Goal: Communication & Community: Ask a question

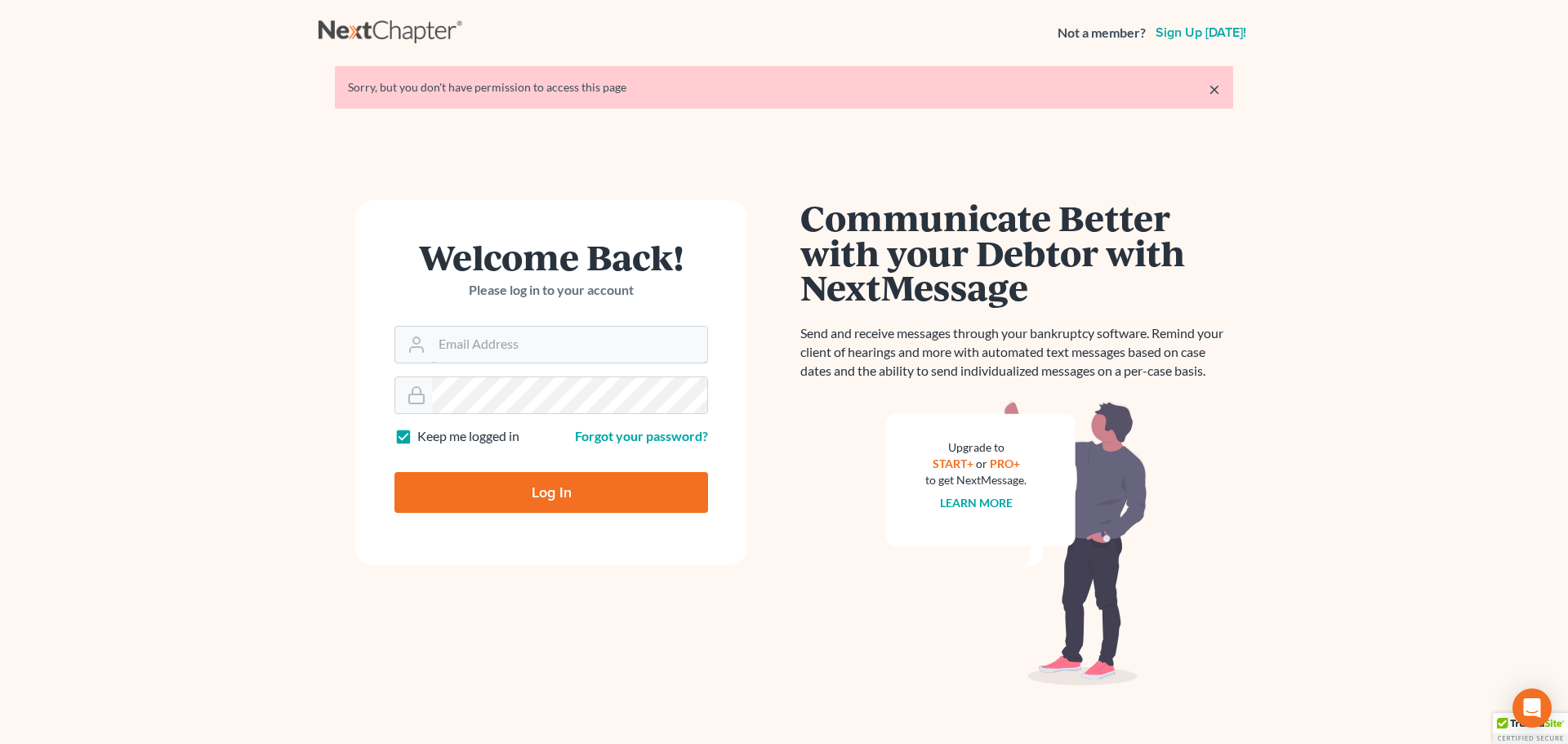
type input "alan@bulielaw.com"
click at [561, 498] on input "Log In" at bounding box center [550, 492] width 313 height 41
type input "Thinking..."
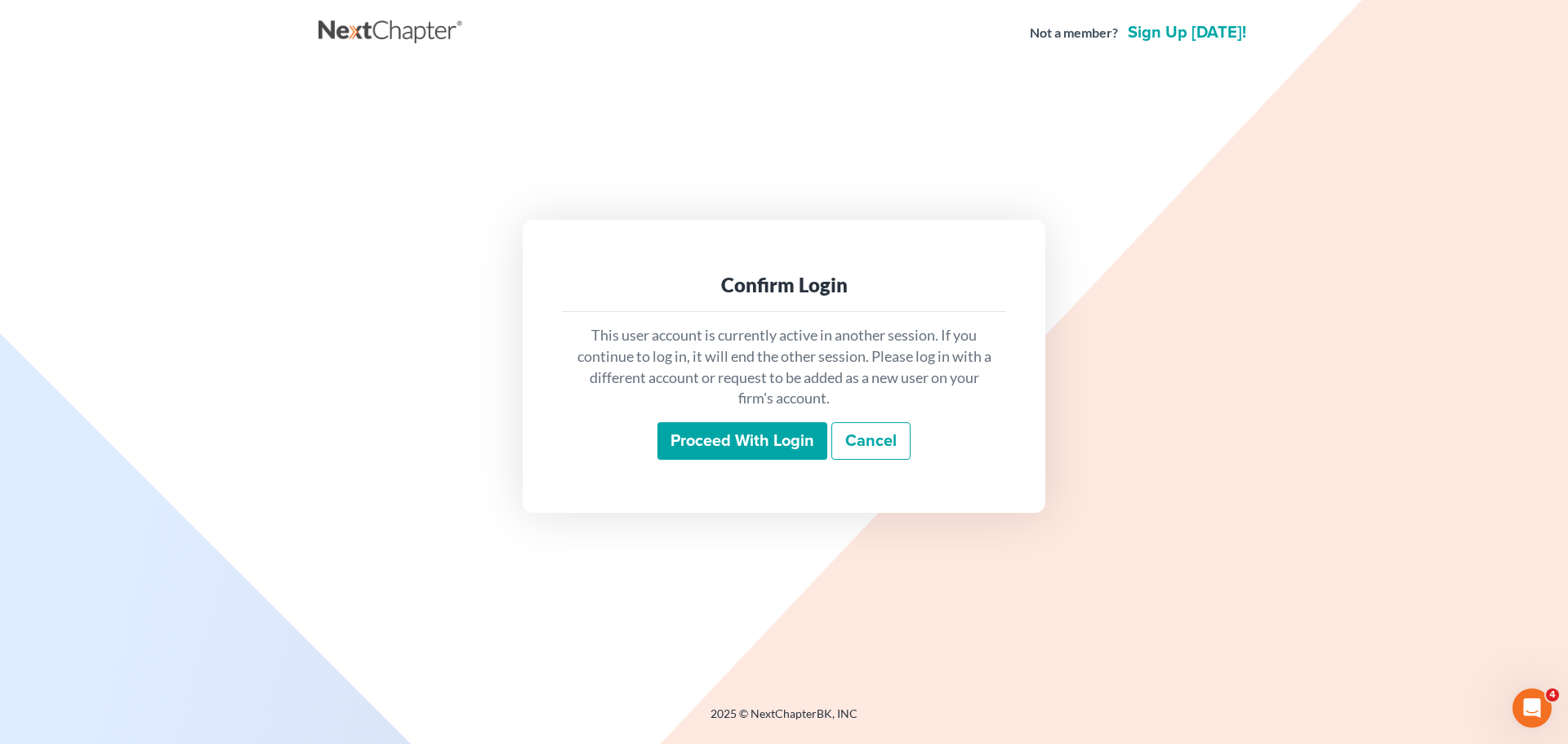
click at [765, 436] on input "Proceed with login" at bounding box center [742, 441] width 170 height 38
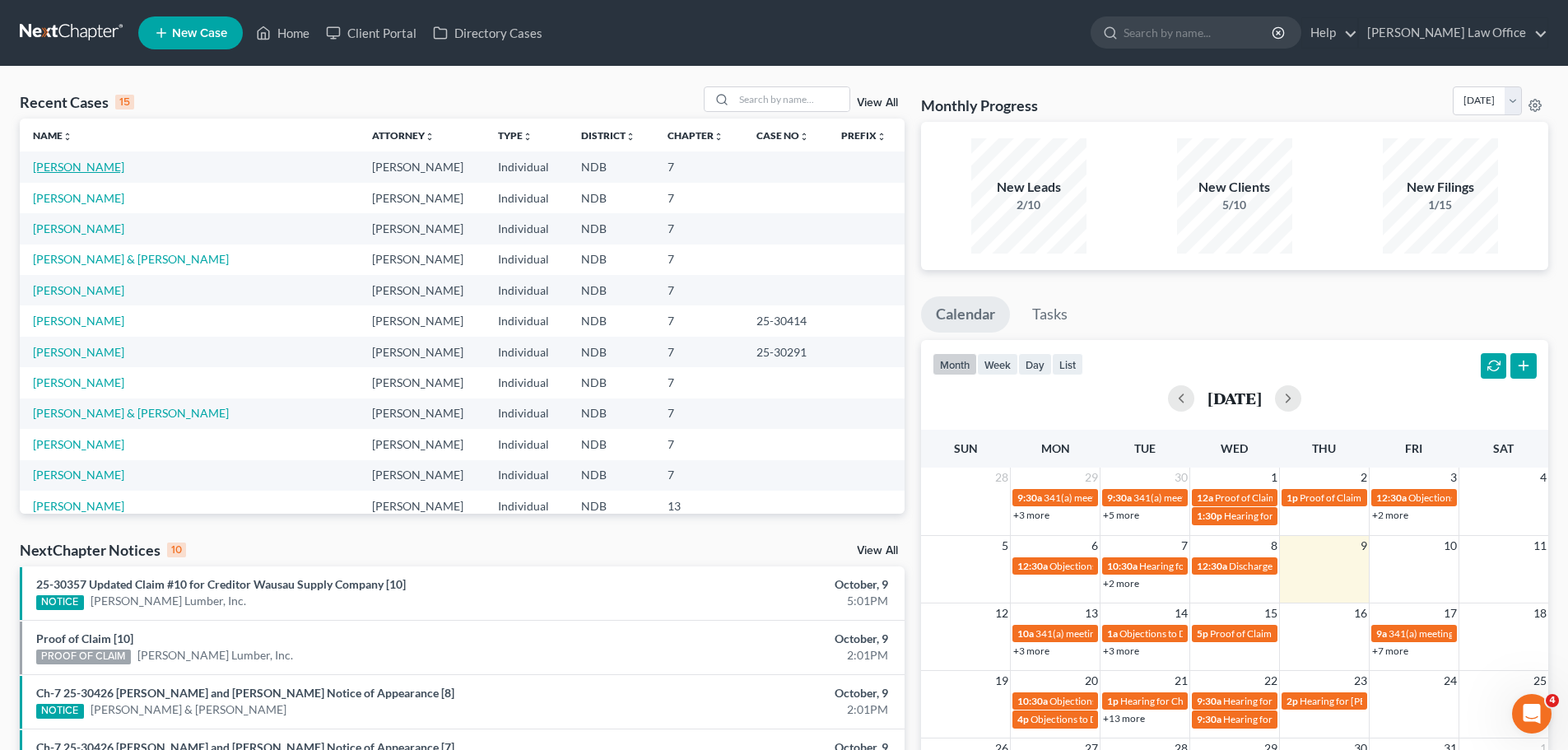
click at [69, 166] on link "[PERSON_NAME]" at bounding box center [79, 166] width 92 height 14
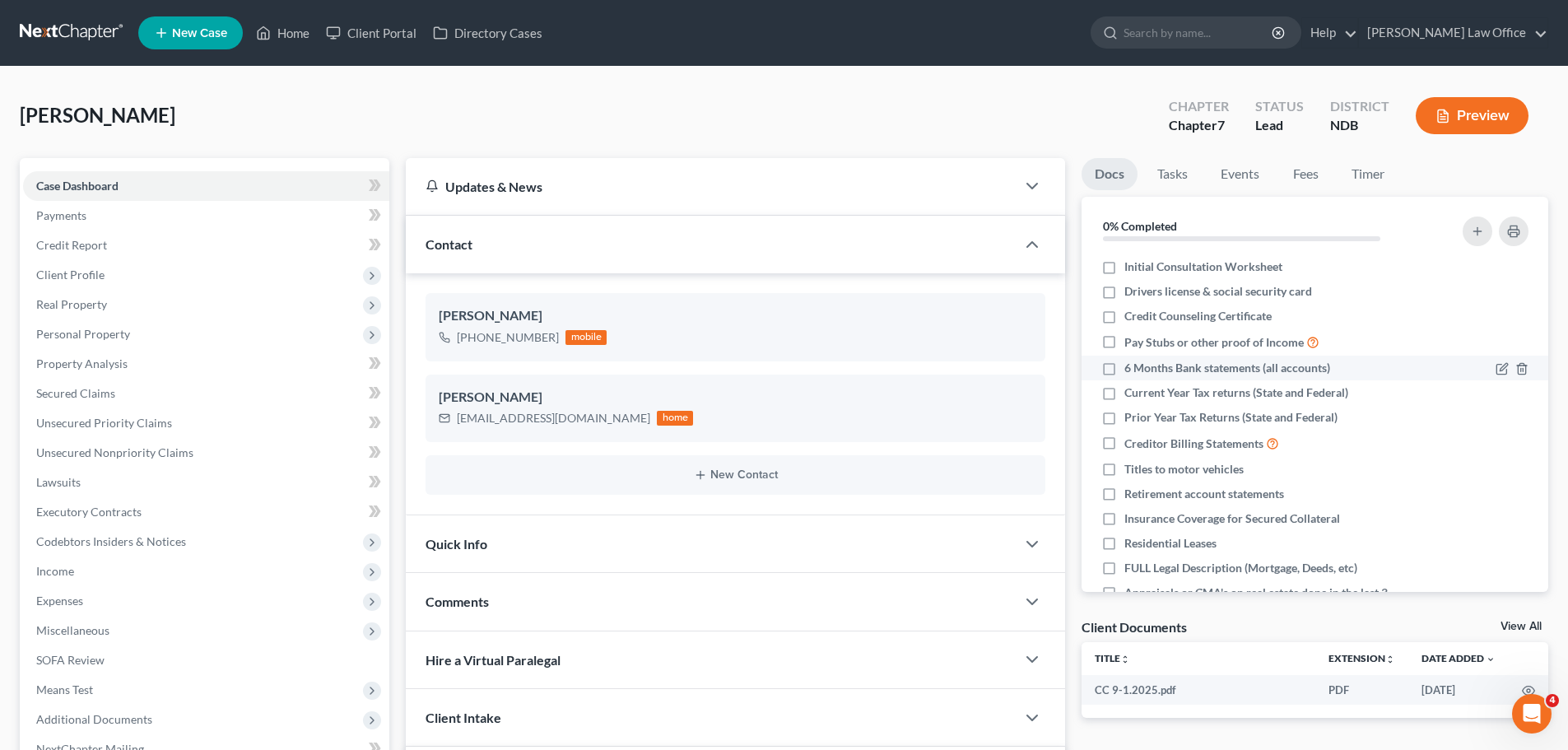
scroll to position [130, 0]
click at [57, 573] on span "Income" at bounding box center [55, 571] width 38 height 14
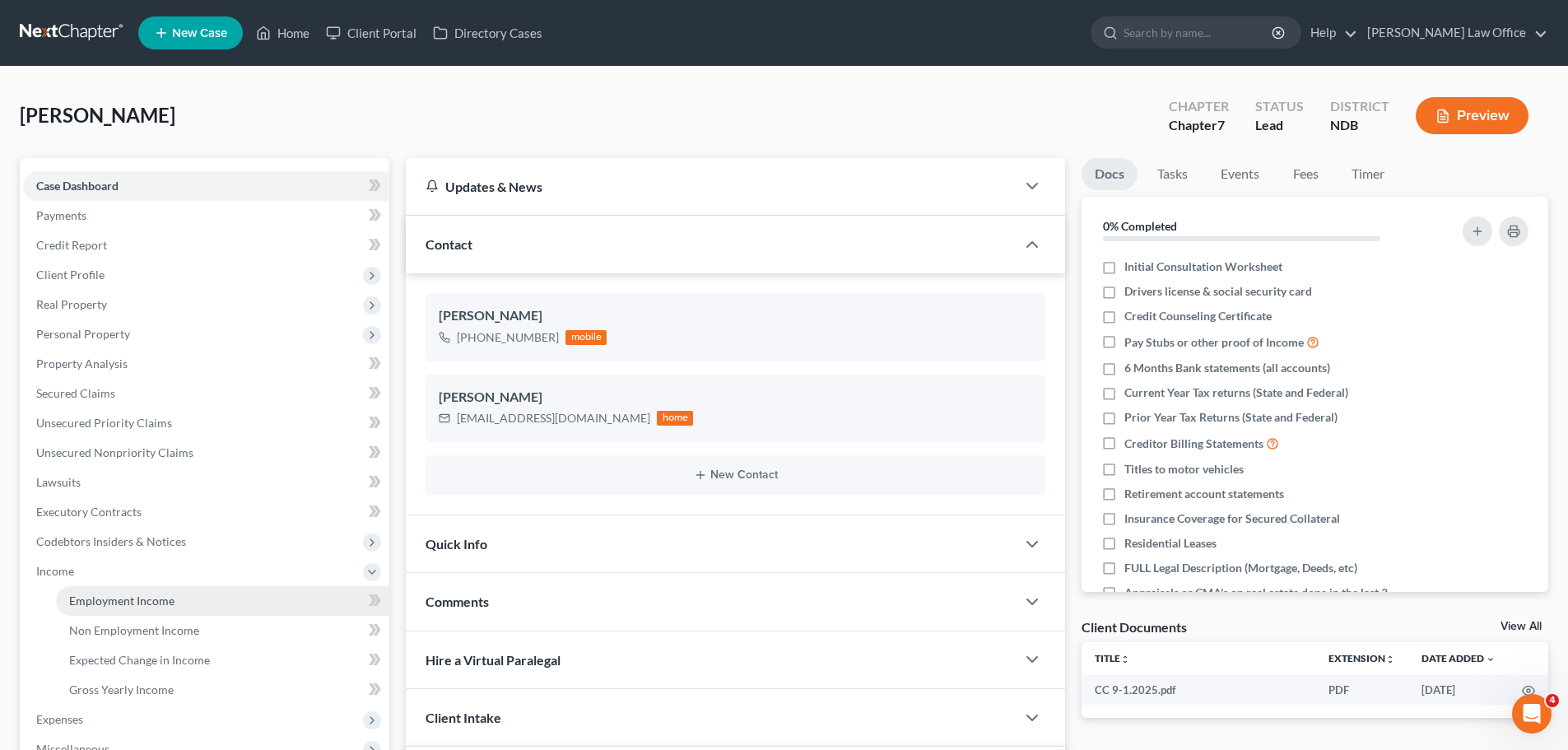
click at [102, 602] on span "Employment Income" at bounding box center [122, 601] width 106 height 14
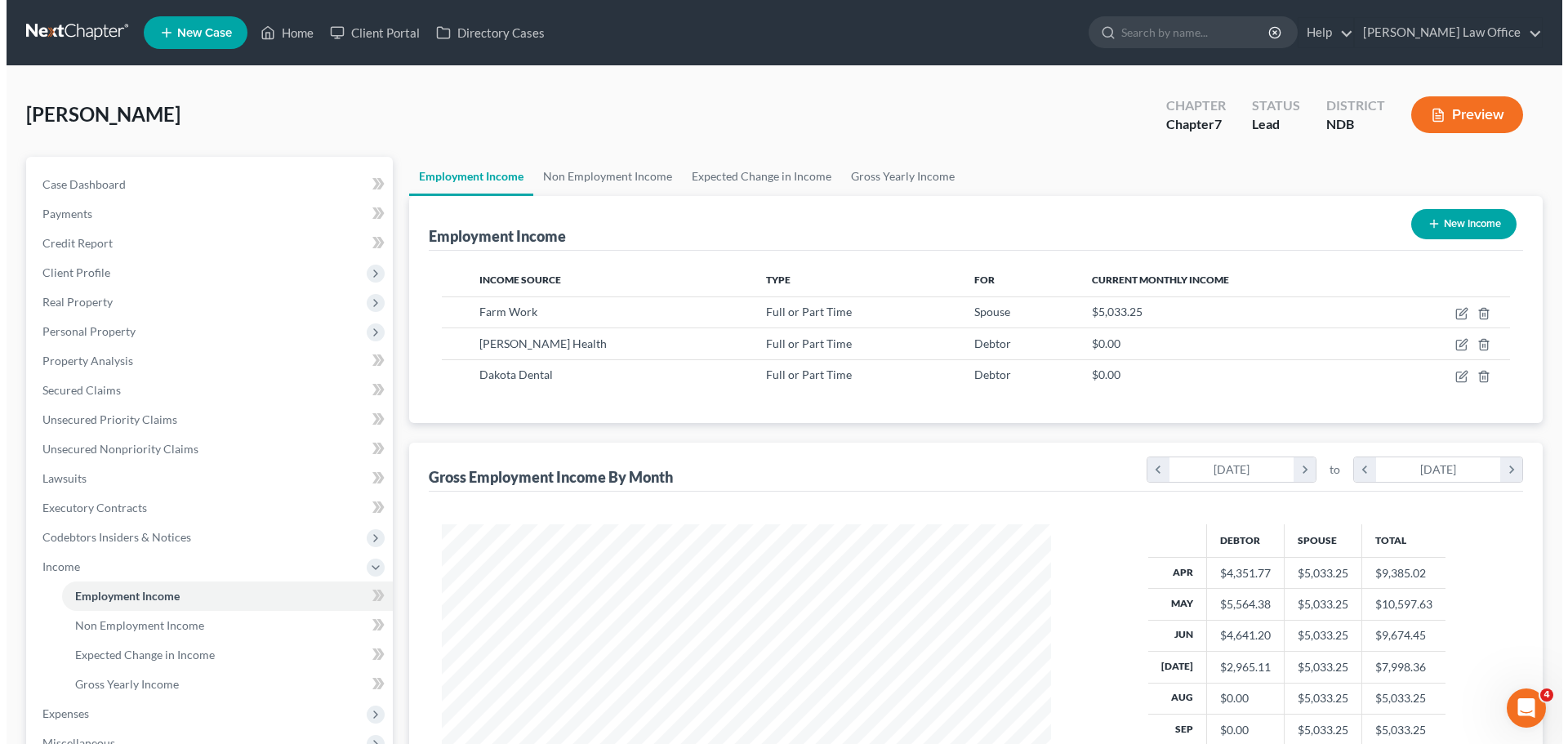
scroll to position [304, 642]
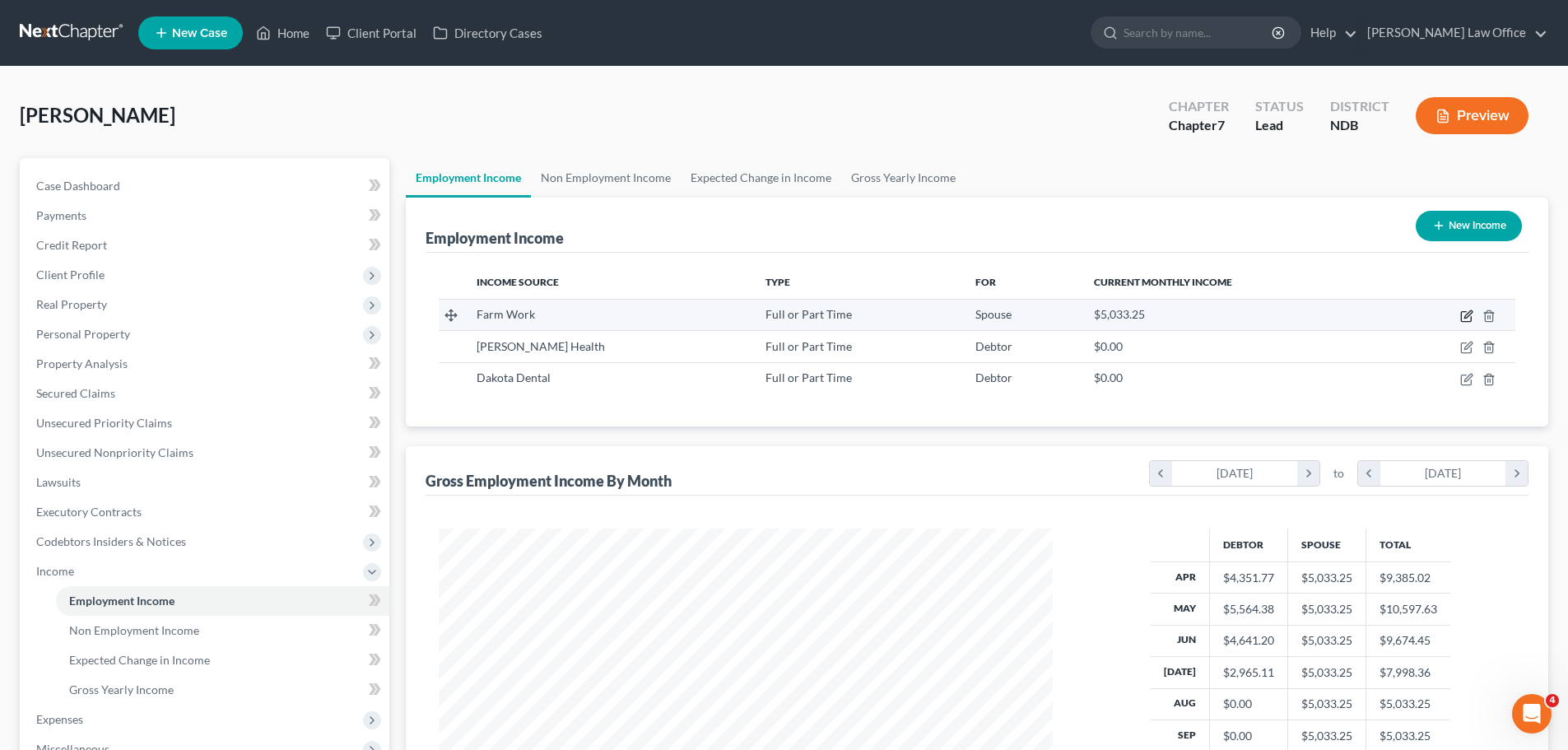
click at [1463, 312] on icon "button" at bounding box center [1466, 317] width 10 height 10
select select "0"
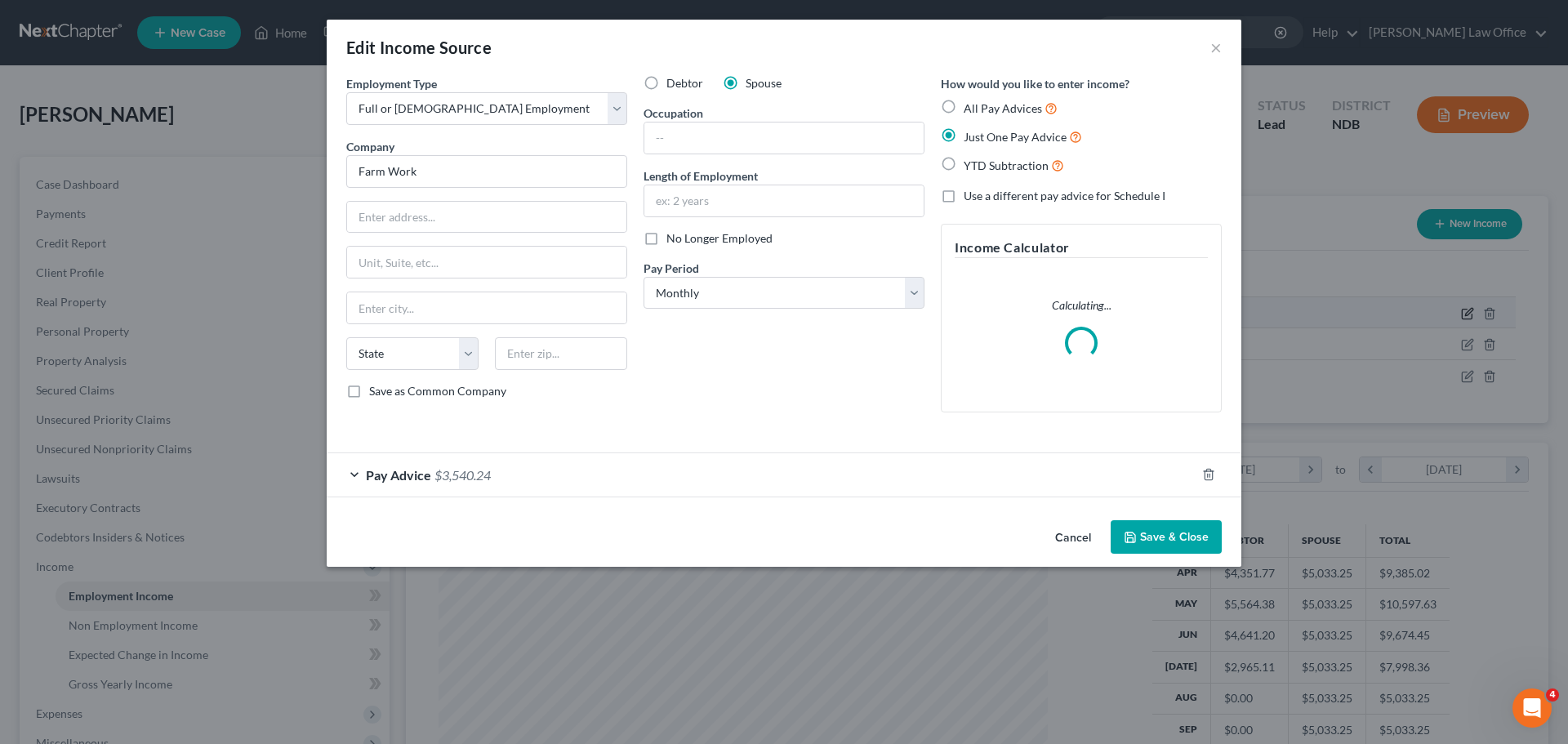
scroll to position [307, 647]
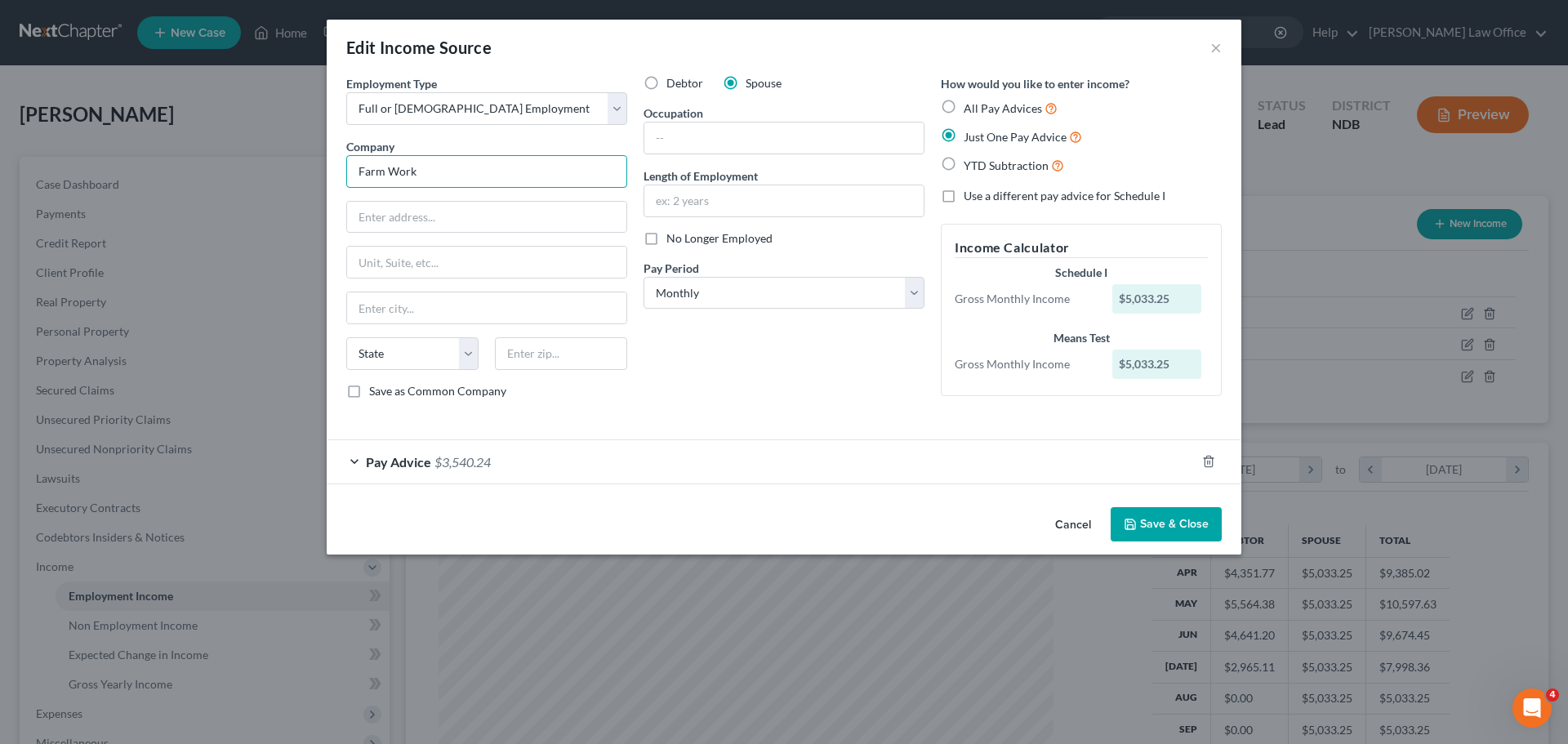
click at [437, 170] on input "Farm Work" at bounding box center [486, 171] width 281 height 33
type input "F"
type input "[PERSON_NAME]"
type input "[STREET_ADDRESS]"
type input "58278"
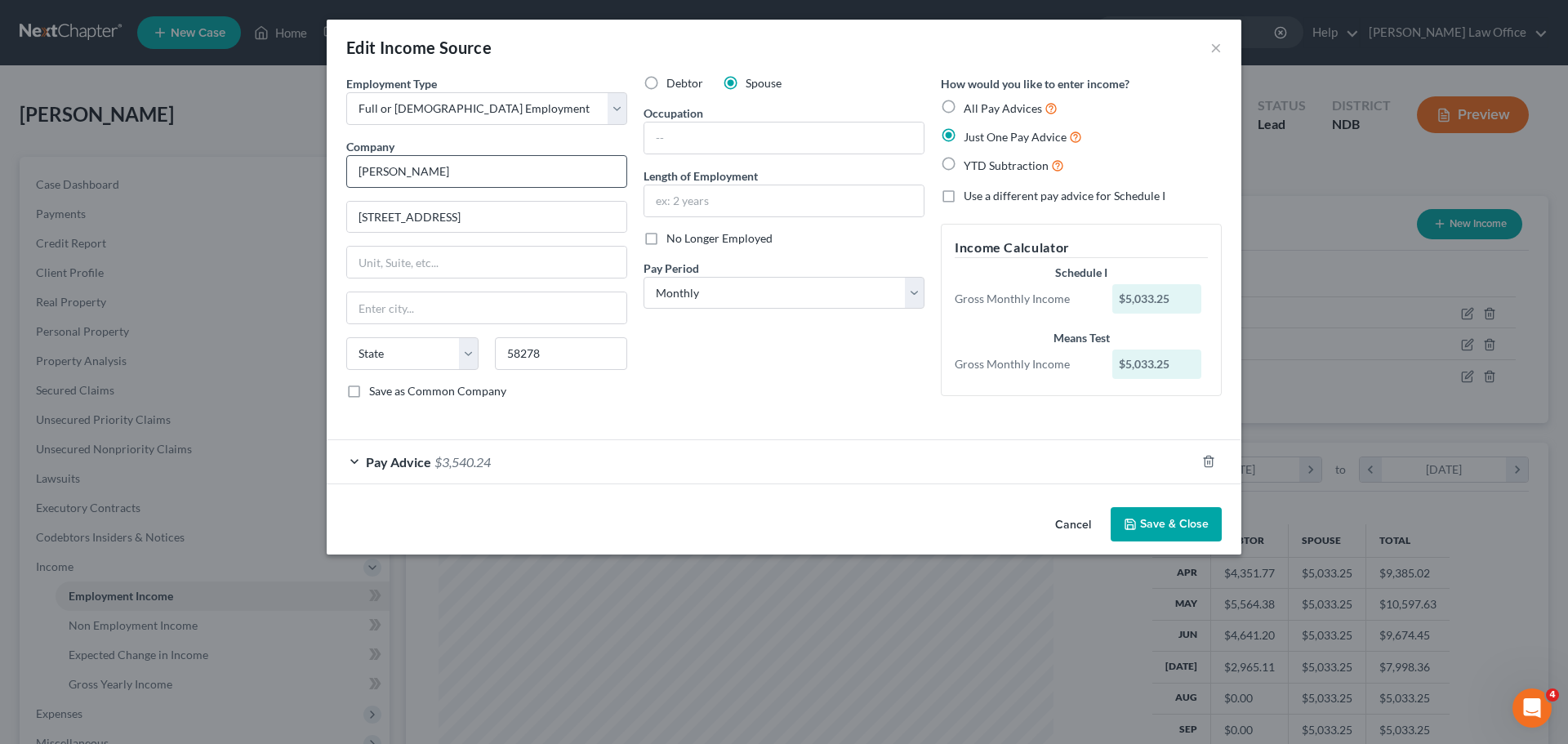
type input "[PERSON_NAME]"
select select "29"
click at [370, 390] on label "Save as Common Company" at bounding box center [438, 391] width 137 height 17
click at [375, 390] on input "Save as Common Company" at bounding box center [380, 388] width 11 height 11
checkbox input "true"
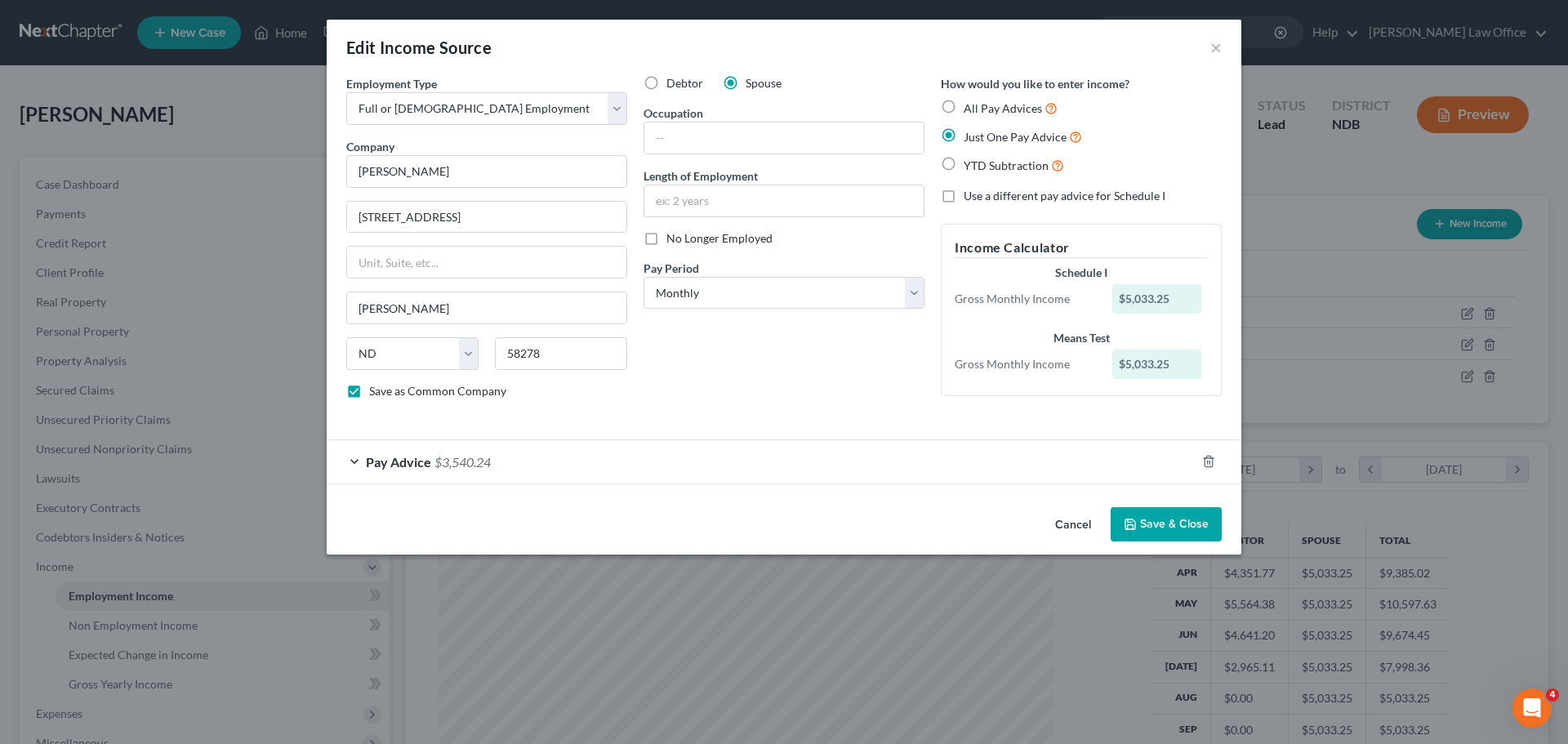
click at [963, 106] on label "All Pay Advices" at bounding box center [1010, 108] width 94 height 19
click at [970, 106] on input "All Pay Advices" at bounding box center [975, 104] width 11 height 11
radio input "true"
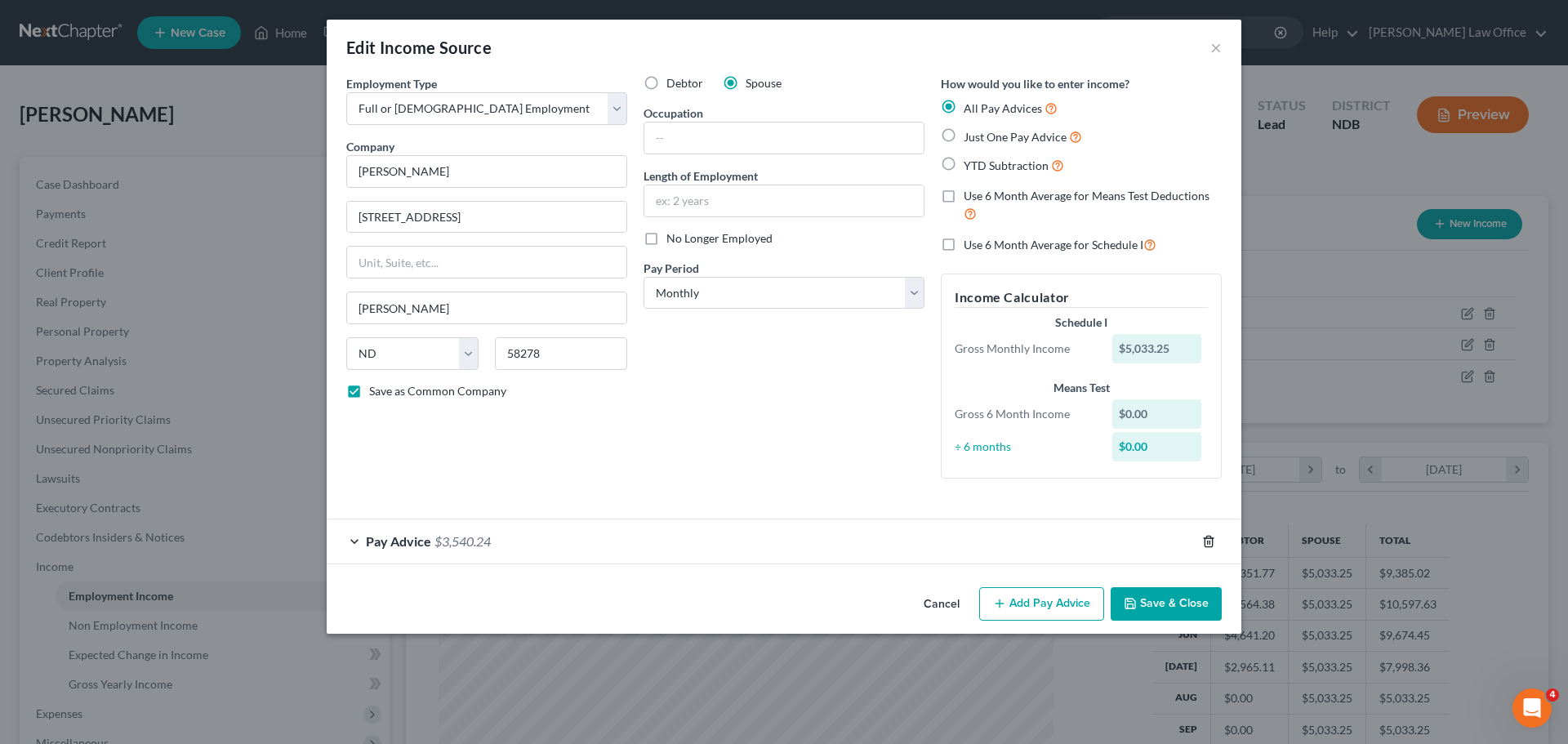
click at [1206, 545] on icon "button" at bounding box center [1207, 540] width 13 height 13
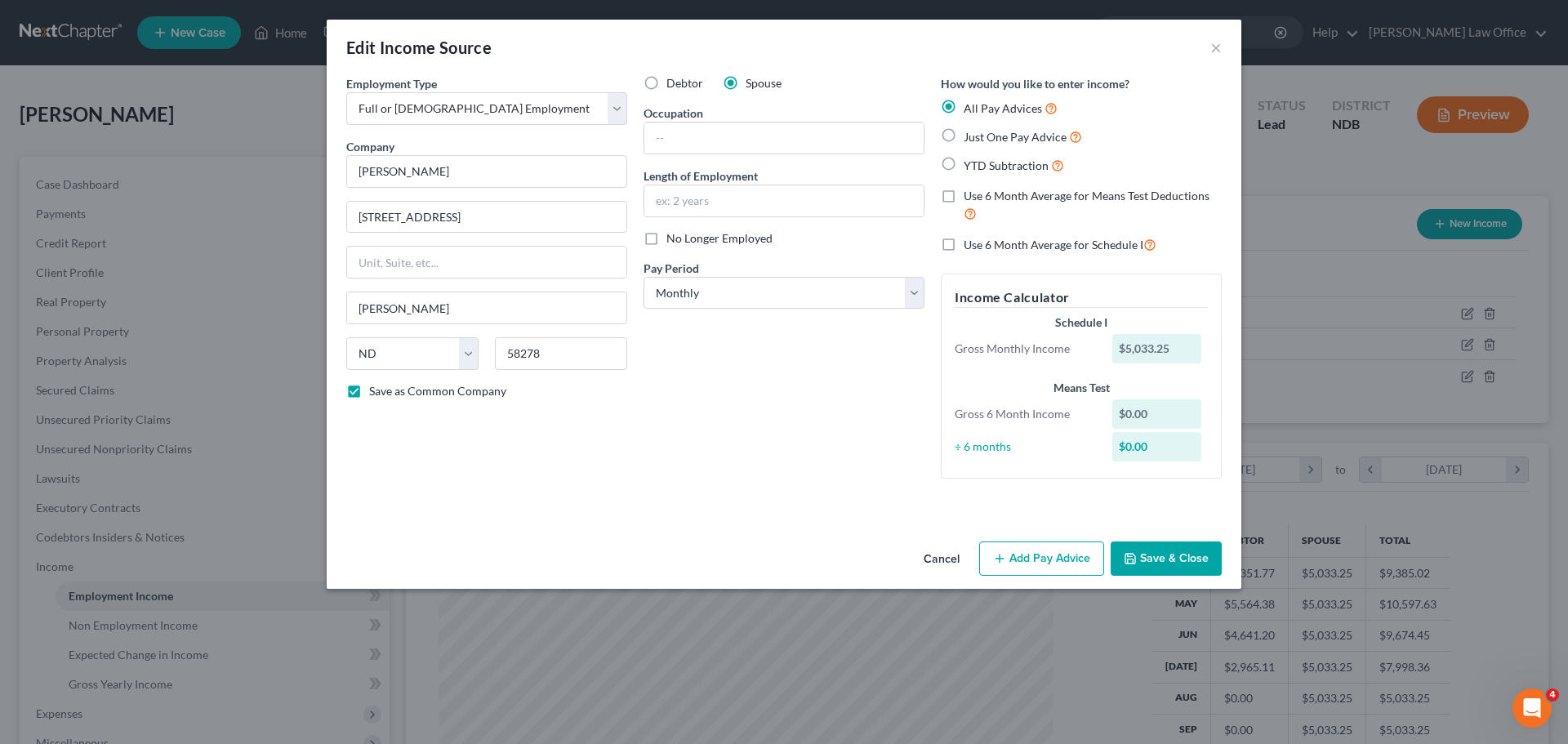
click at [1036, 554] on button "Add Pay Advice" at bounding box center [1041, 558] width 124 height 35
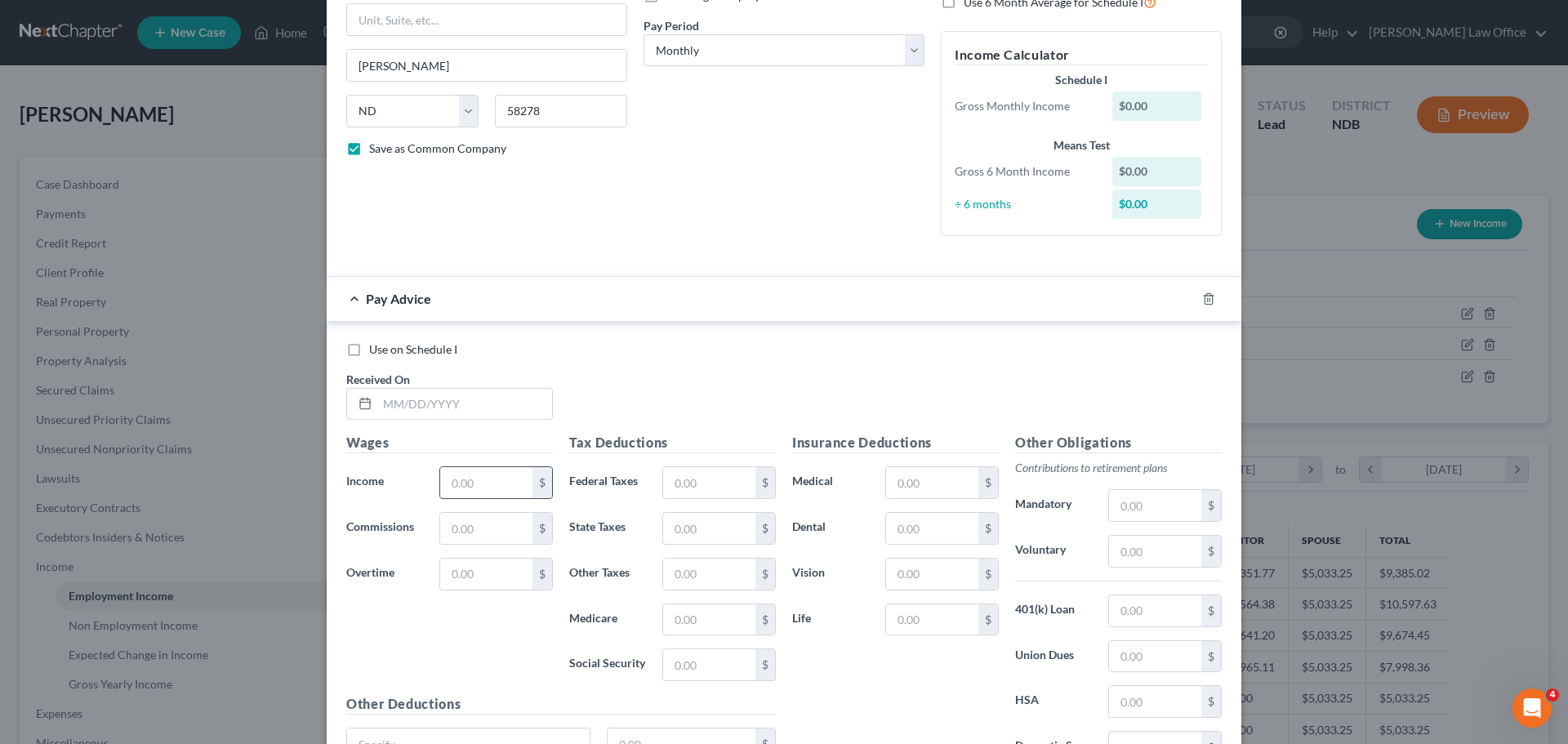
scroll to position [245, 0]
click at [393, 404] on input "text" at bounding box center [464, 401] width 175 height 31
type input "[DATE]"
click at [480, 482] on input "text" at bounding box center [485, 479] width 92 height 31
type input "1,208.40"
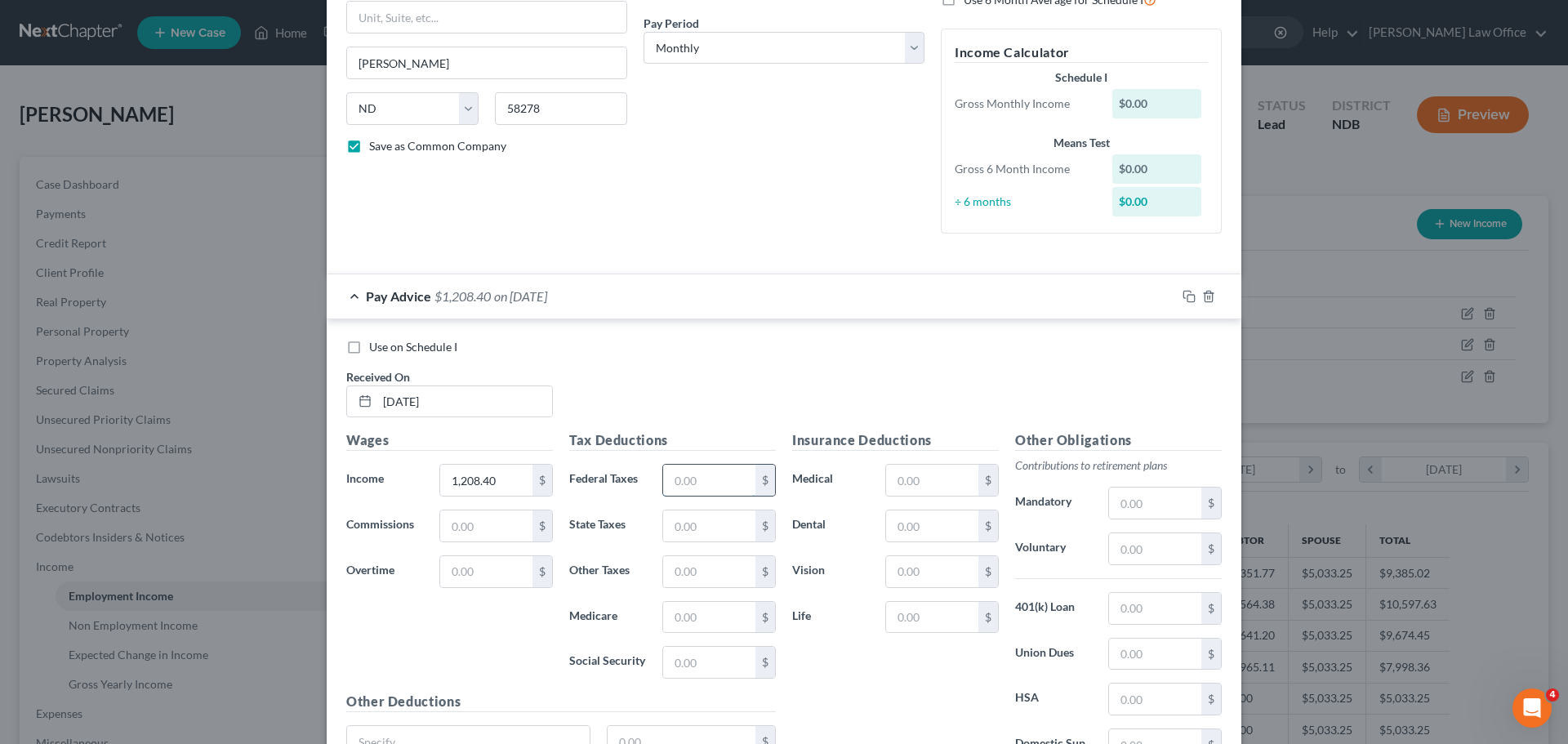
click at [709, 486] on input "text" at bounding box center [708, 479] width 92 height 31
type input "100.00"
type input "17.52"
type input "74.92"
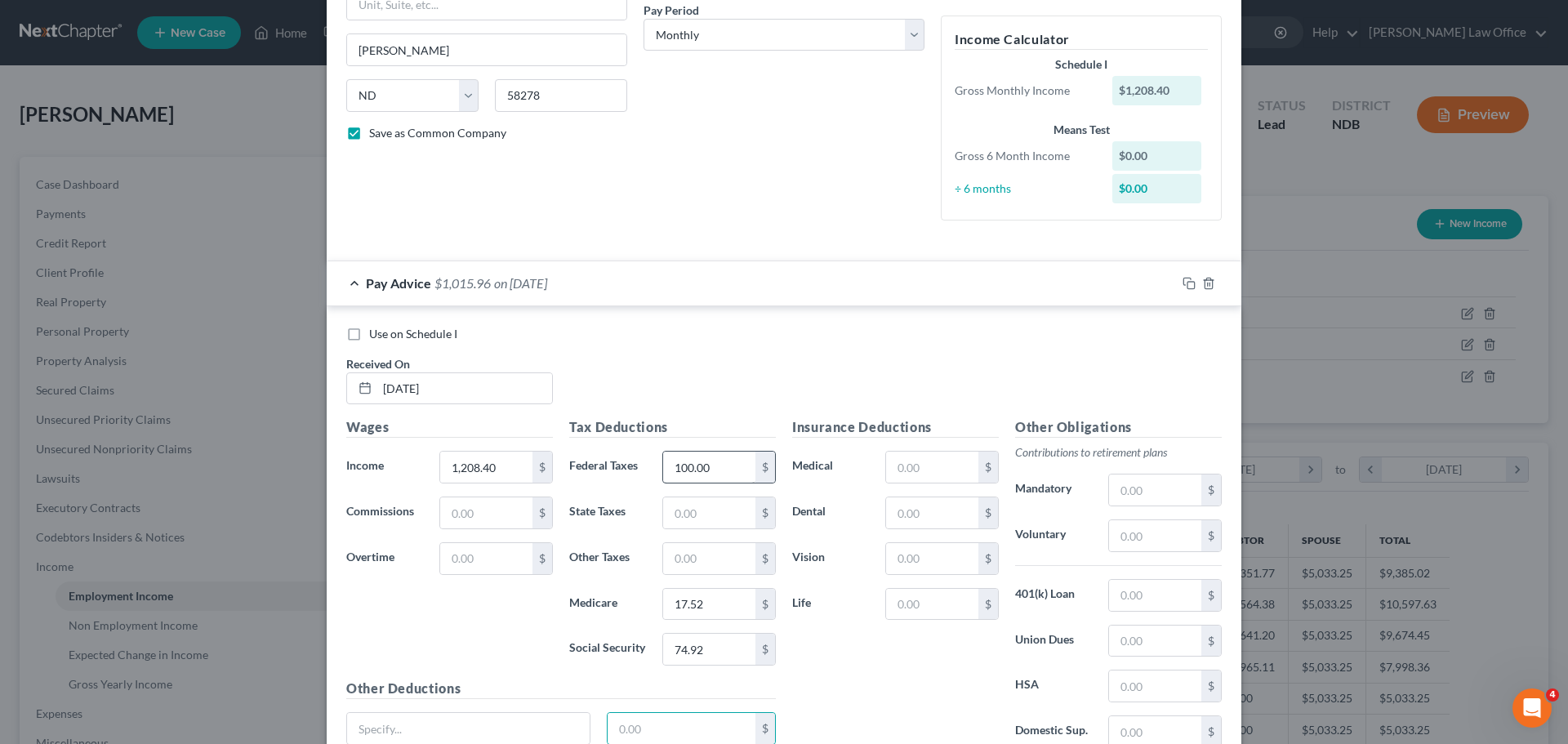
scroll to position [401, 0]
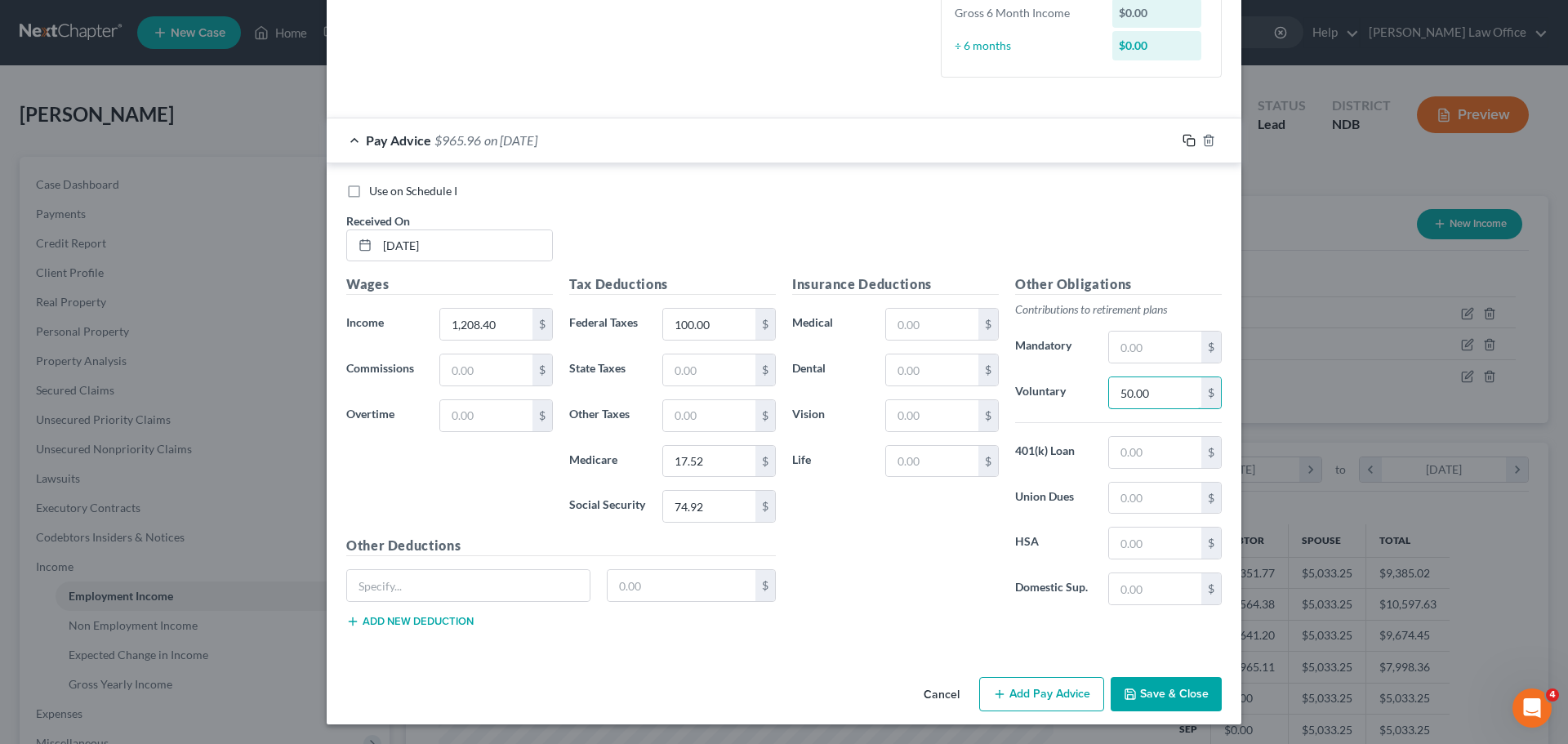
type input "50.00"
click at [1184, 139] on icon "button" at bounding box center [1189, 140] width 13 height 13
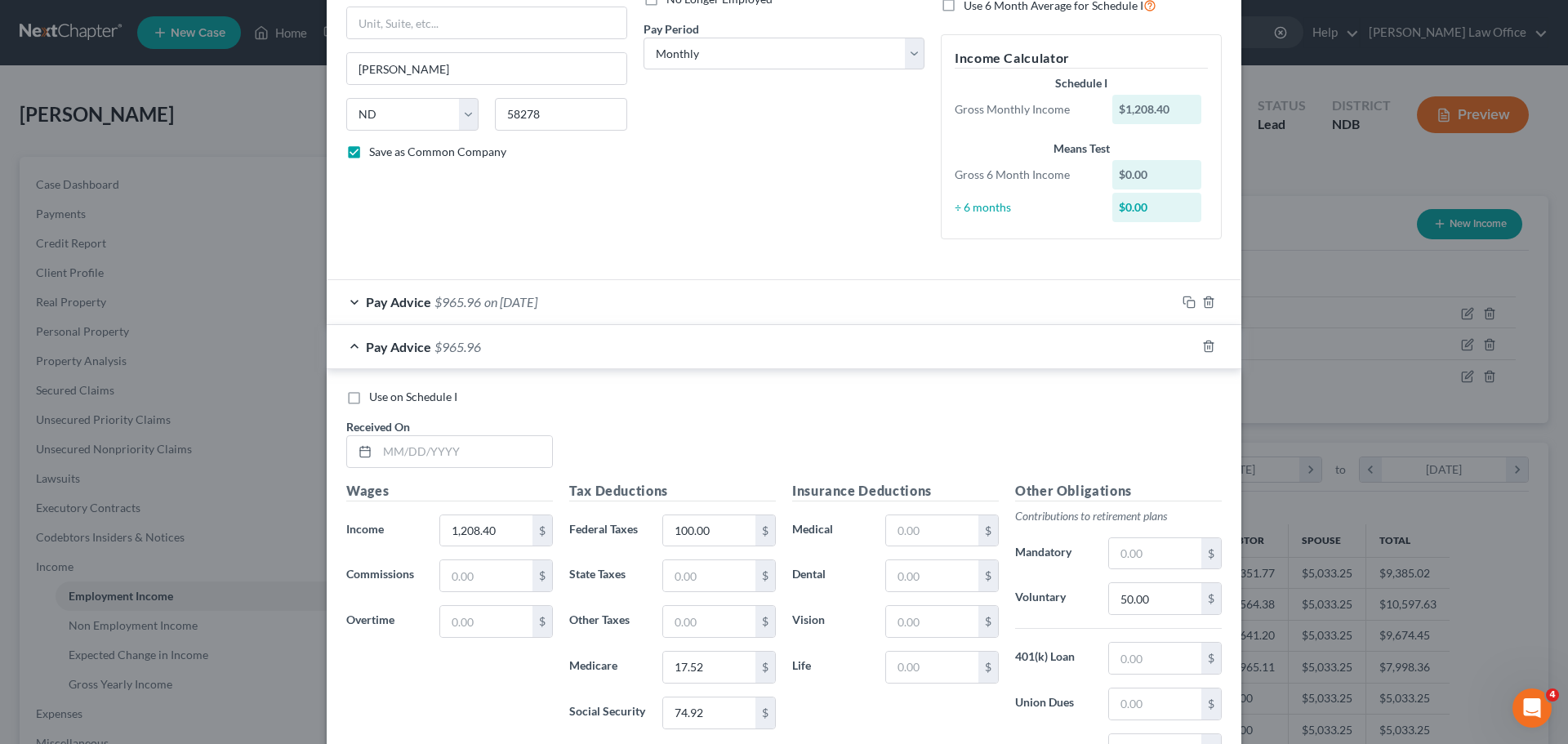
scroll to position [327, 0]
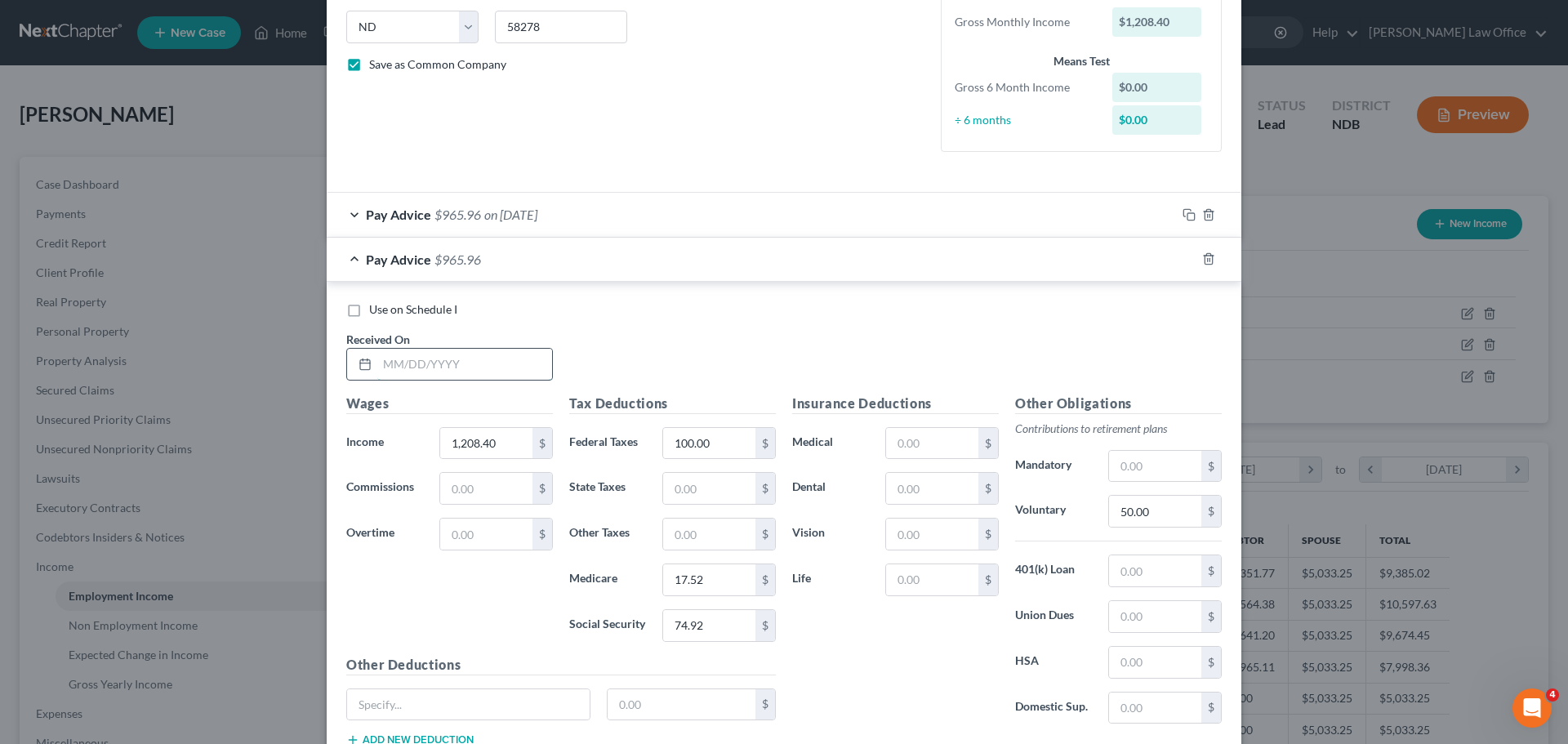
click at [380, 368] on input "text" at bounding box center [464, 364] width 175 height 31
type input "[DATE]"
type input "3,133.50"
type input "333.46"
type input "45.44"
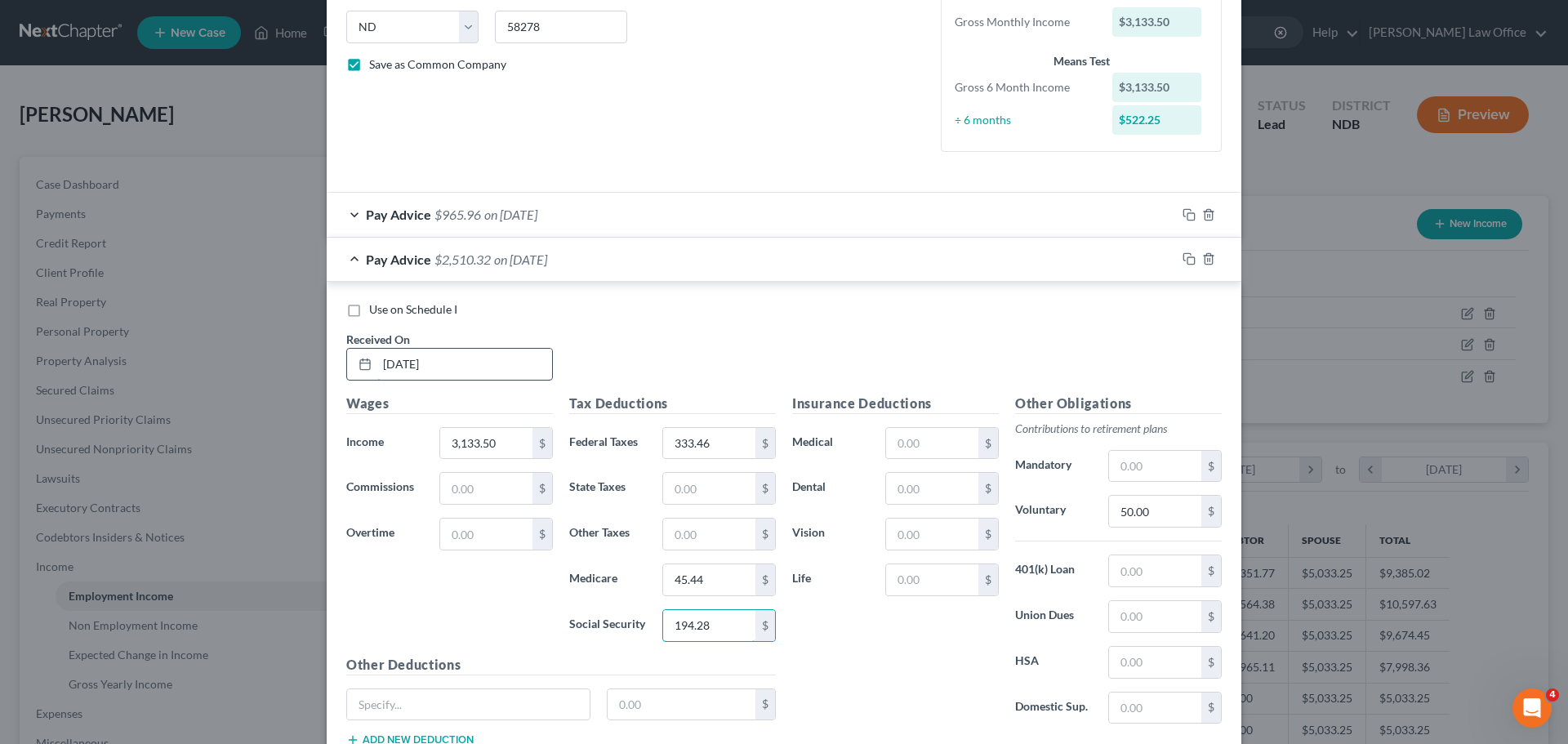
type input "194.28"
click at [1159, 504] on input "350.00" at bounding box center [1154, 508] width 92 height 31
type input "50.00"
click at [1183, 252] on icon "button" at bounding box center [1186, 255] width 7 height 7
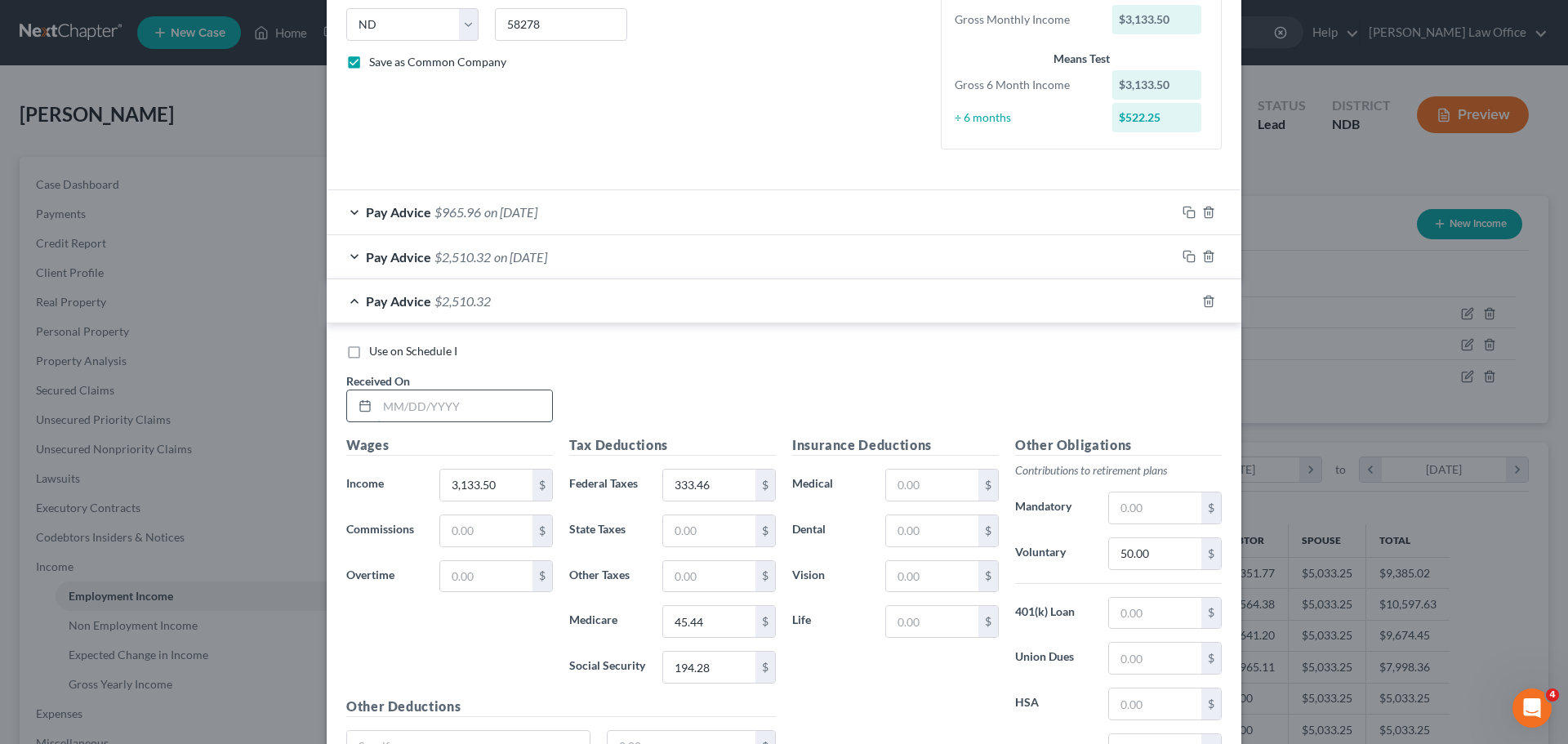
click at [390, 413] on input "text" at bounding box center [464, 405] width 175 height 31
type input "[DATE]"
type input "2,414.40"
type input "208.82"
type input "35.01"
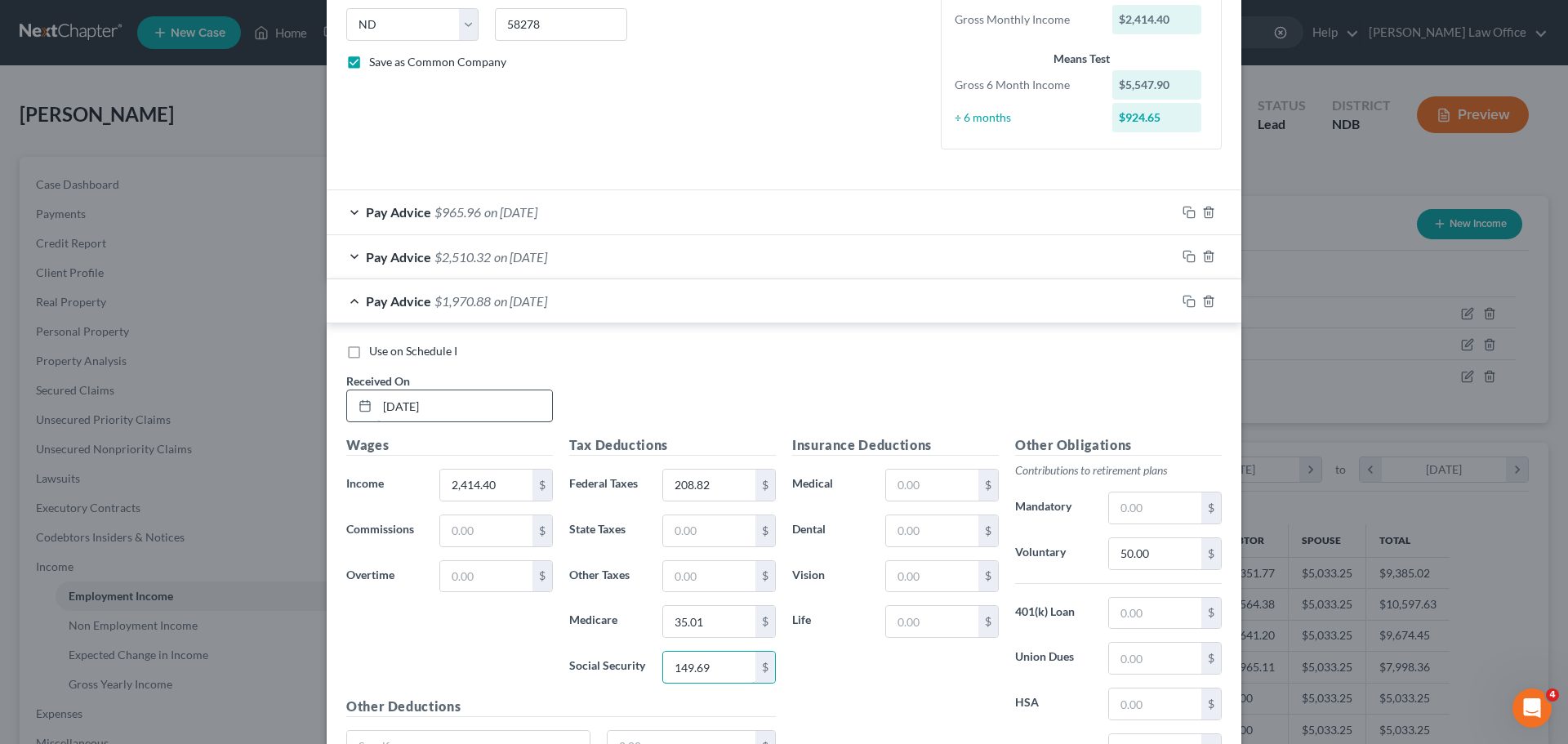
type input "149.69"
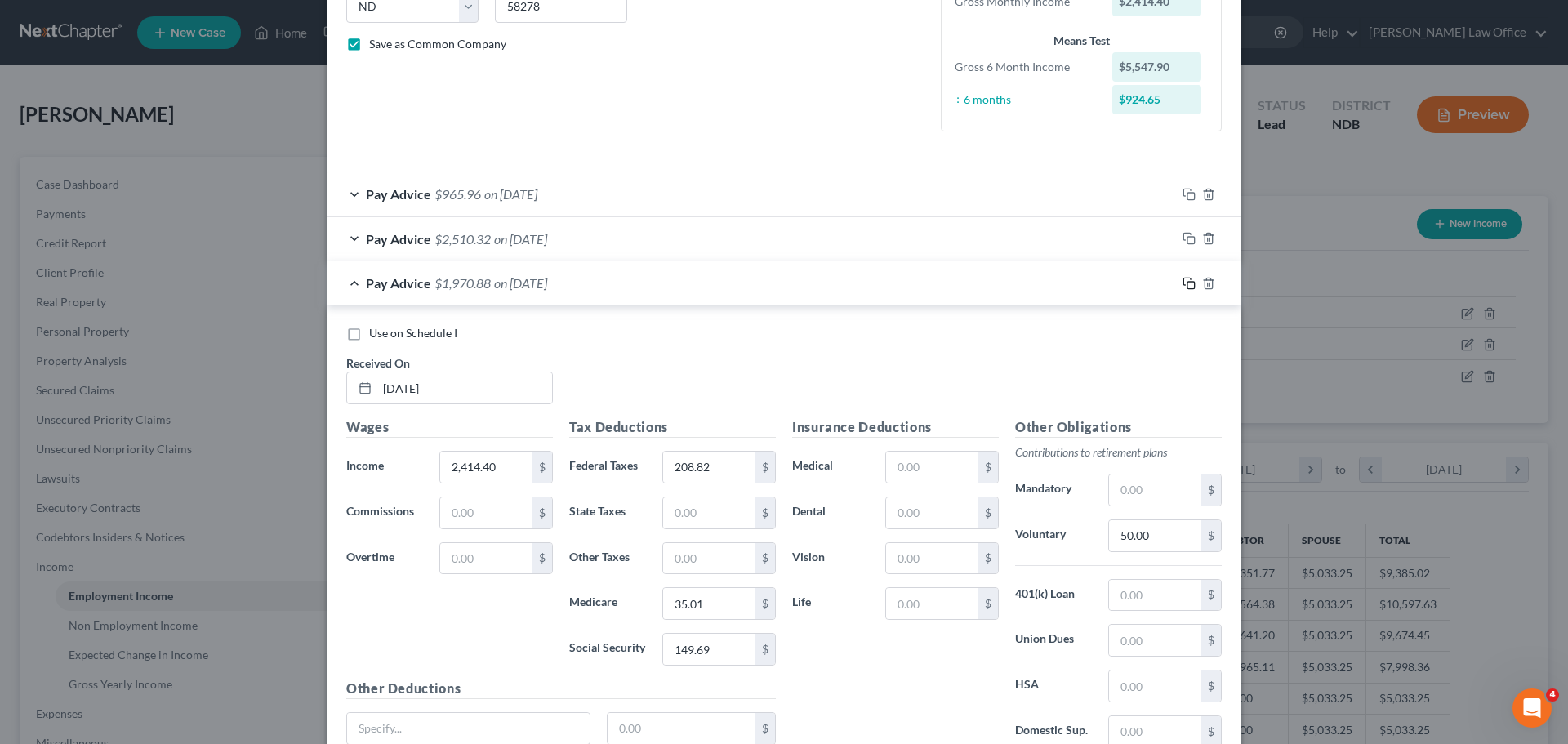
click at [1185, 288] on icon "button" at bounding box center [1189, 283] width 13 height 13
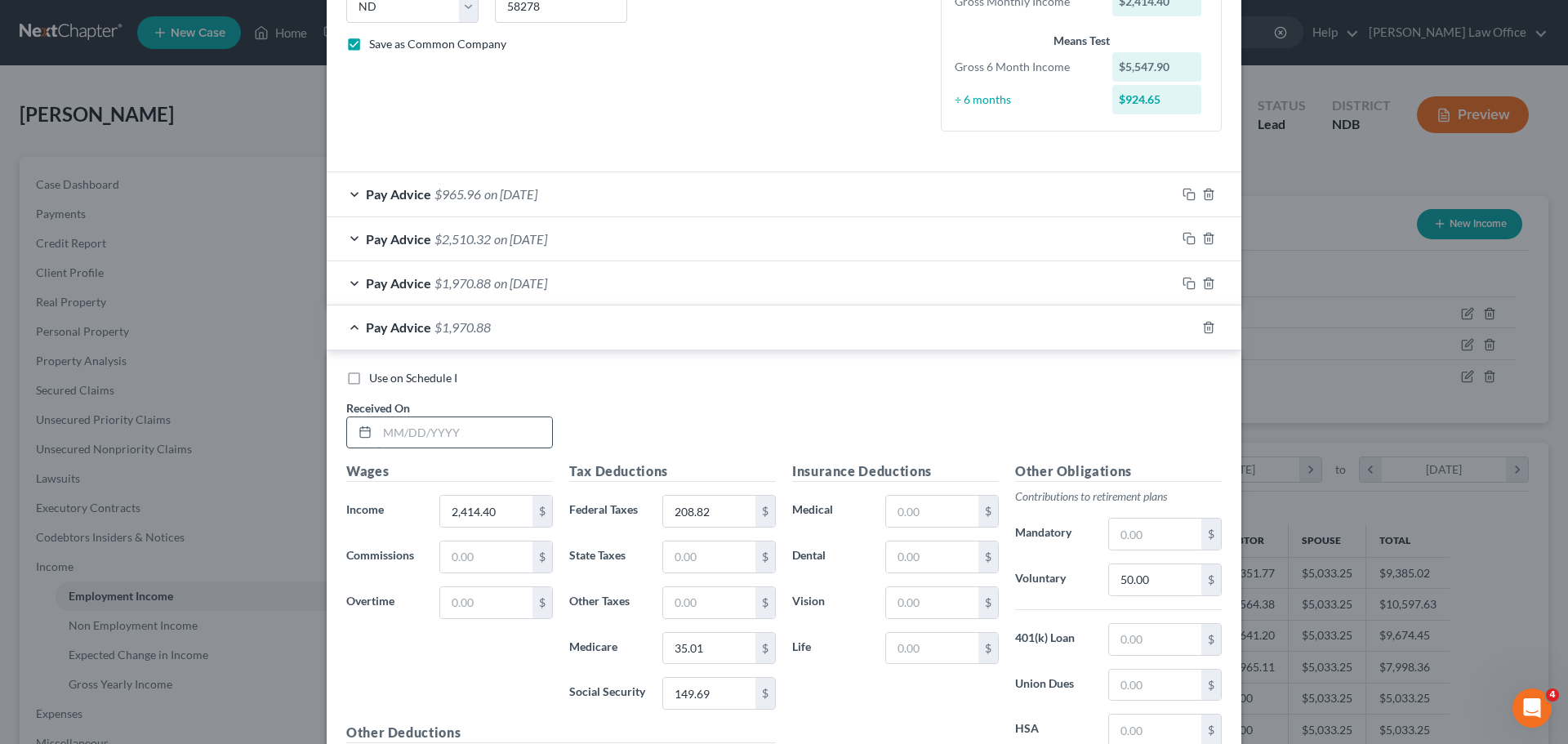
click at [398, 425] on input "text" at bounding box center [464, 432] width 175 height 31
type input "[DATE]"
type input "3,074.40"
type input "320.45"
type input "44.58"
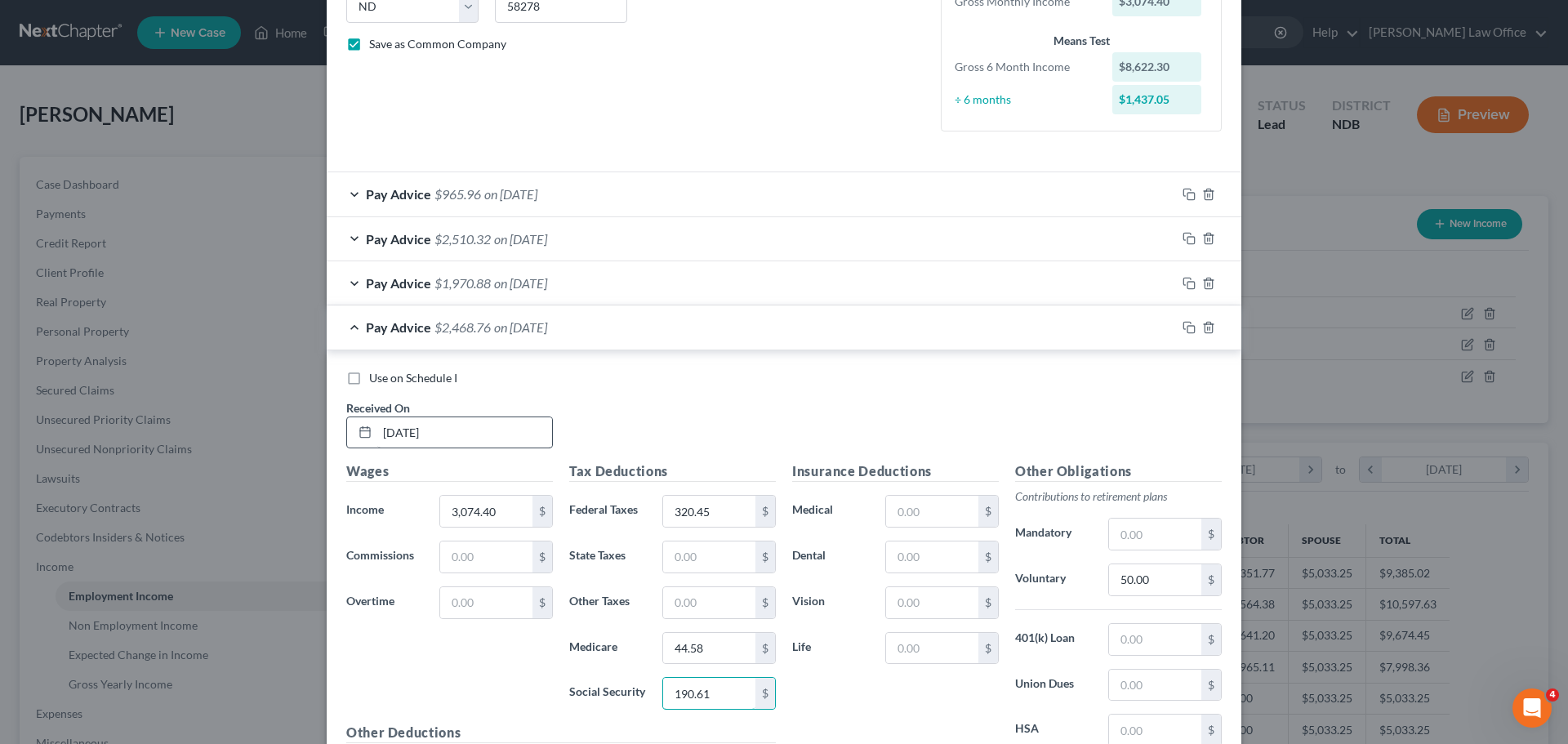
type input "190.61"
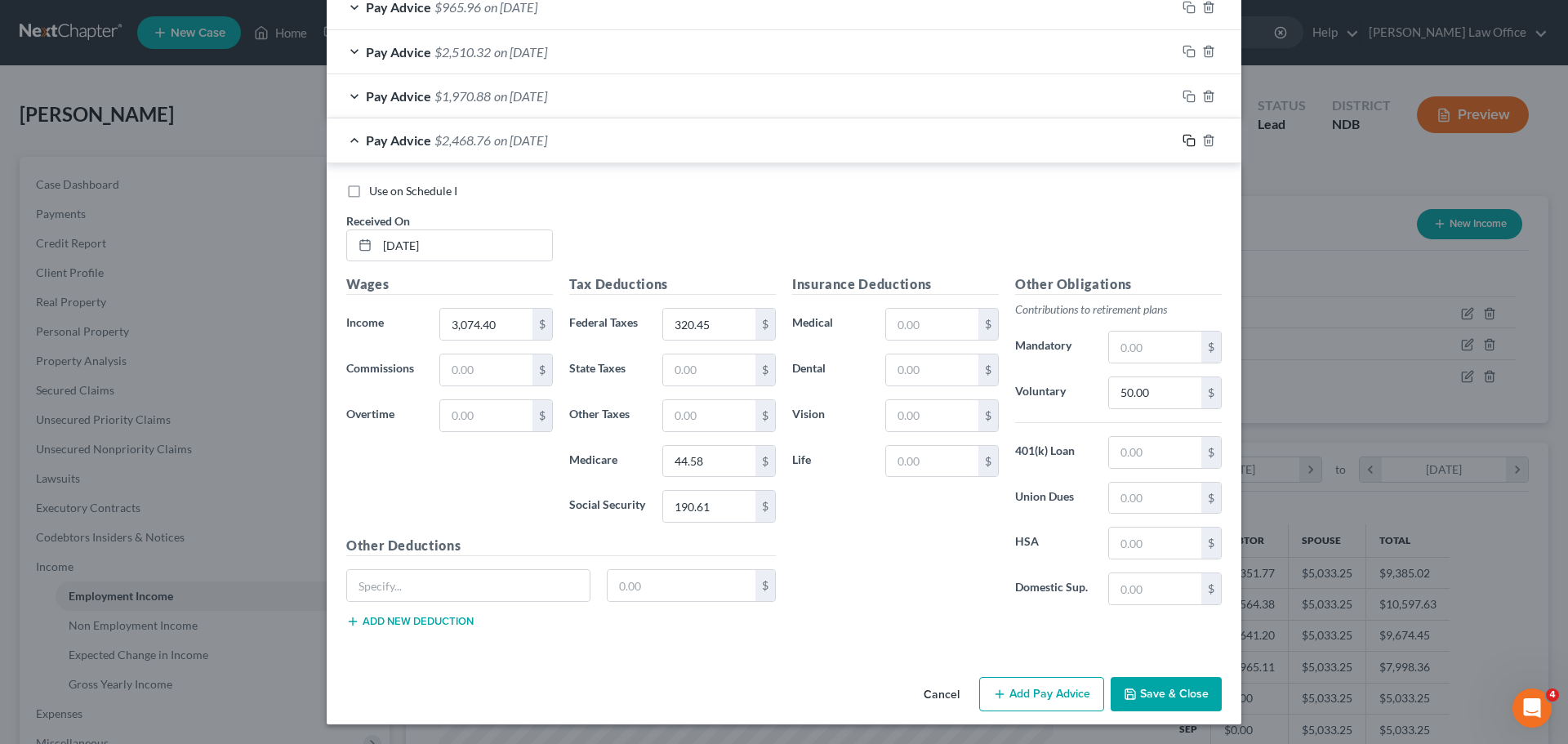
click at [1183, 139] on icon "button" at bounding box center [1189, 140] width 13 height 13
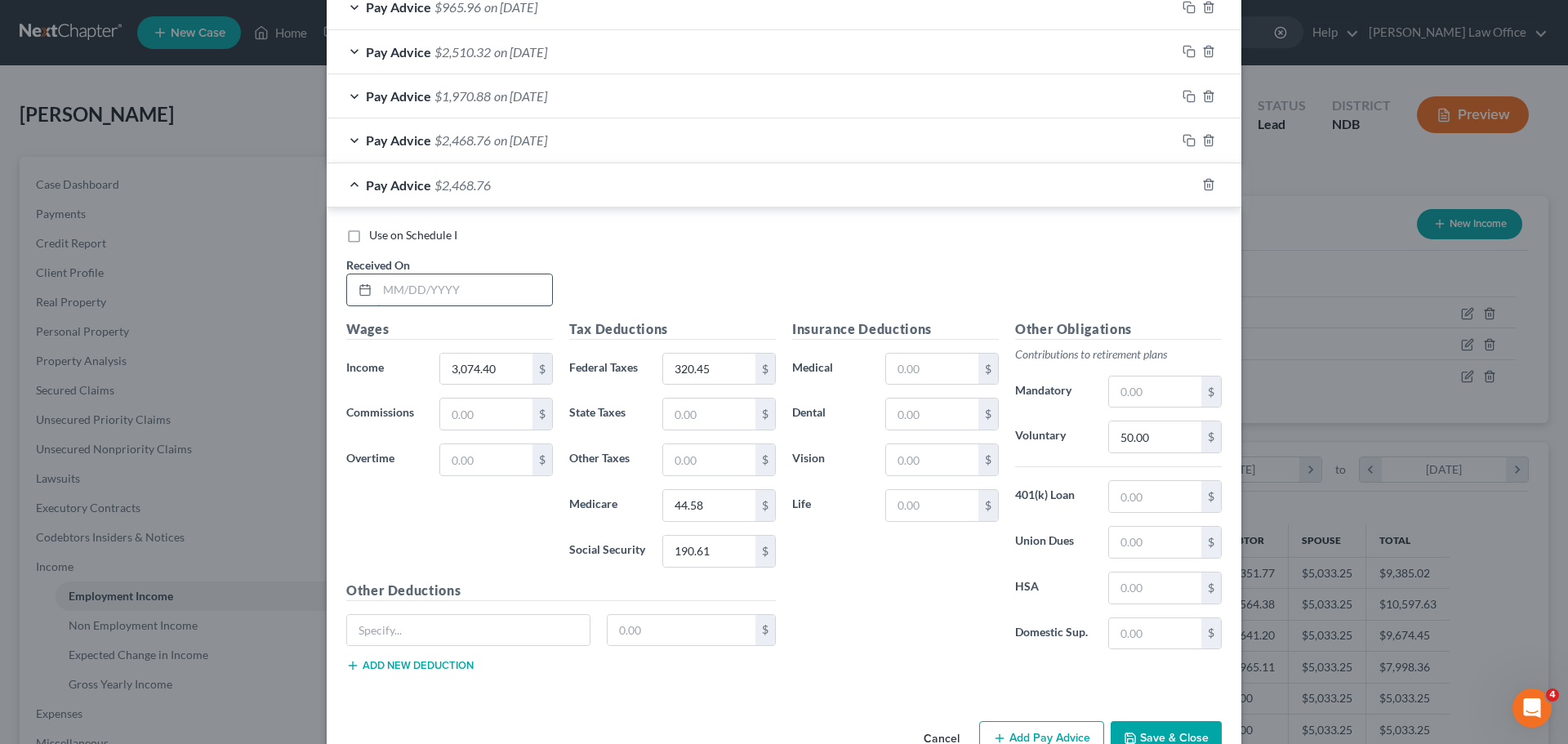
click at [409, 292] on input "text" at bounding box center [464, 289] width 175 height 31
type input "[DATE]"
type input "2,735.10"
type input "247.31"
type input "39.66"
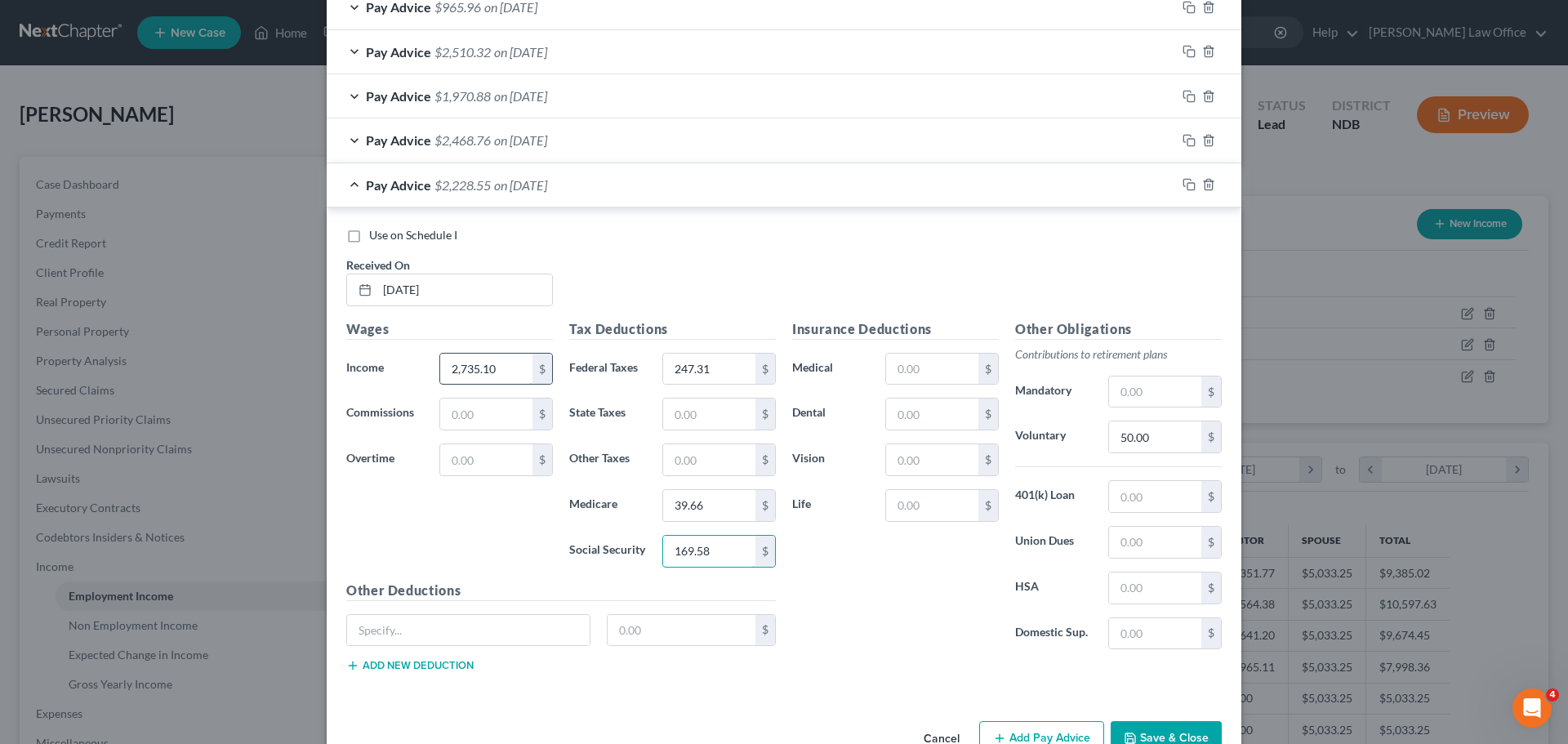
type input "169.58"
click at [1183, 186] on icon "button" at bounding box center [1186, 183] width 7 height 7
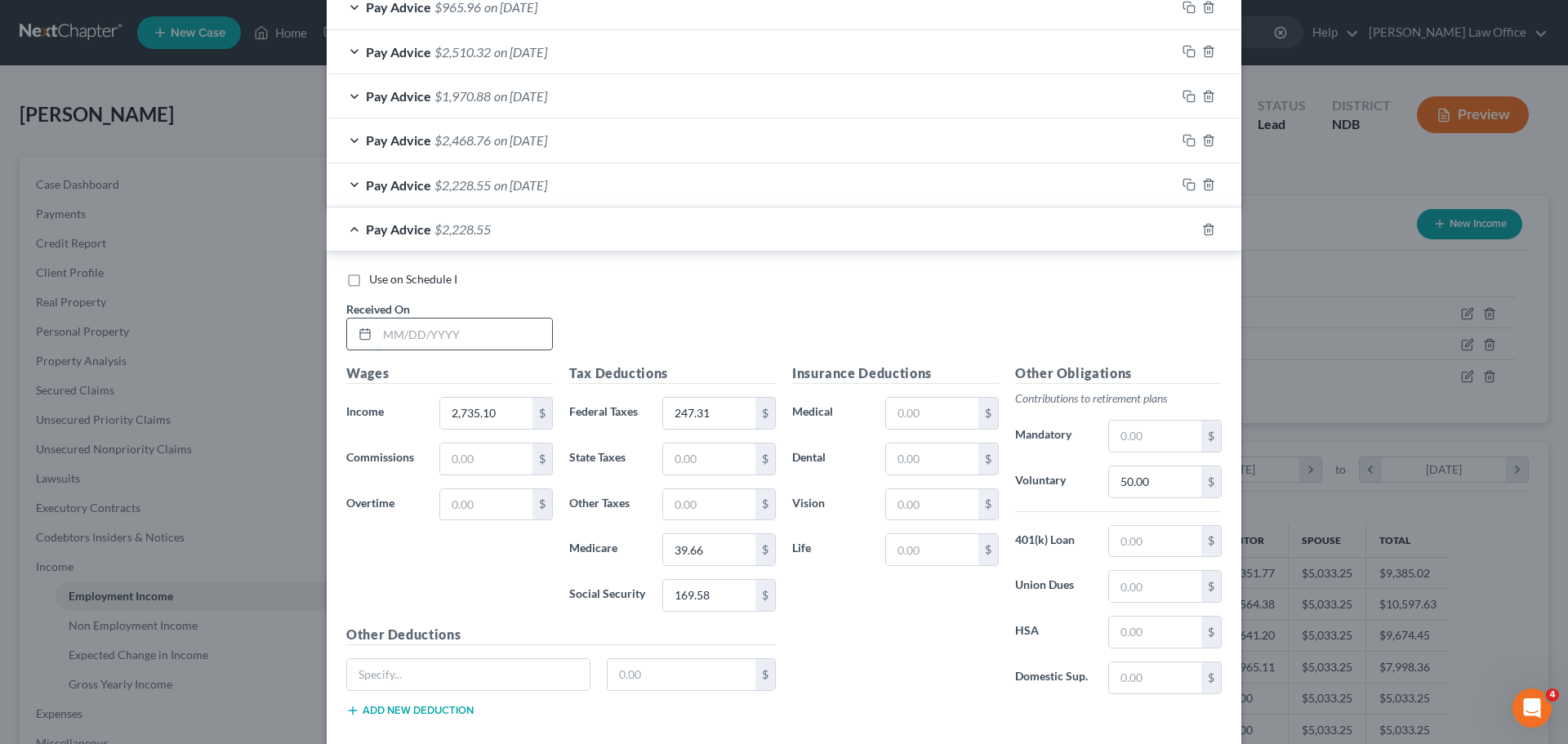
click at [403, 334] on input "text" at bounding box center [464, 333] width 175 height 31
type input "[DATE]"
type input "3,799.90"
type input "480.06"
type input "55.10"
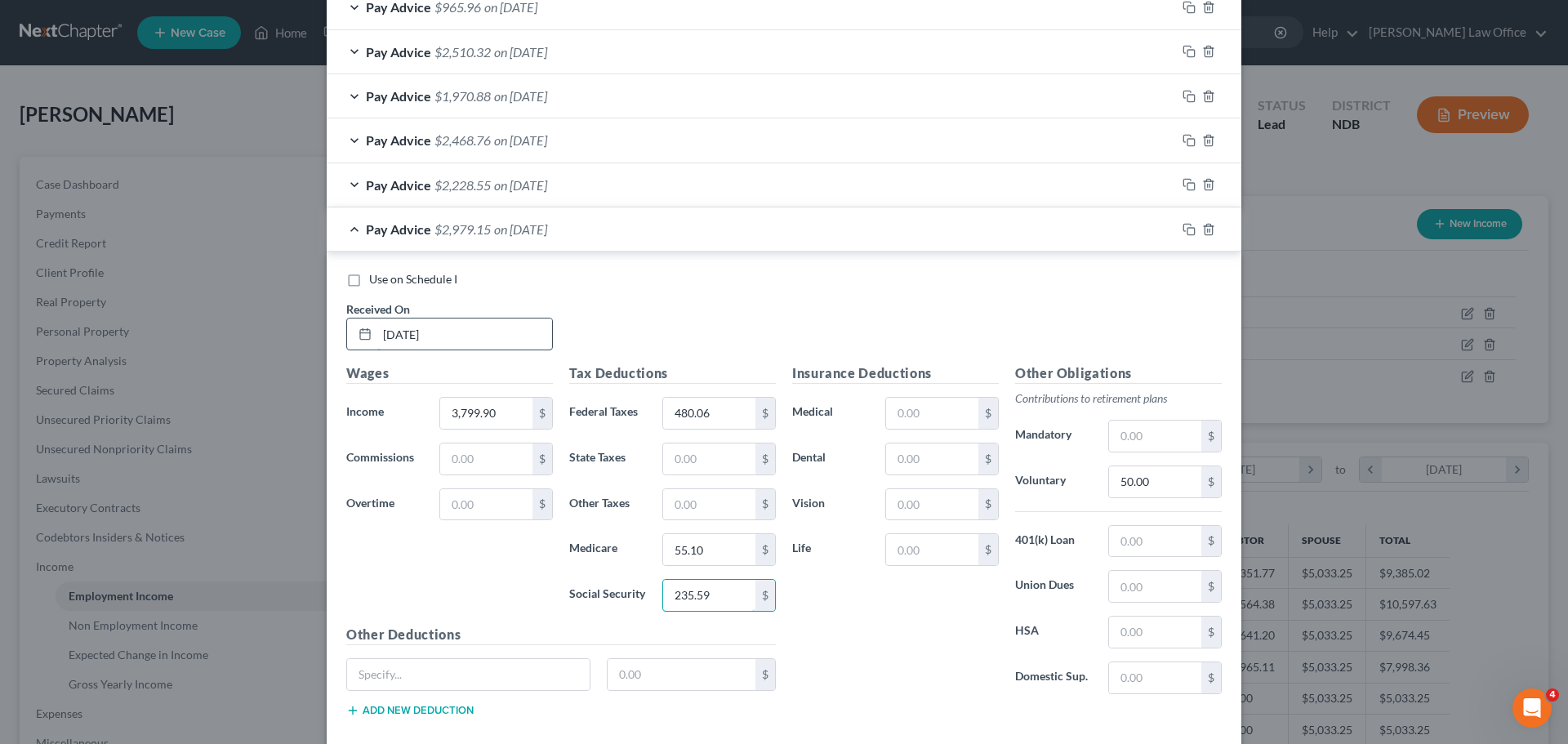
type input "235.59"
click at [1188, 228] on rect "button" at bounding box center [1191, 231] width 7 height 7
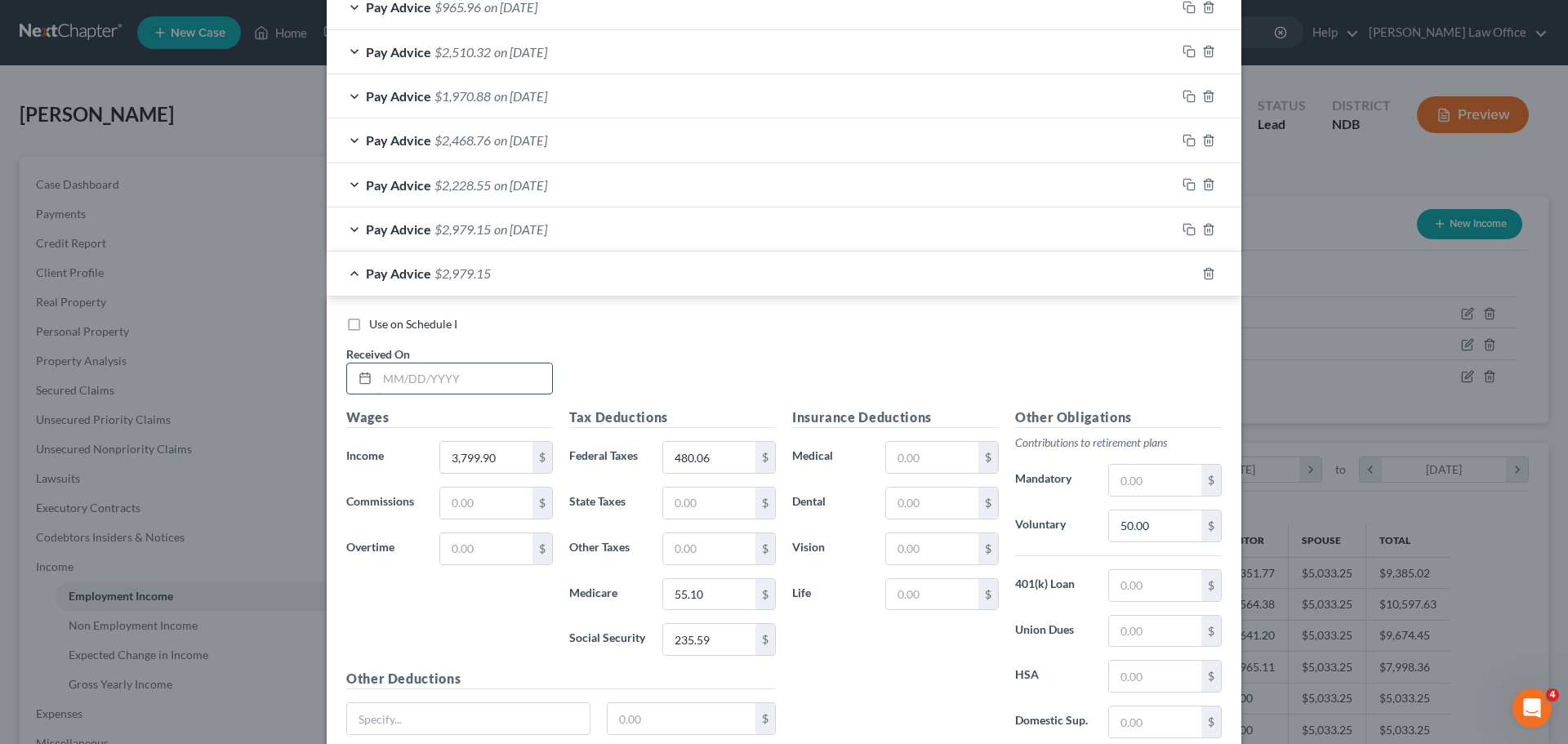
click at [410, 381] on input "text" at bounding box center [464, 378] width 175 height 31
type input "[DATE]"
type input "2,735.10"
type input "247.31"
type input "39.66"
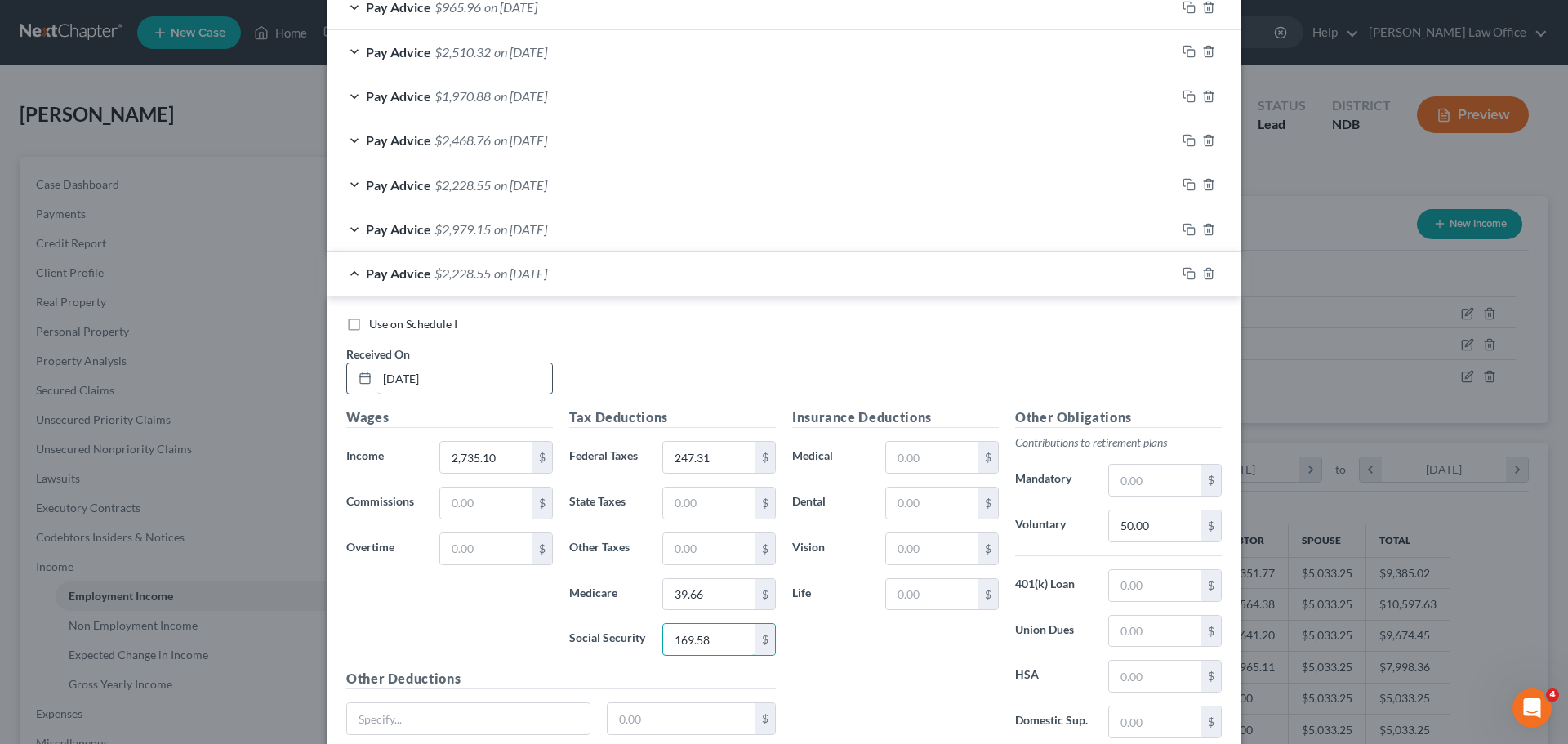
type input "169.58"
click at [1183, 270] on icon "button" at bounding box center [1189, 273] width 13 height 13
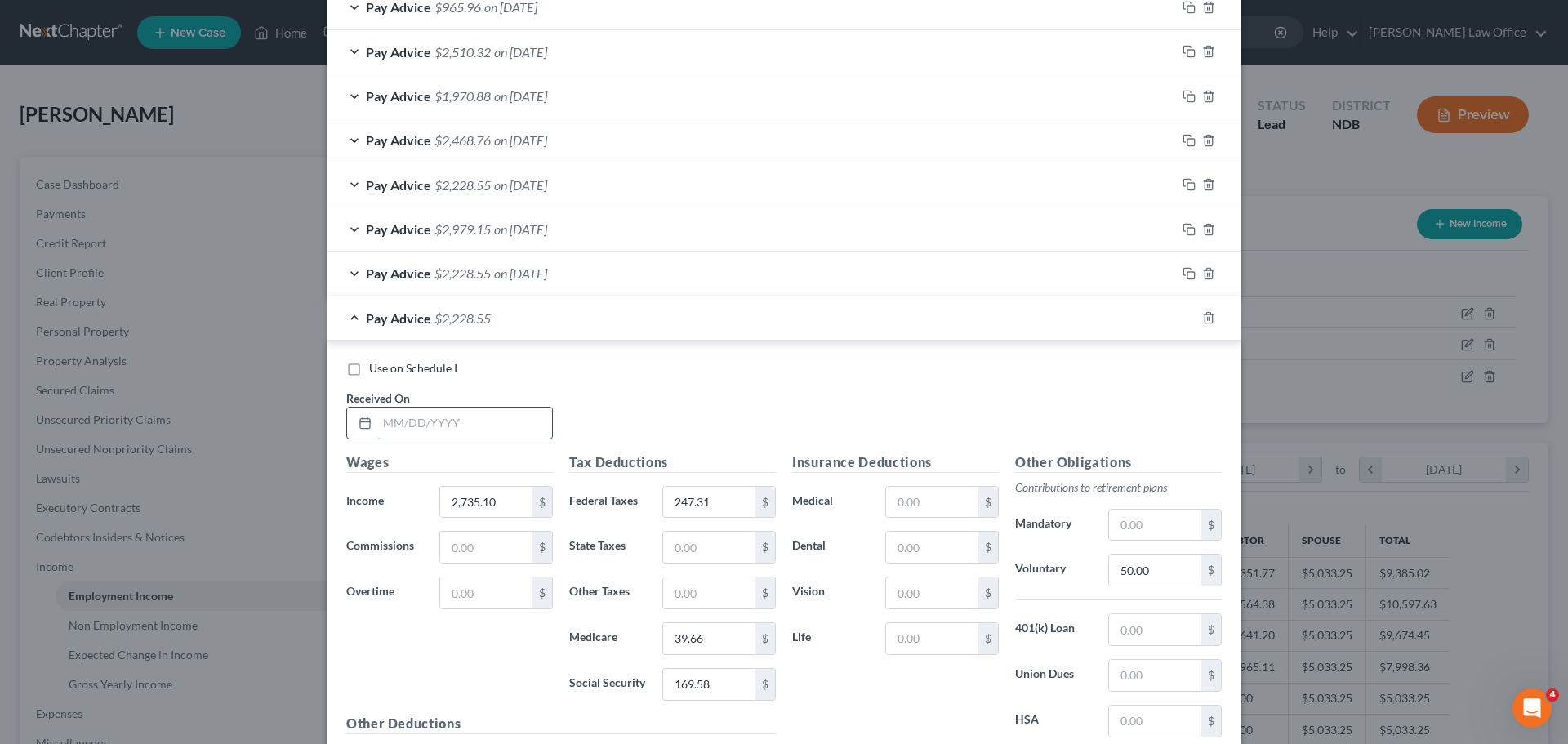
click at [407, 428] on input "text" at bounding box center [464, 422] width 175 height 31
type input "[DATE]"
type input "1,199.40"
type input "100.00"
type input "17.39"
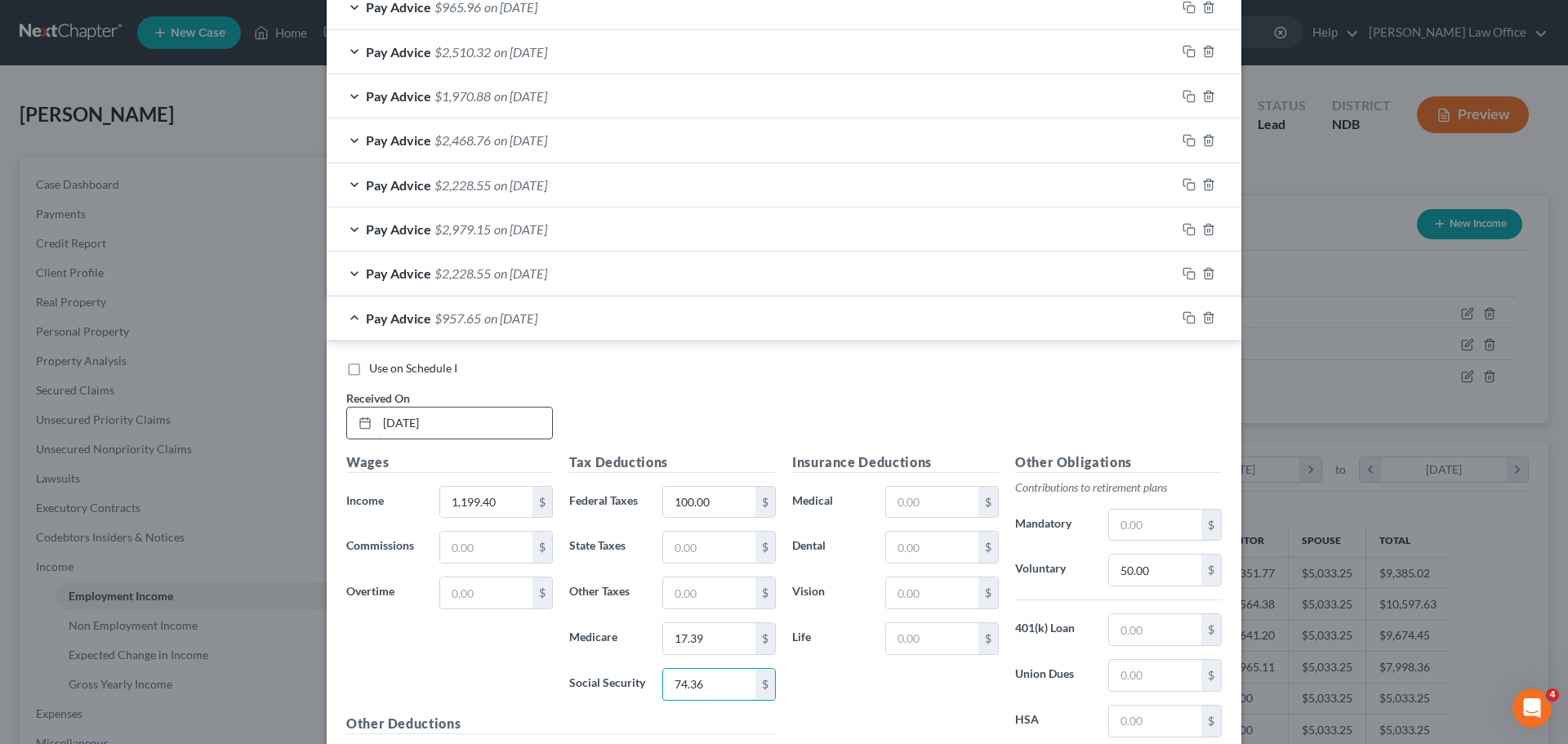
type input "74.36"
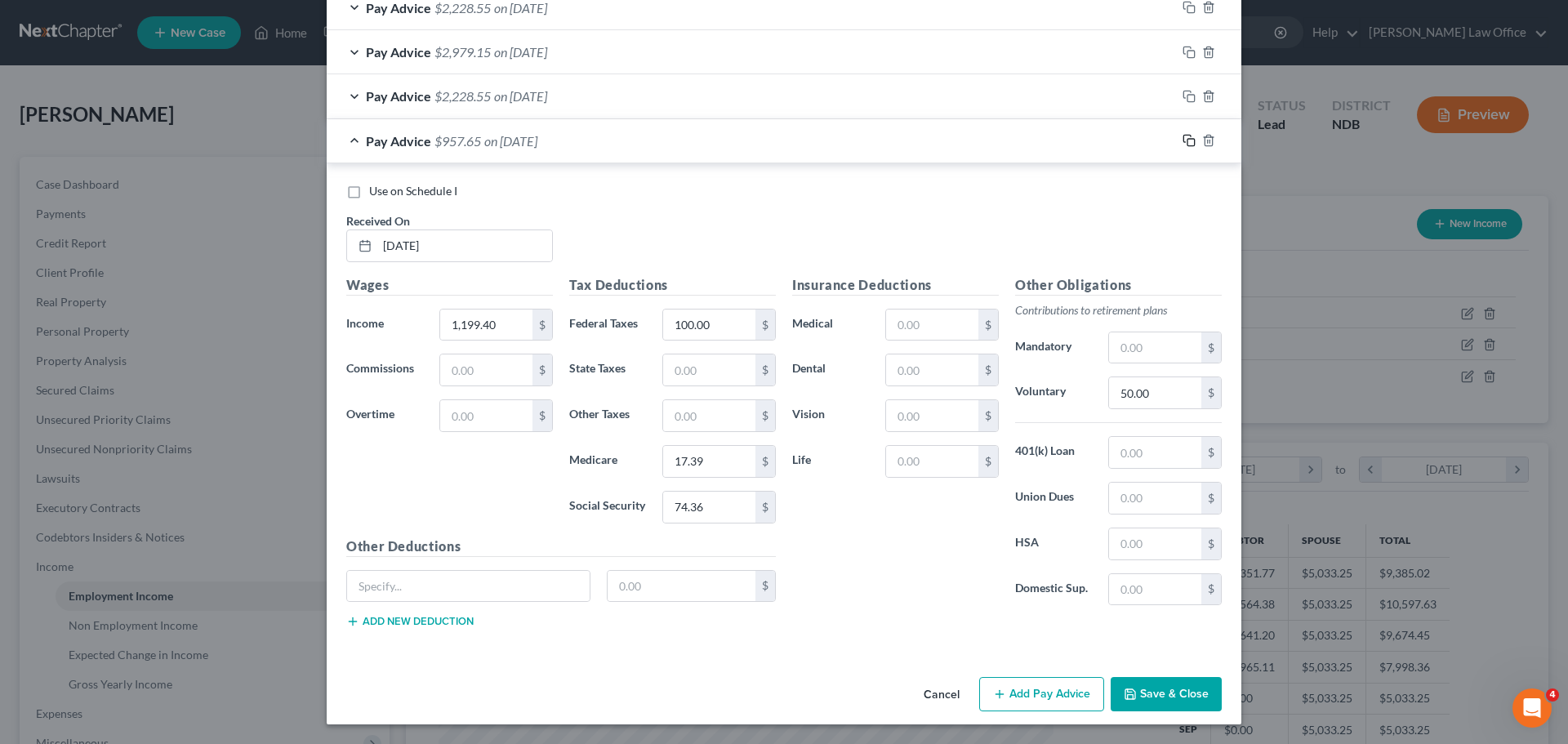
click at [1185, 138] on icon "button" at bounding box center [1189, 140] width 13 height 13
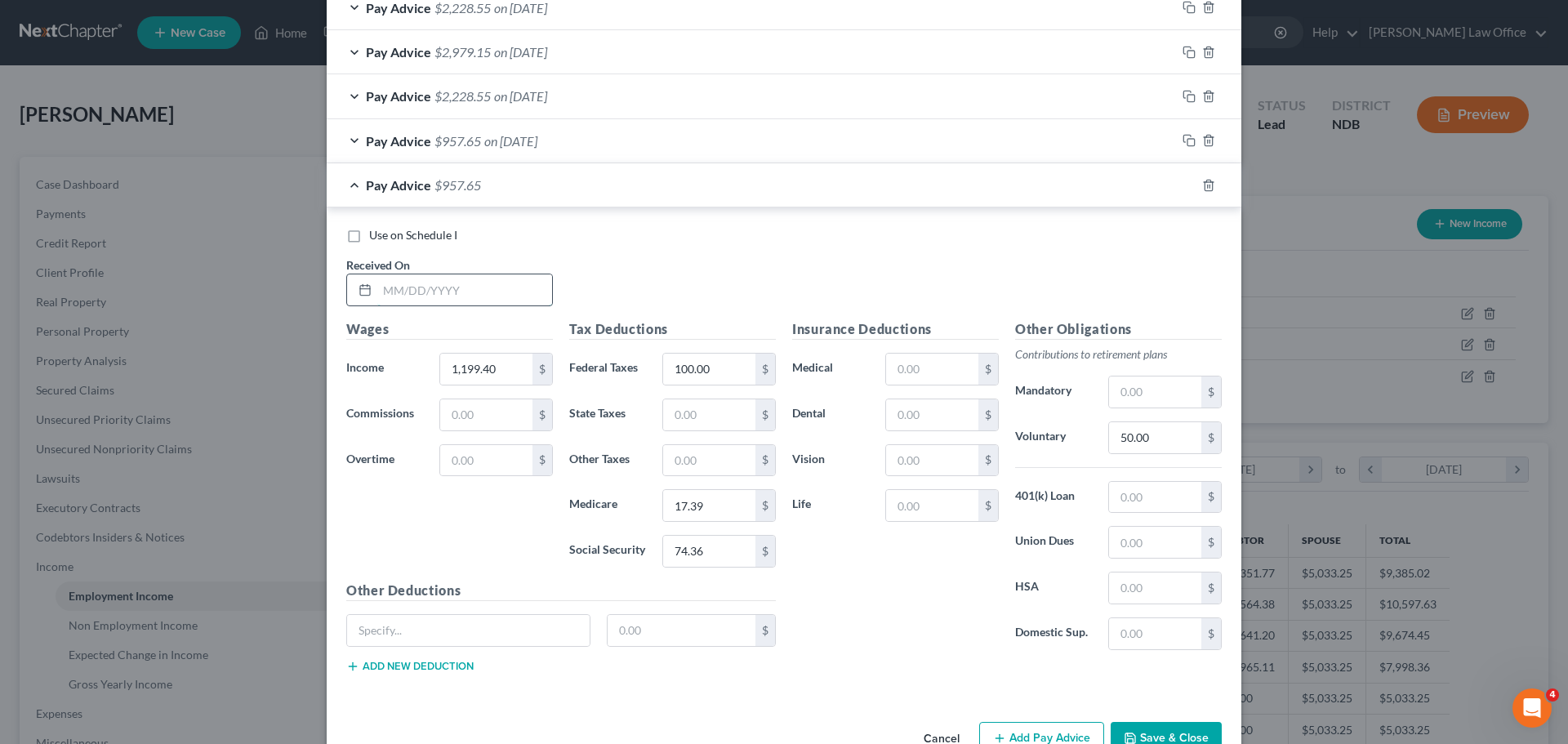
click at [412, 291] on input "text" at bounding box center [464, 289] width 175 height 31
type input "[DATE]"
type input "1,973.10"
type input "155.87"
type input "28.61"
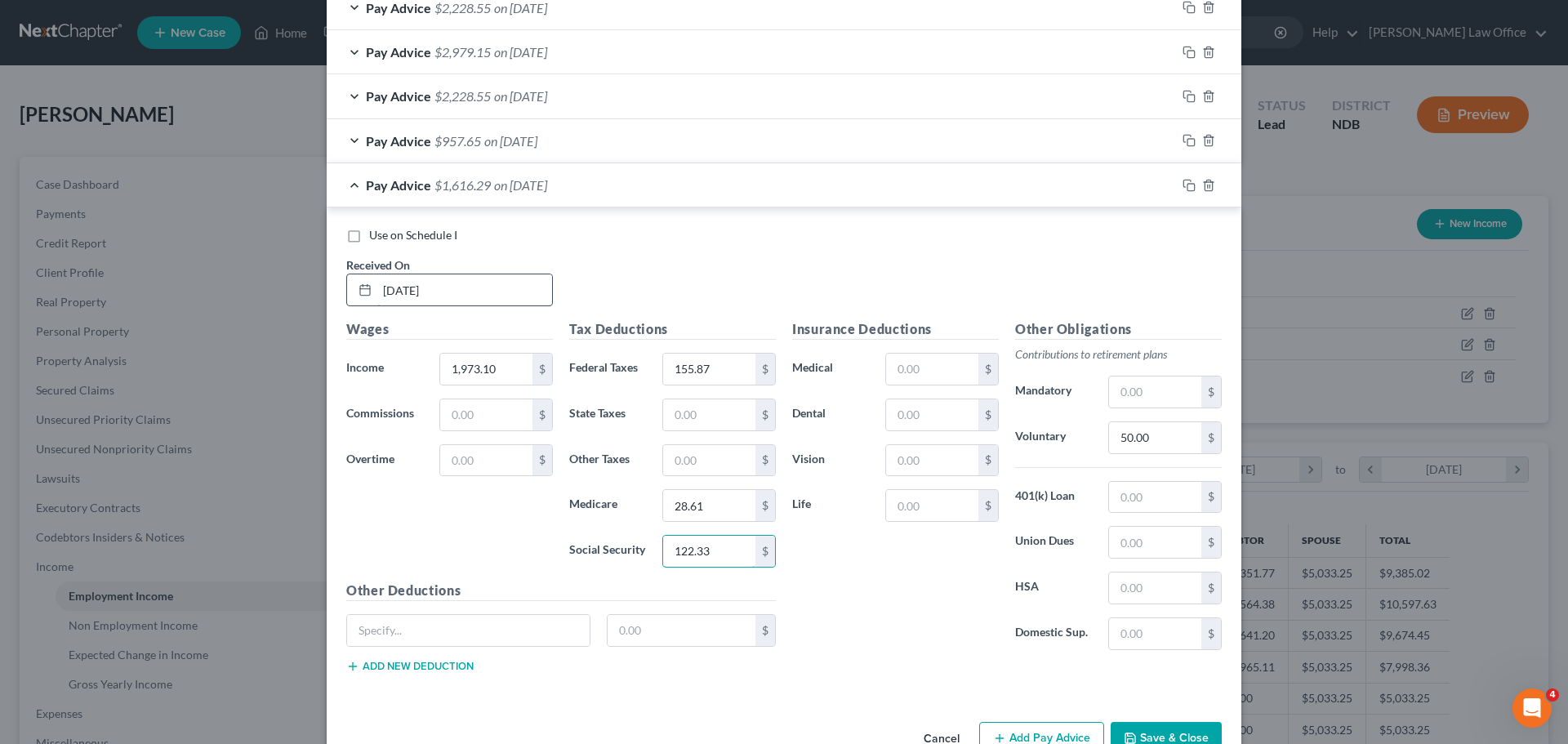
type input "122.33"
click at [1176, 182] on div at bounding box center [1208, 185] width 65 height 26
click at [1189, 189] on icon "button" at bounding box center [1189, 185] width 13 height 13
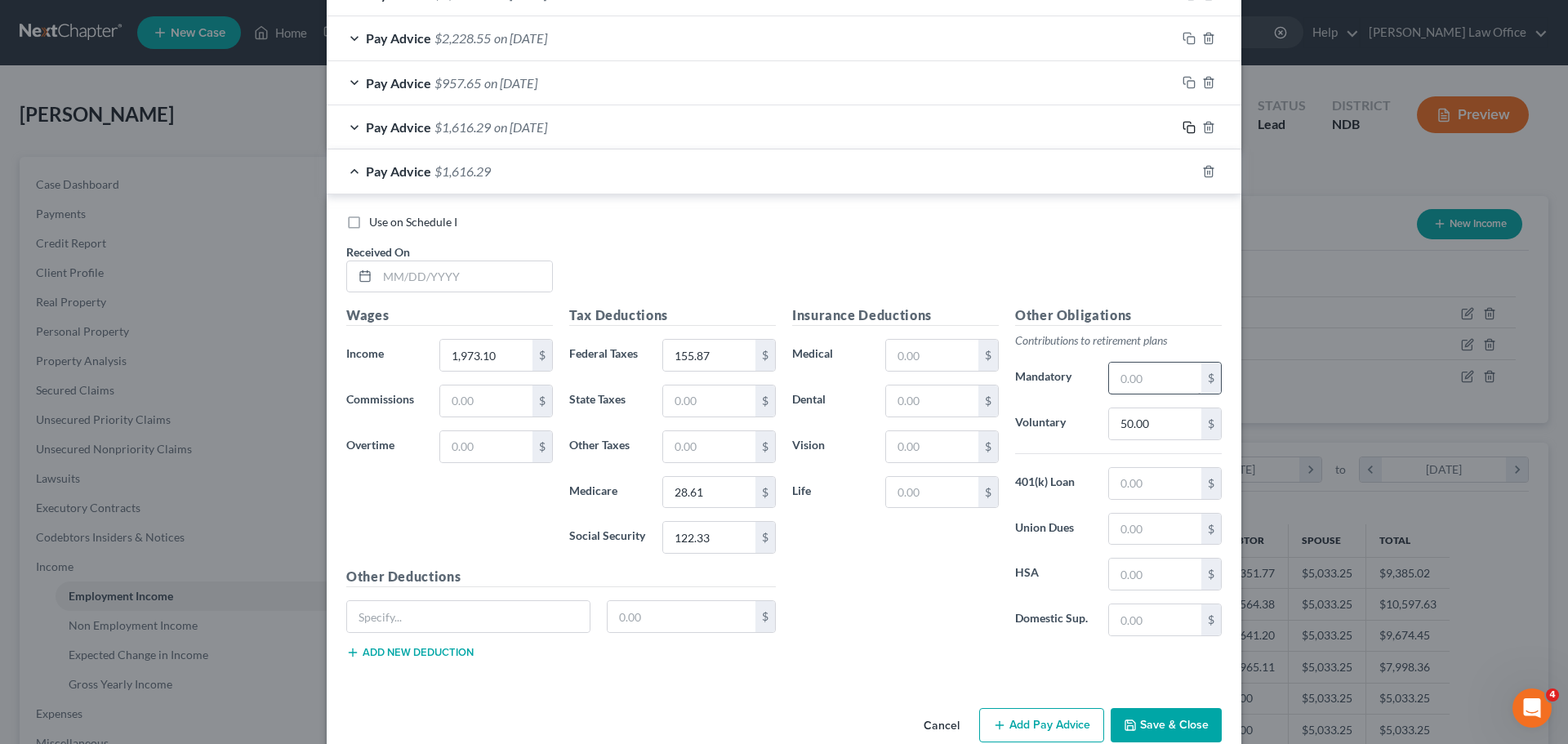
scroll to position [800, 0]
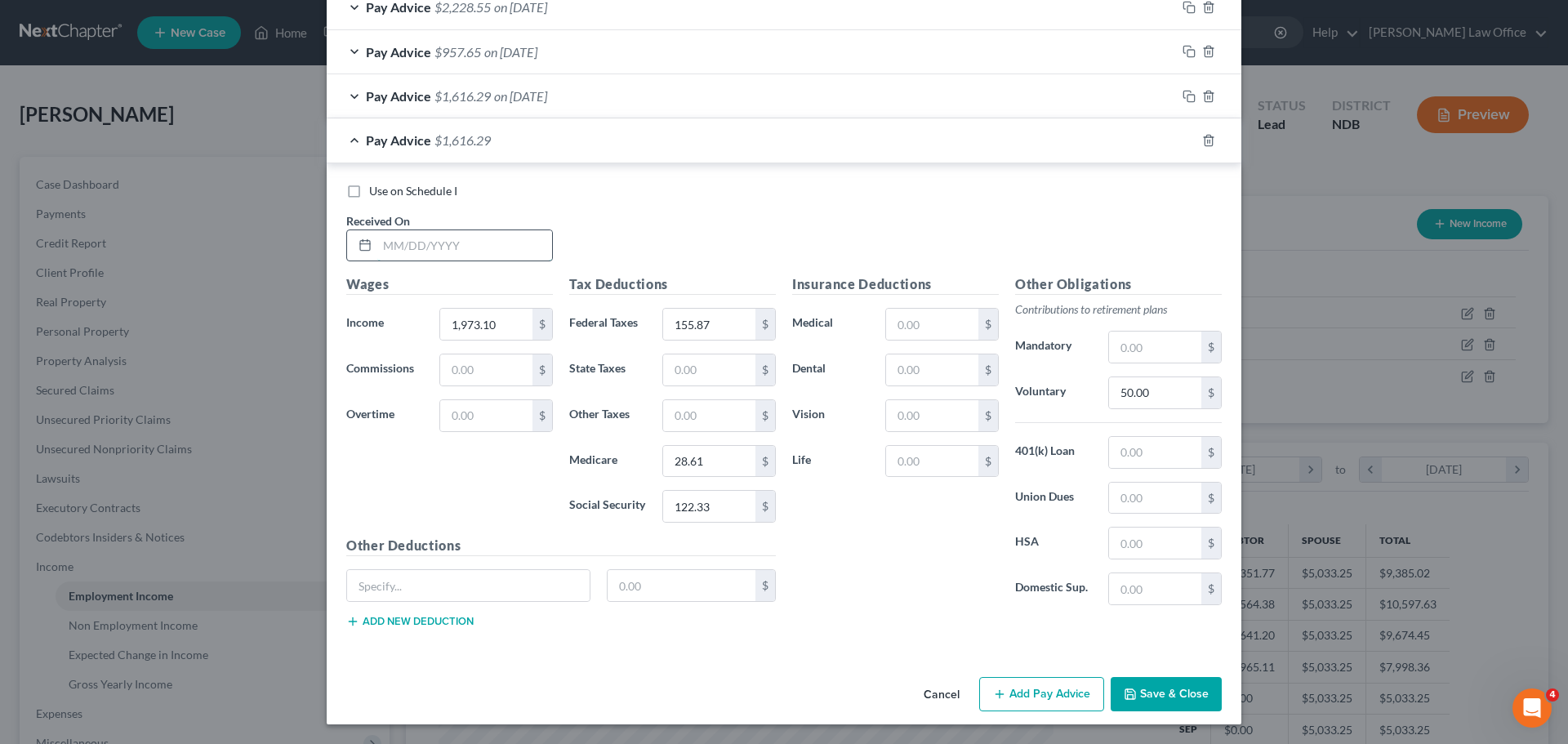
click at [436, 240] on input "text" at bounding box center [464, 245] width 175 height 31
type input "[DATE]"
click at [511, 325] on input "1,973.10" at bounding box center [485, 323] width 92 height 31
type input "2,193.60"
type input "182.33"
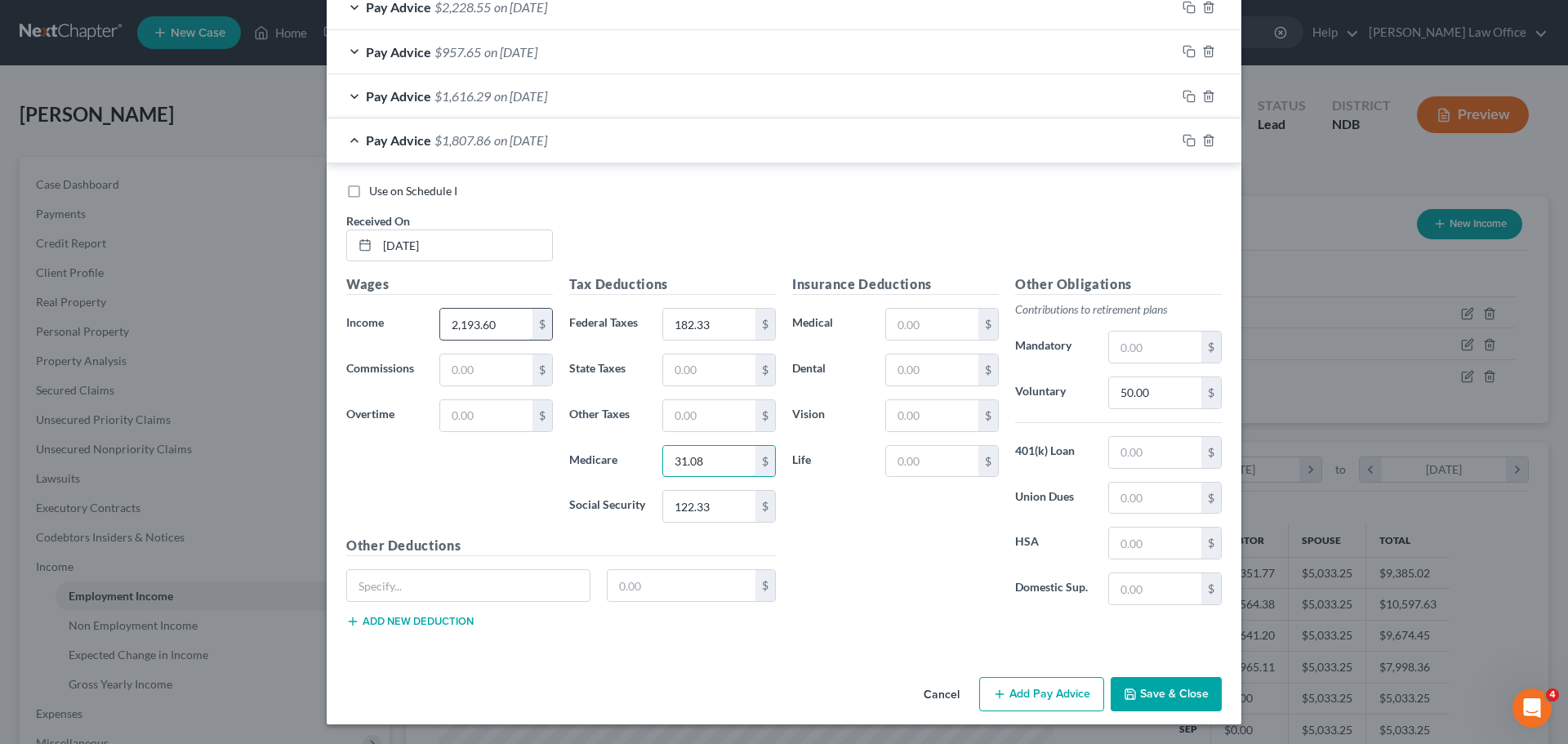
type input "31.08"
click at [713, 501] on input "135.00" at bounding box center [708, 506] width 92 height 31
type input "136.00"
click at [1188, 141] on rect "button" at bounding box center [1191, 141] width 7 height 7
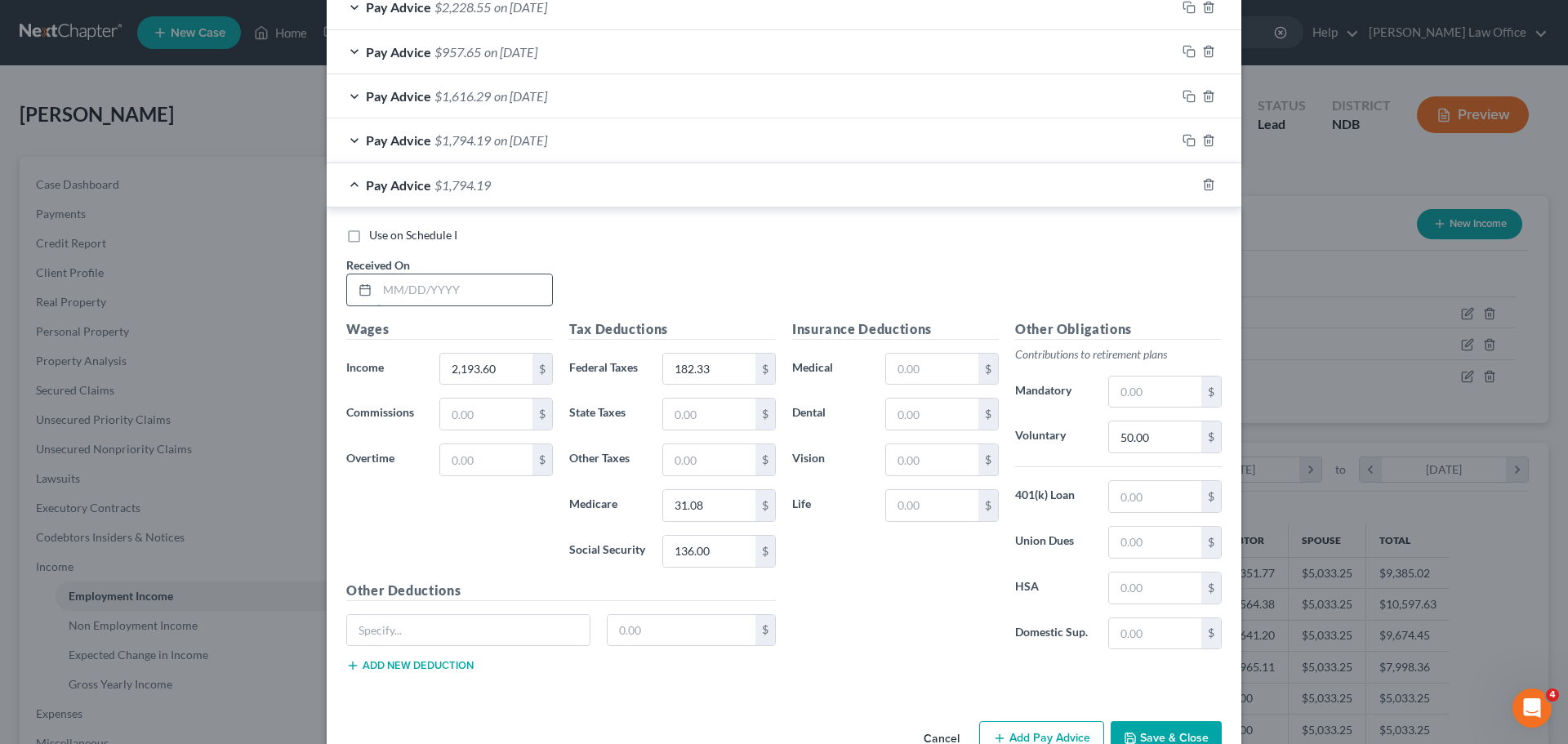
click at [416, 294] on input "text" at bounding box center [464, 289] width 175 height 31
type input "[DATE]"
type input "3,347.10"
click at [722, 372] on input "182.33" at bounding box center [708, 369] width 92 height 31
type input "380.45"
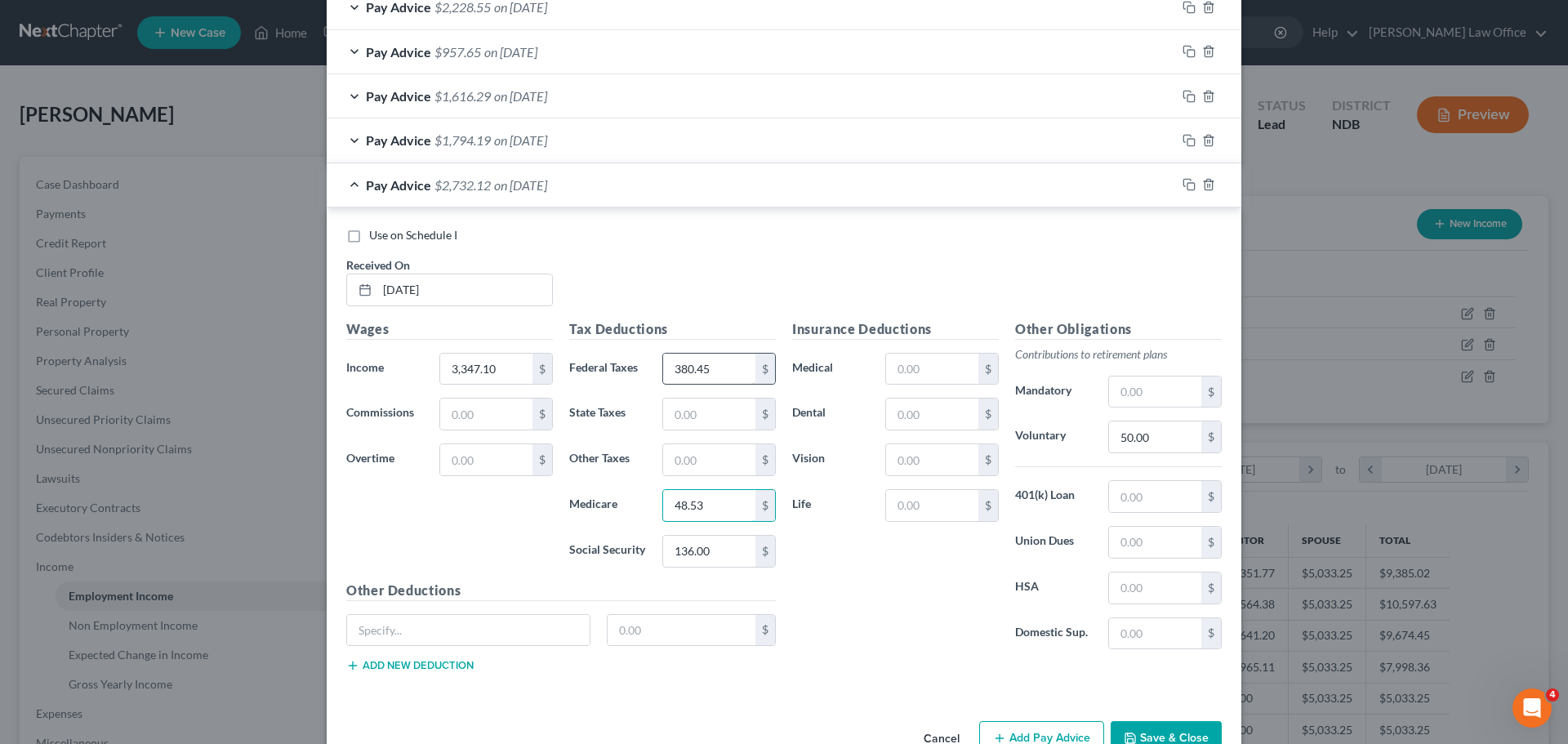
type input "48.53"
type input "207.52"
click at [1190, 182] on div at bounding box center [1208, 185] width 65 height 26
click at [441, 292] on input "[DATE]" at bounding box center [464, 289] width 175 height 31
type input "0"
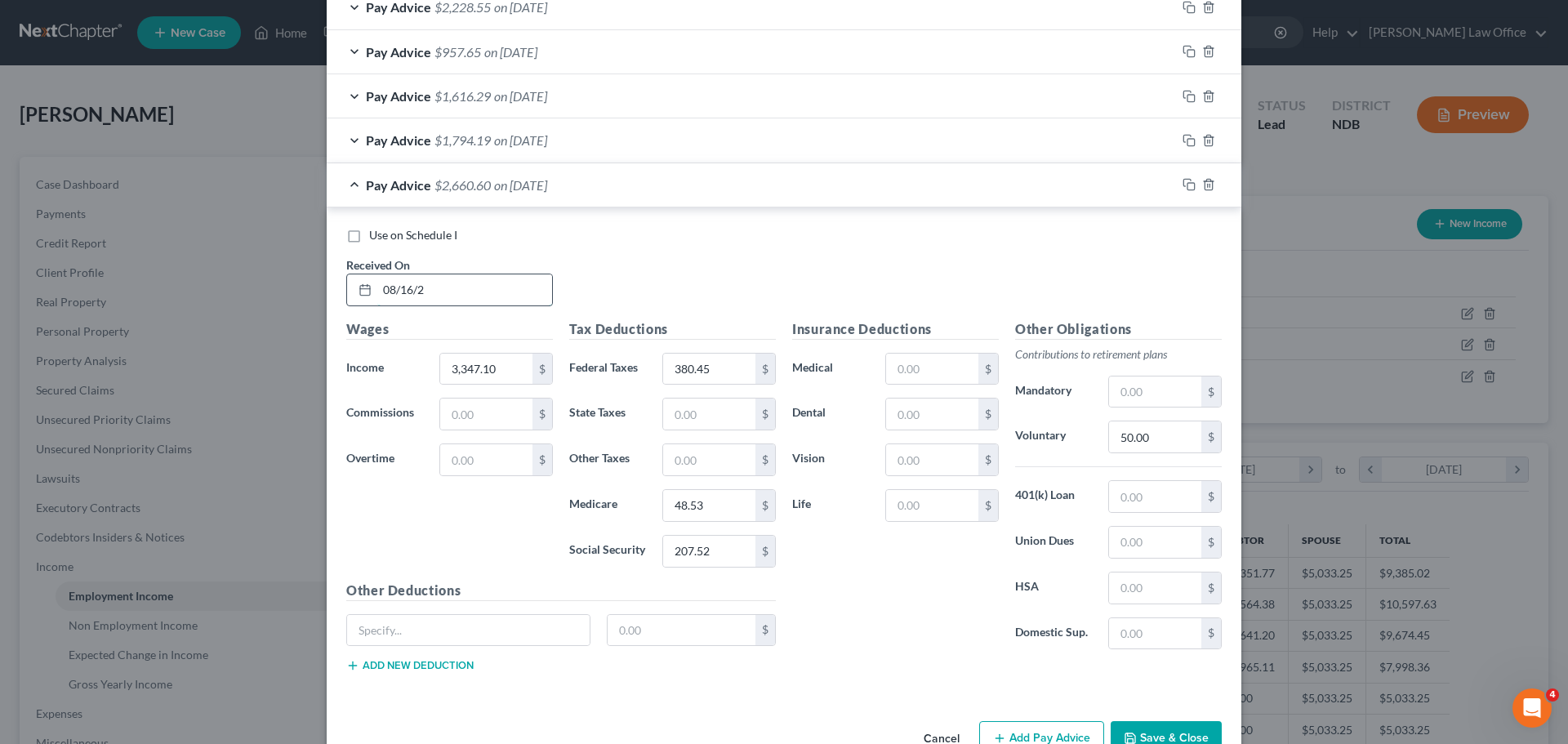
type input "[DATE]"
click at [1189, 187] on icon "button" at bounding box center [1189, 184] width 13 height 13
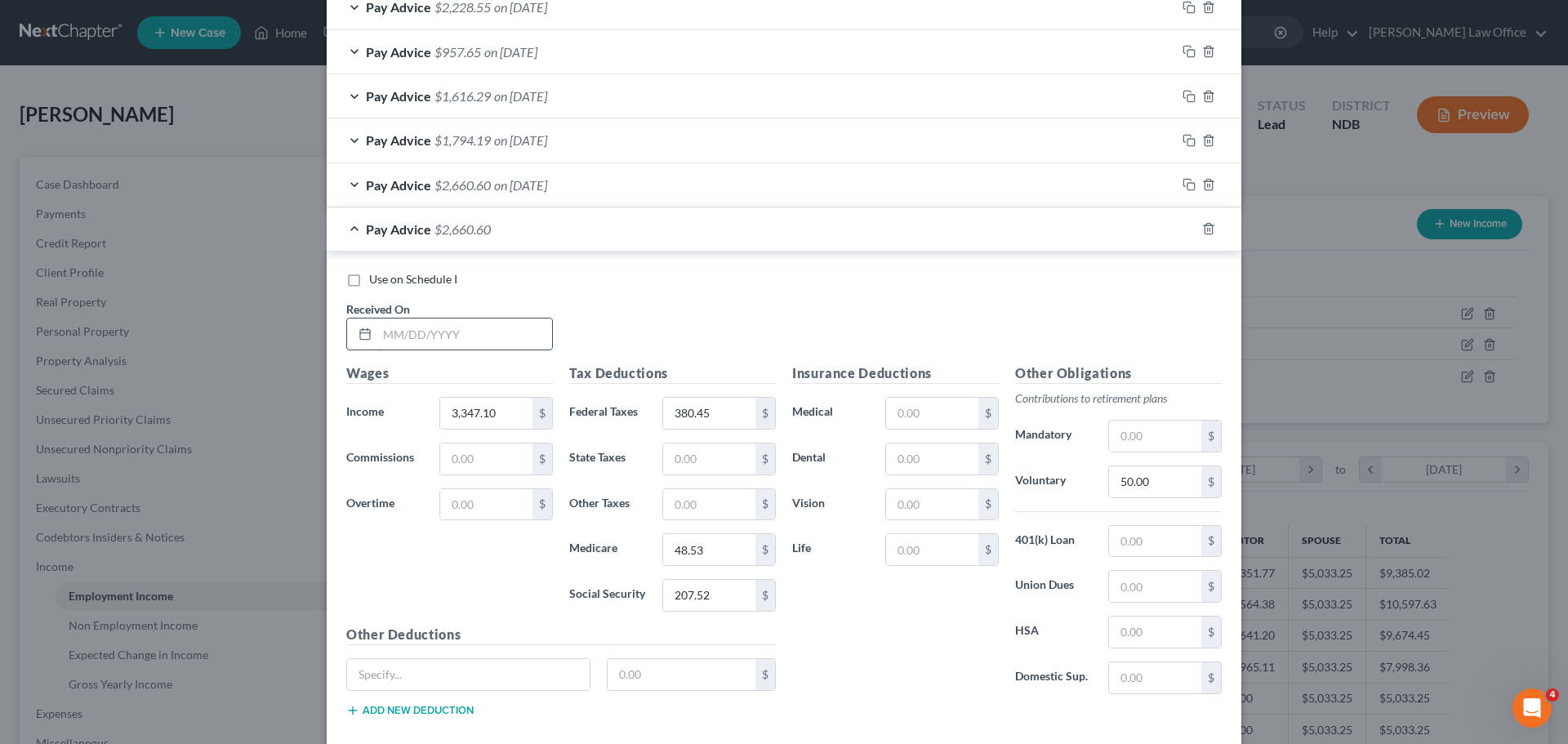
click at [405, 333] on input "text" at bounding box center [464, 333] width 175 height 31
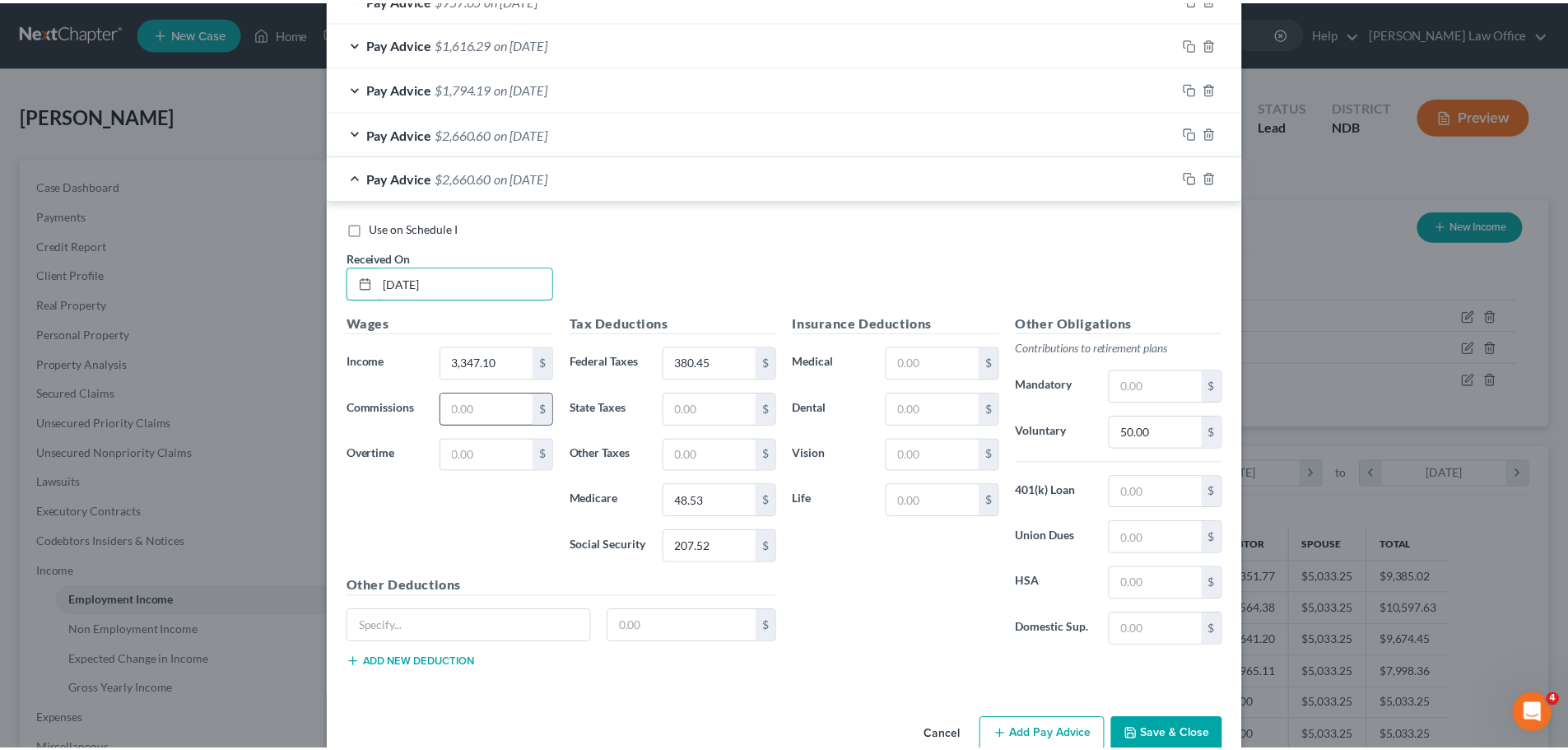
scroll to position [889, 0]
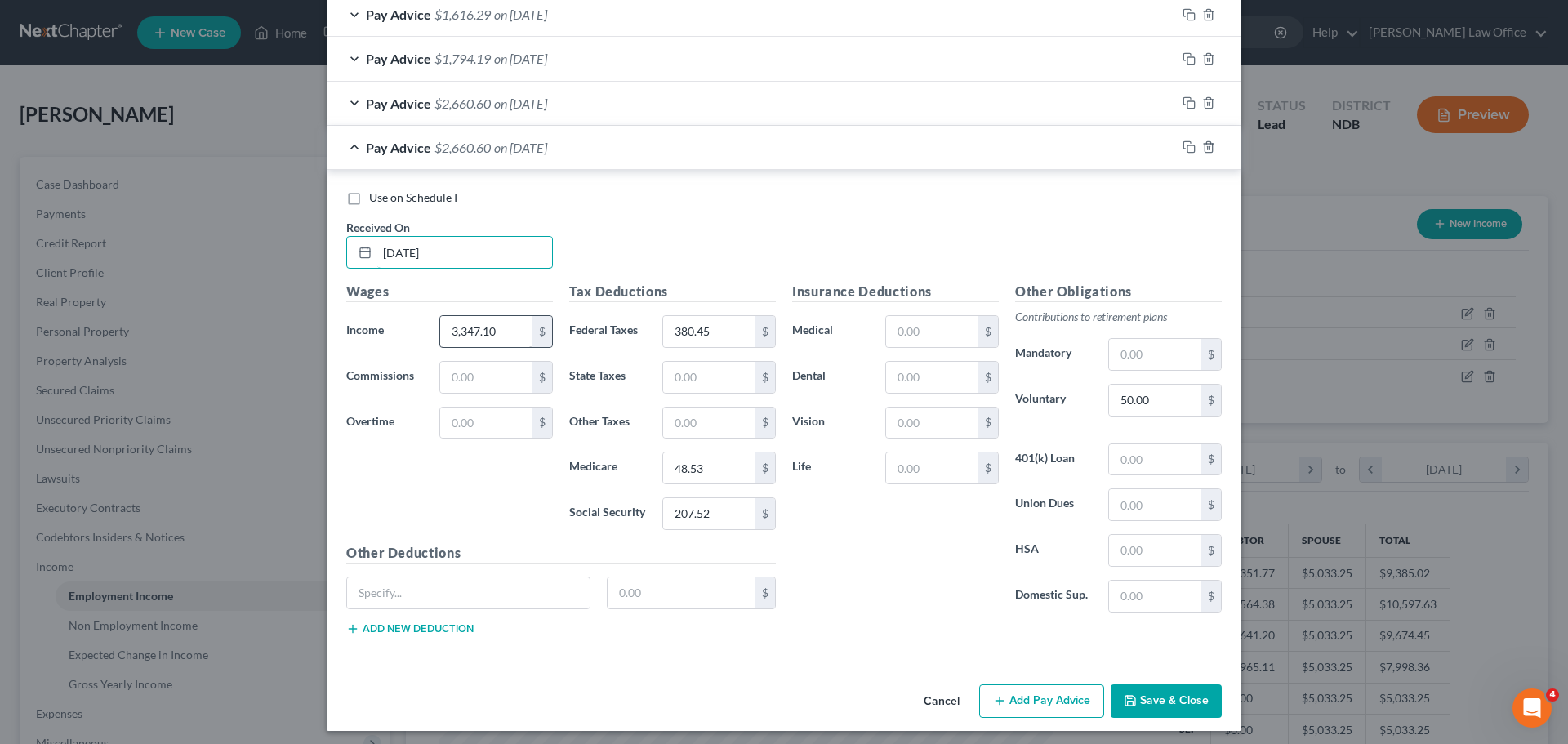
type input "[DATE]"
click at [499, 320] on input "3,347.10" at bounding box center [485, 331] width 92 height 31
type input "2,802.90"
click at [715, 339] on input "380.45" at bounding box center [708, 331] width 92 height 31
type input "260.72"
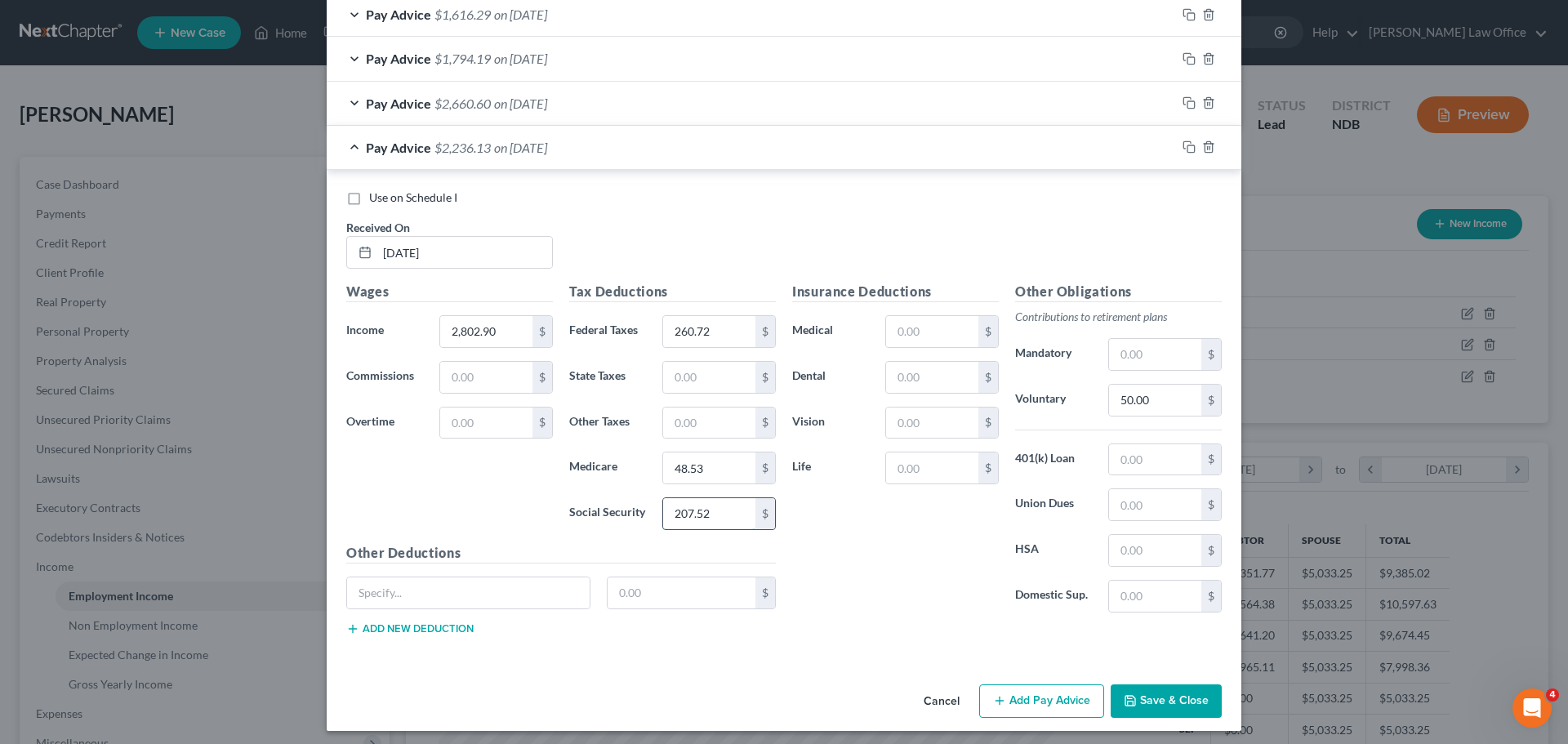
click at [708, 516] on input "207.52" at bounding box center [708, 513] width 92 height 31
type input "173.78"
click at [714, 473] on input "48.53" at bounding box center [708, 467] width 92 height 31
type input "40.84"
click at [1136, 694] on button "Save & Close" at bounding box center [1166, 702] width 111 height 35
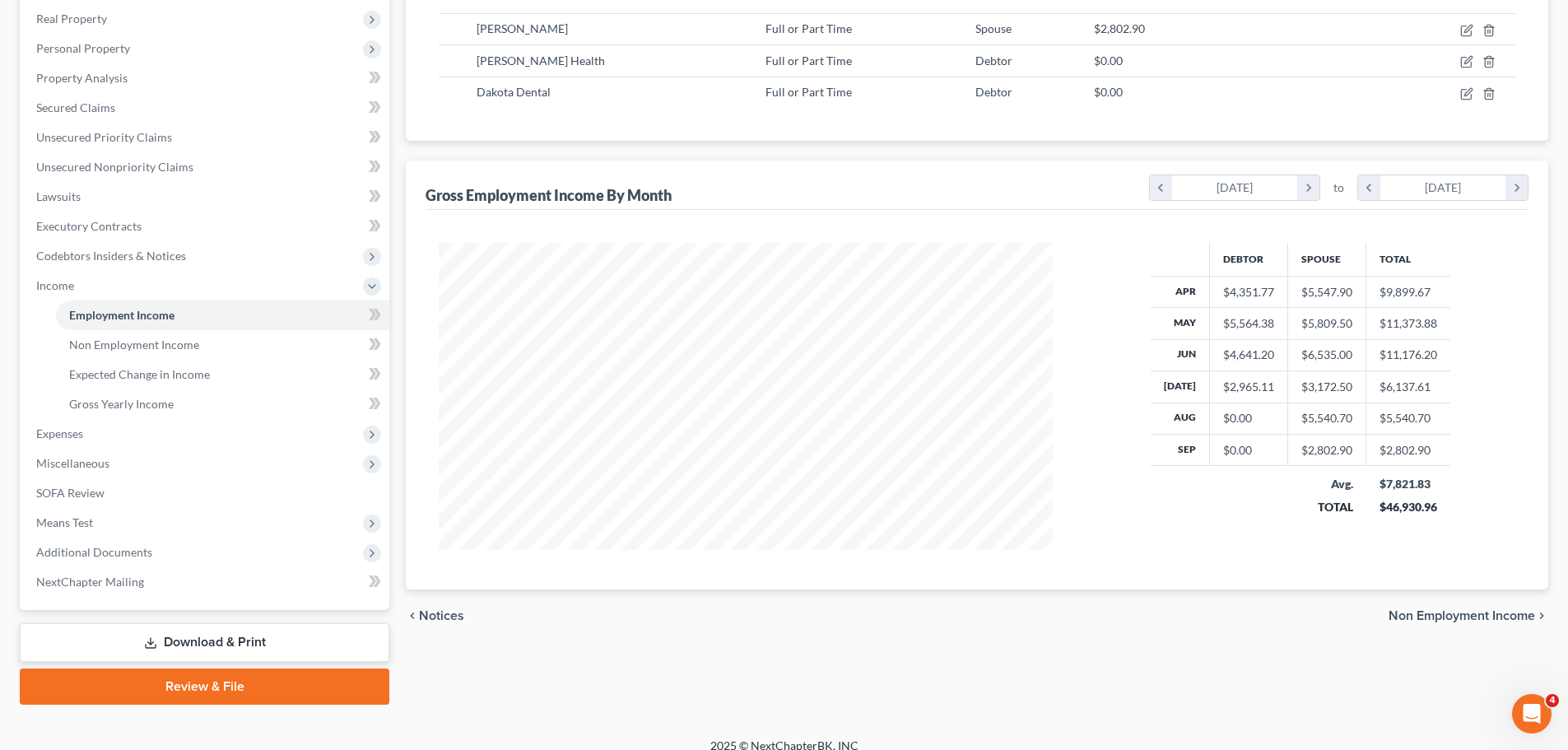
scroll to position [303, 0]
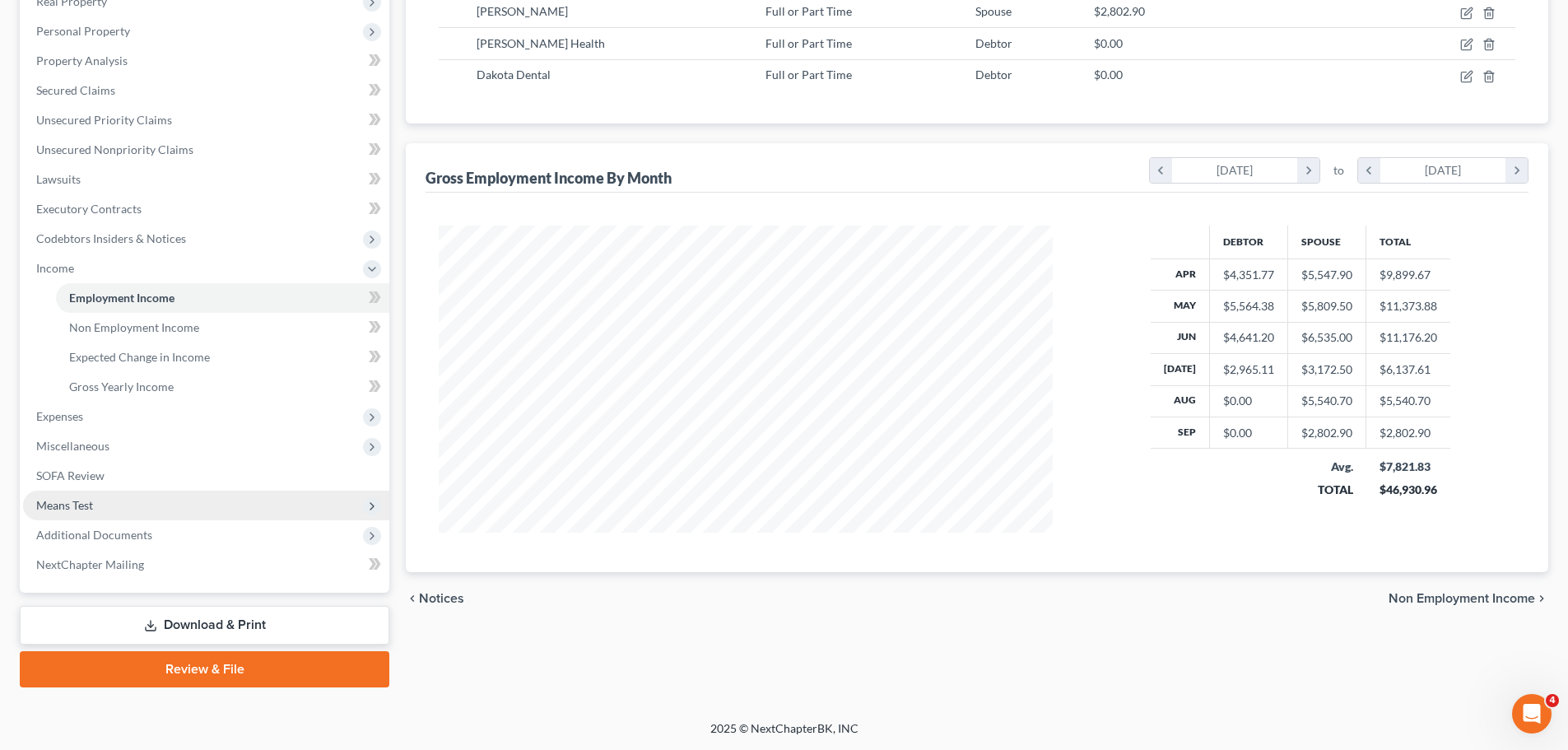
click at [75, 501] on span "Means Test" at bounding box center [64, 505] width 57 height 14
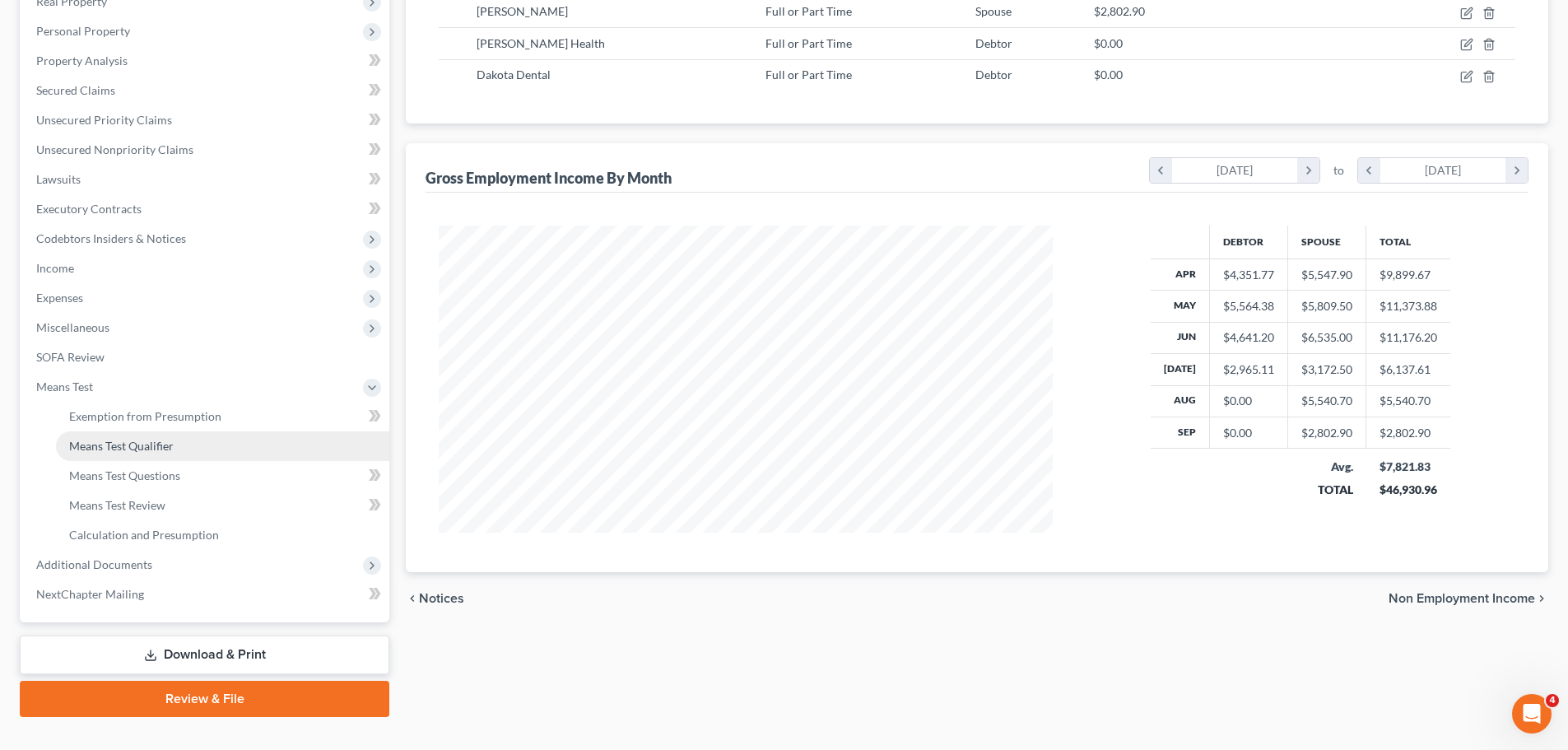
click at [126, 441] on span "Means Test Qualifier" at bounding box center [121, 445] width 105 height 14
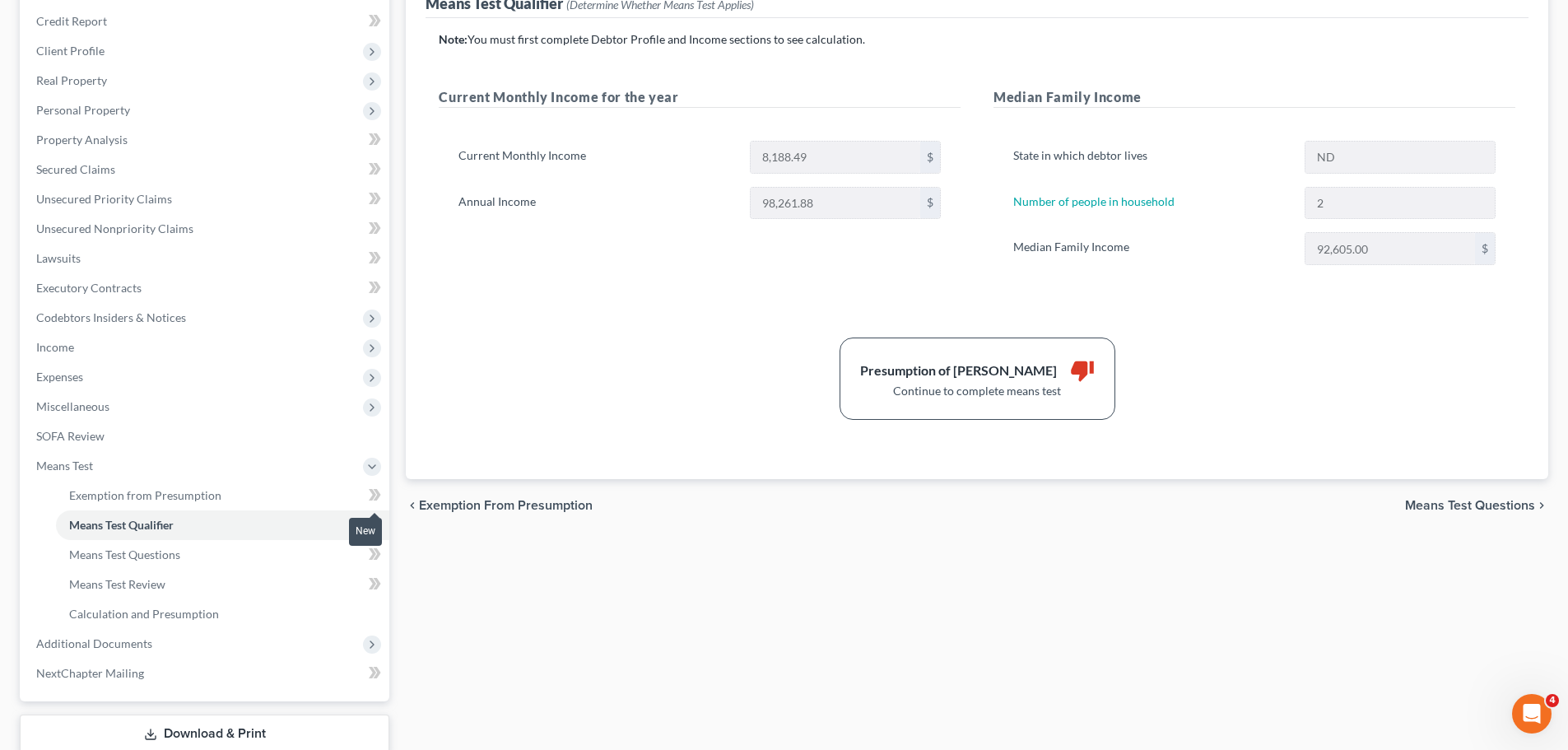
scroll to position [247, 0]
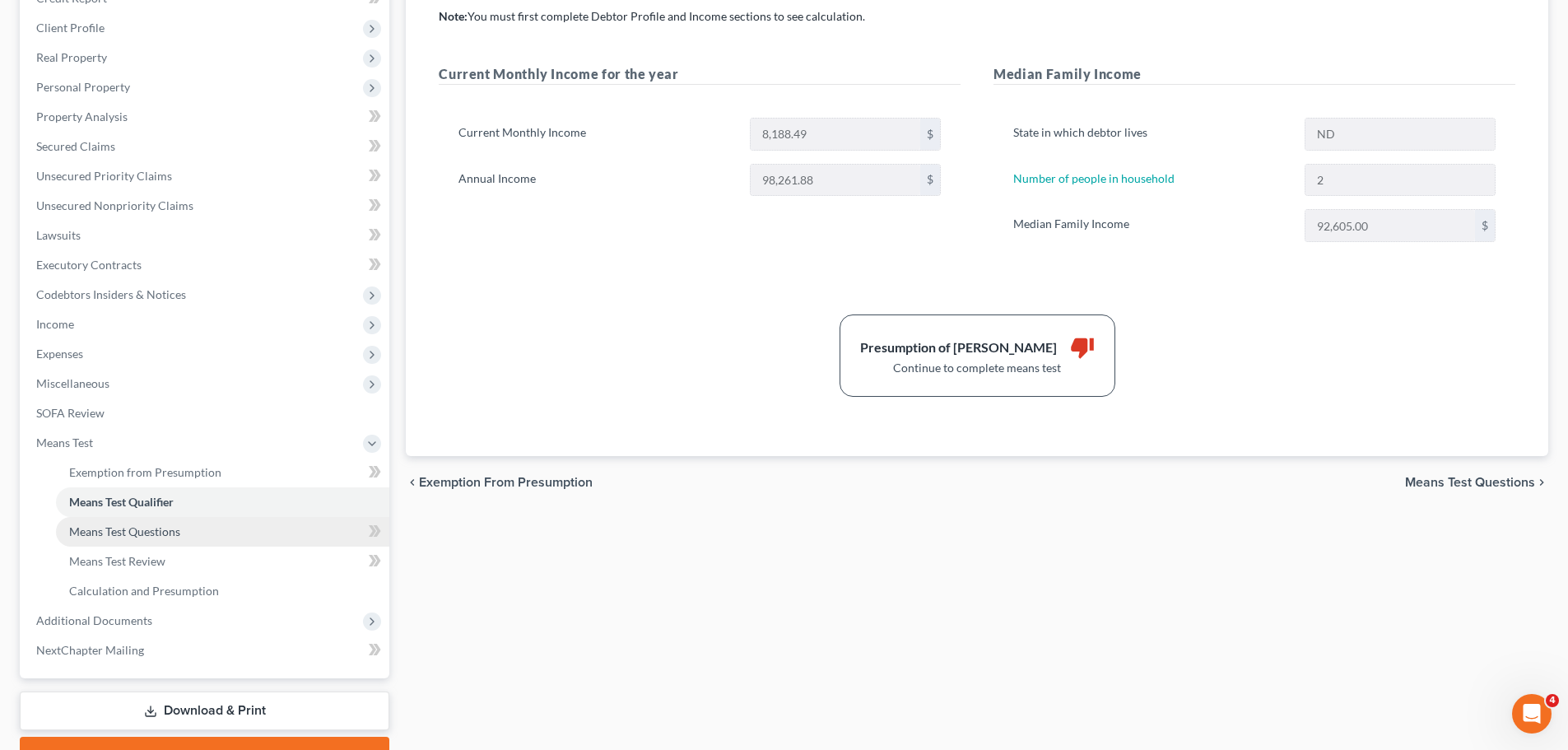
click at [88, 529] on span "Means Test Questions" at bounding box center [125, 531] width 112 height 14
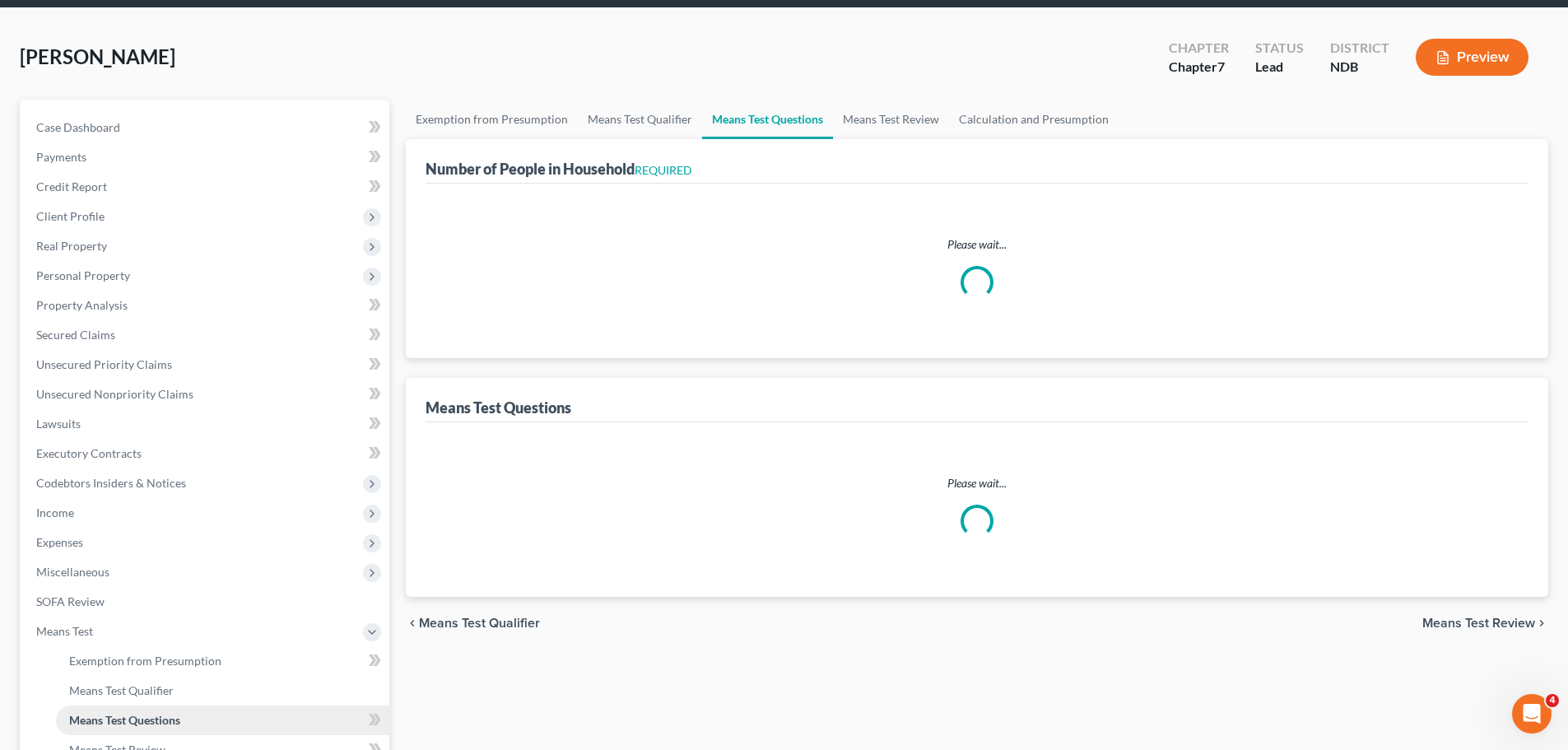
scroll to position [2, 0]
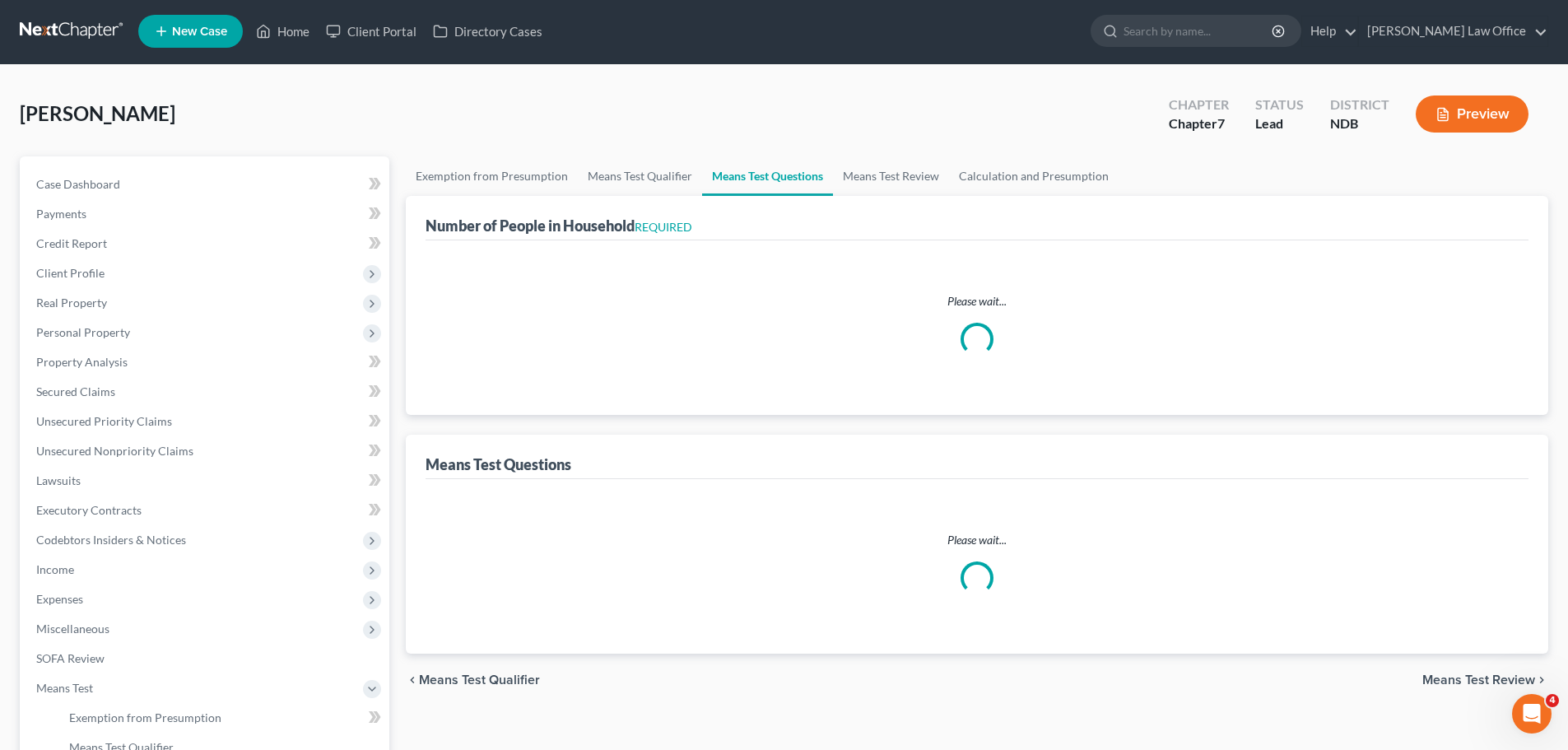
select select "2"
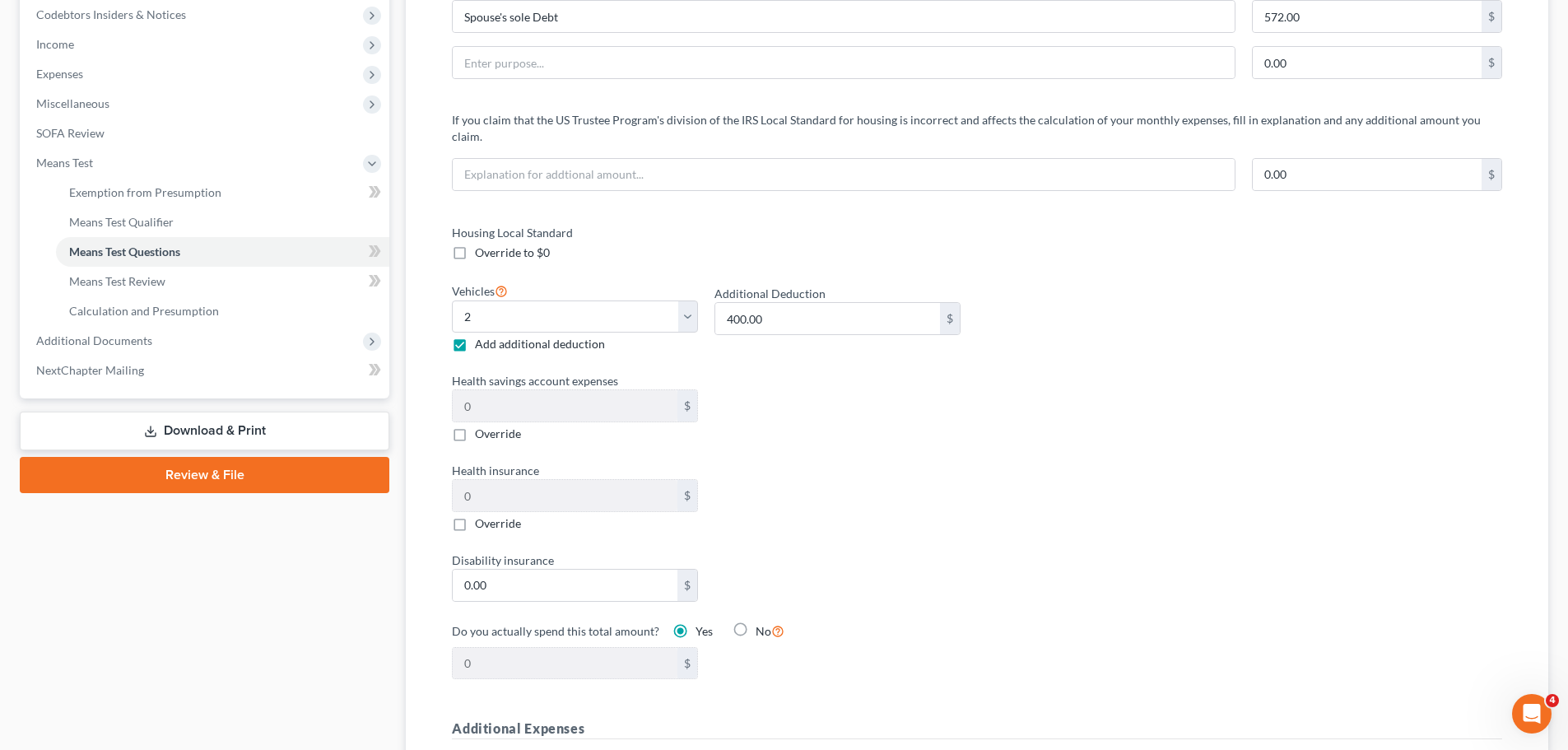
scroll to position [519, 0]
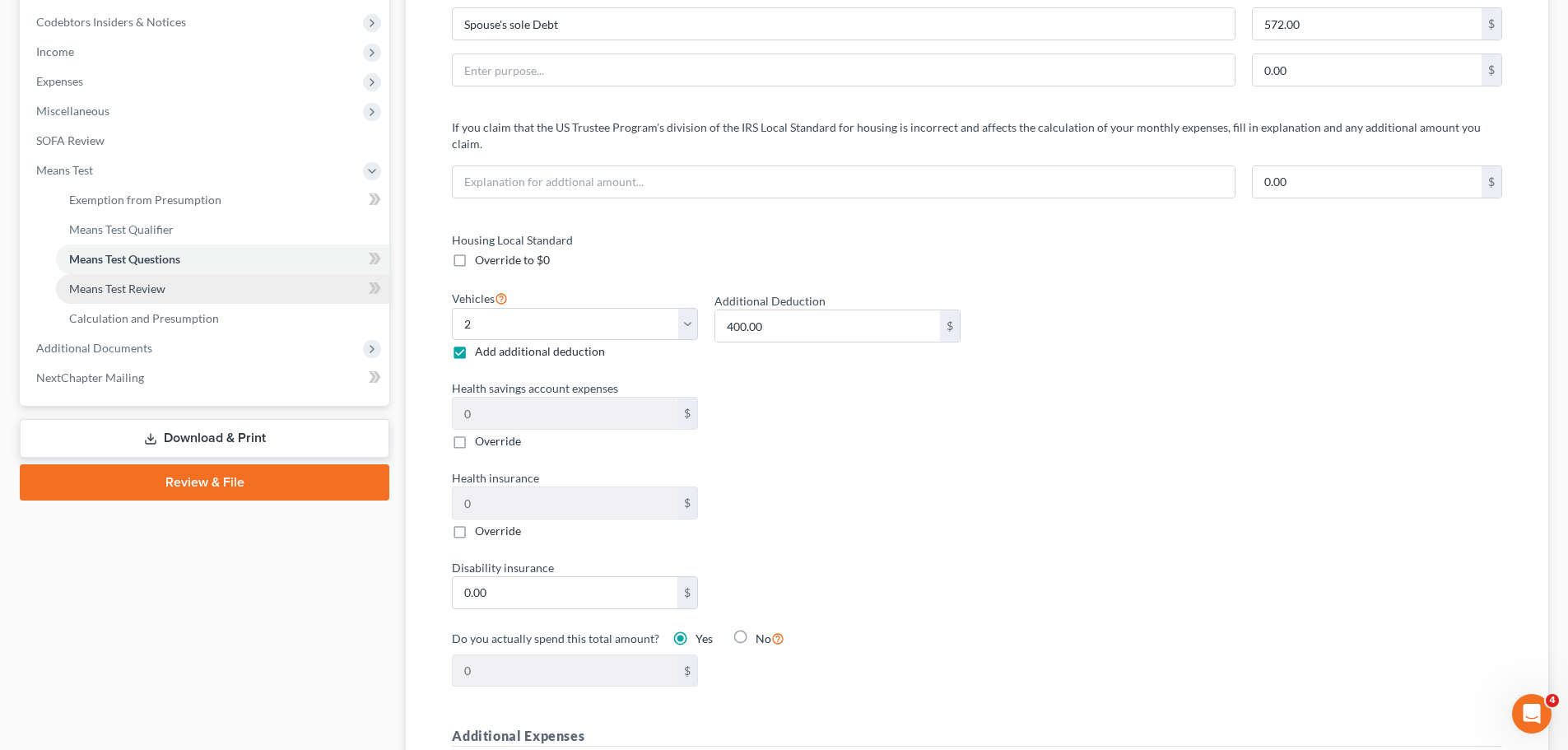
click at [121, 290] on span "Means Test Review" at bounding box center [117, 289] width 97 height 14
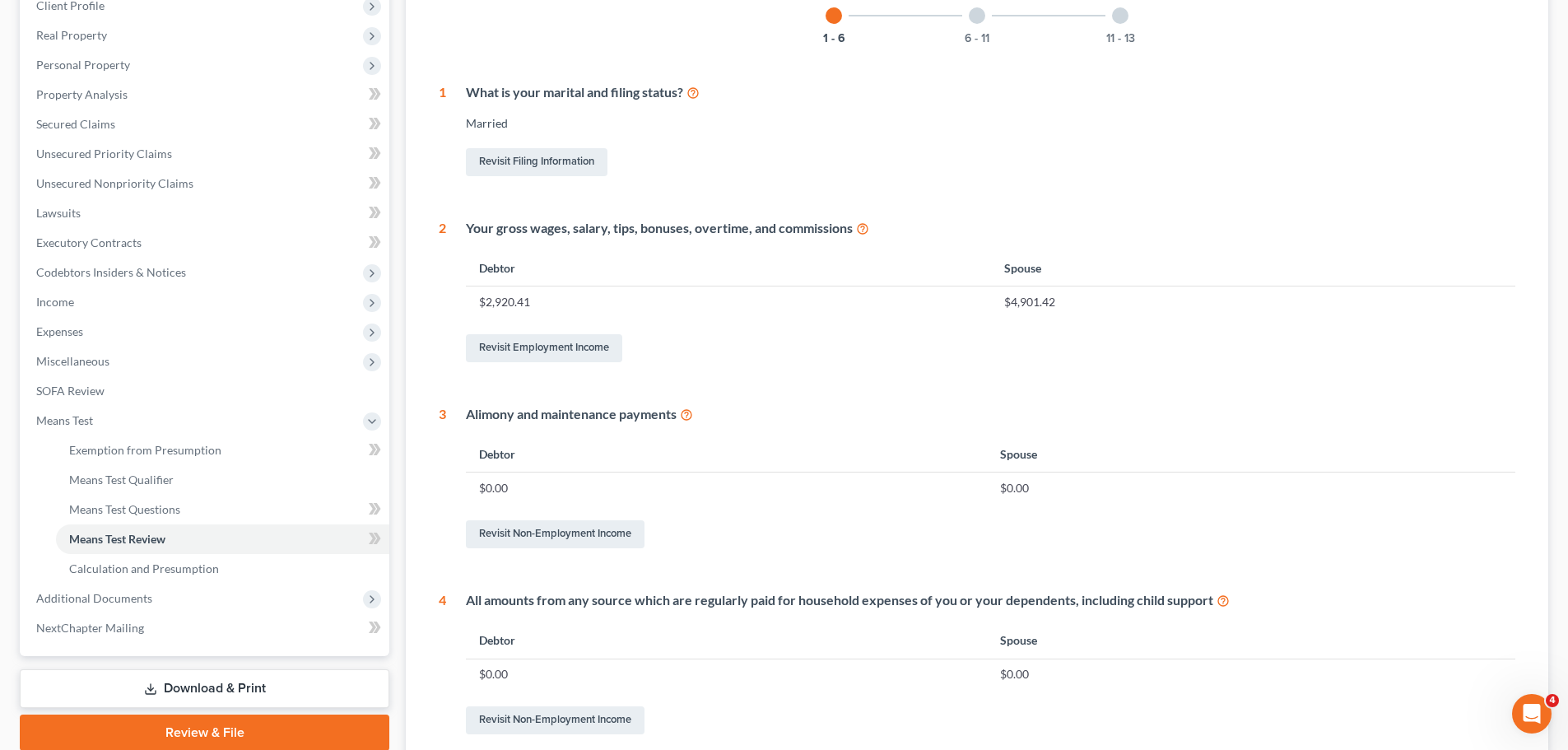
scroll to position [237, 0]
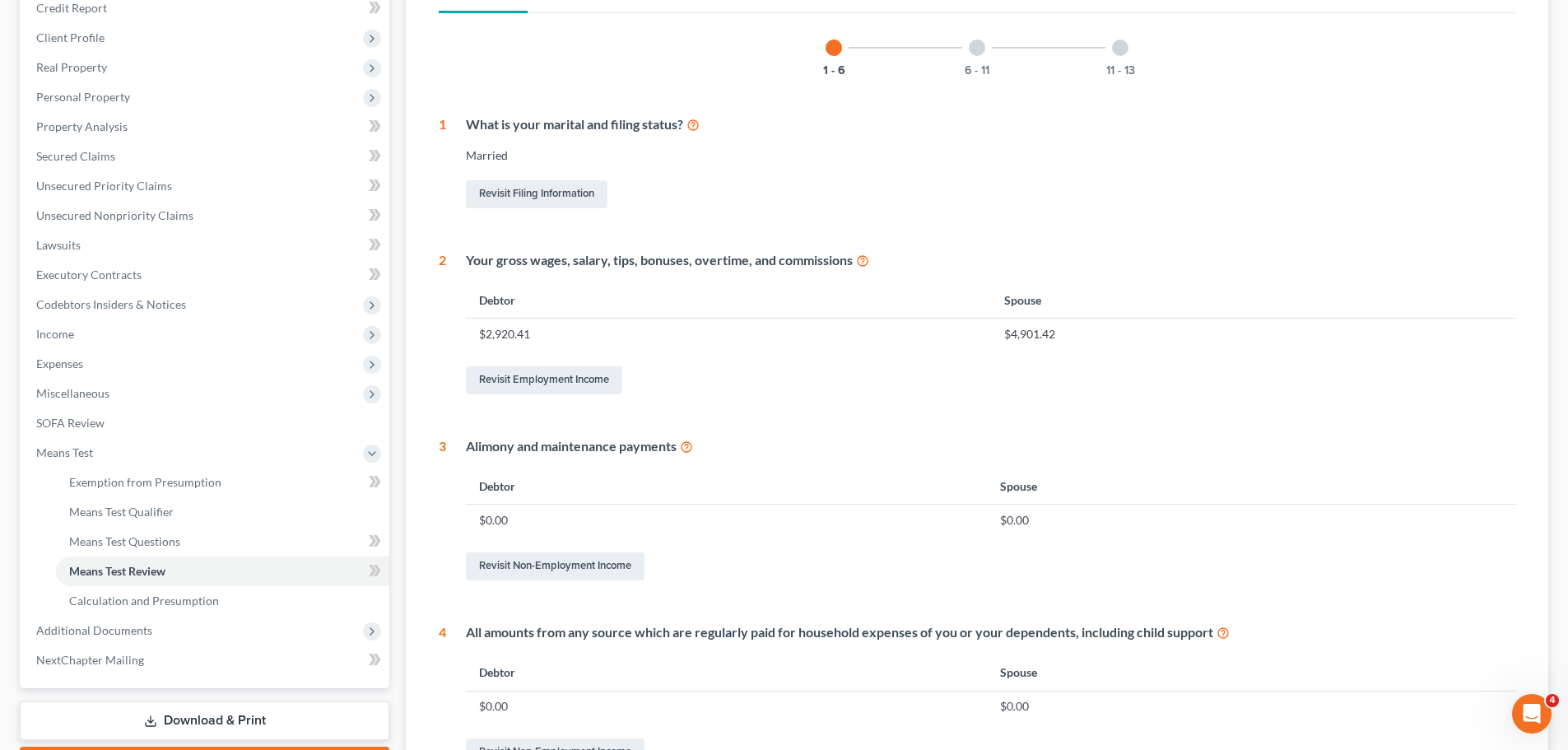
click at [982, 50] on div at bounding box center [977, 48] width 17 height 17
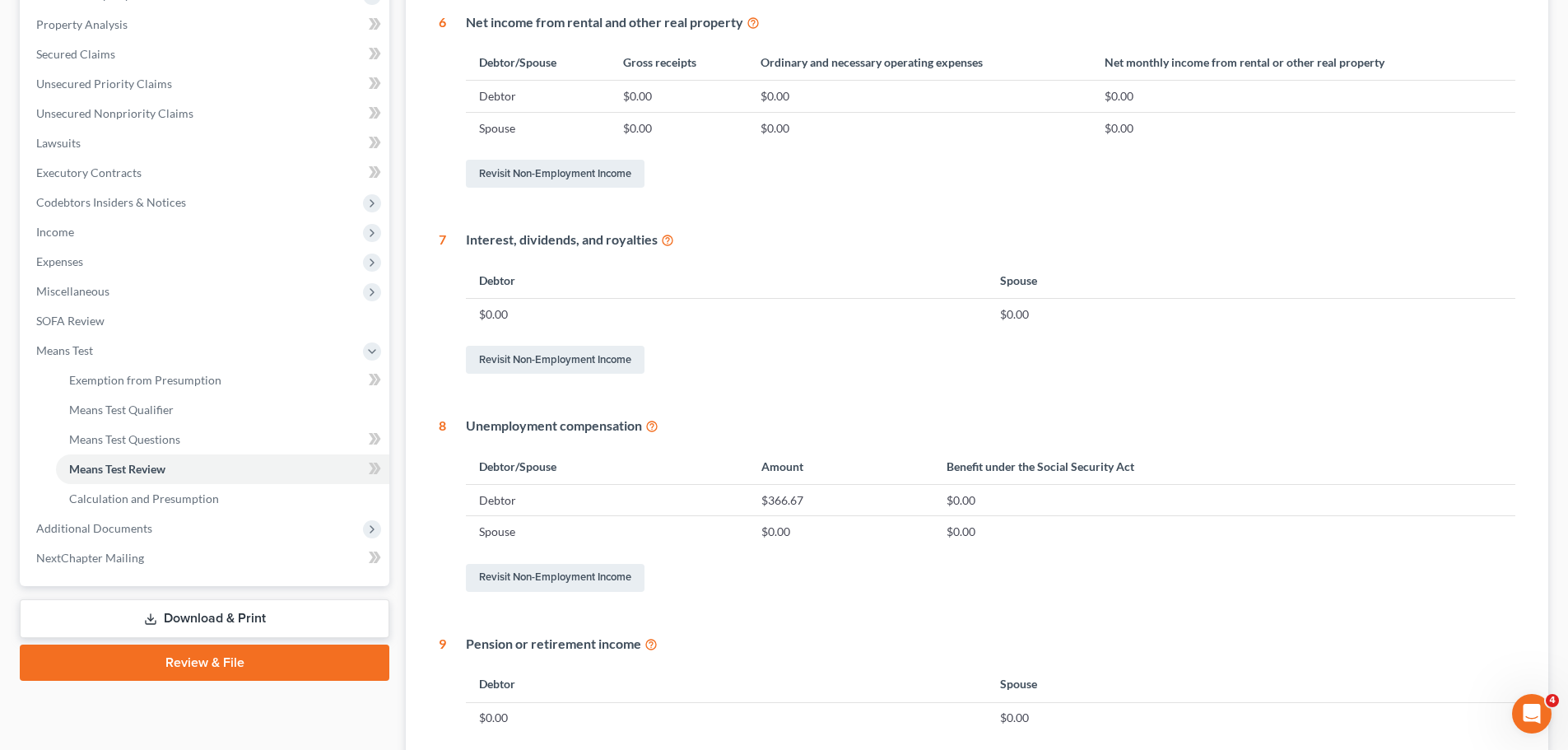
scroll to position [187, 0]
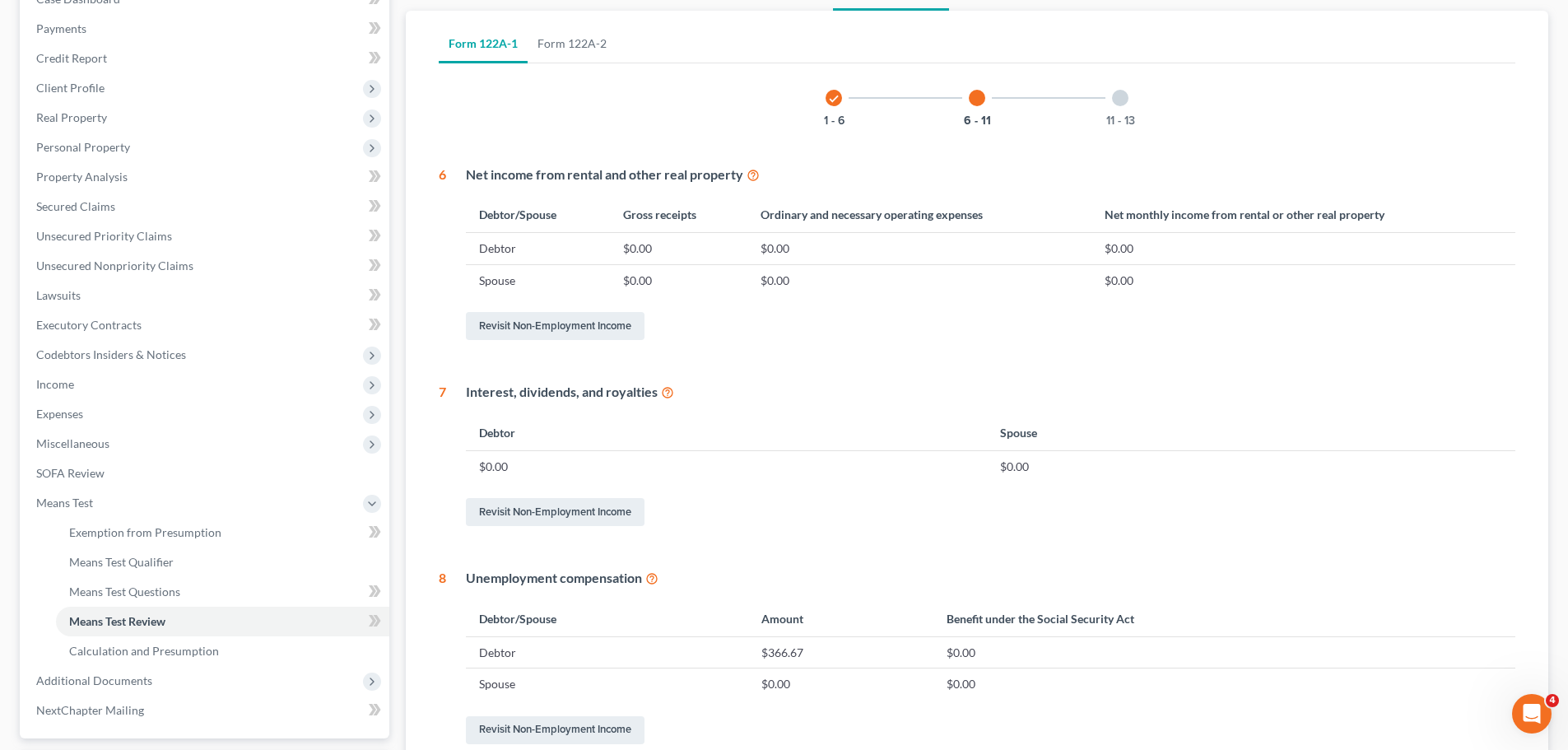
click at [1122, 102] on div at bounding box center [1120, 98] width 17 height 17
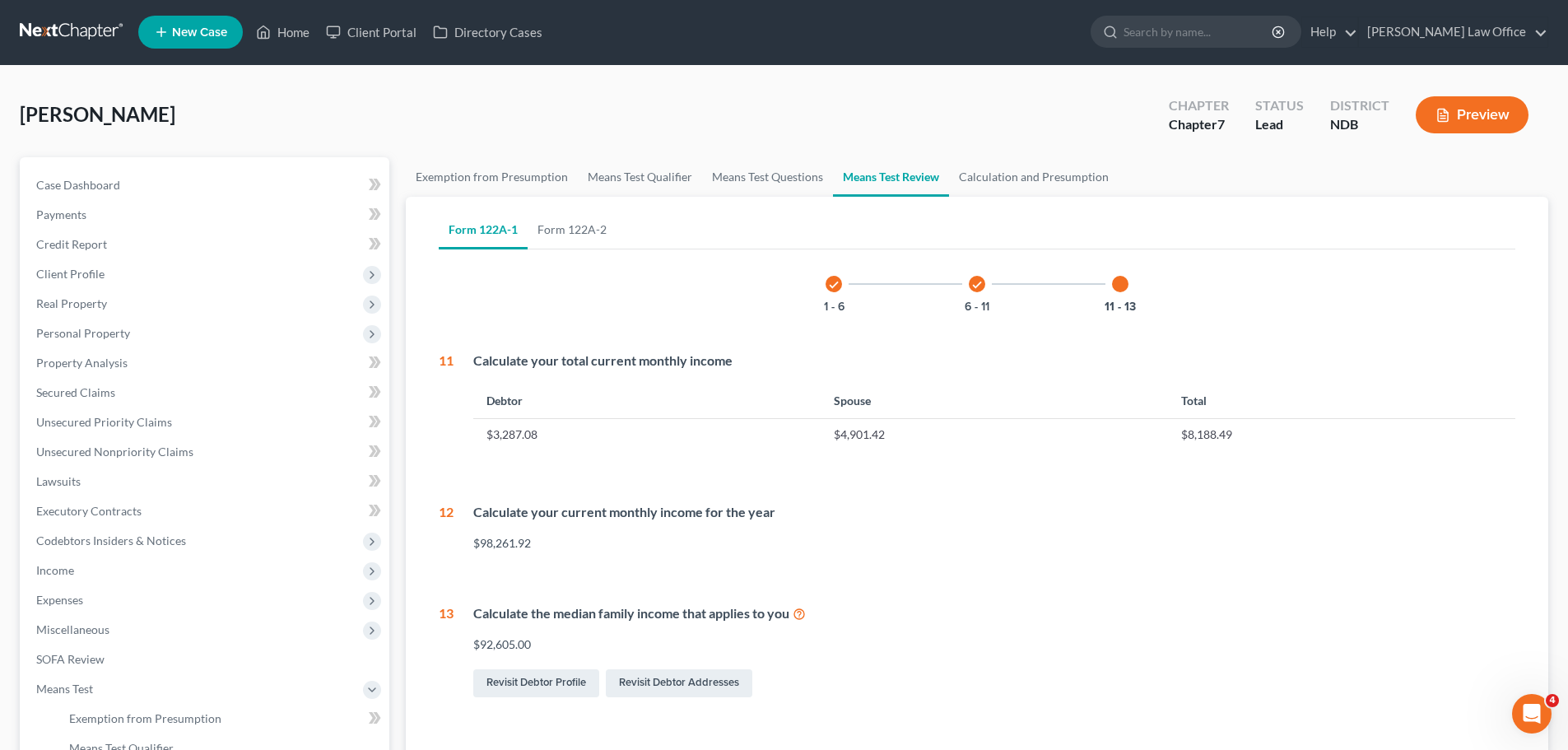
scroll to position [0, 0]
click at [55, 575] on span "Income" at bounding box center [55, 571] width 38 height 14
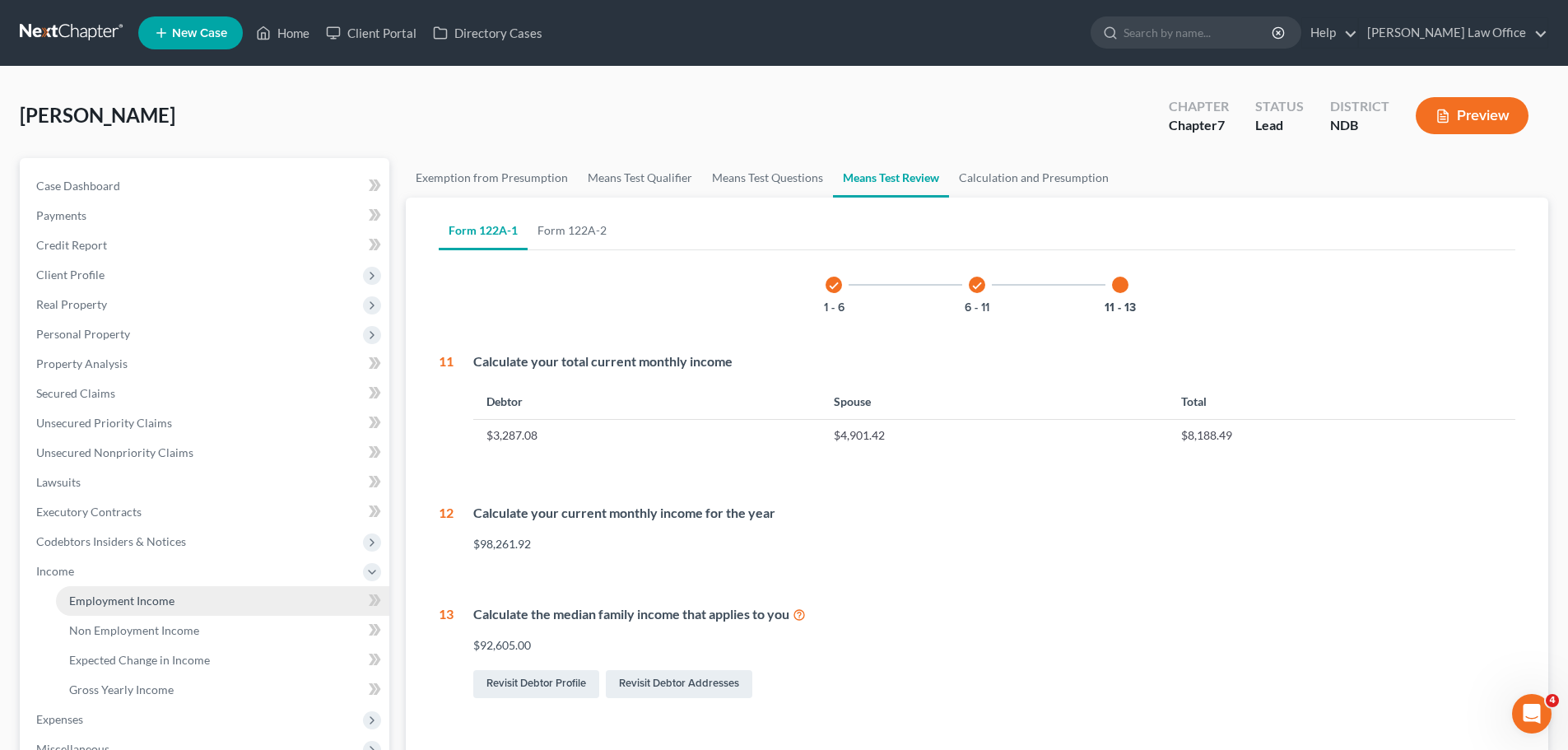
click at [109, 602] on span "Employment Income" at bounding box center [122, 601] width 106 height 14
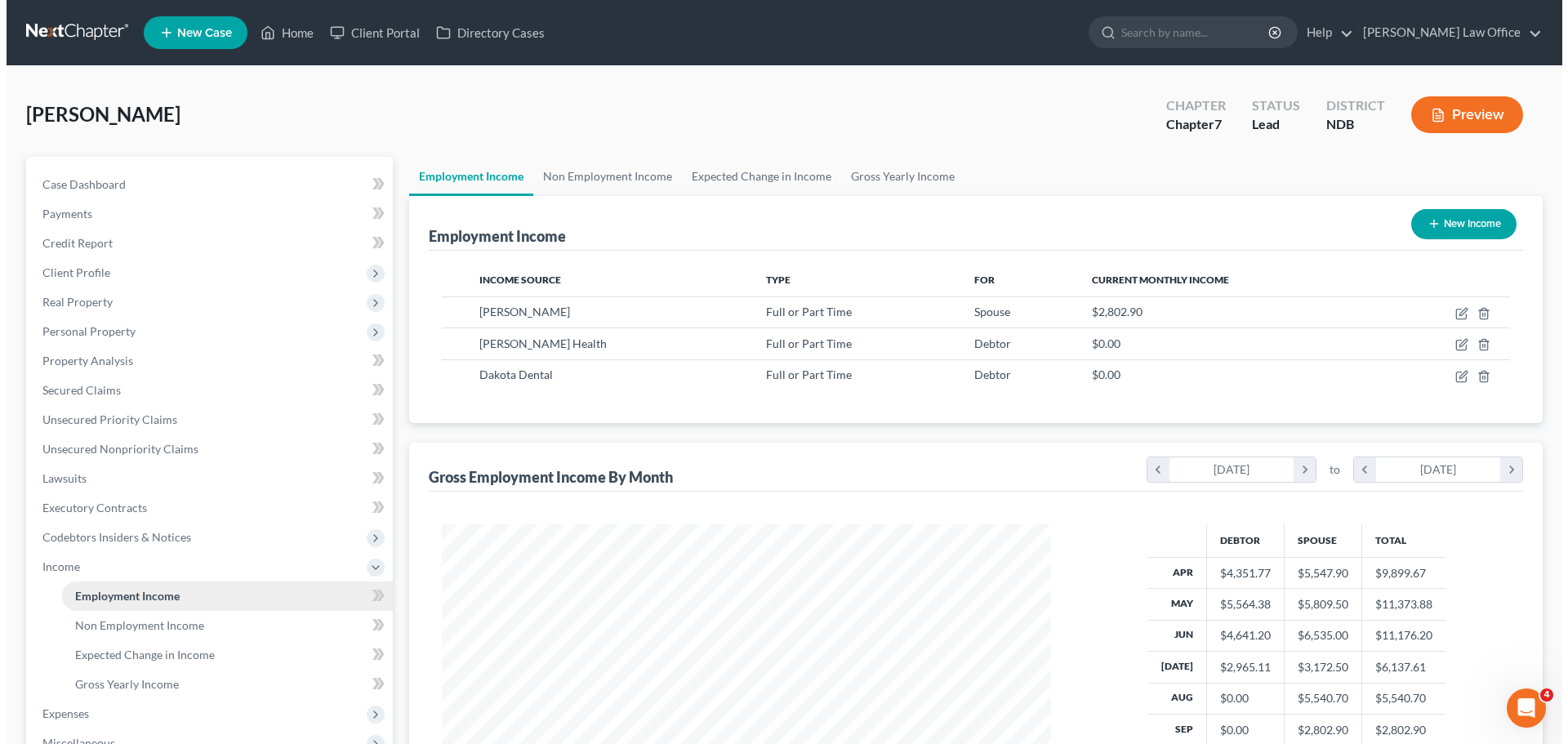
scroll to position [304, 642]
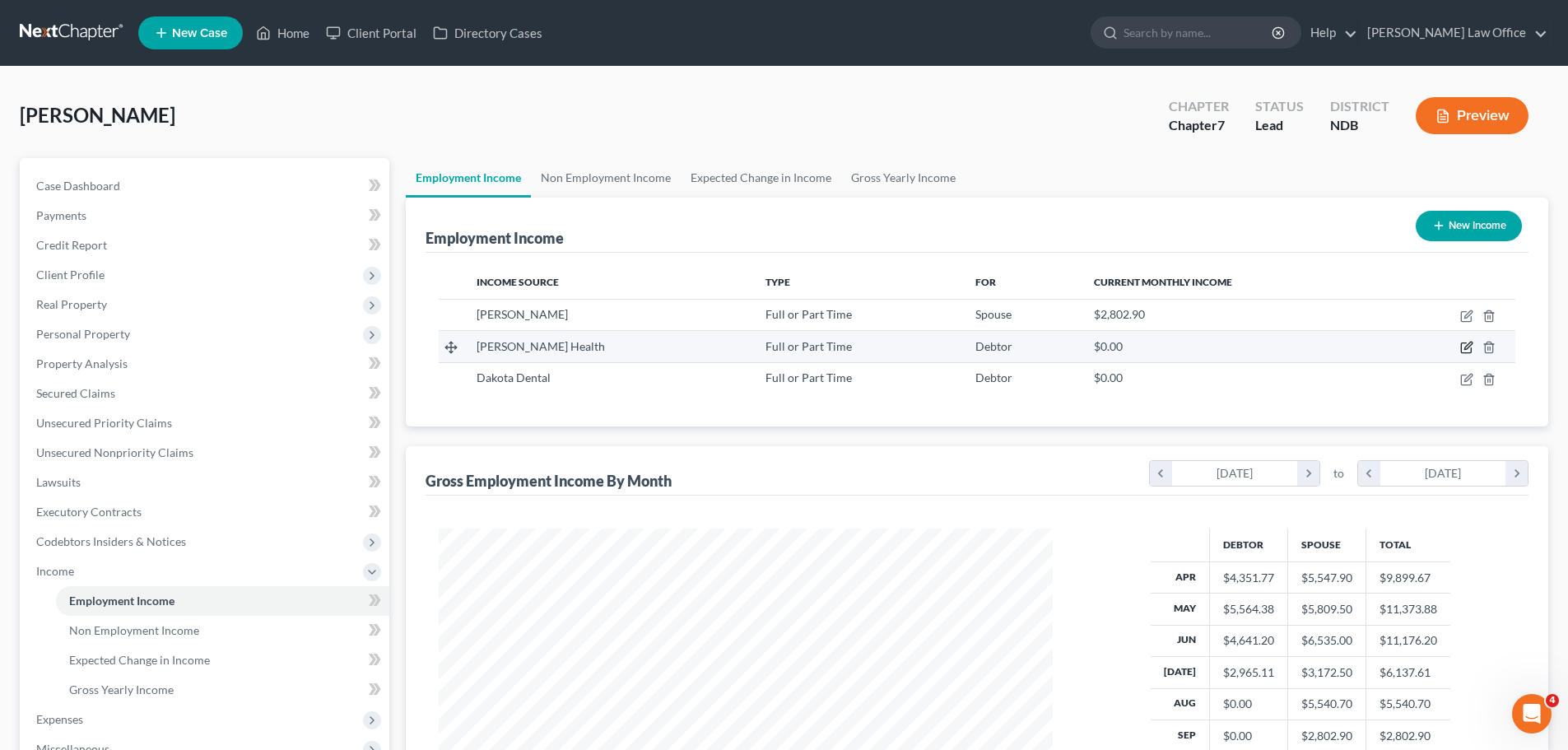
click at [1467, 351] on icon "button" at bounding box center [1466, 347] width 13 height 13
select select "0"
select select "29"
select select "1"
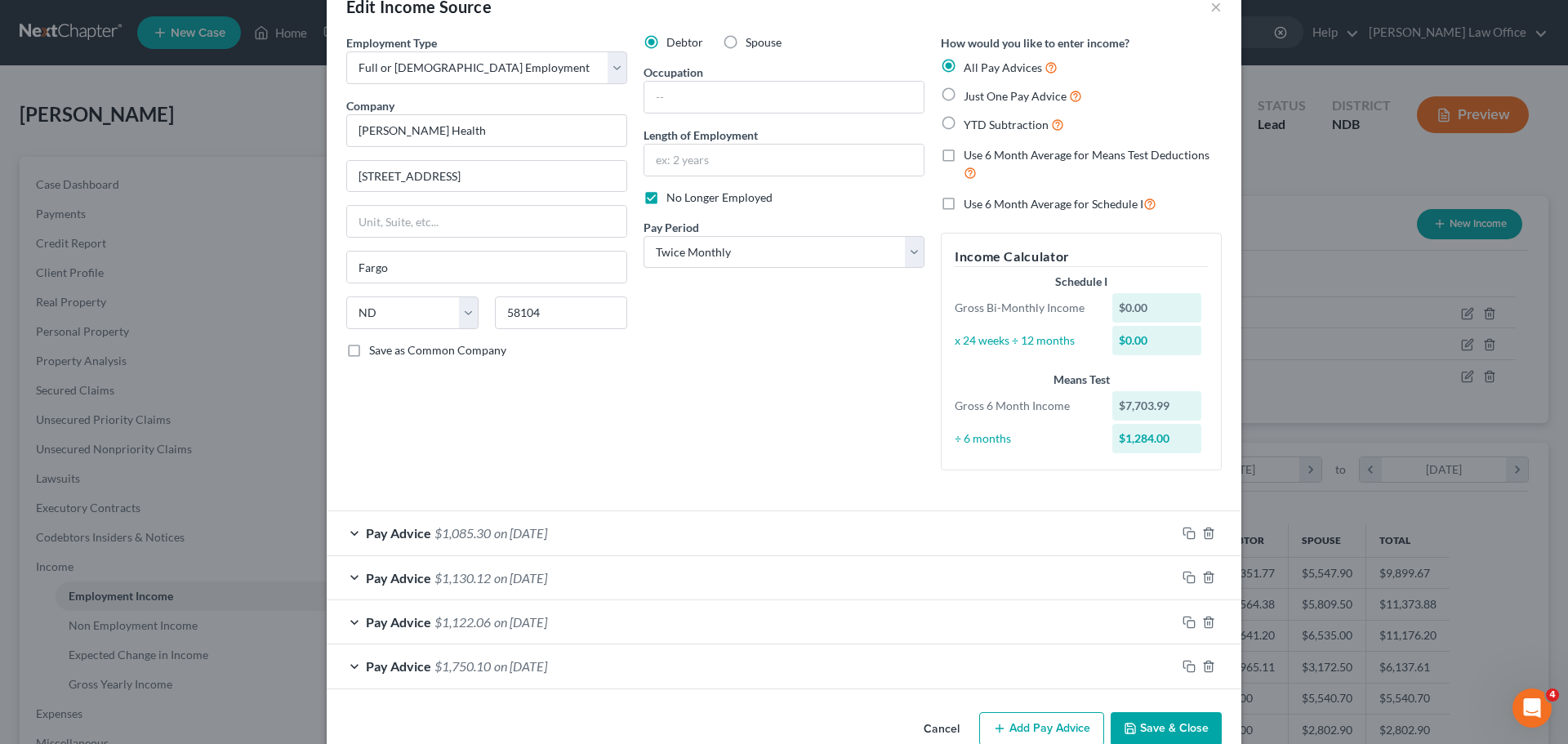
scroll to position [75, 0]
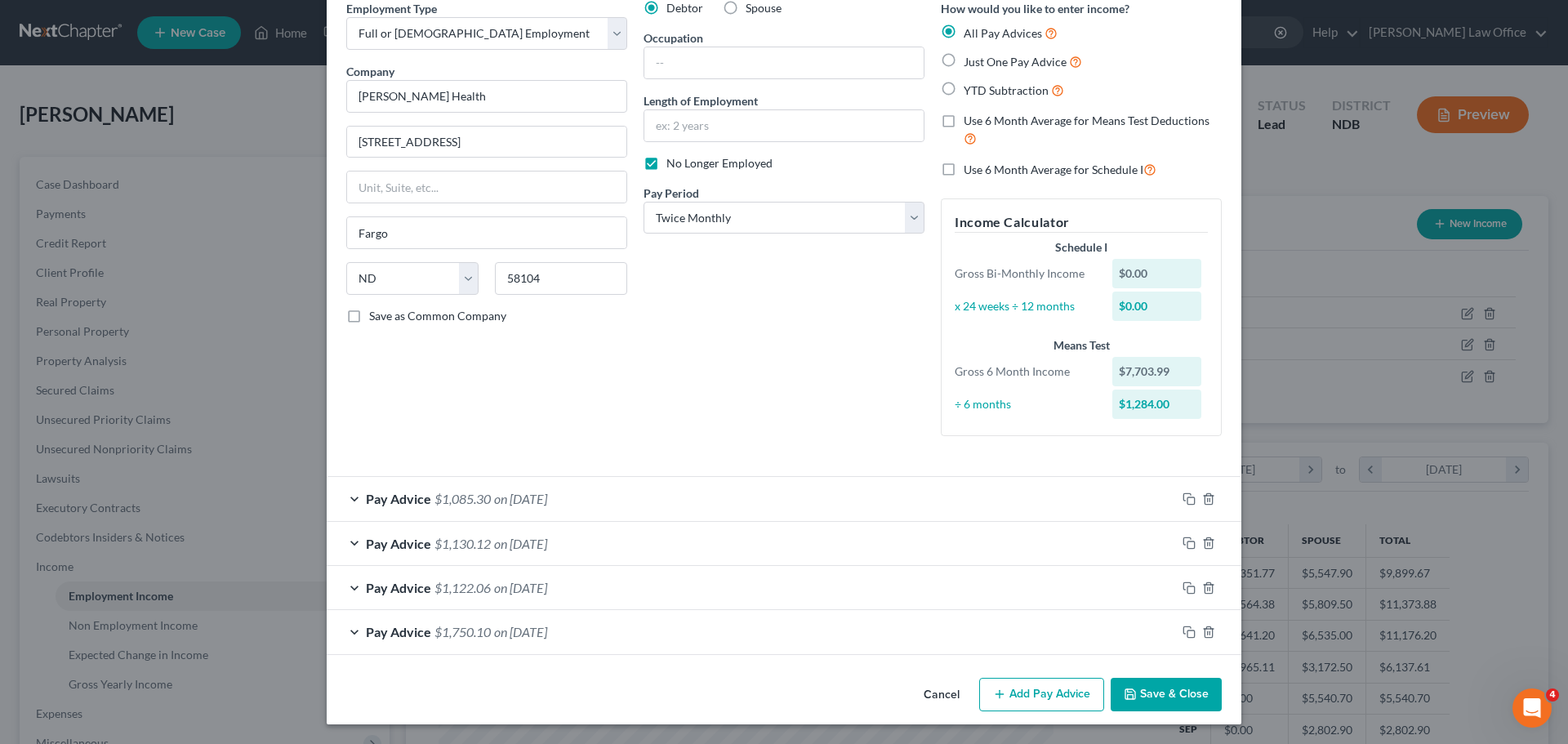
click at [487, 632] on div "Pay Advice $1,750.10 on [DATE]" at bounding box center [751, 631] width 849 height 43
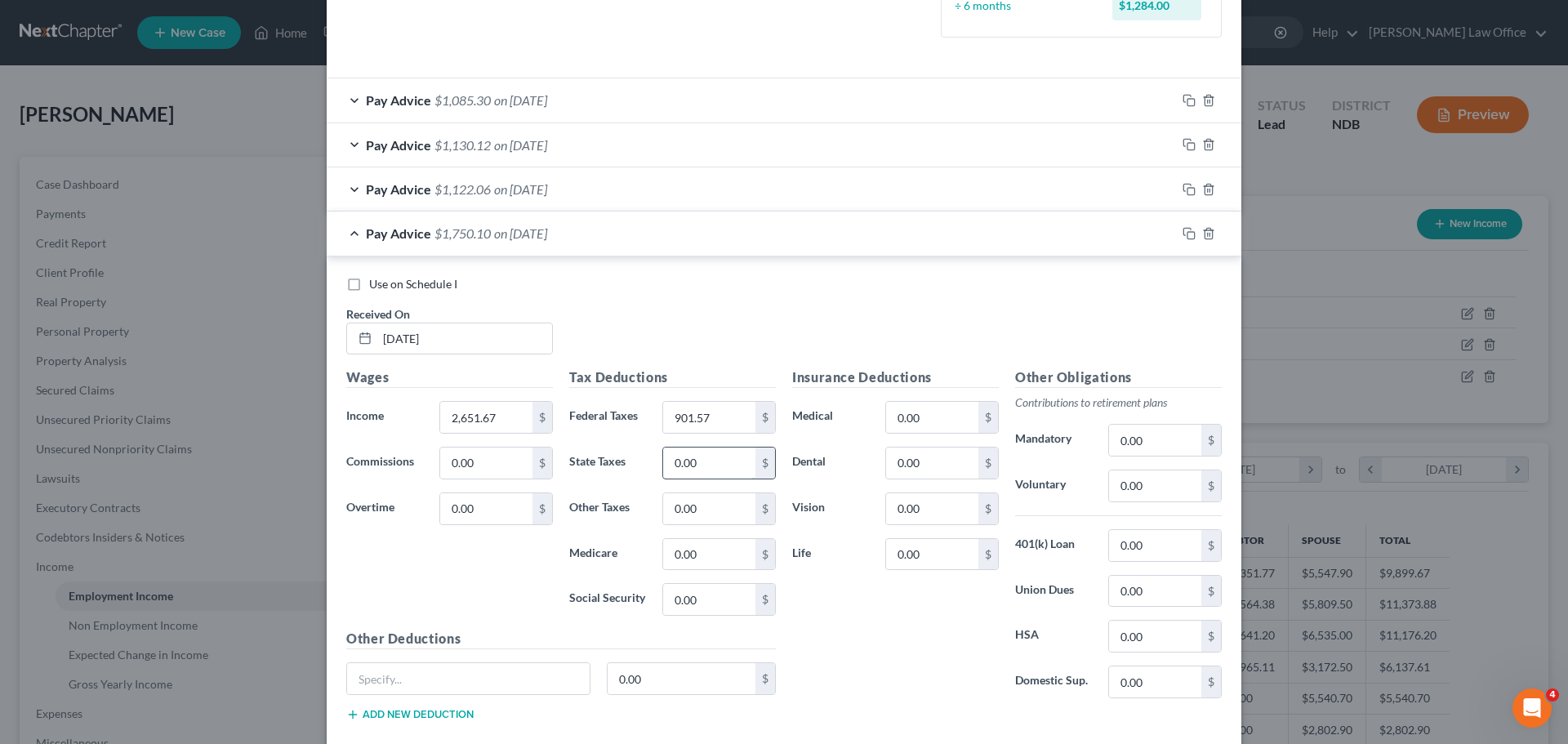
scroll to position [483, 0]
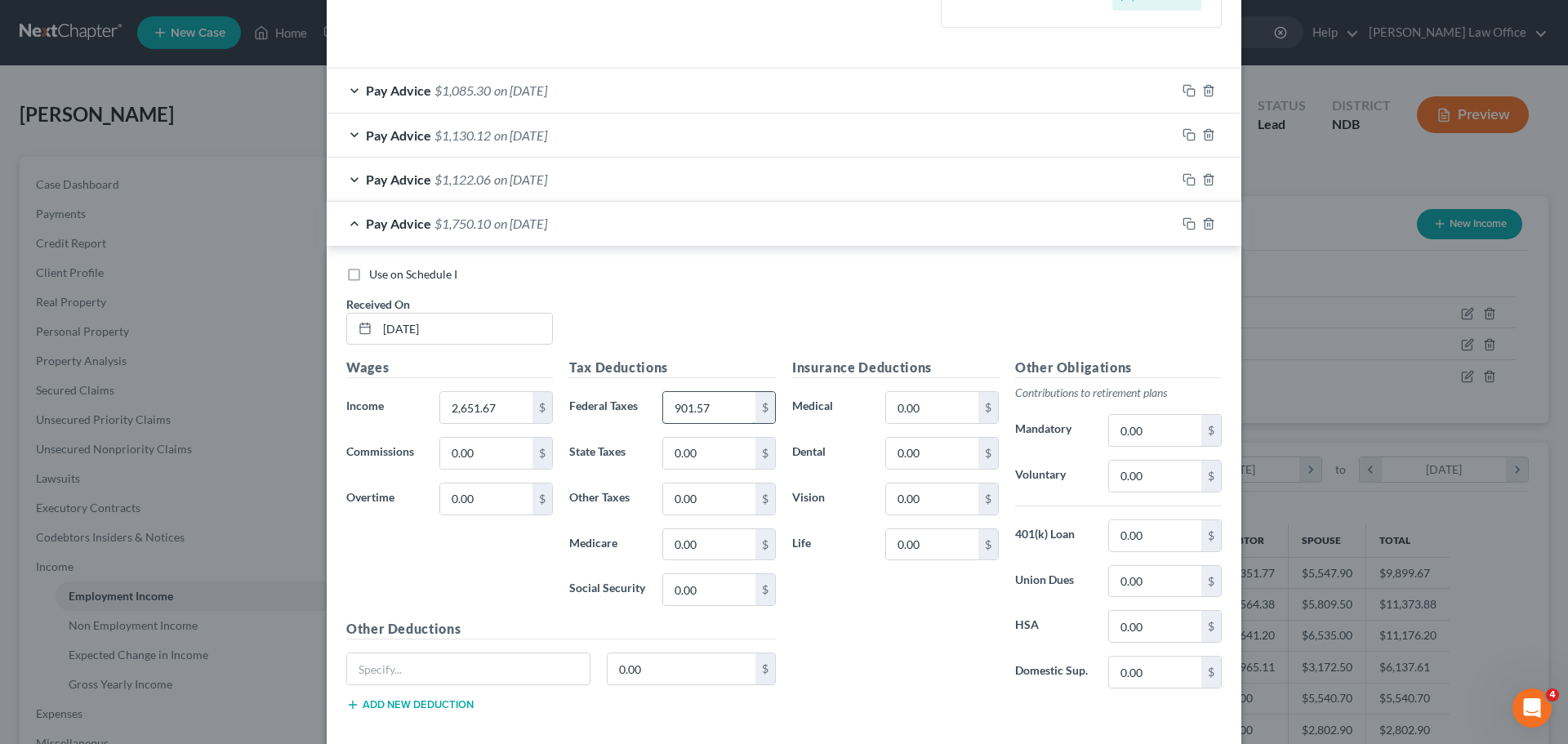
click at [725, 407] on input "901.57" at bounding box center [708, 407] width 92 height 31
type input "135.03"
type input "33.07"
type input "141.39"
click at [1148, 481] on input "0.00" at bounding box center [1154, 475] width 92 height 31
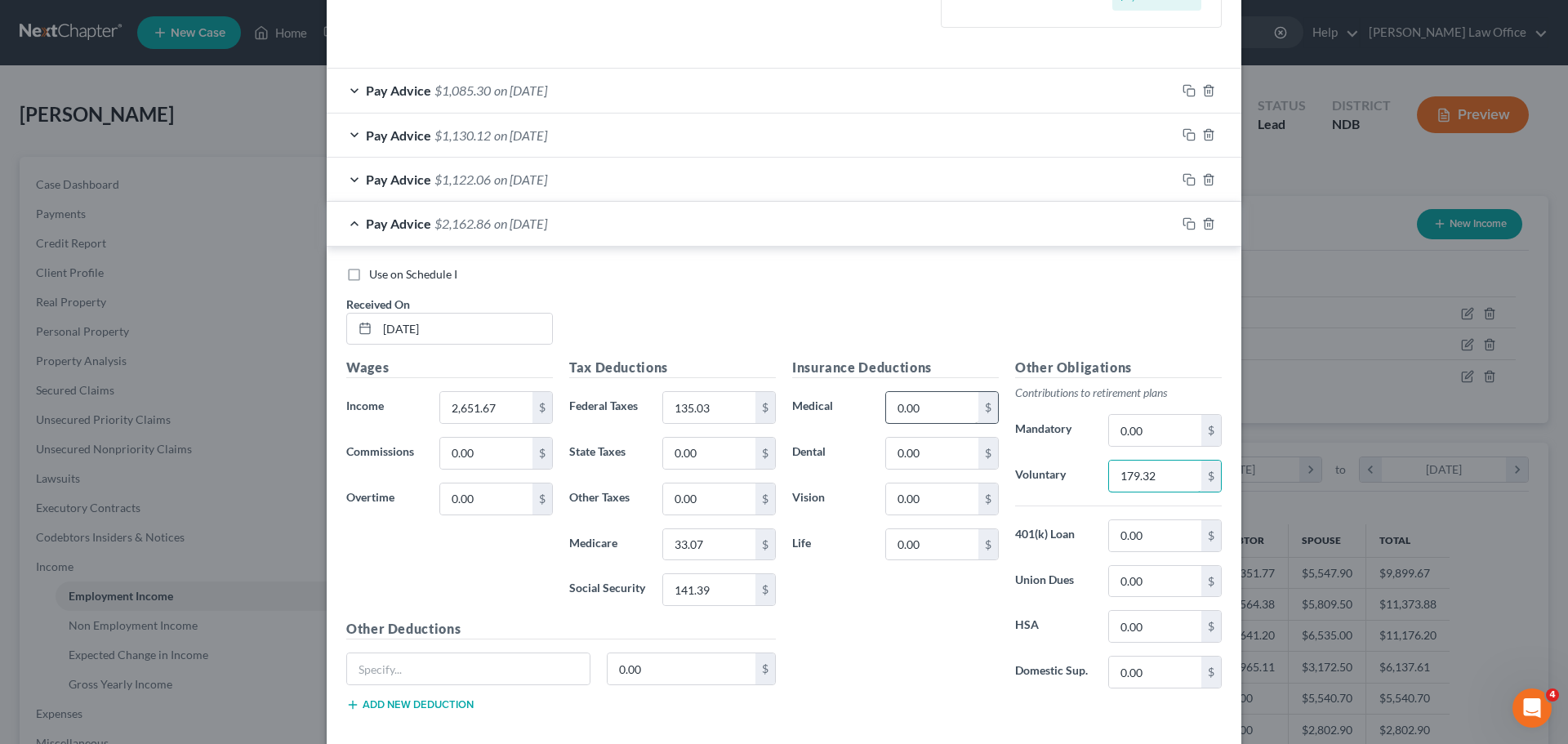
type input "179.32"
click at [910, 405] on input "0.00" at bounding box center [932, 407] width 92 height 31
type input "281.10"
click at [910, 535] on input "0.00" at bounding box center [932, 544] width 92 height 31
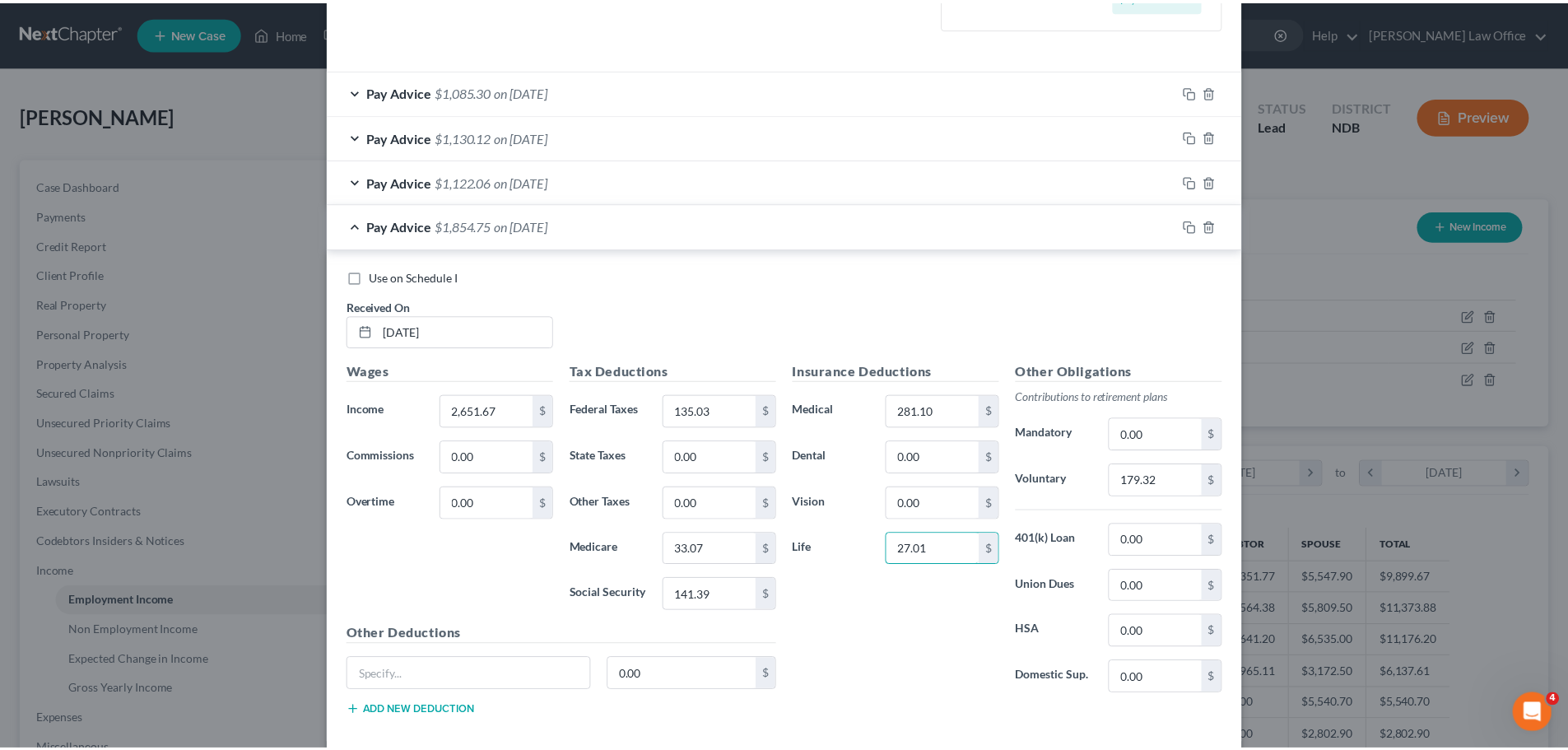
scroll to position [572, 0]
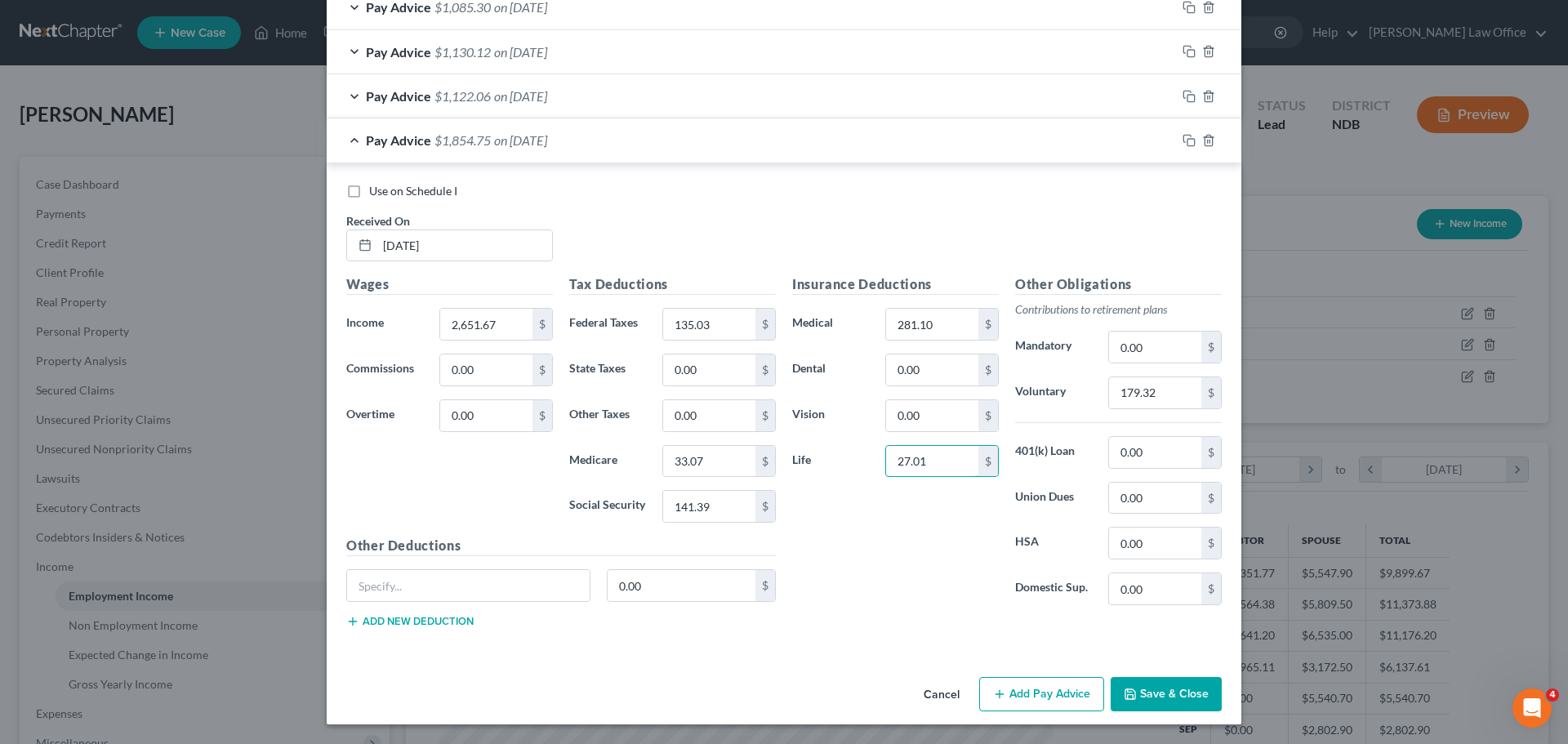
type input "27.01"
click at [1159, 694] on button "Save & Close" at bounding box center [1166, 694] width 111 height 35
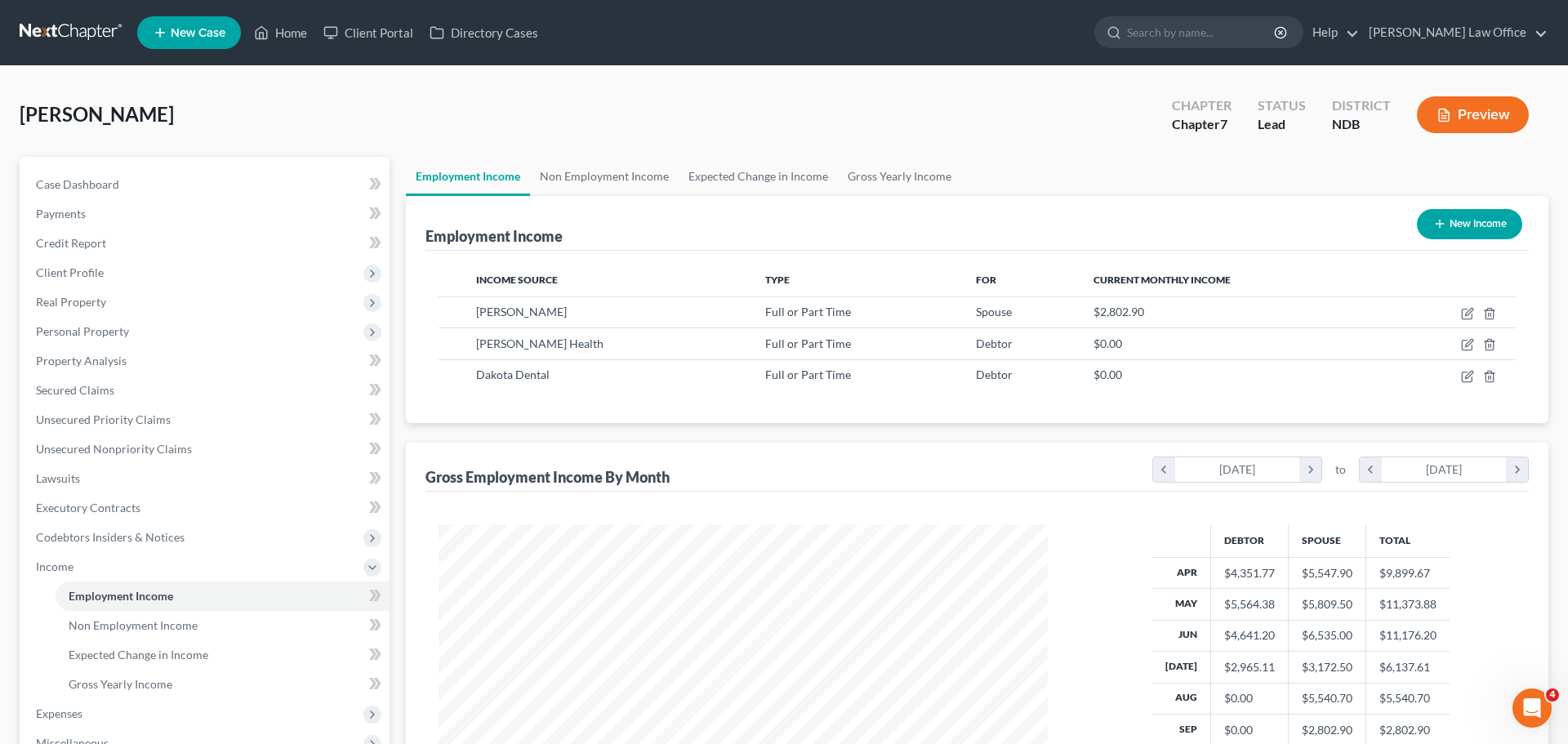
scroll to position [816211, 815857]
click at [1455, 341] on icon "button" at bounding box center [1454, 344] width 13 height 13
select select "0"
select select "29"
select select "1"
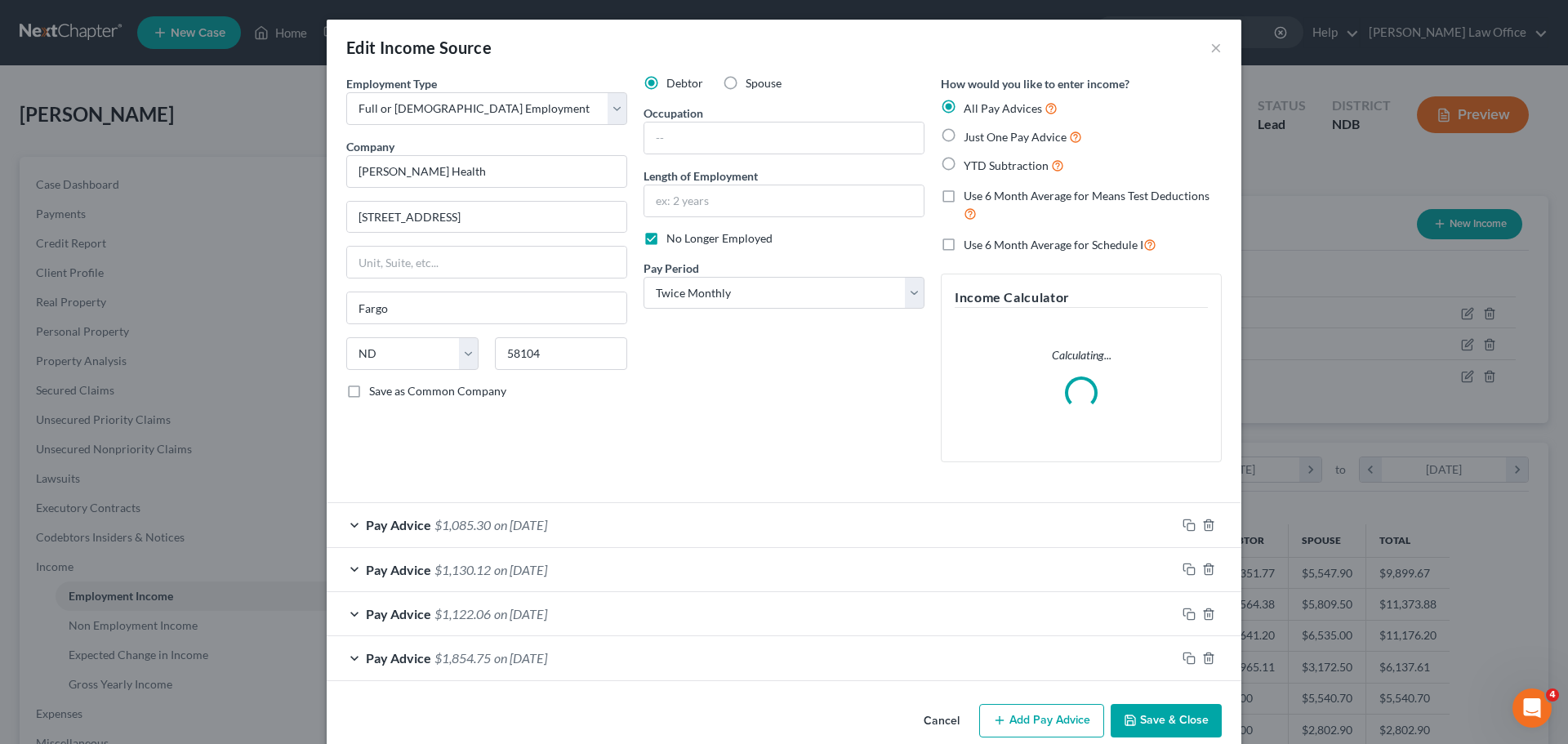
scroll to position [307, 647]
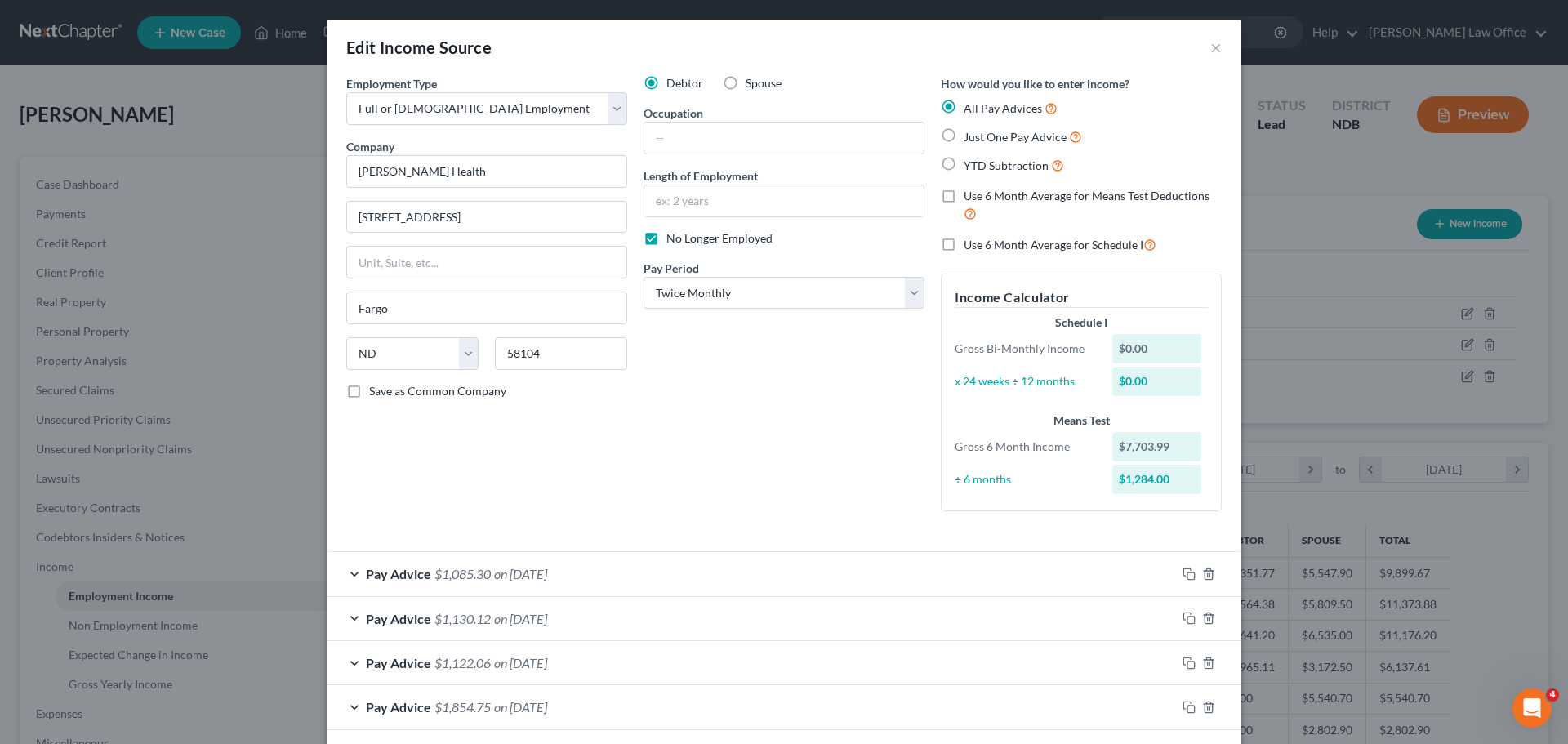
click at [503, 663] on span "on [DATE]" at bounding box center [521, 663] width 53 height 16
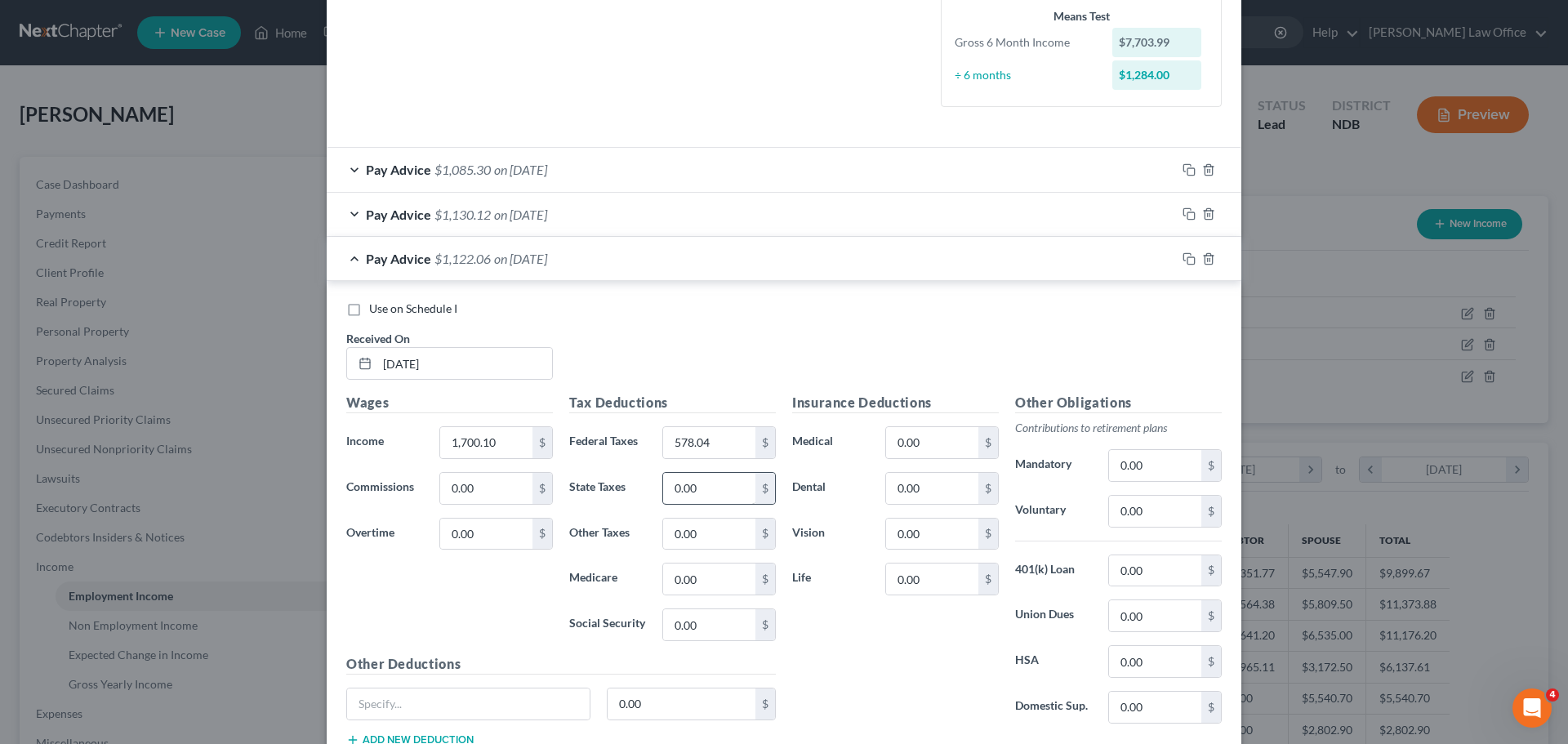
scroll to position [408, 0]
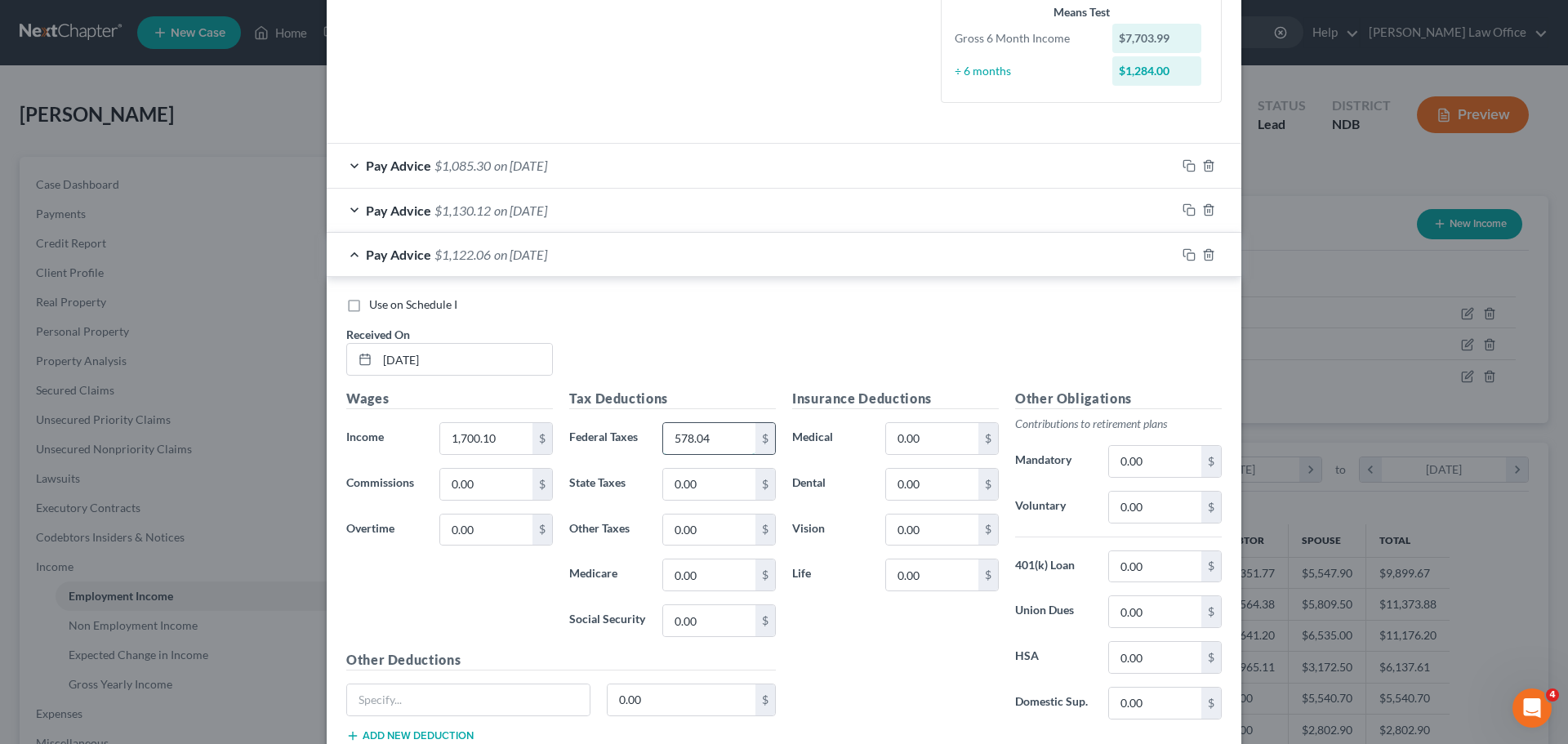
click at [713, 439] on input "578.04" at bounding box center [708, 438] width 92 height 31
type input "47.69"
type input "20.57"
type input "87.98"
click at [1166, 511] on input "0.00" at bounding box center [1154, 506] width 92 height 31
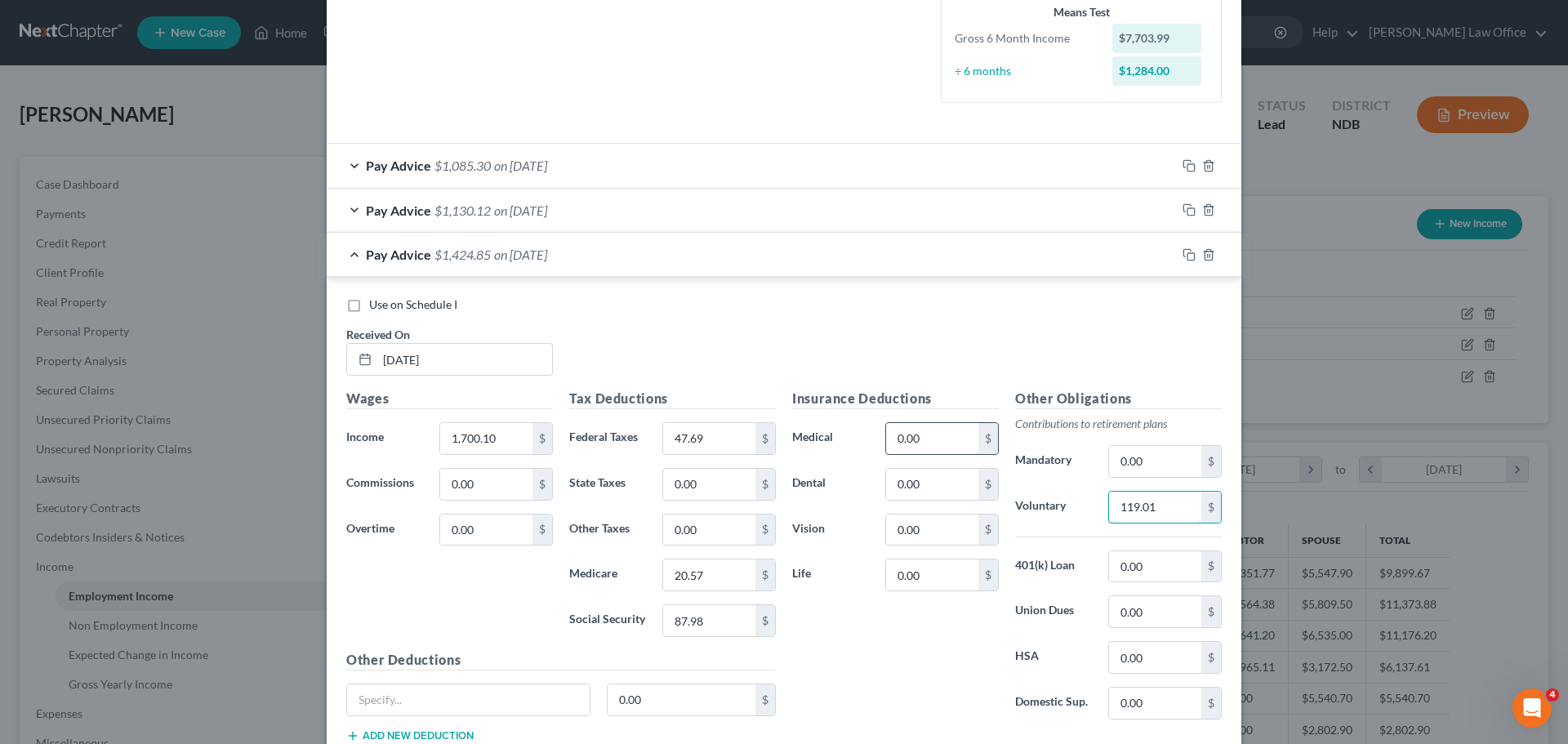
type input "119.01"
click at [947, 424] on input "0.00" at bounding box center [932, 438] width 92 height 31
type input "281.10"
click at [949, 570] on input "0.00" at bounding box center [932, 574] width 92 height 31
type input "27.01"
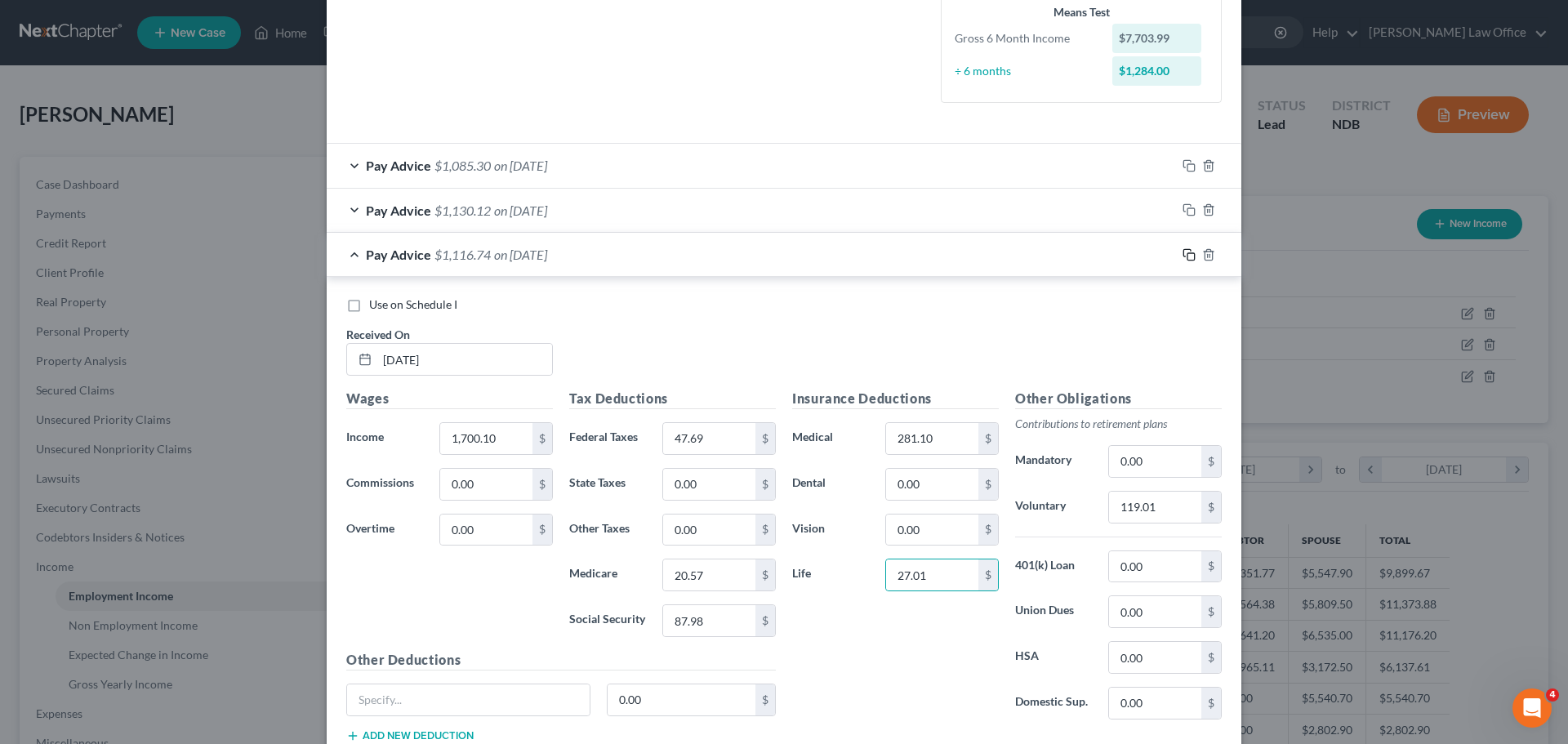
click at [1185, 254] on icon "button" at bounding box center [1189, 254] width 13 height 13
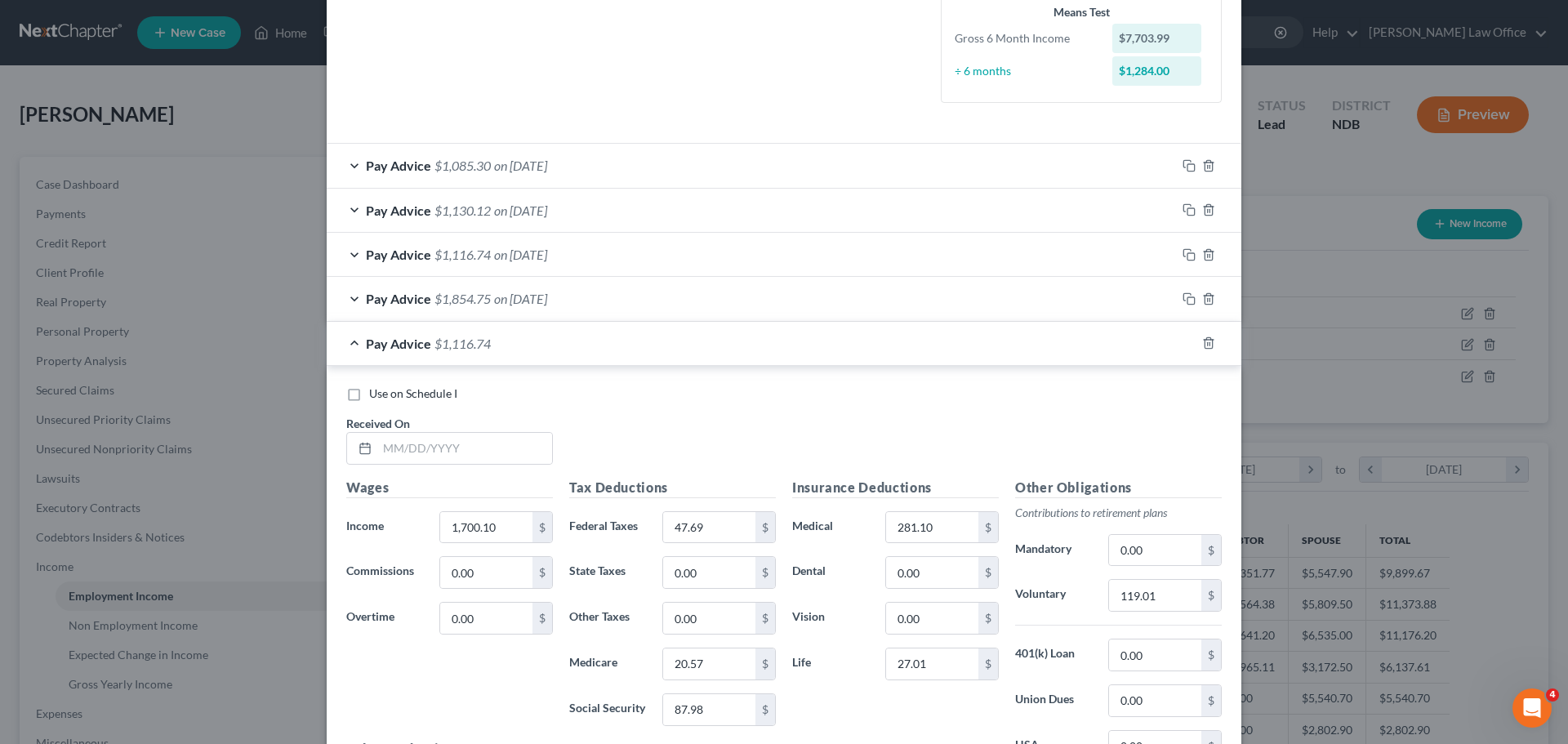
click at [487, 209] on div "Pay Advice $1,130.12 on [DATE]" at bounding box center [751, 210] width 849 height 43
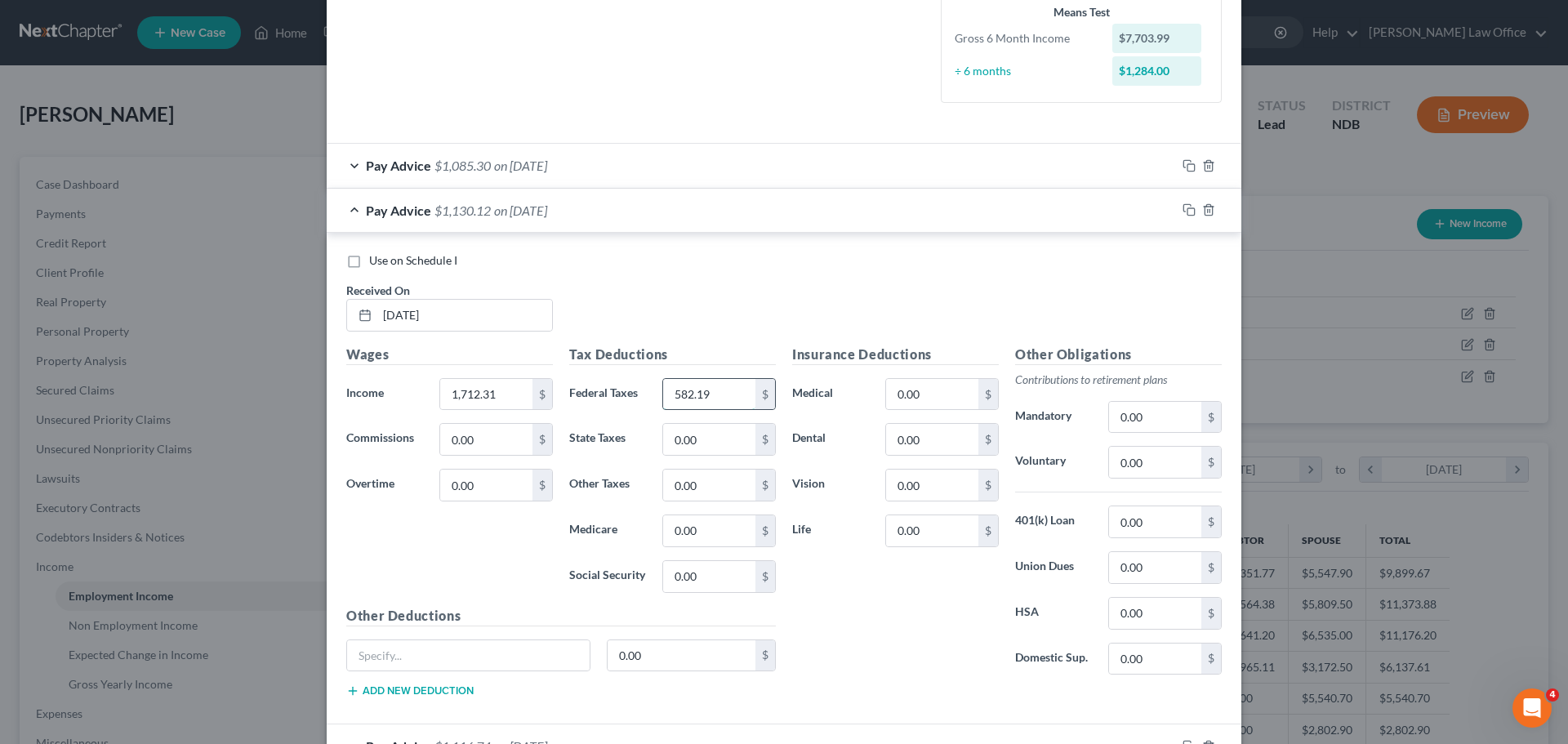
click at [714, 395] on input "582.19" at bounding box center [708, 393] width 92 height 31
type input "48.83"
type input "20.75"
type input "88.74"
type input "281.10"
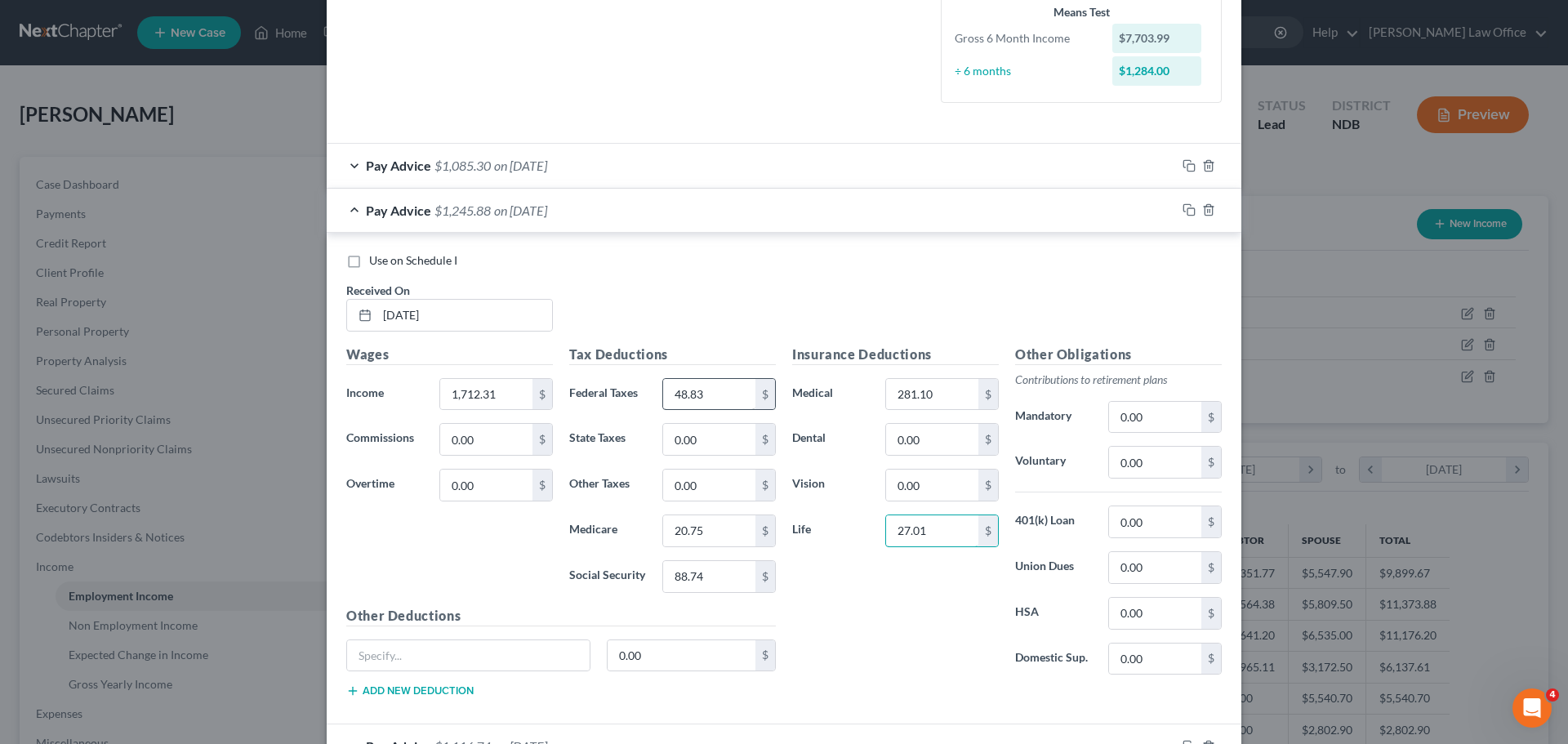
type input "27.01"
type input "119.87"
click at [1184, 209] on icon "button" at bounding box center [1189, 209] width 13 height 13
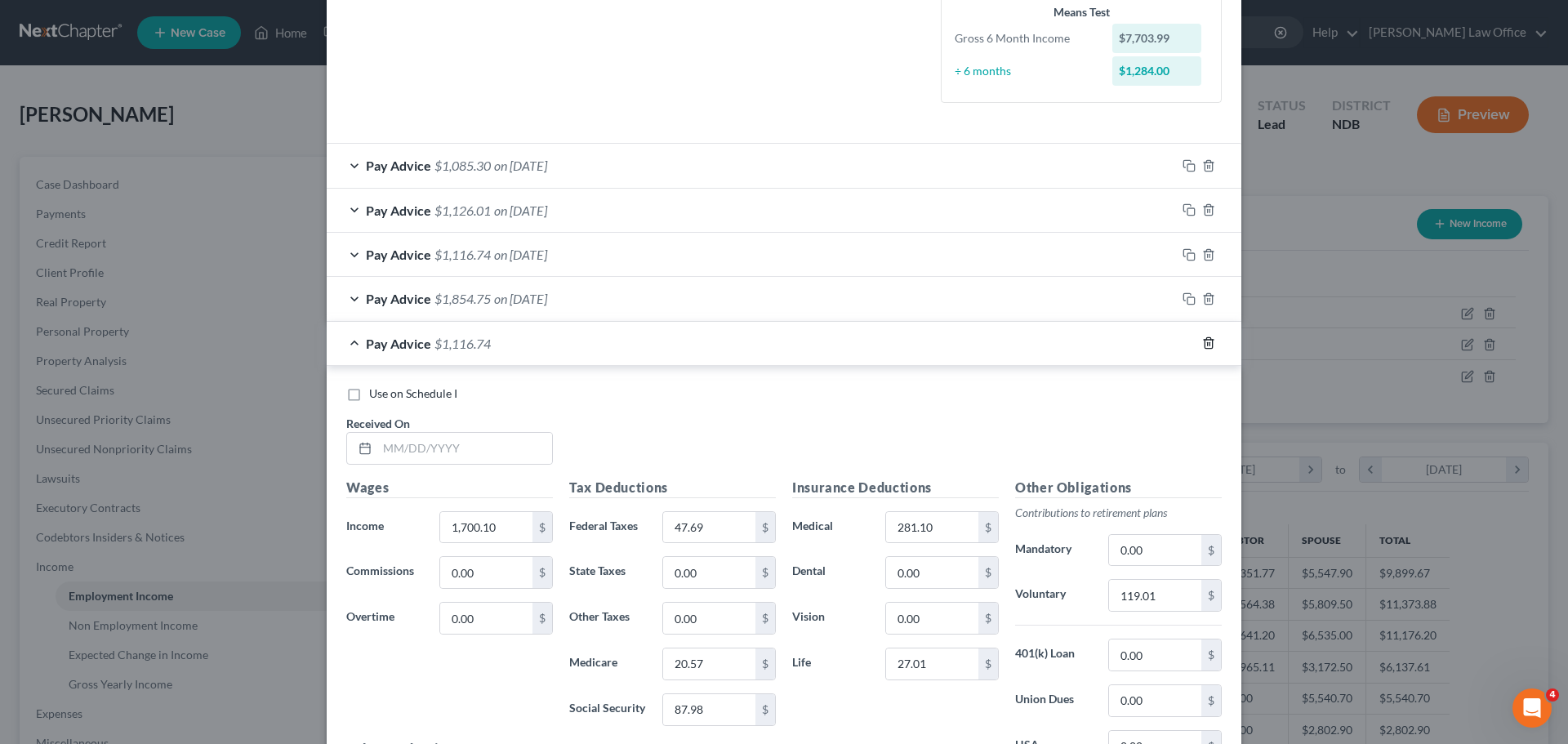
click at [1201, 341] on icon "button" at bounding box center [1207, 342] width 13 height 13
click at [1202, 343] on icon "button" at bounding box center [1207, 342] width 13 height 13
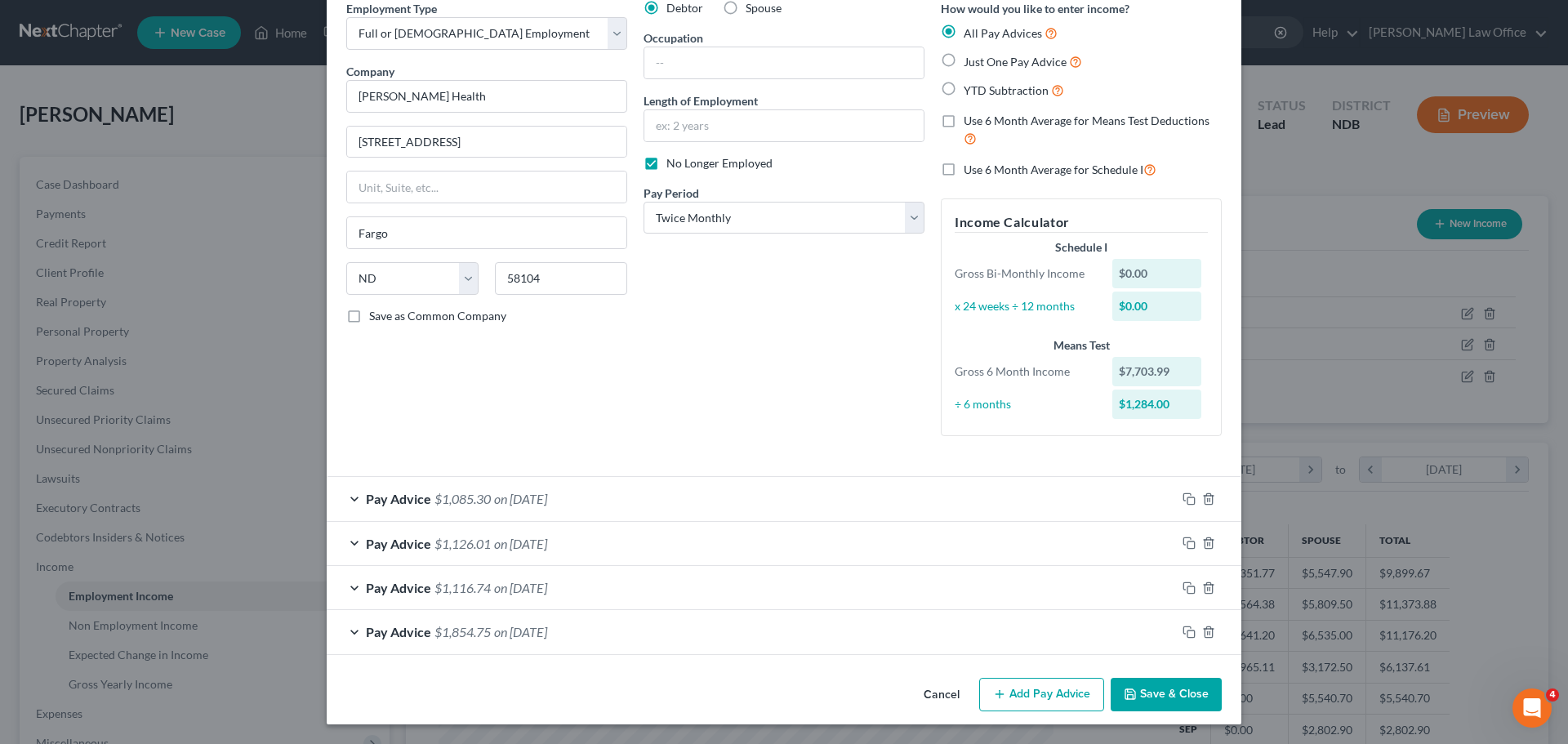
scroll to position [75, 0]
click at [464, 496] on span "$1,085.30" at bounding box center [462, 499] width 56 height 16
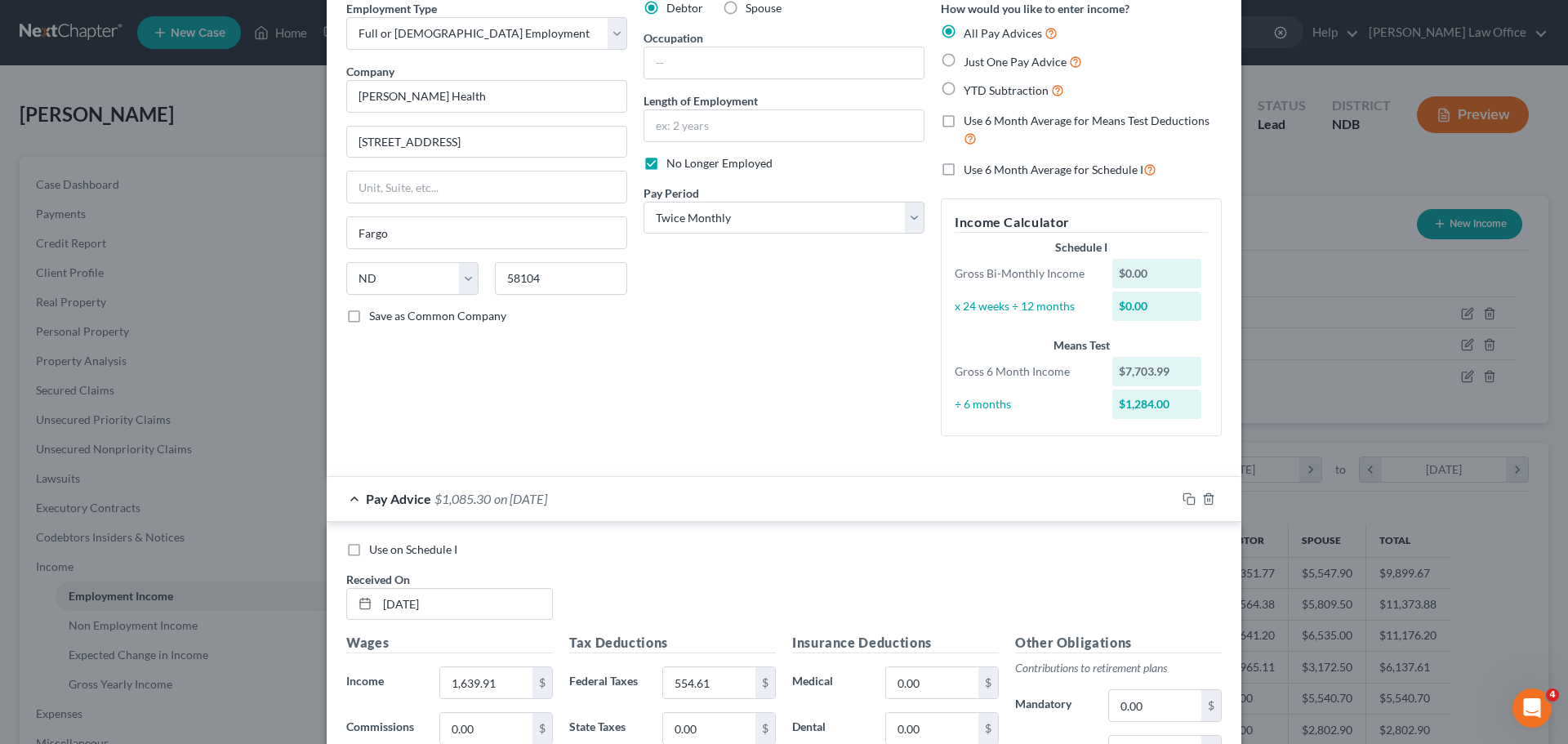
scroll to position [408, 0]
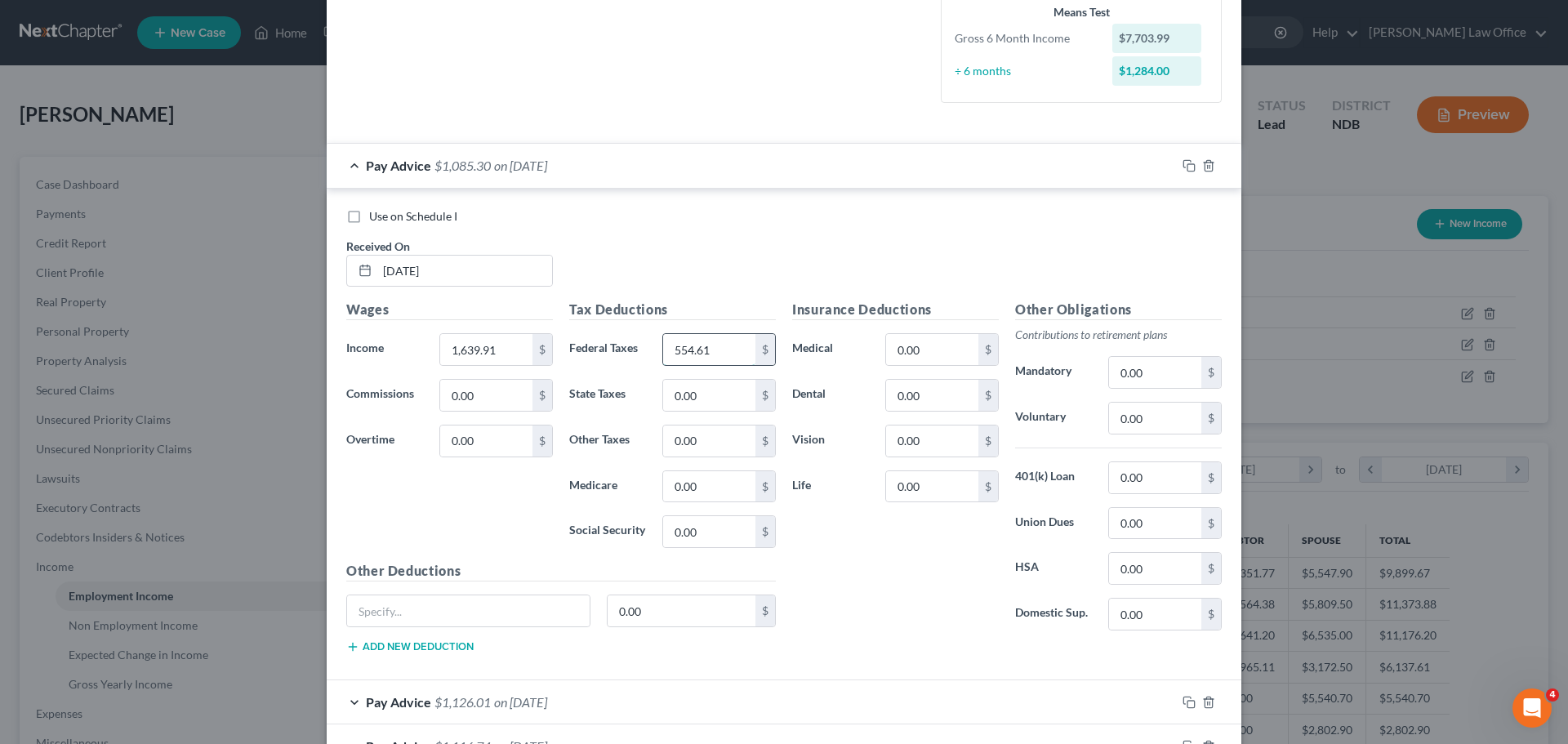
click at [727, 348] on input "554.61" at bounding box center [708, 349] width 92 height 31
type input "111.09"
type input "8.00"
type input "19.71"
type input "84.24"
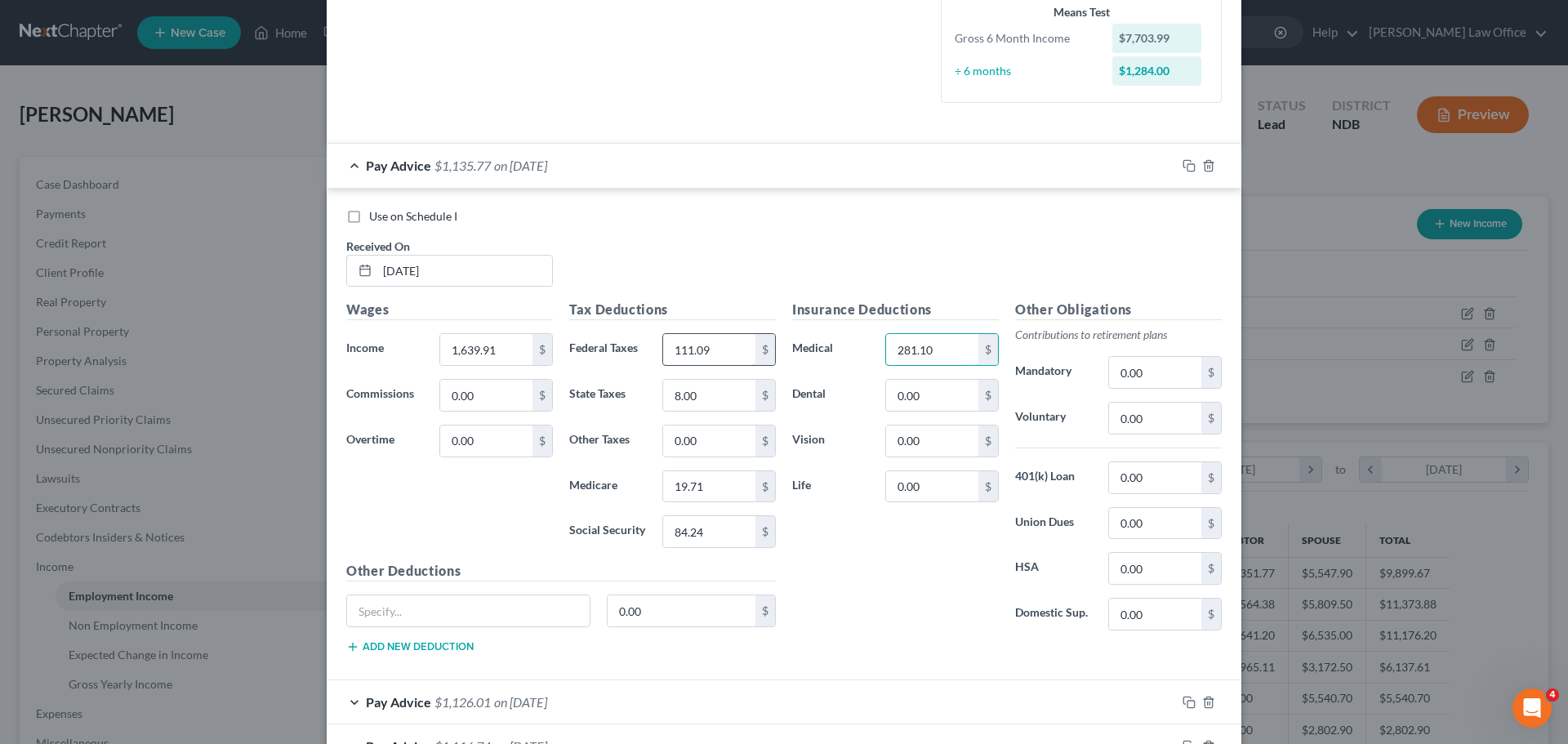
type input "281.10"
click at [1155, 423] on input "0.00" at bounding box center [1154, 417] width 92 height 31
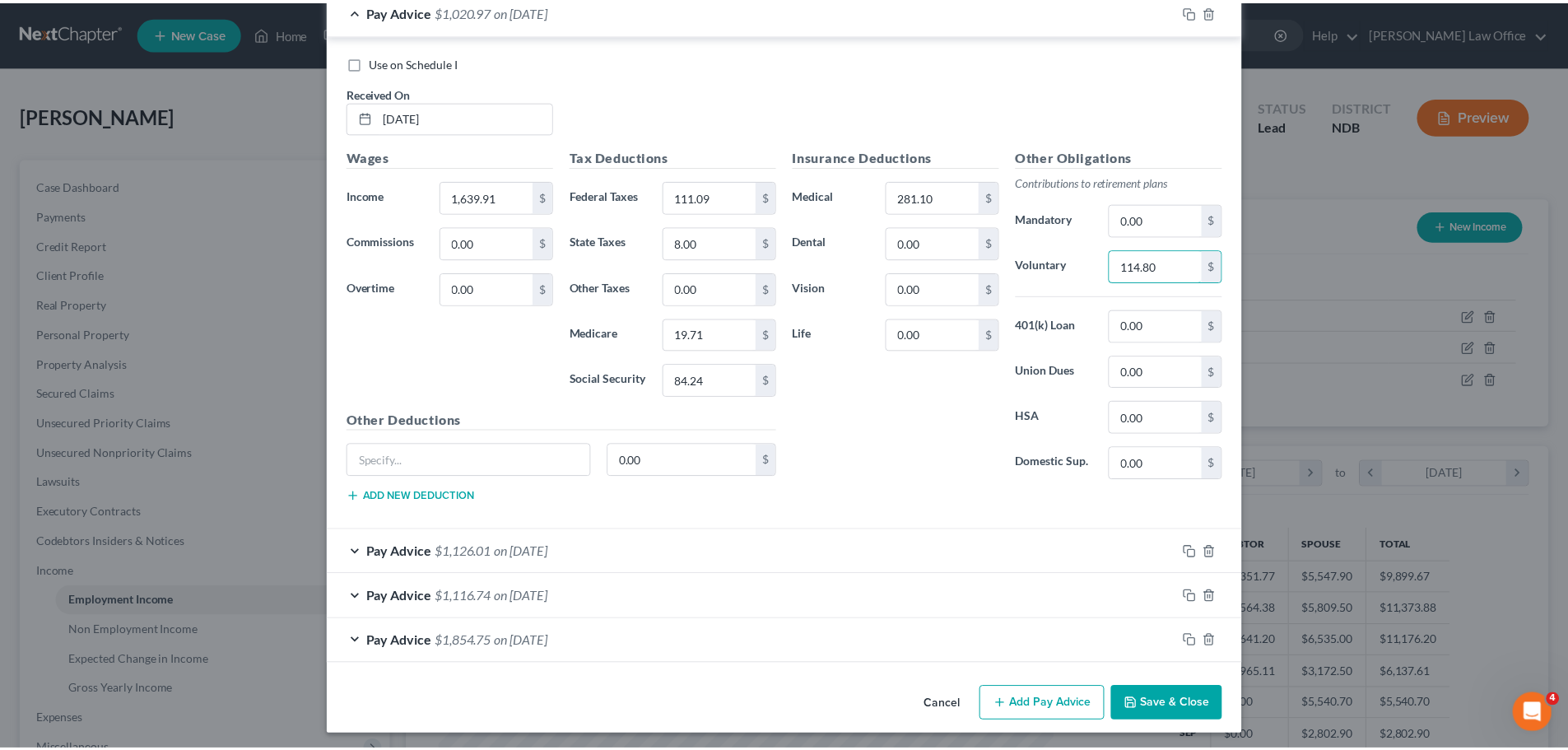
scroll to position [572, 0]
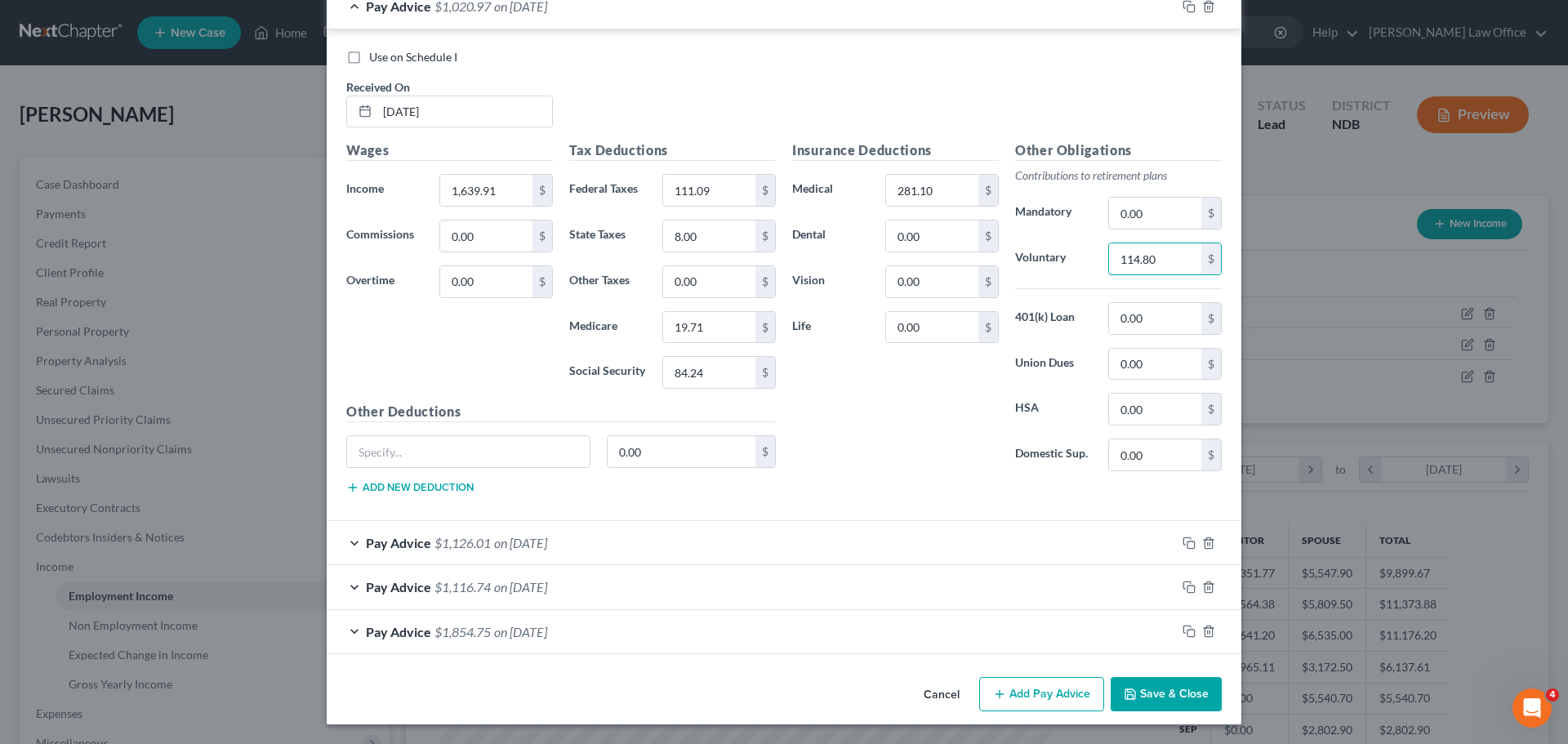
type input "114.80"
click at [1156, 697] on button "Save & Close" at bounding box center [1166, 694] width 111 height 35
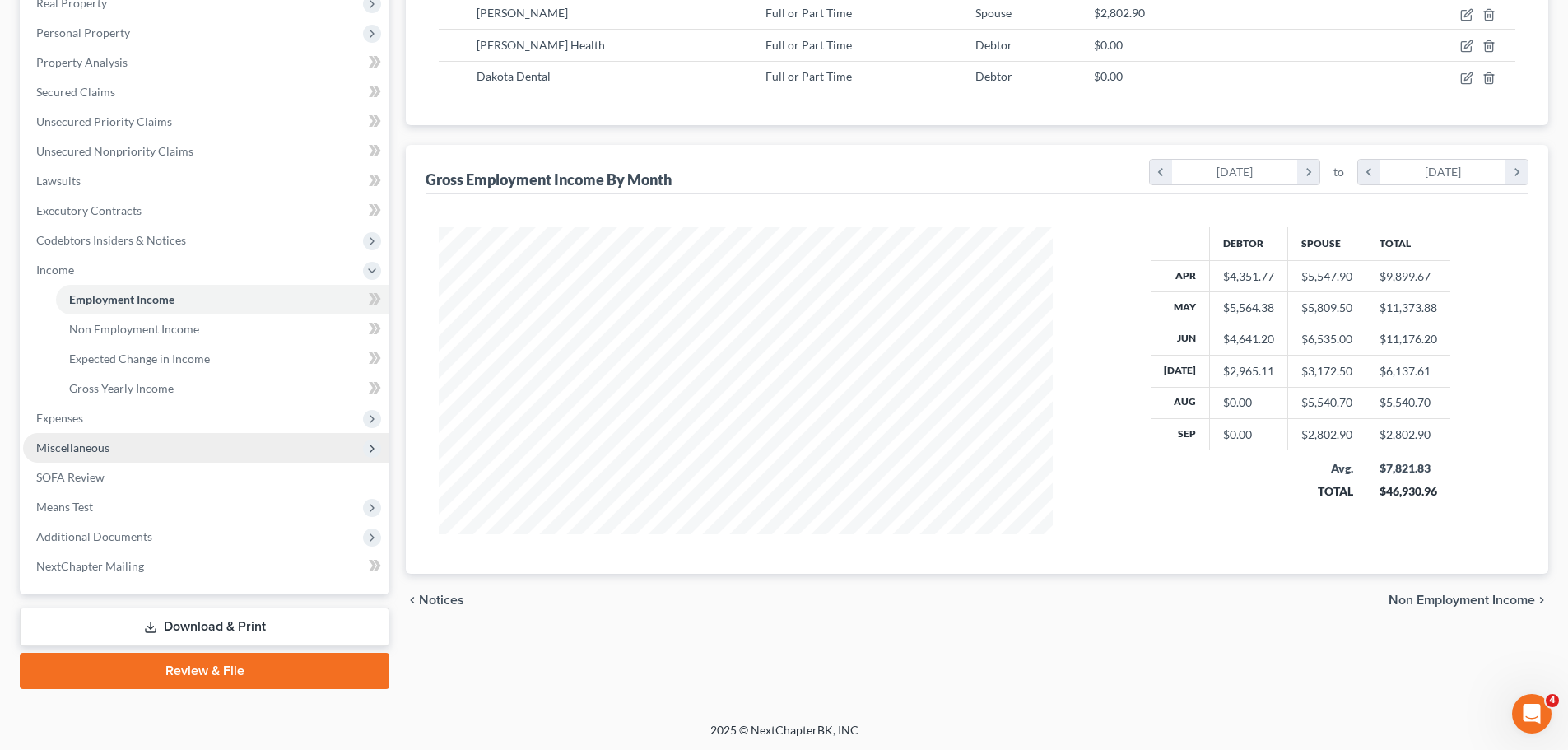
scroll to position [303, 0]
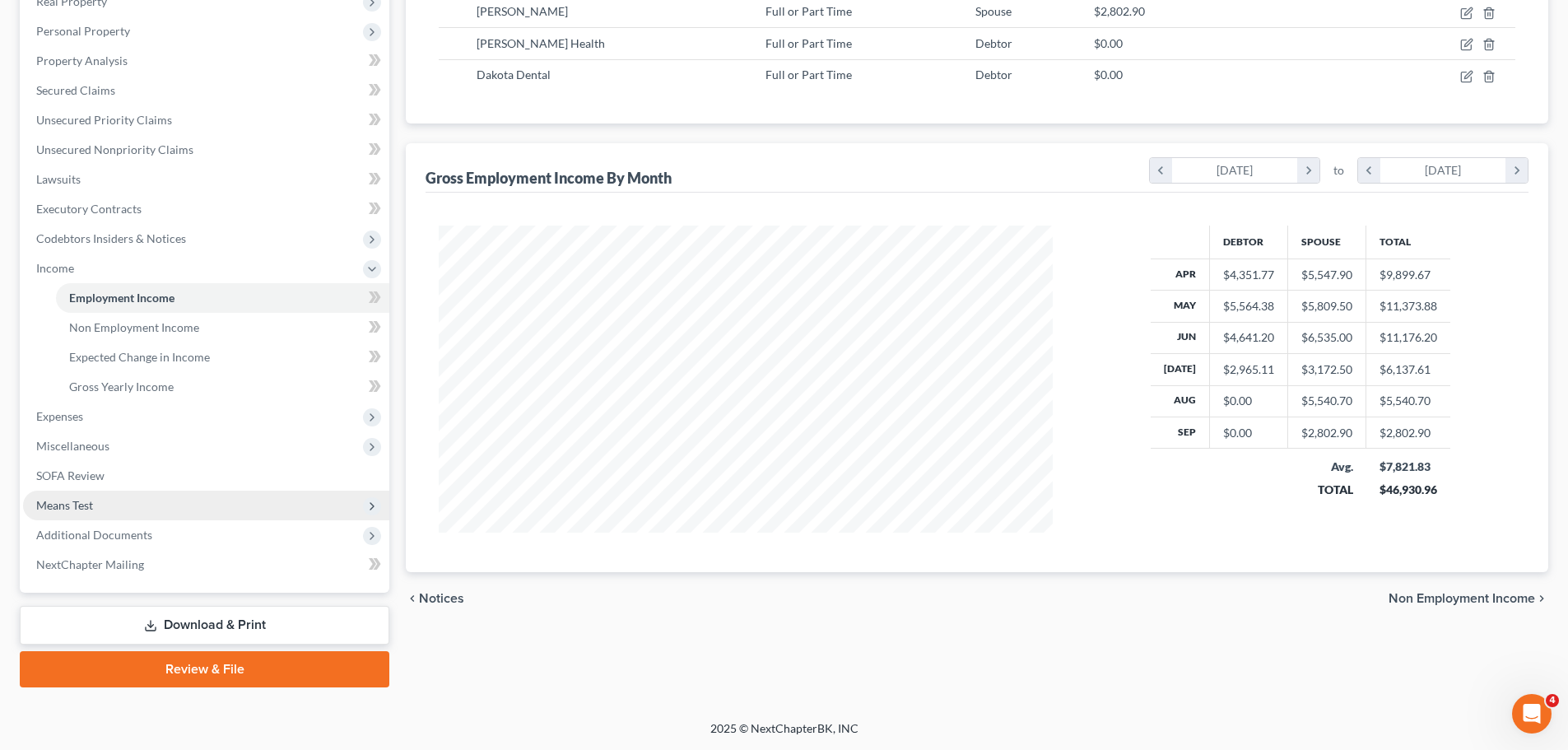
click at [64, 498] on span "Means Test" at bounding box center [64, 505] width 57 height 14
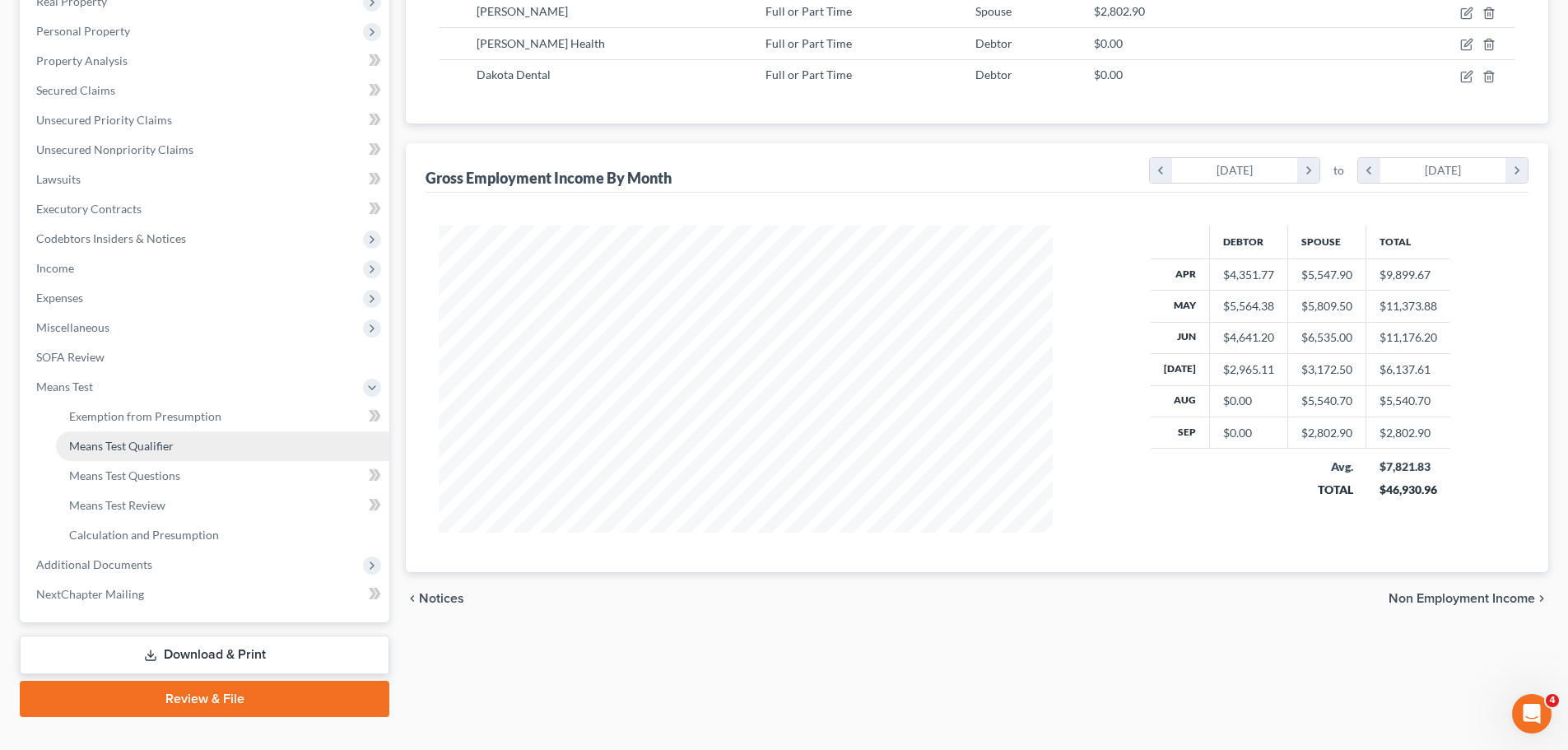
click at [144, 448] on span "Means Test Qualifier" at bounding box center [121, 445] width 105 height 14
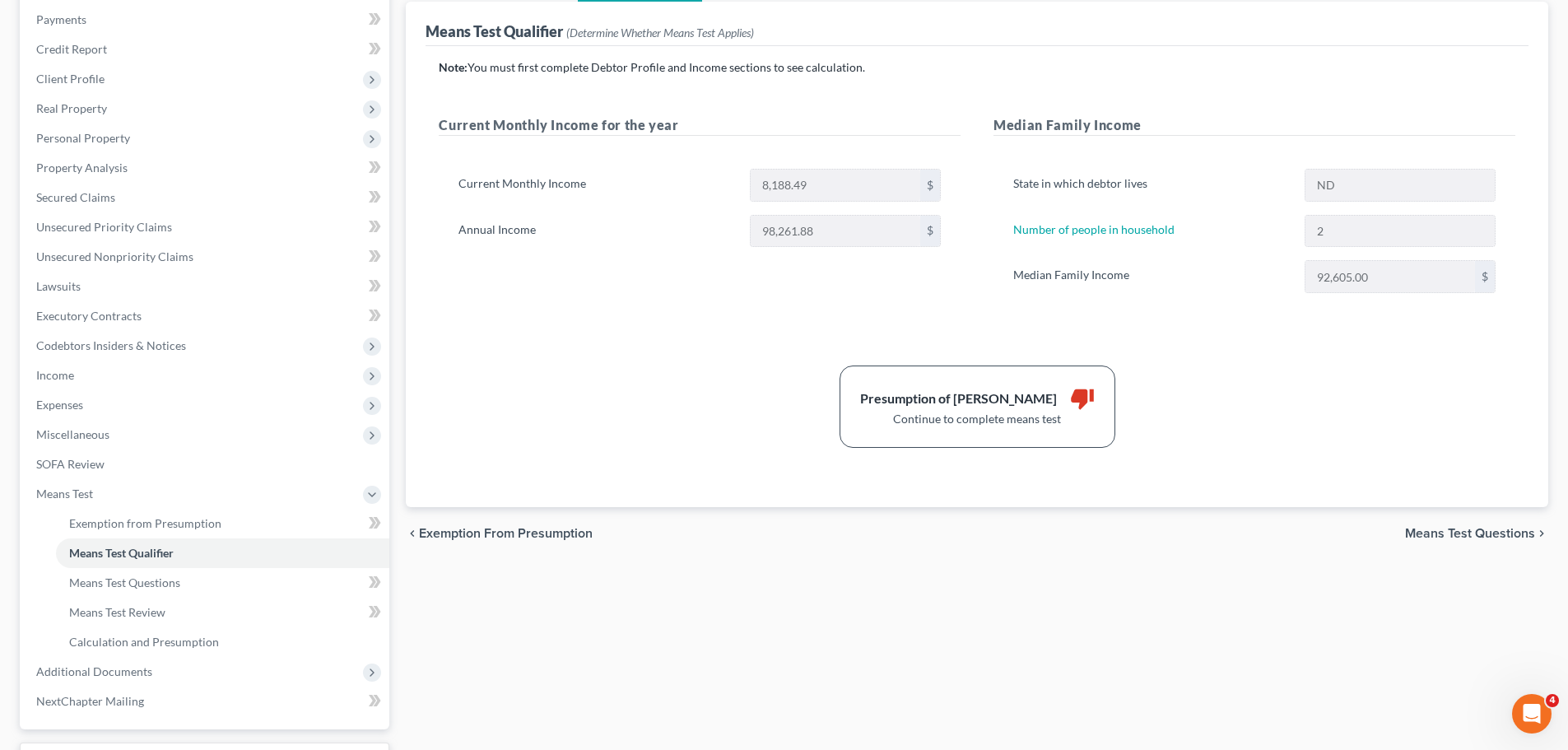
scroll to position [330, 0]
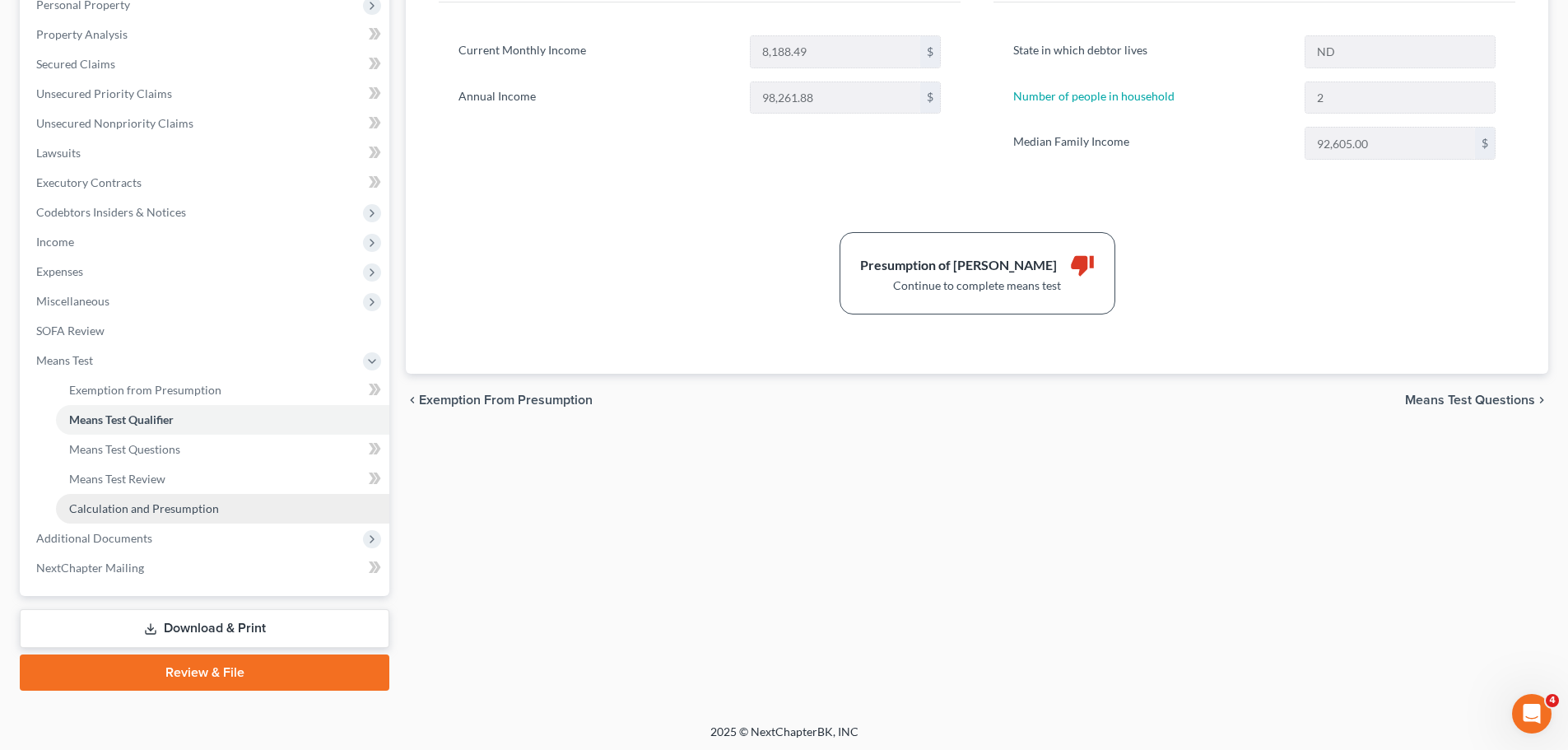
click at [132, 505] on span "Calculation and Presumption" at bounding box center [143, 508] width 149 height 14
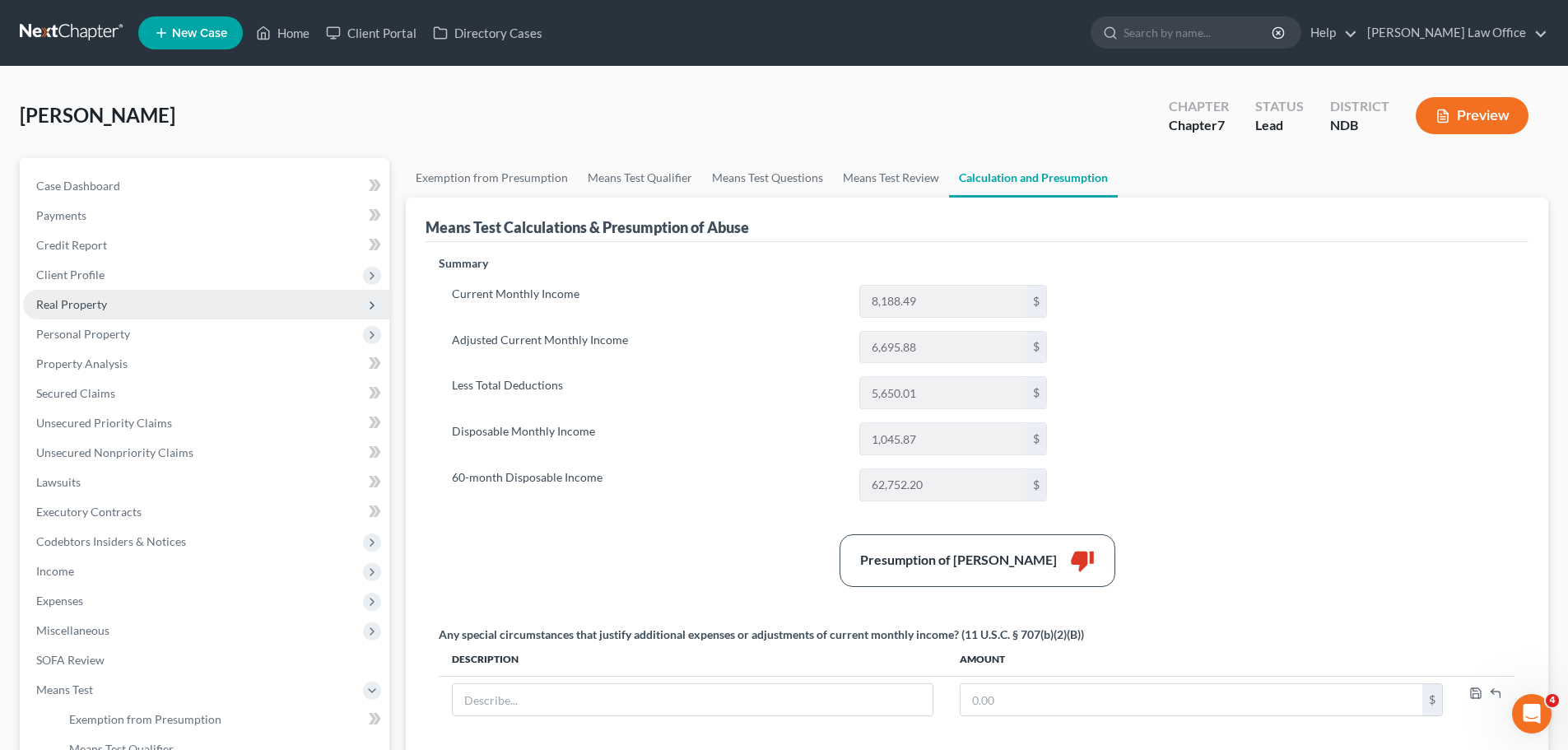
click at [80, 303] on span "Real Property" at bounding box center [71, 304] width 71 height 14
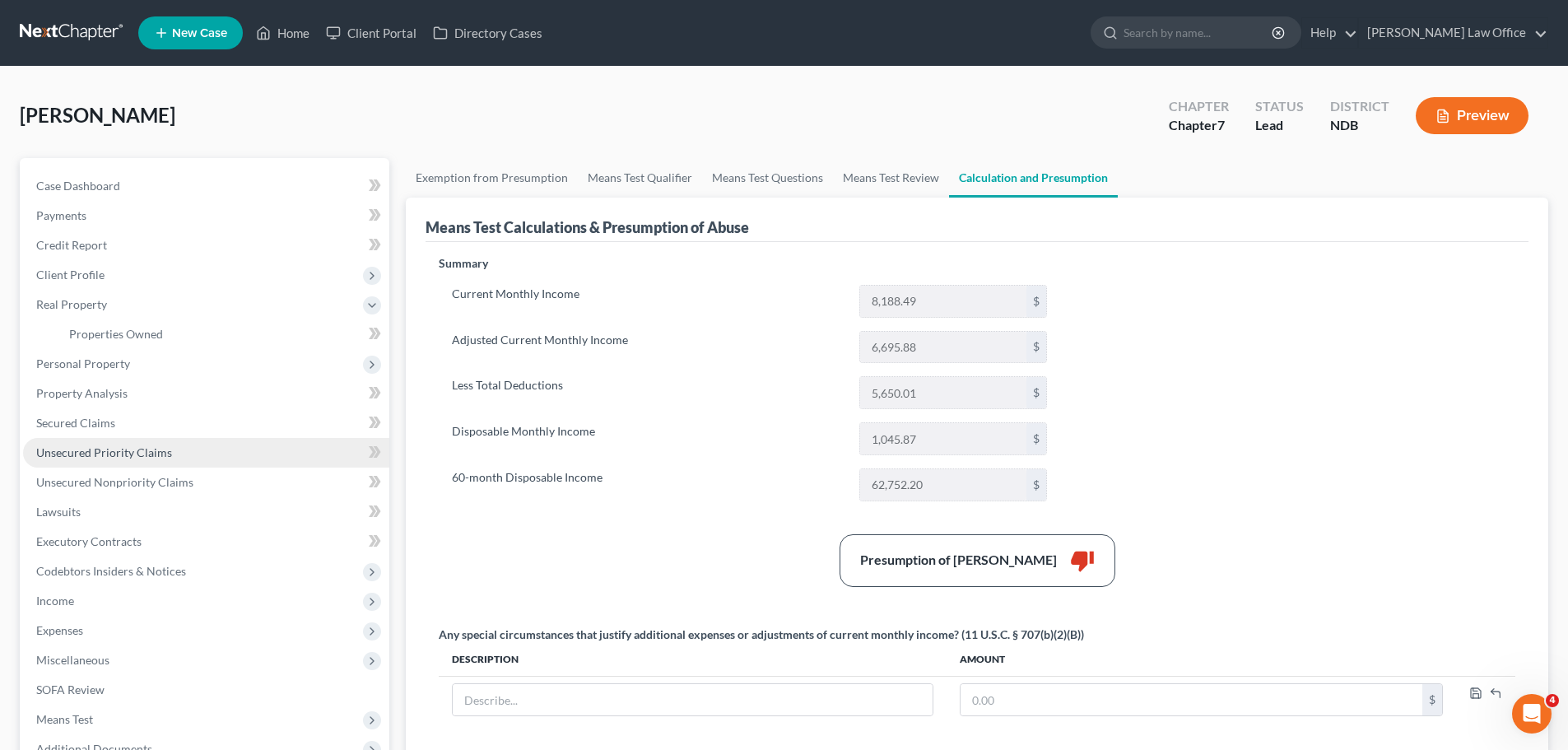
click at [285, 439] on link "Unsecured Priority Claims" at bounding box center [206, 453] width 367 height 30
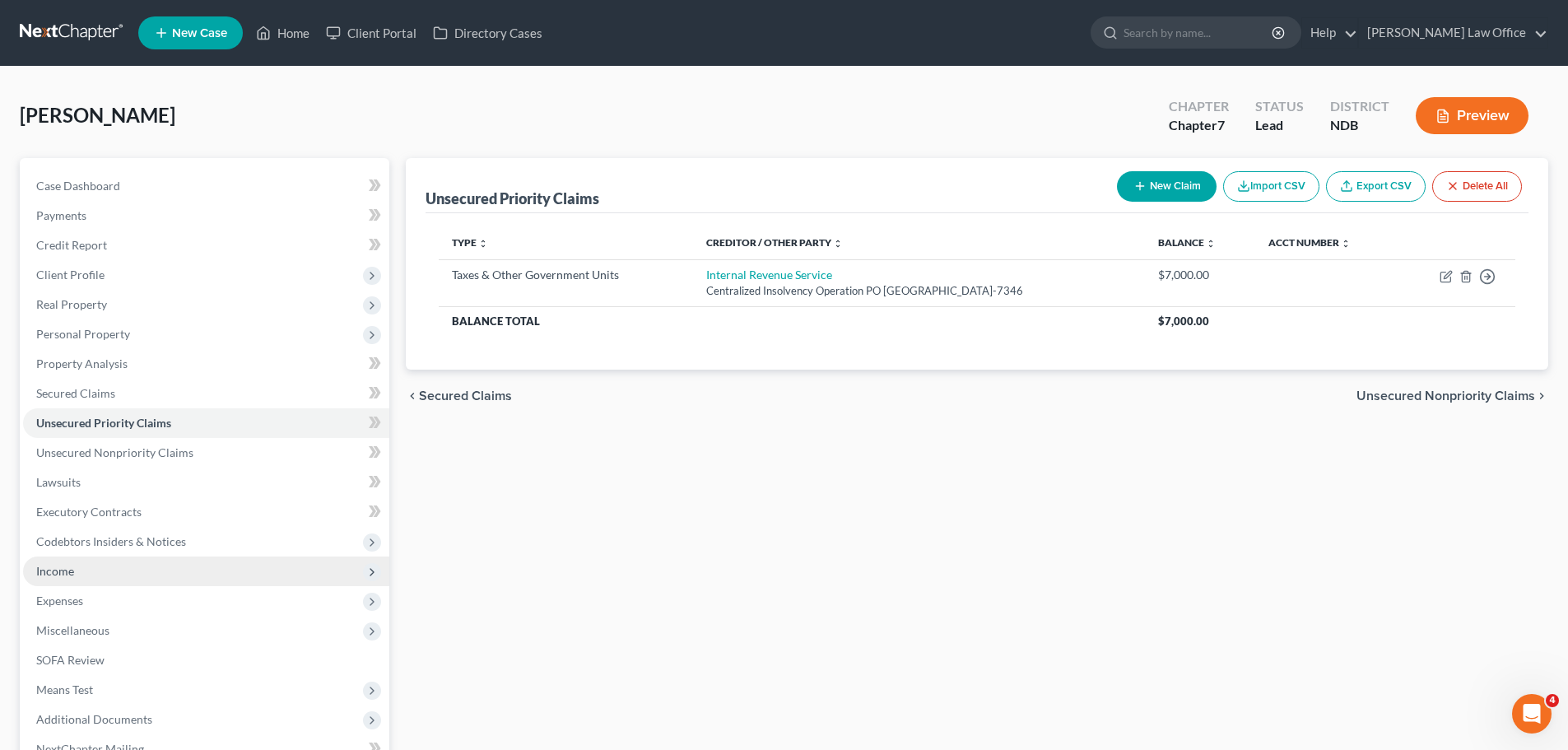
click at [58, 575] on span "Income" at bounding box center [55, 571] width 38 height 14
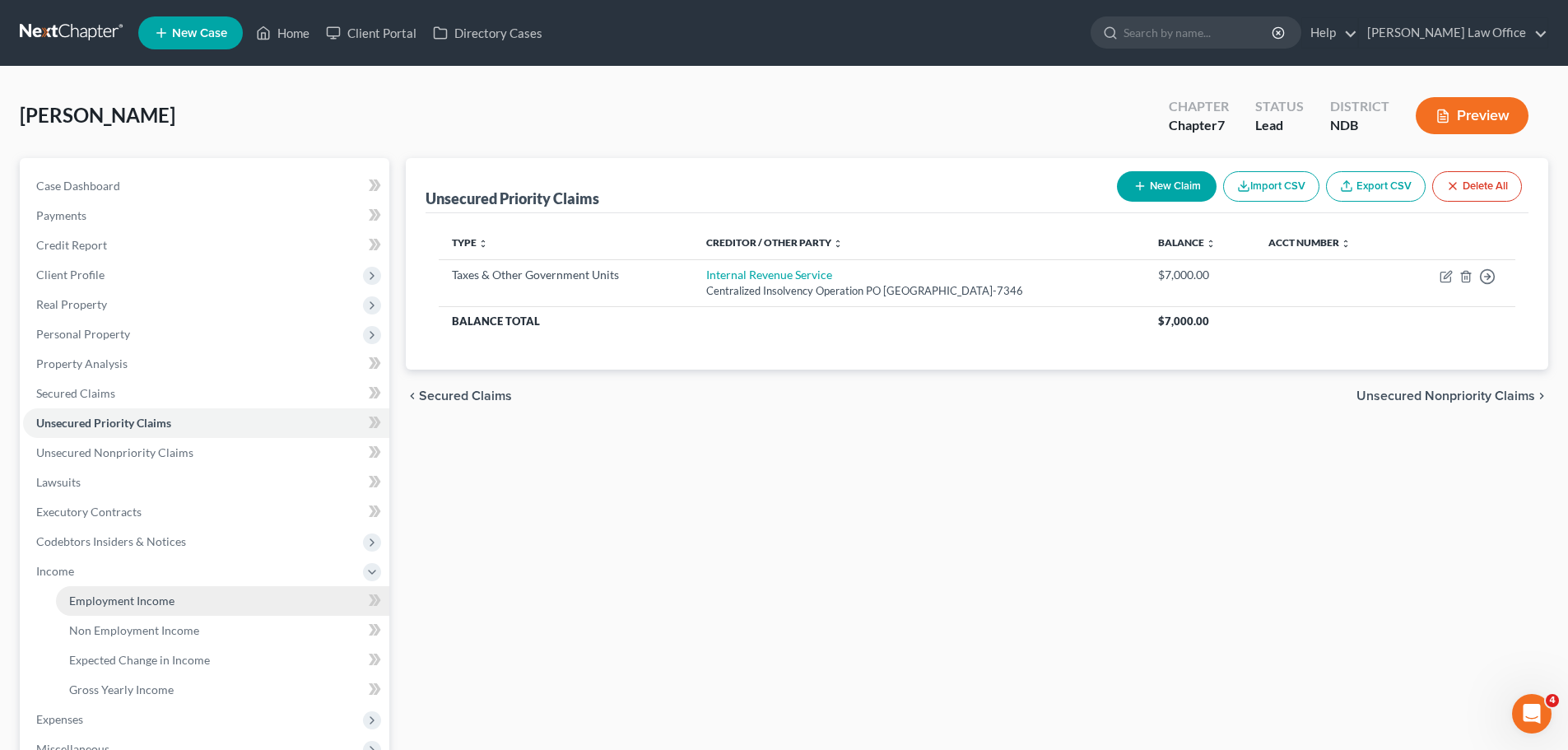
click at [110, 596] on span "Employment Income" at bounding box center [122, 601] width 106 height 14
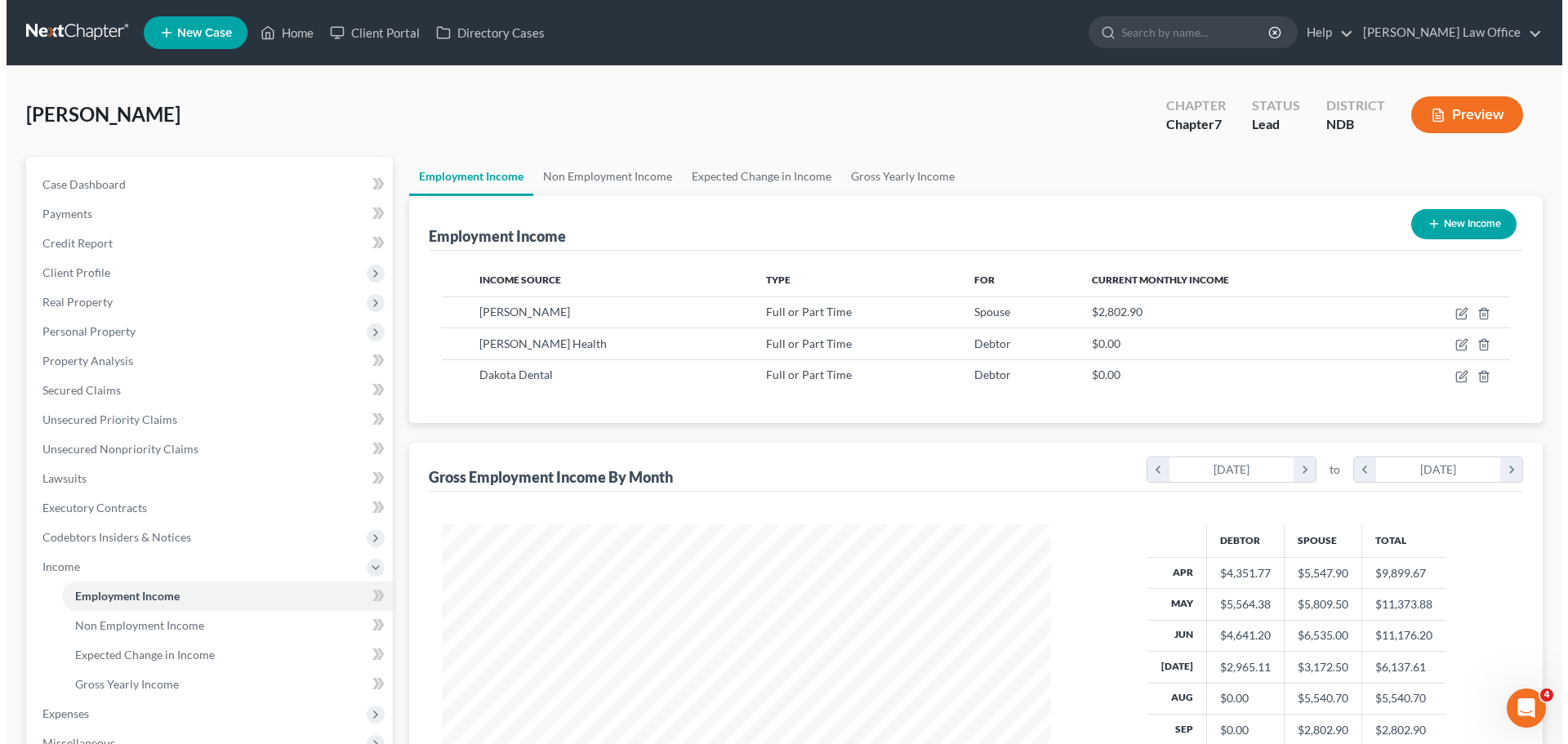
scroll to position [304, 642]
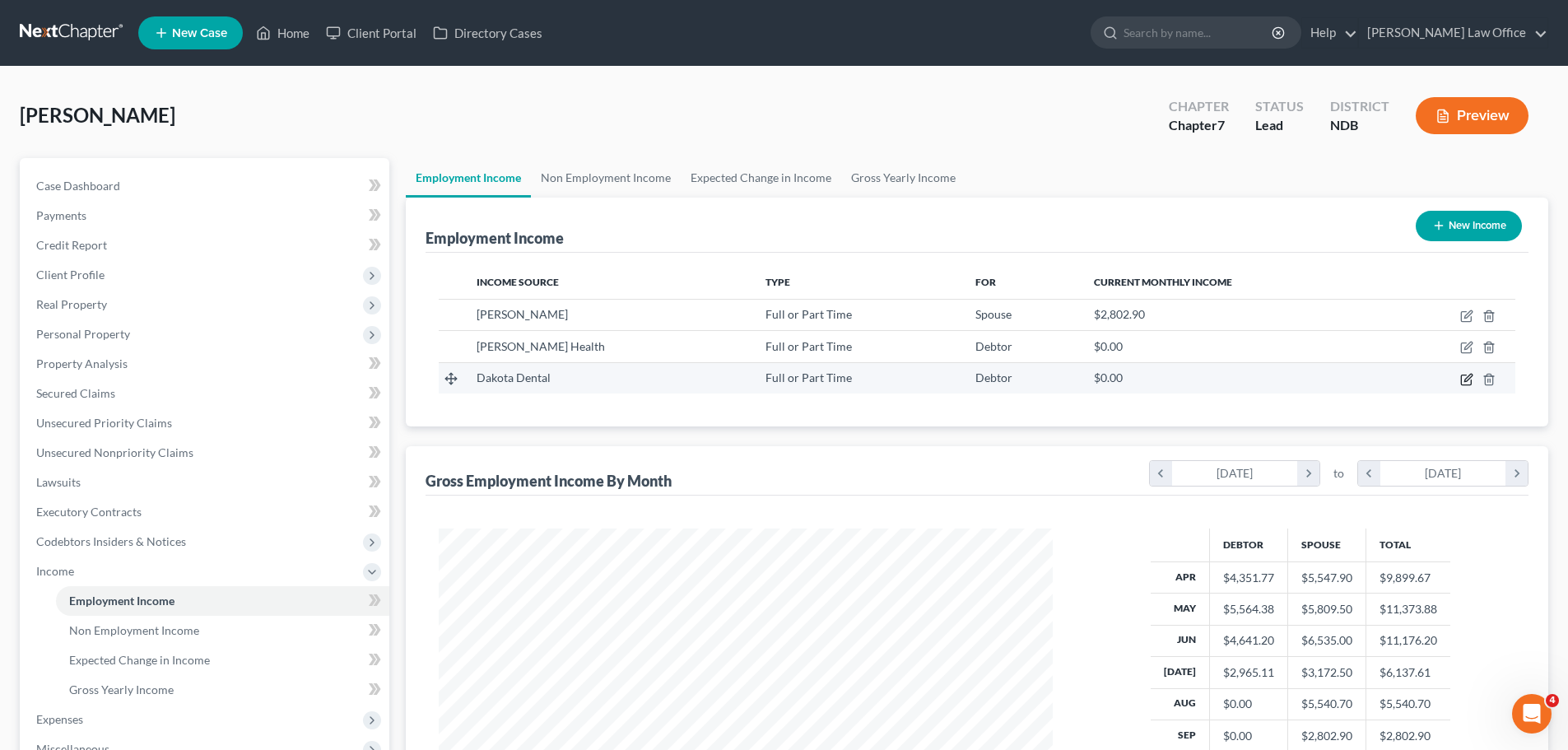
click at [1465, 375] on icon "button" at bounding box center [1466, 379] width 10 height 10
select select "0"
select select "1"
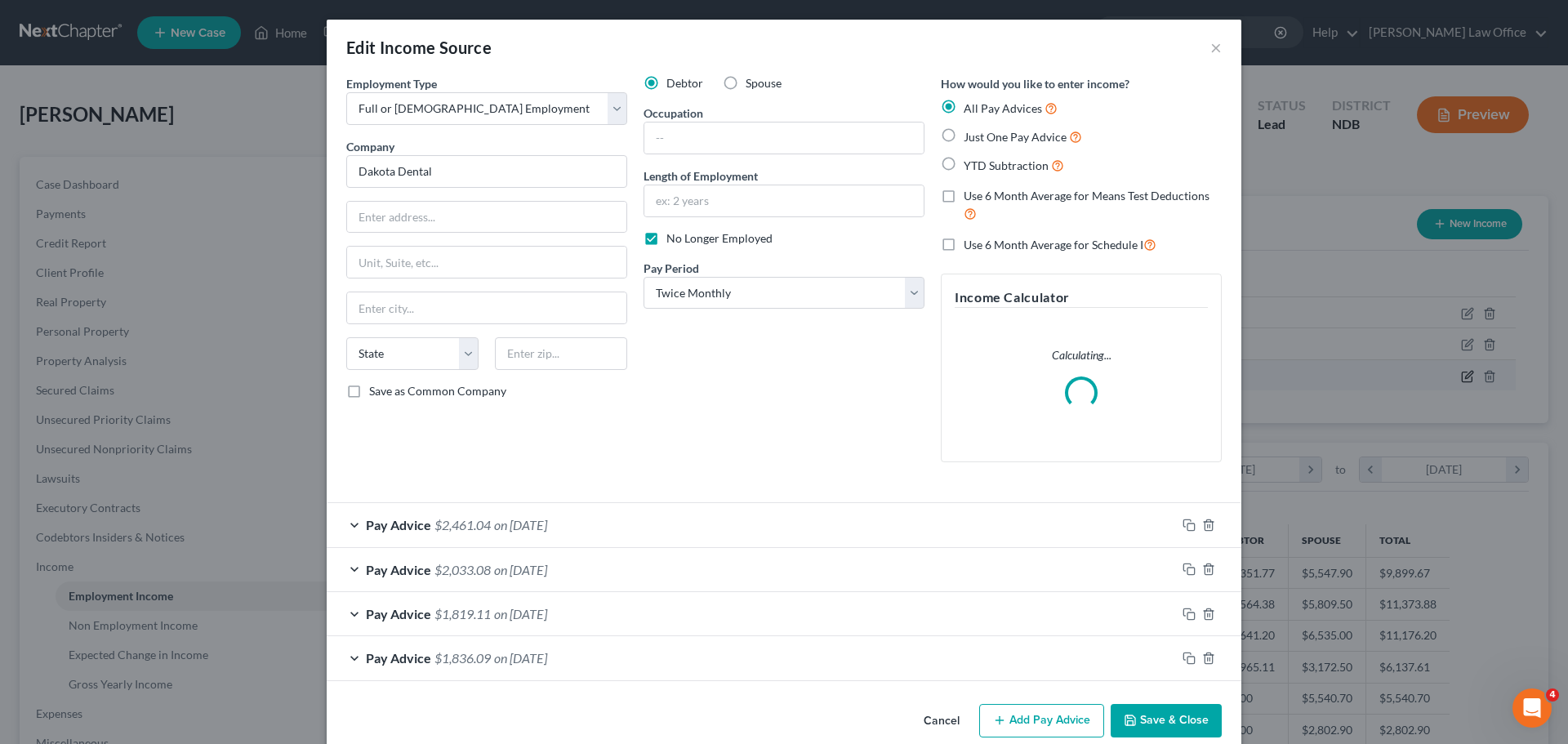
scroll to position [307, 647]
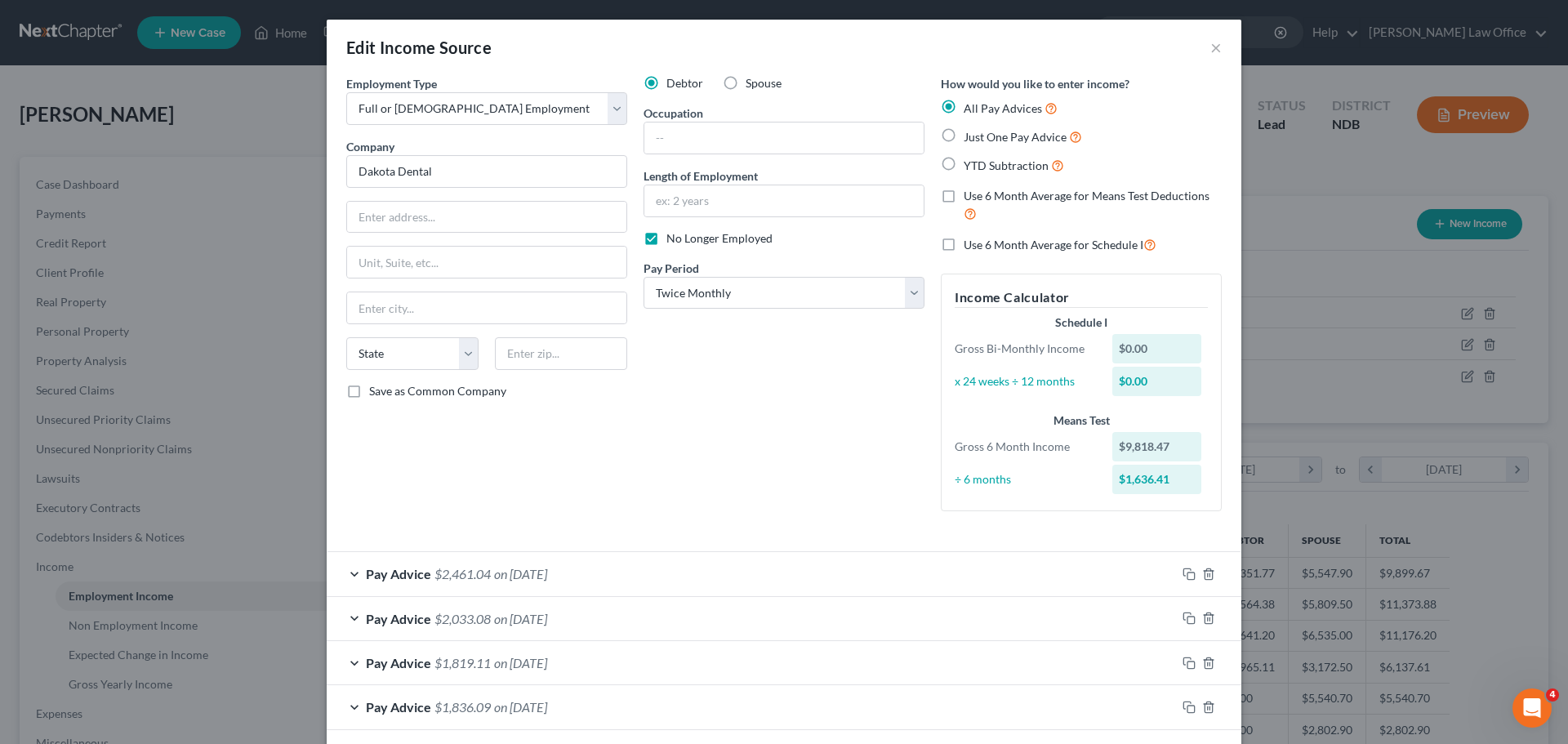
click at [536, 579] on span "on [DATE]" at bounding box center [521, 574] width 53 height 16
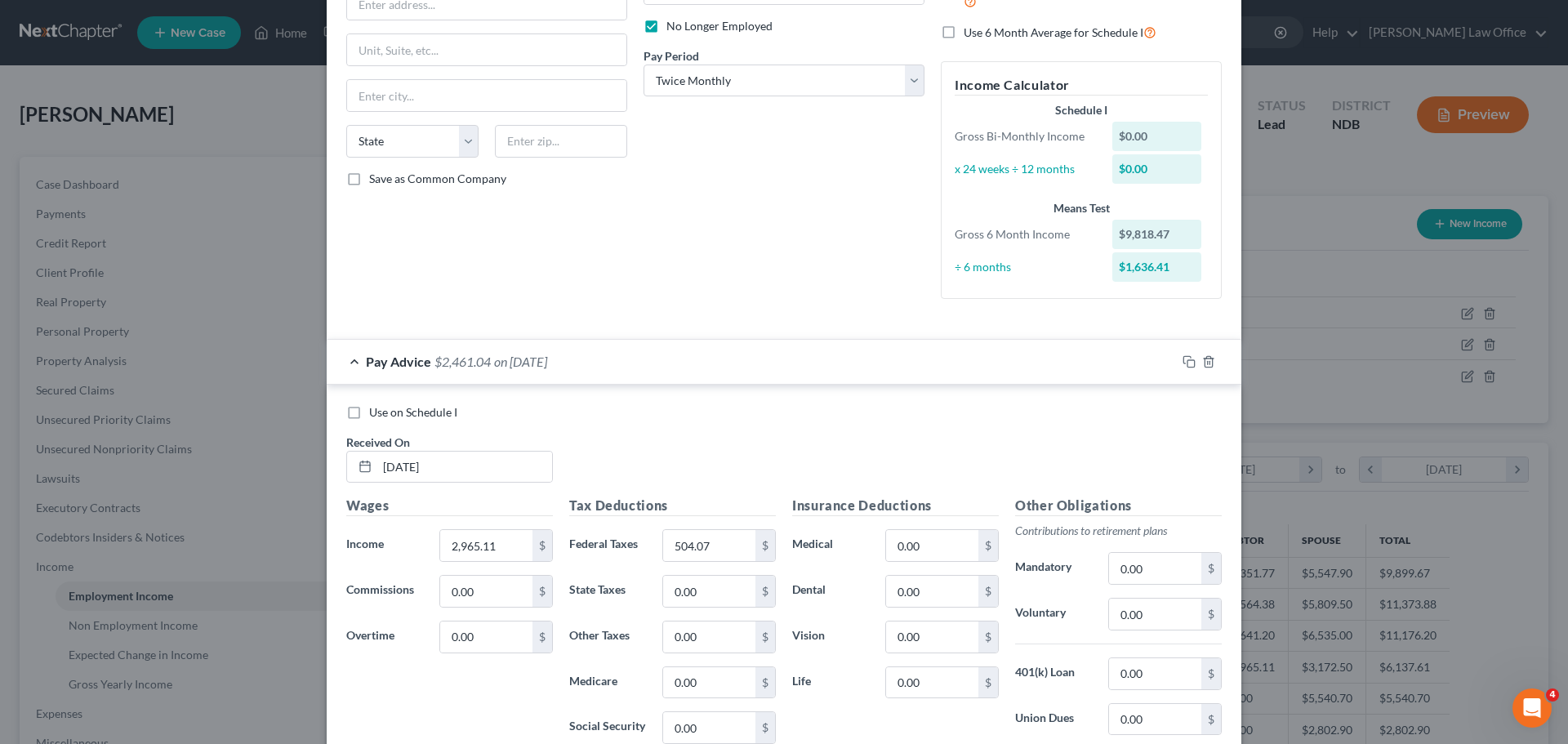
scroll to position [327, 0]
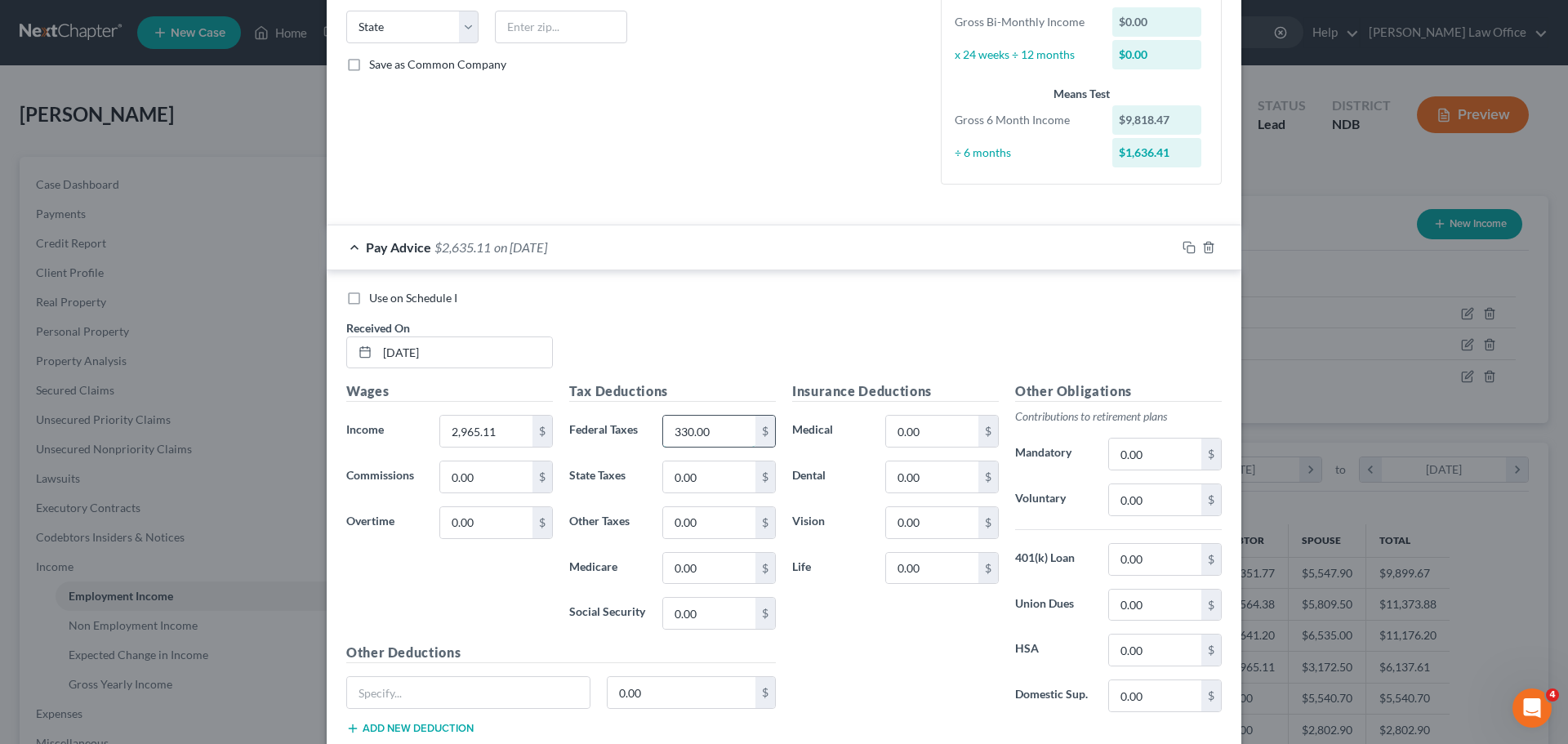
type input "330.00"
type input "16.00"
type input "42.99"
click at [703, 611] on input "183." at bounding box center [708, 613] width 92 height 31
click at [719, 607] on input "183." at bounding box center [708, 613] width 92 height 31
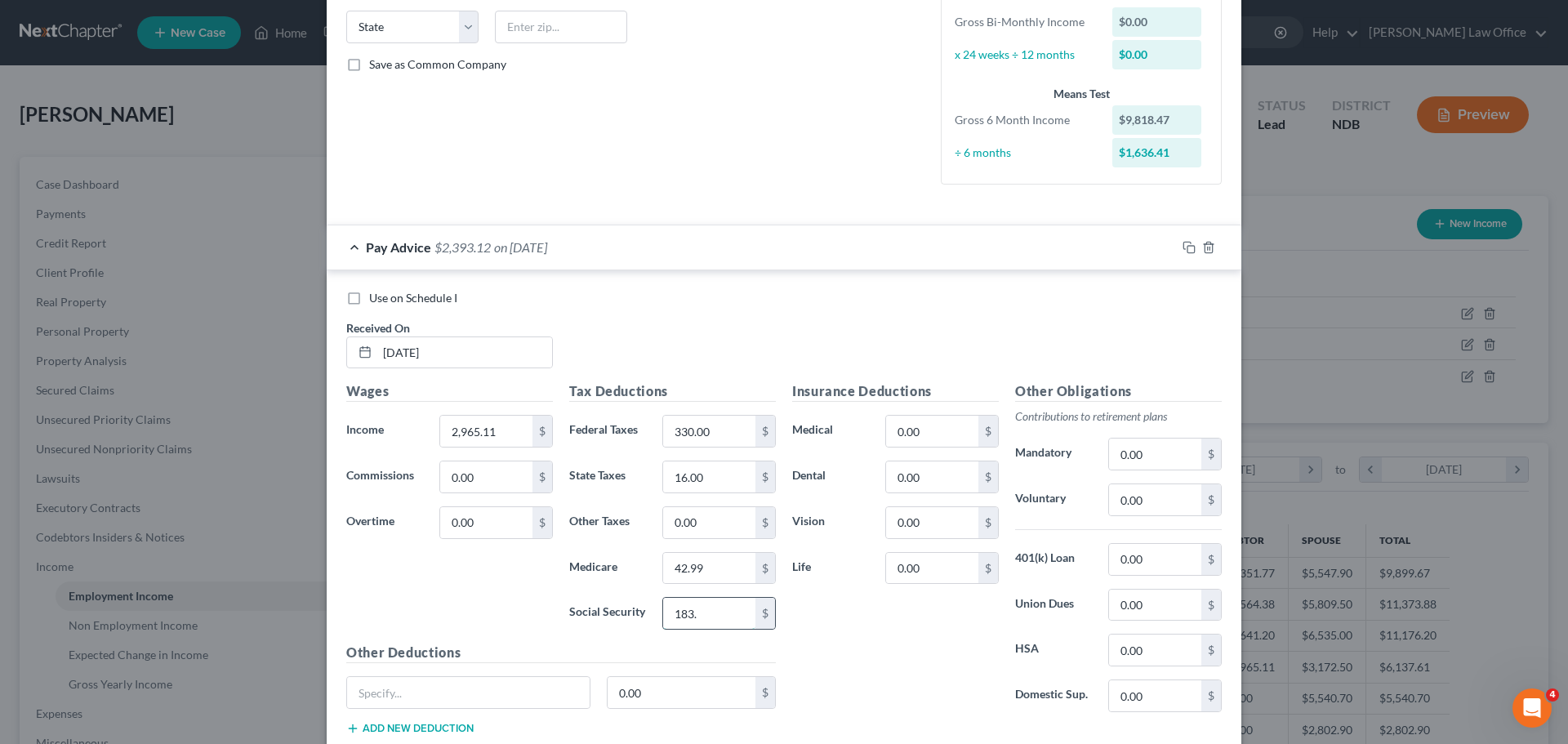
click at [712, 610] on input "183." at bounding box center [708, 613] width 92 height 31
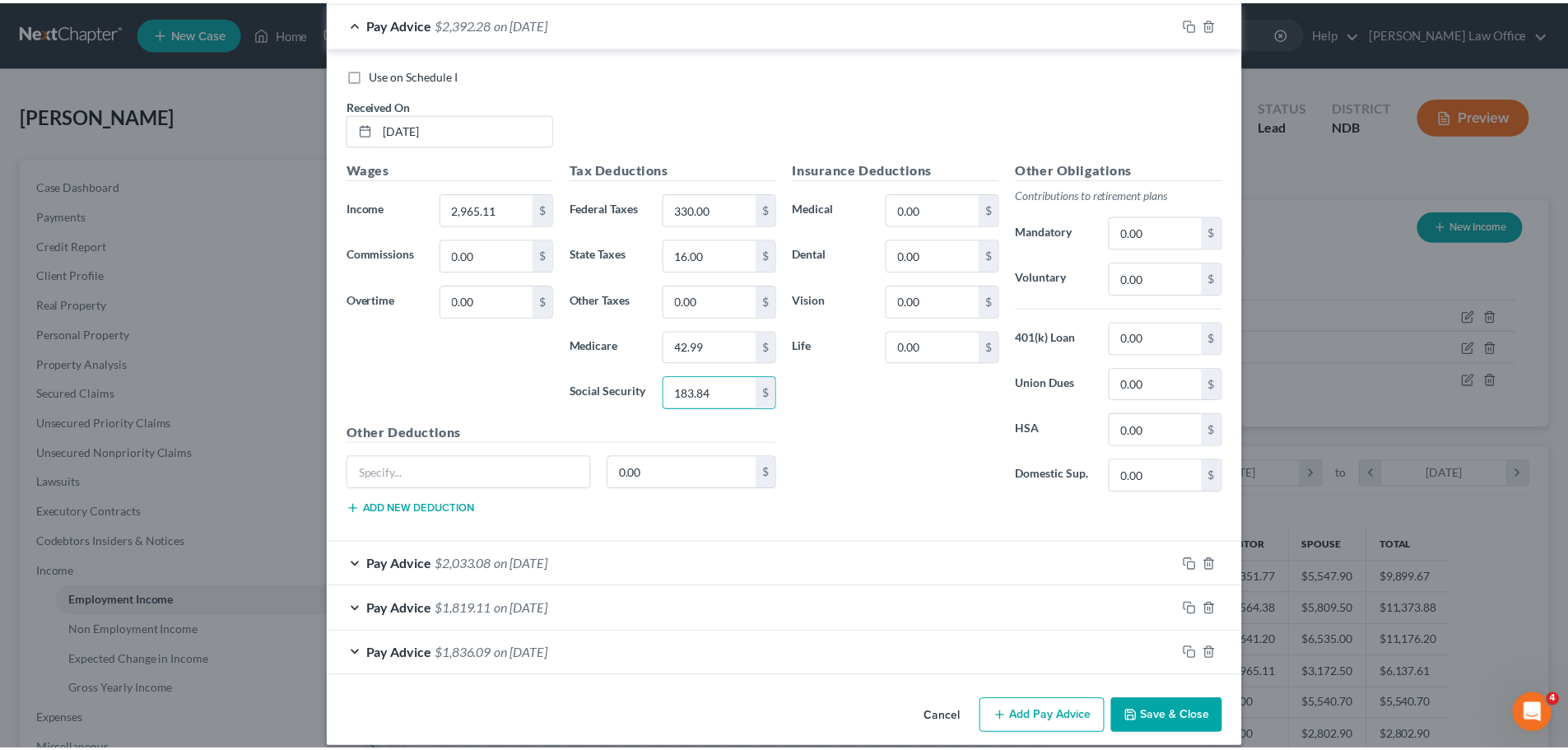
scroll to position [572, 0]
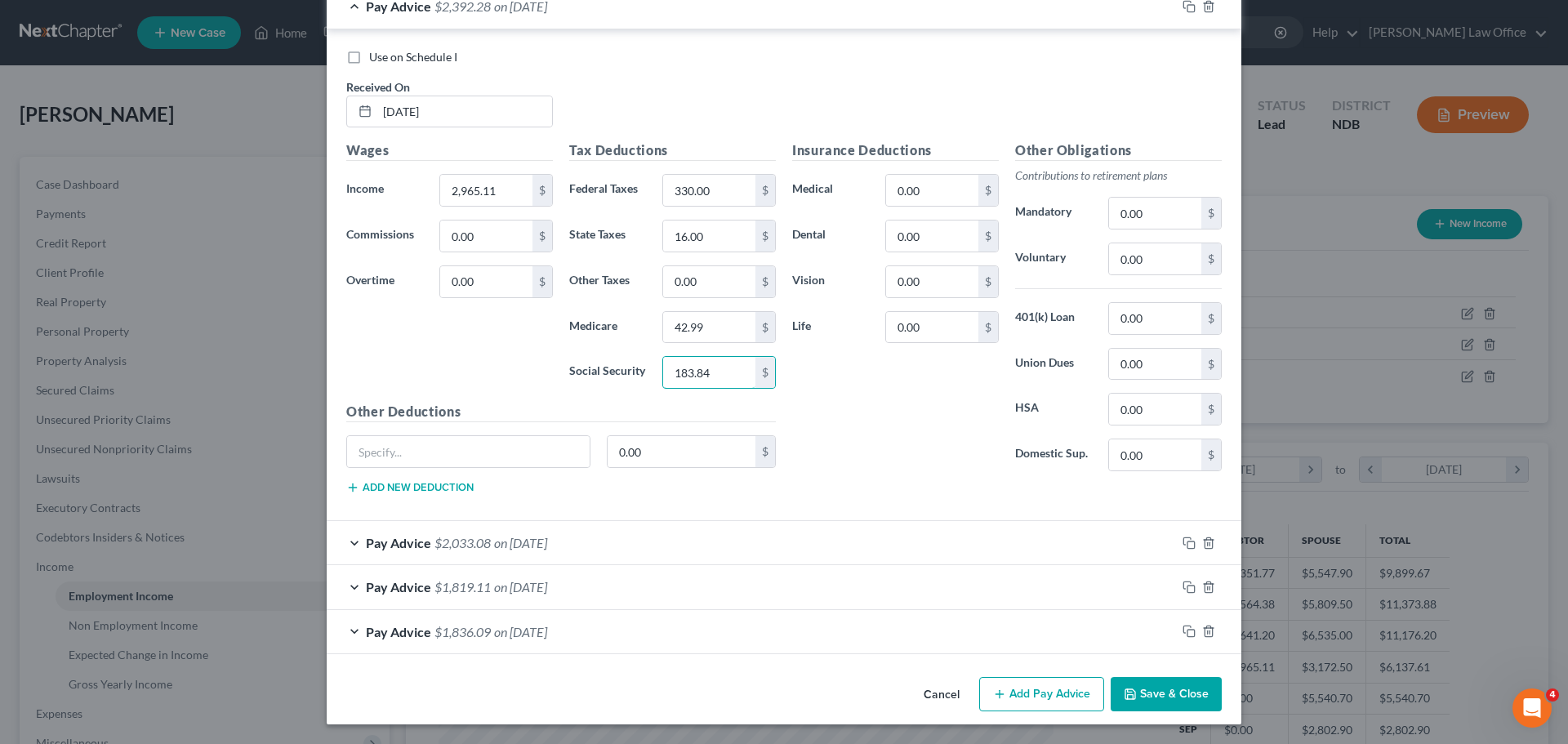
type input "183.84"
click at [1159, 689] on button "Save & Close" at bounding box center [1166, 694] width 111 height 35
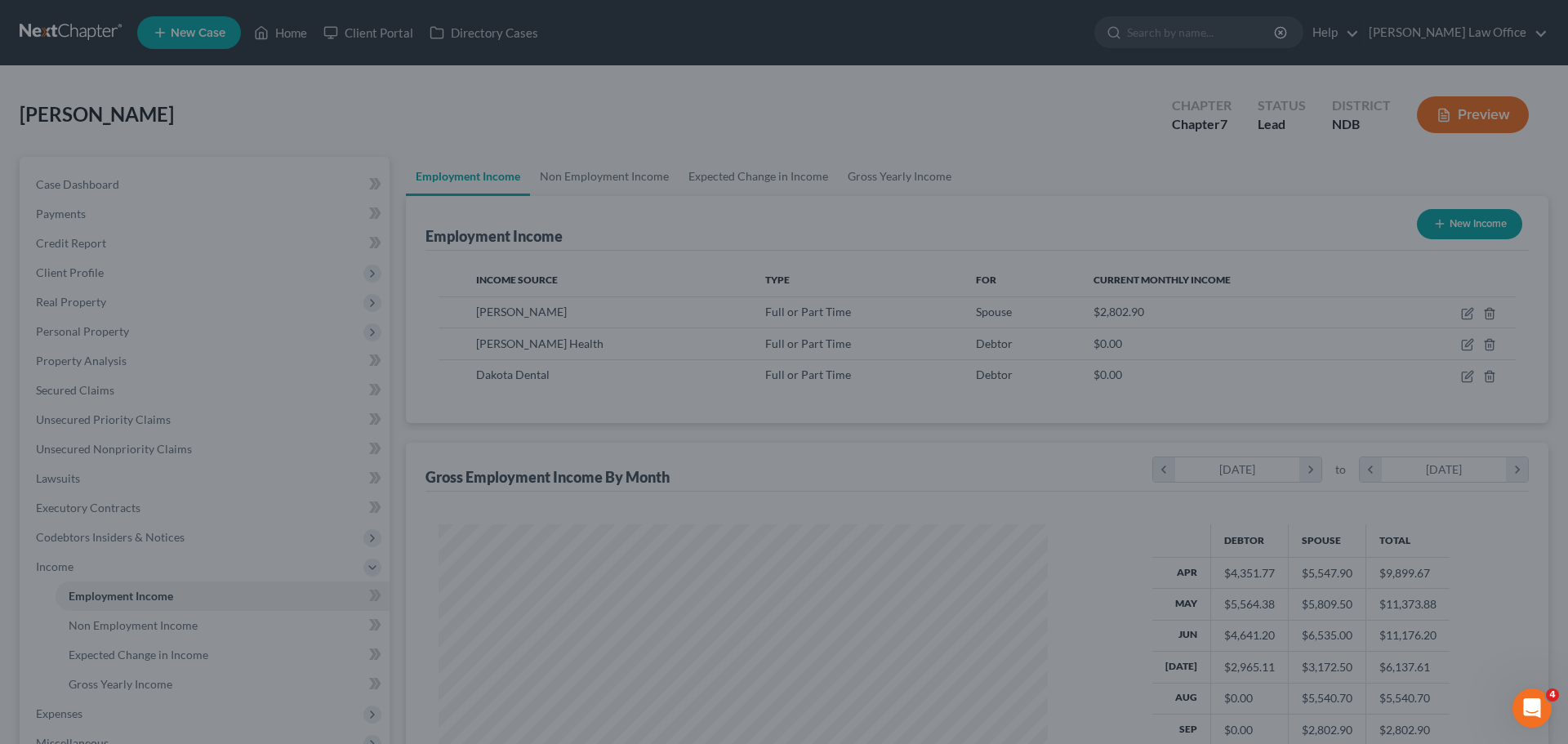
scroll to position [816211, 815857]
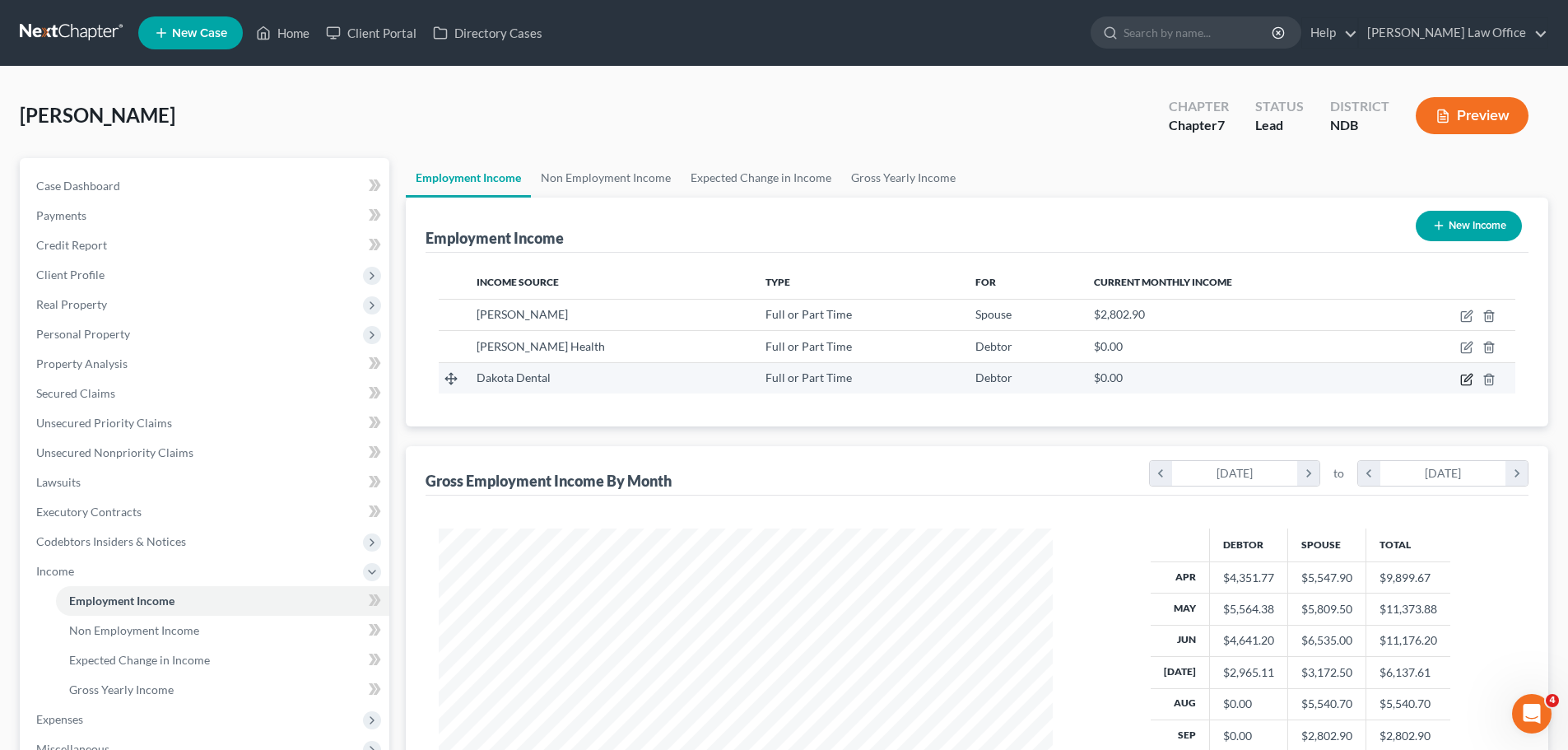
click at [1466, 381] on icon "button" at bounding box center [1466, 378] width 13 height 13
select select "0"
select select "1"
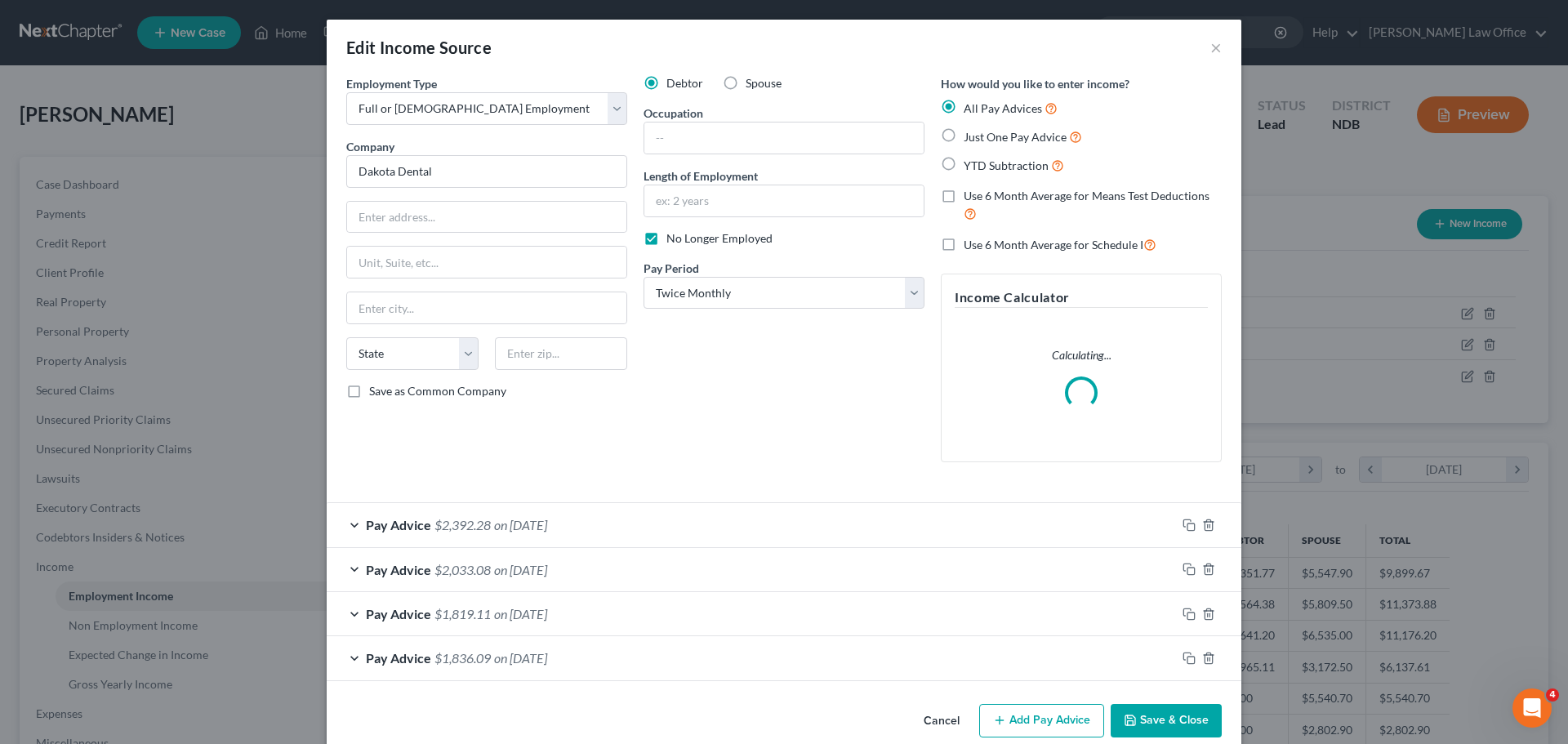
scroll to position [307, 647]
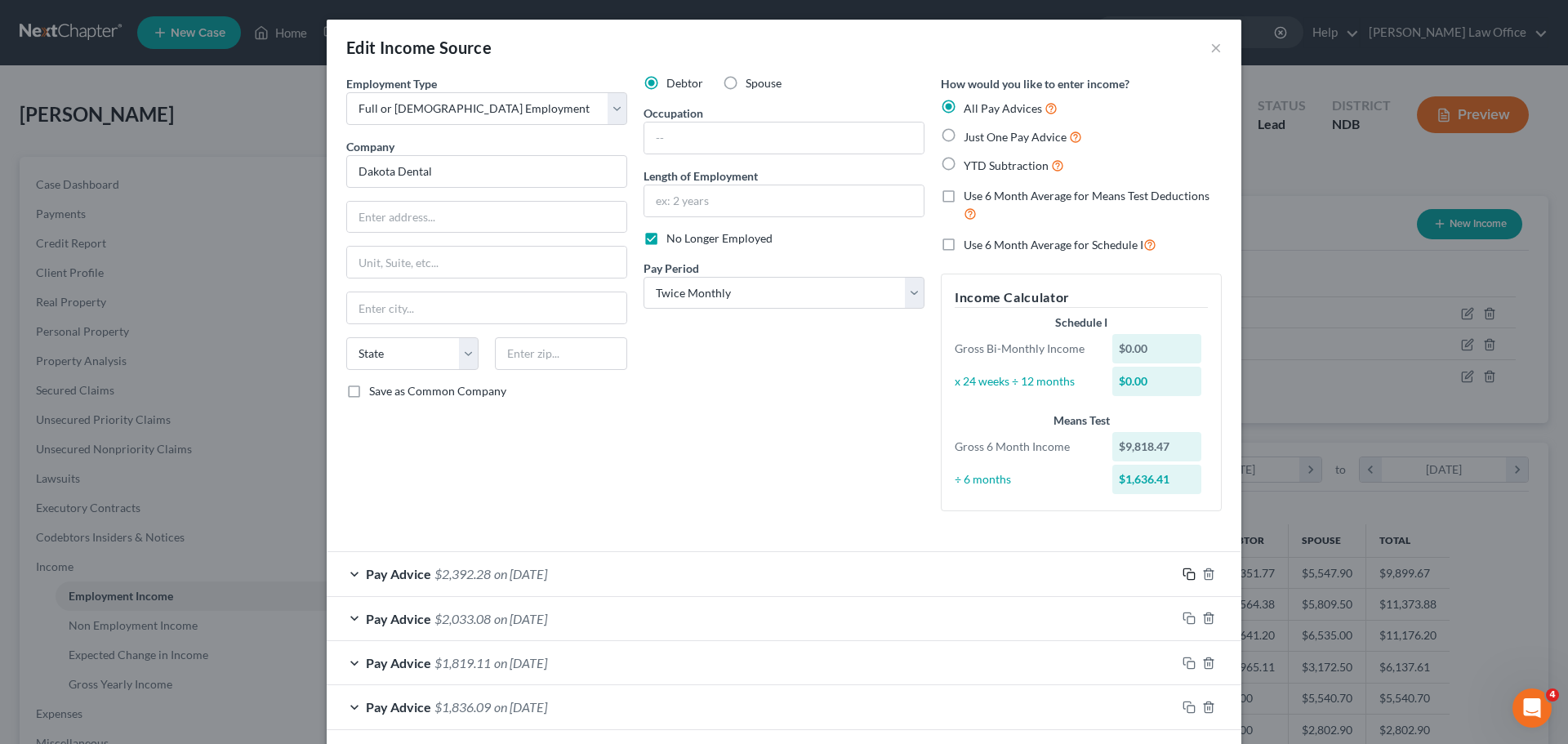
click at [1183, 573] on icon "button" at bounding box center [1189, 573] width 13 height 13
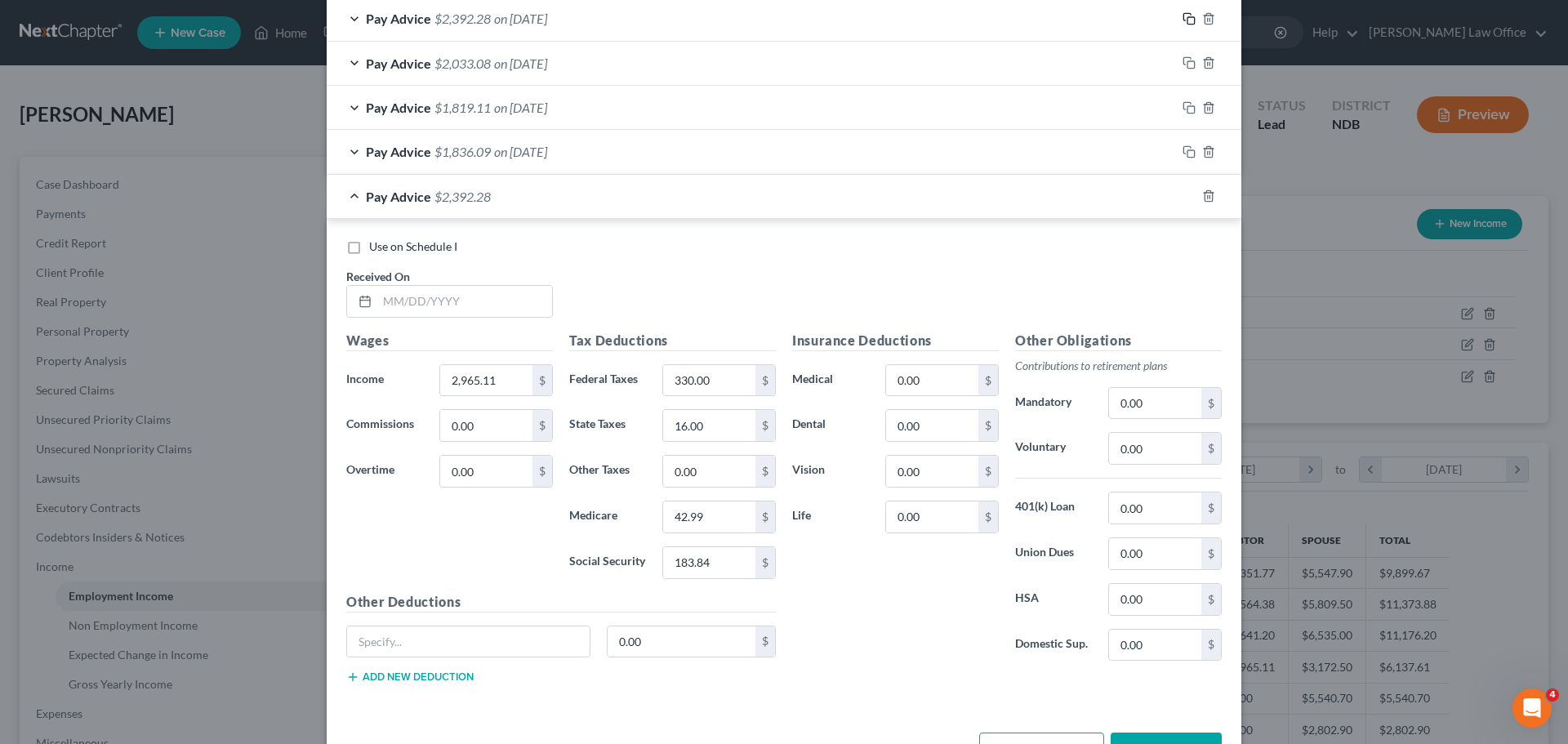
scroll to position [611, 0]
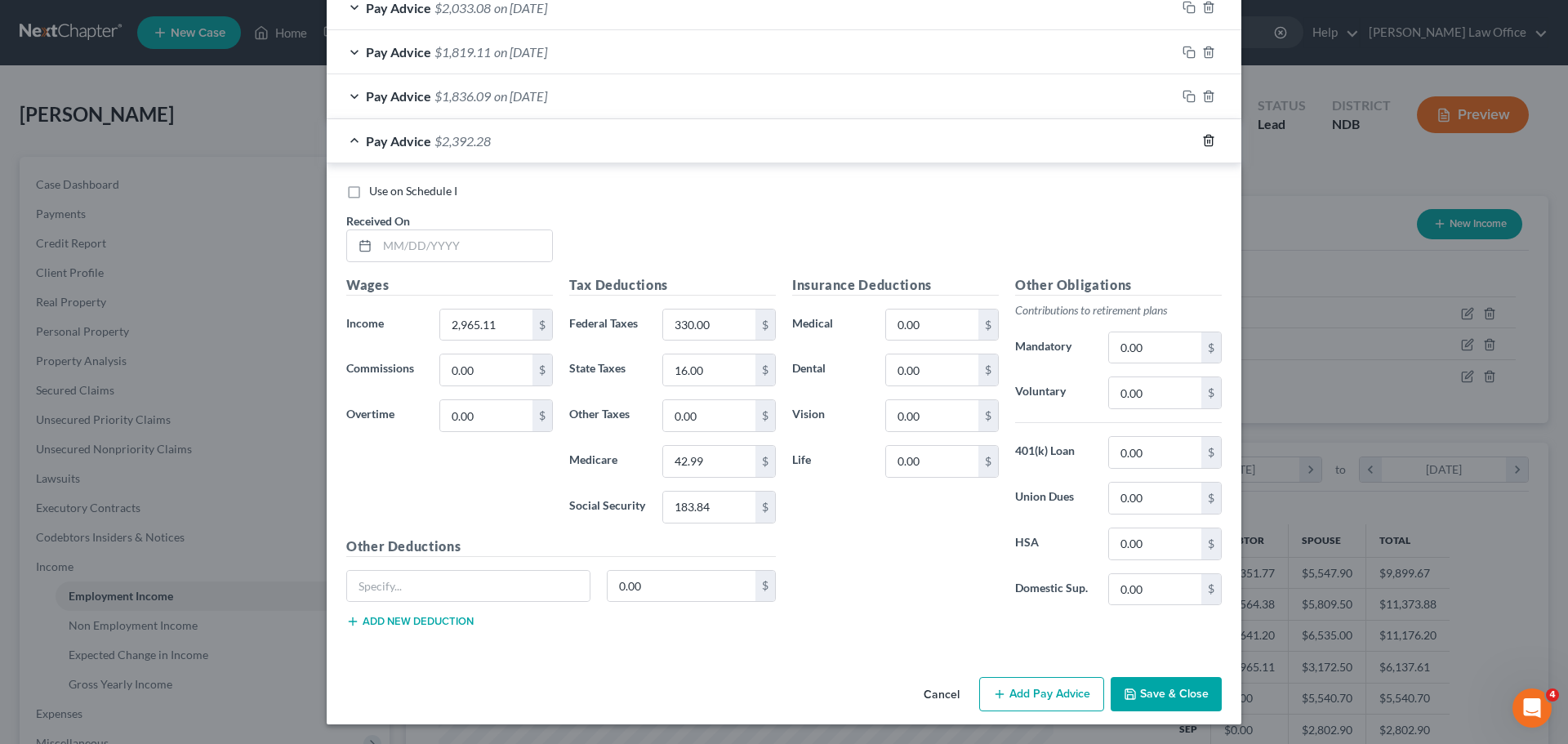
click at [1204, 136] on icon "button" at bounding box center [1207, 140] width 7 height 11
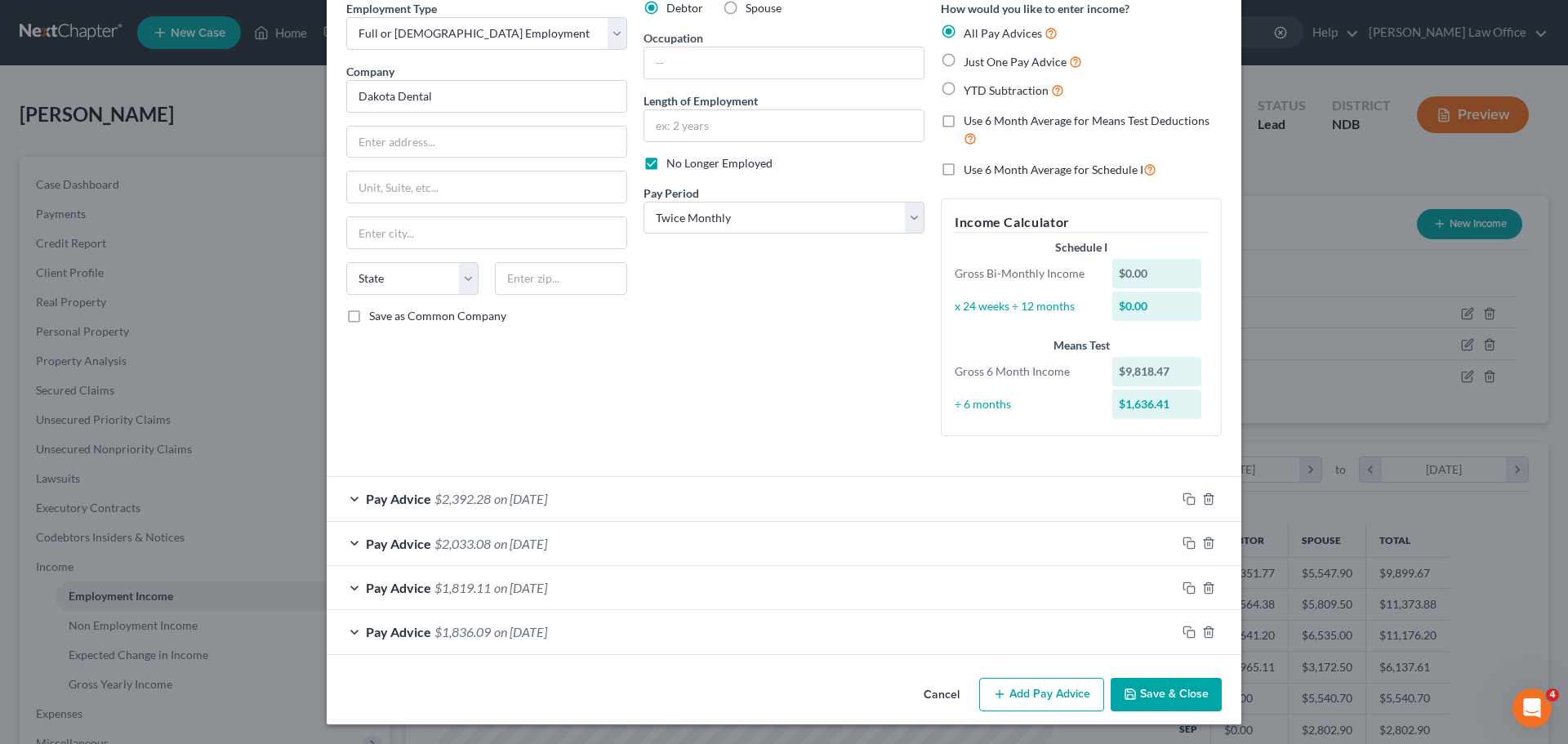
scroll to position [75, 0]
click at [479, 497] on span "$2,392.28" at bounding box center [462, 499] width 56 height 16
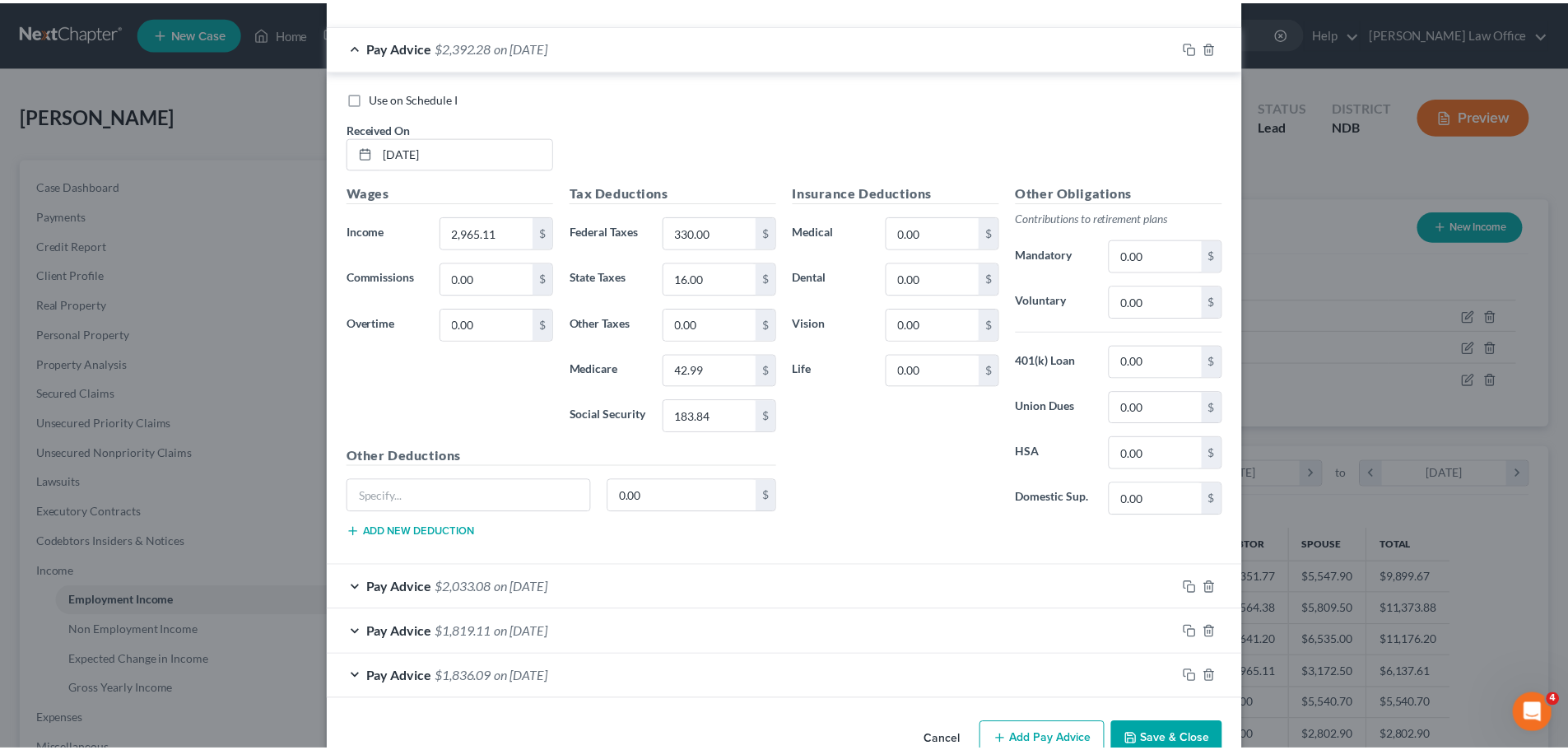
scroll to position [572, 0]
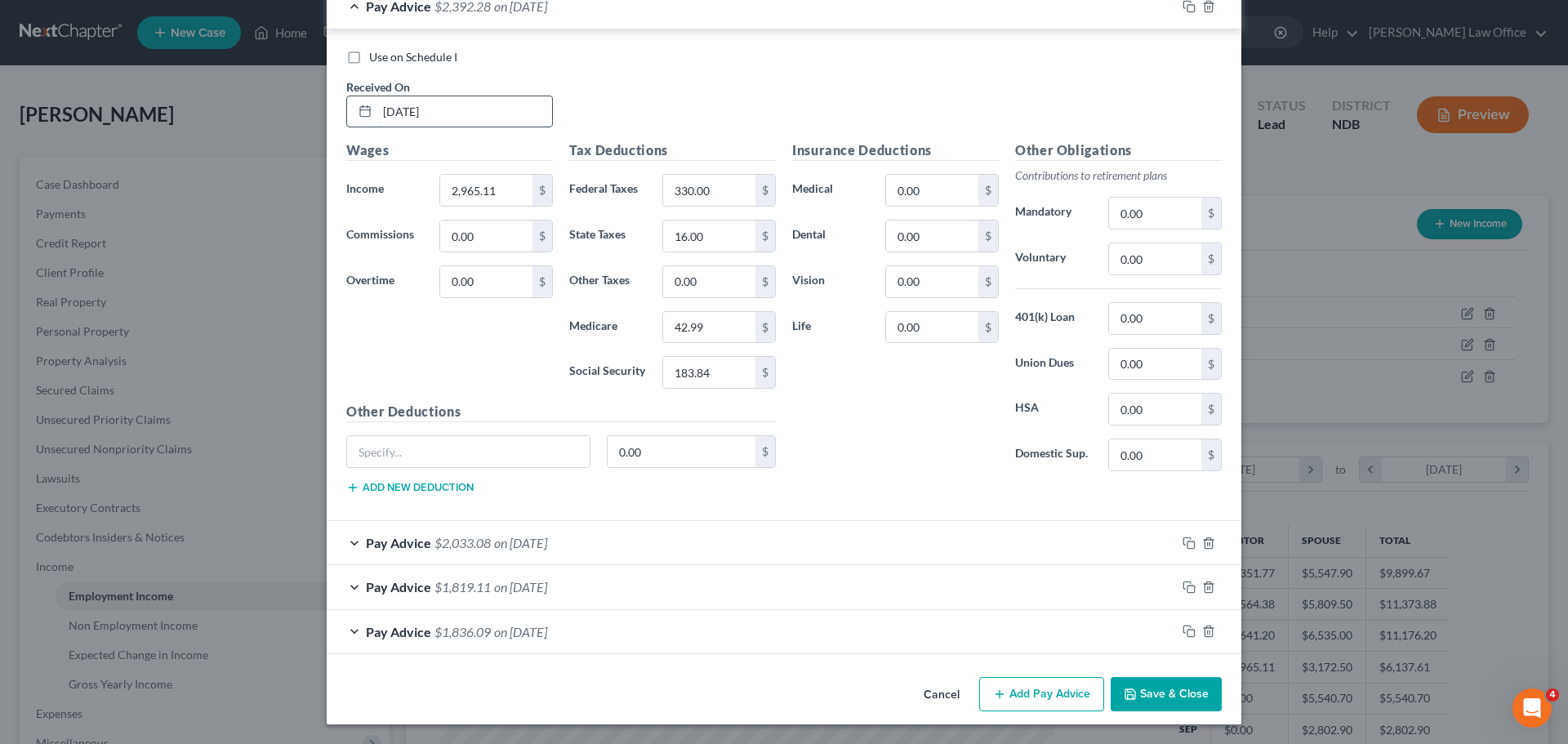
click at [406, 111] on input "[DATE]" at bounding box center [464, 112] width 175 height 31
type input "[DATE]"
click at [1186, 694] on button "Save & Close" at bounding box center [1166, 694] width 111 height 35
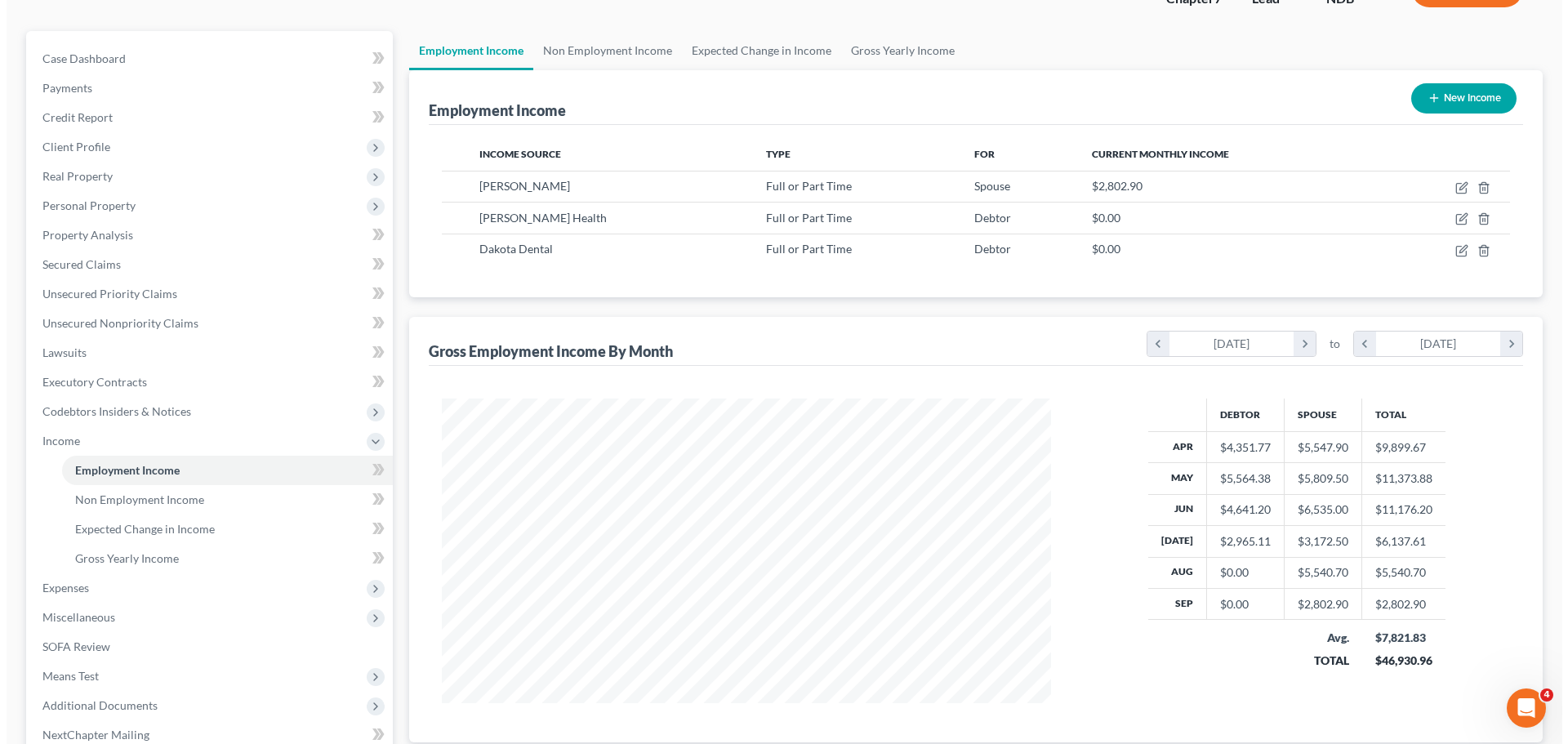
scroll to position [0, 0]
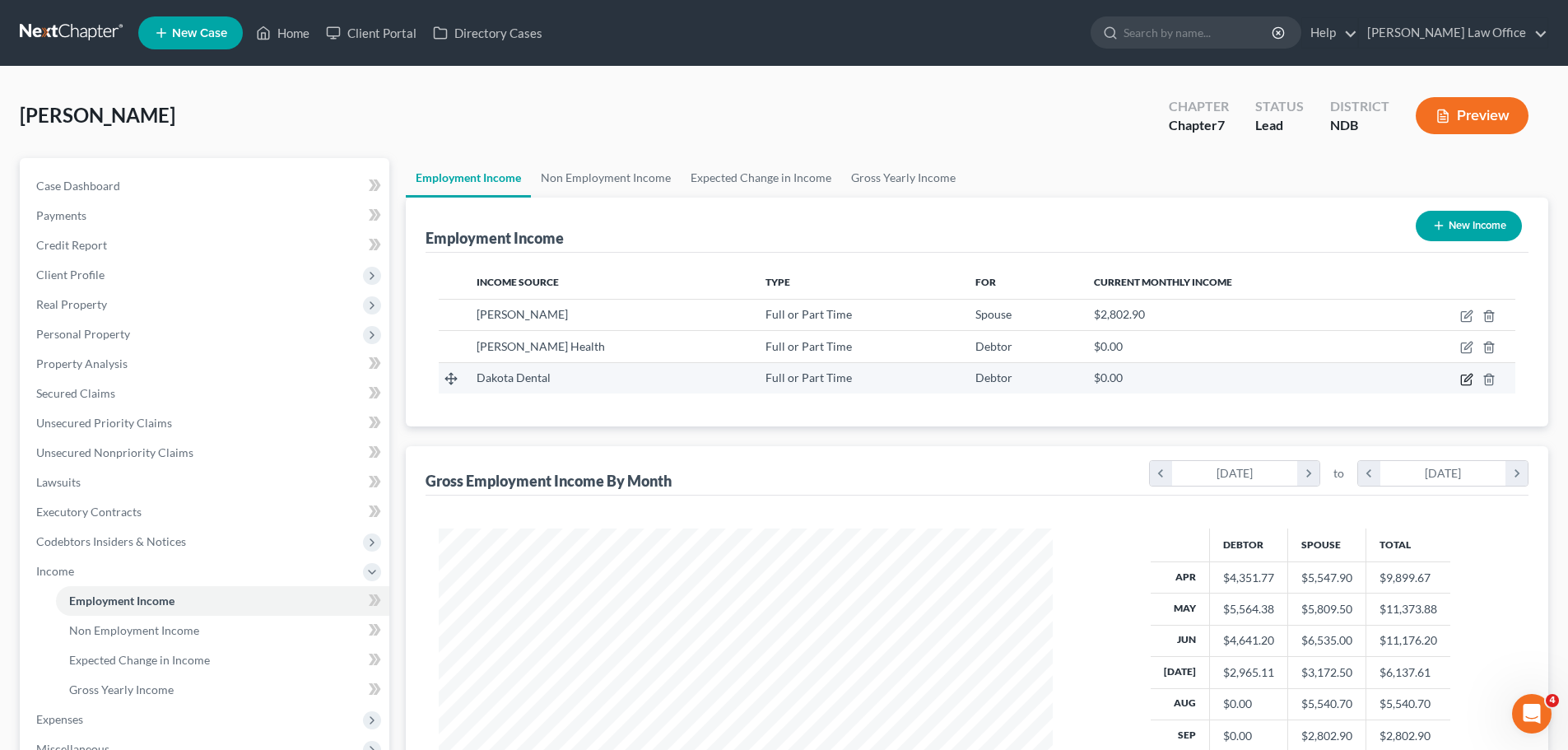
click at [1467, 378] on icon "button" at bounding box center [1466, 378] width 13 height 13
select select "0"
select select "1"
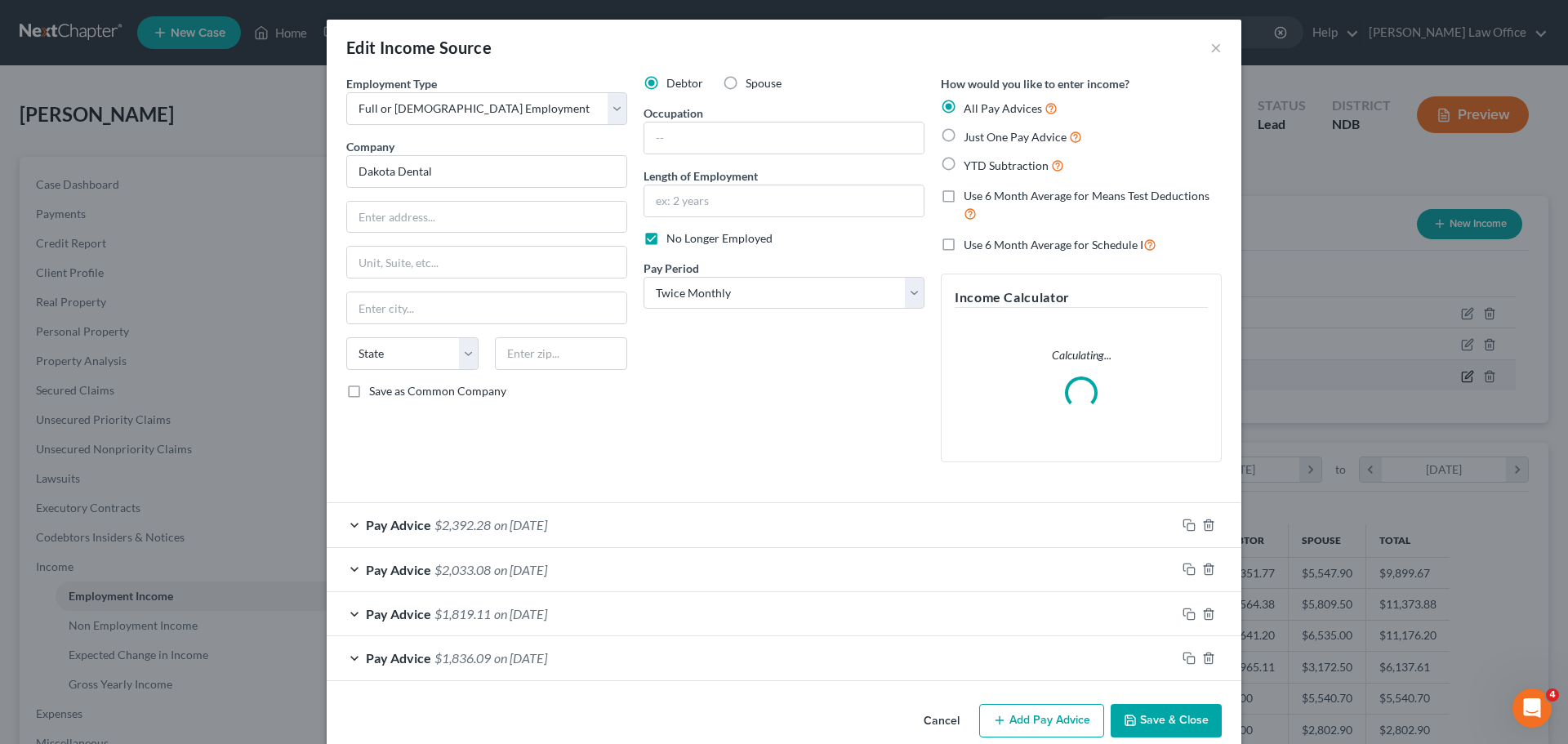
scroll to position [307, 647]
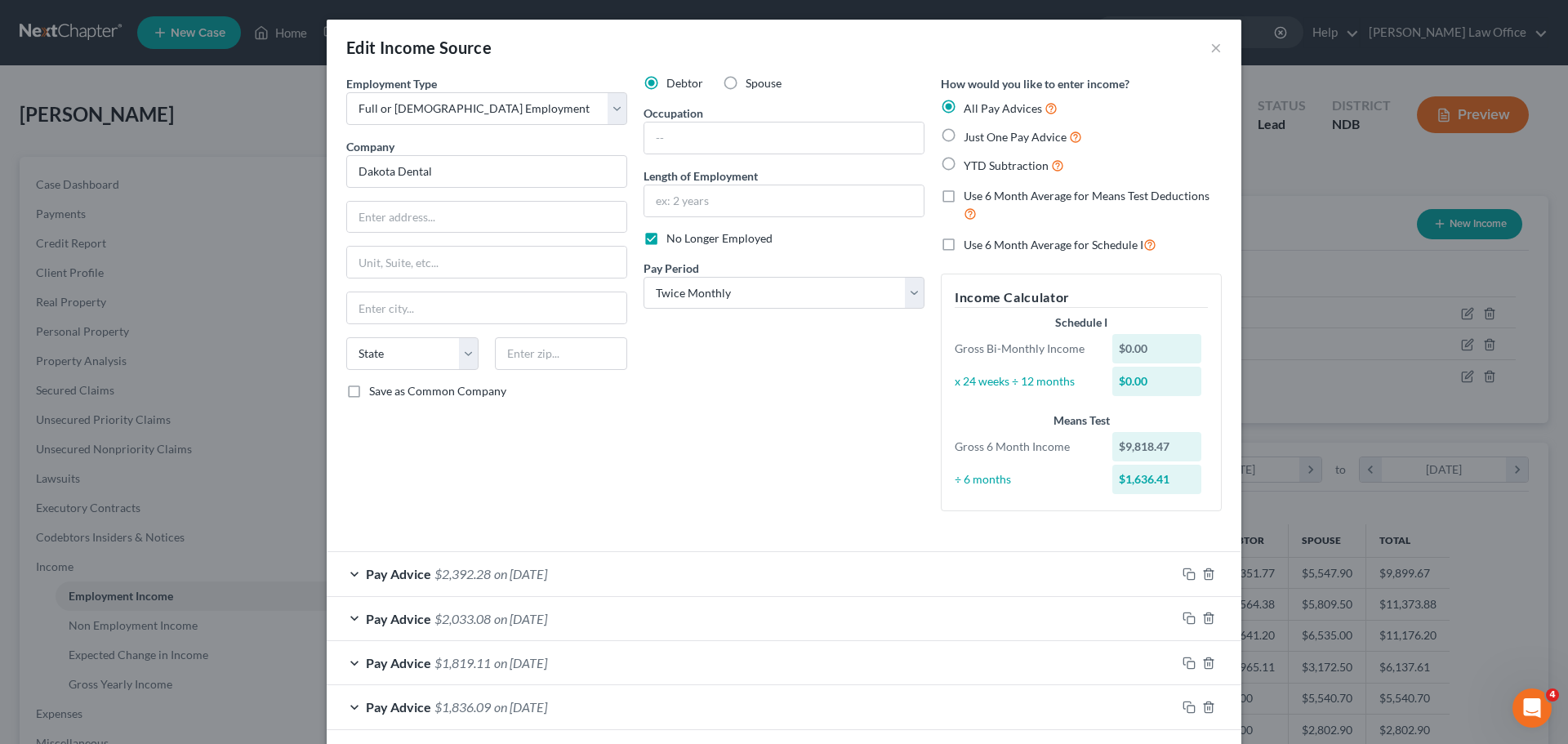
click at [511, 617] on span "on [DATE]" at bounding box center [521, 619] width 53 height 16
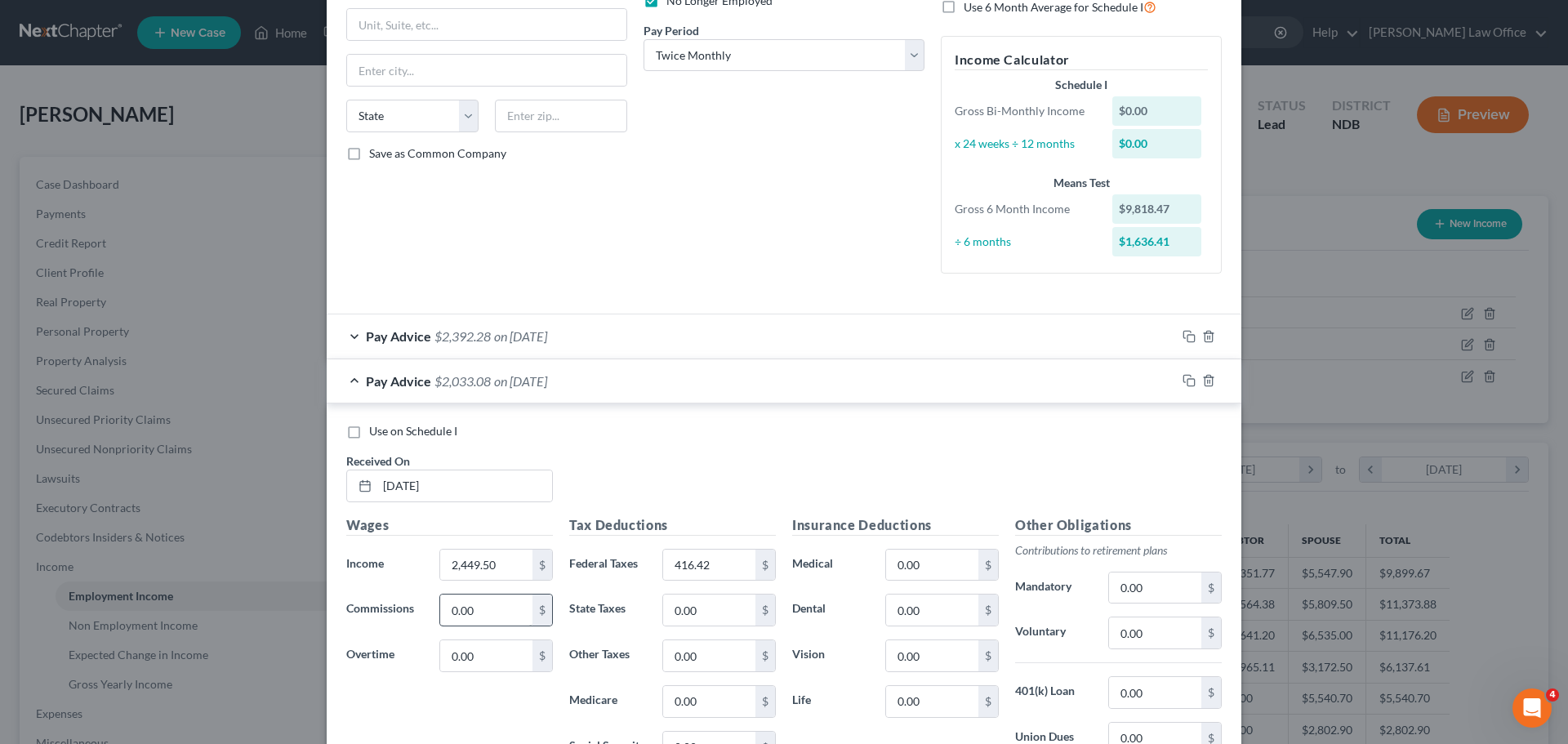
scroll to position [245, 0]
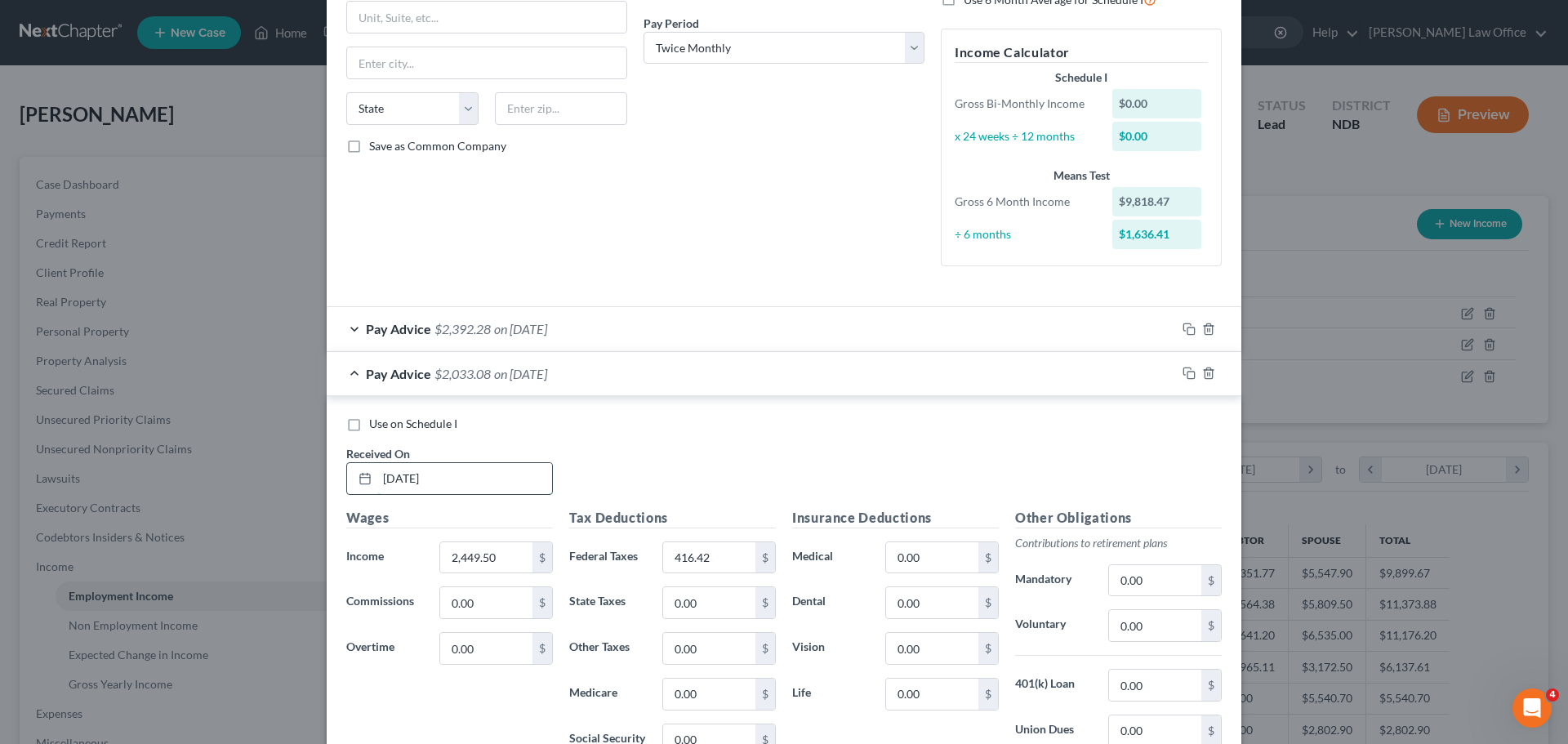
click at [406, 471] on input "[DATE]" at bounding box center [464, 478] width 175 height 31
type input "[DATE]"
type input "225.00"
type input "5.77"
type input "35.51"
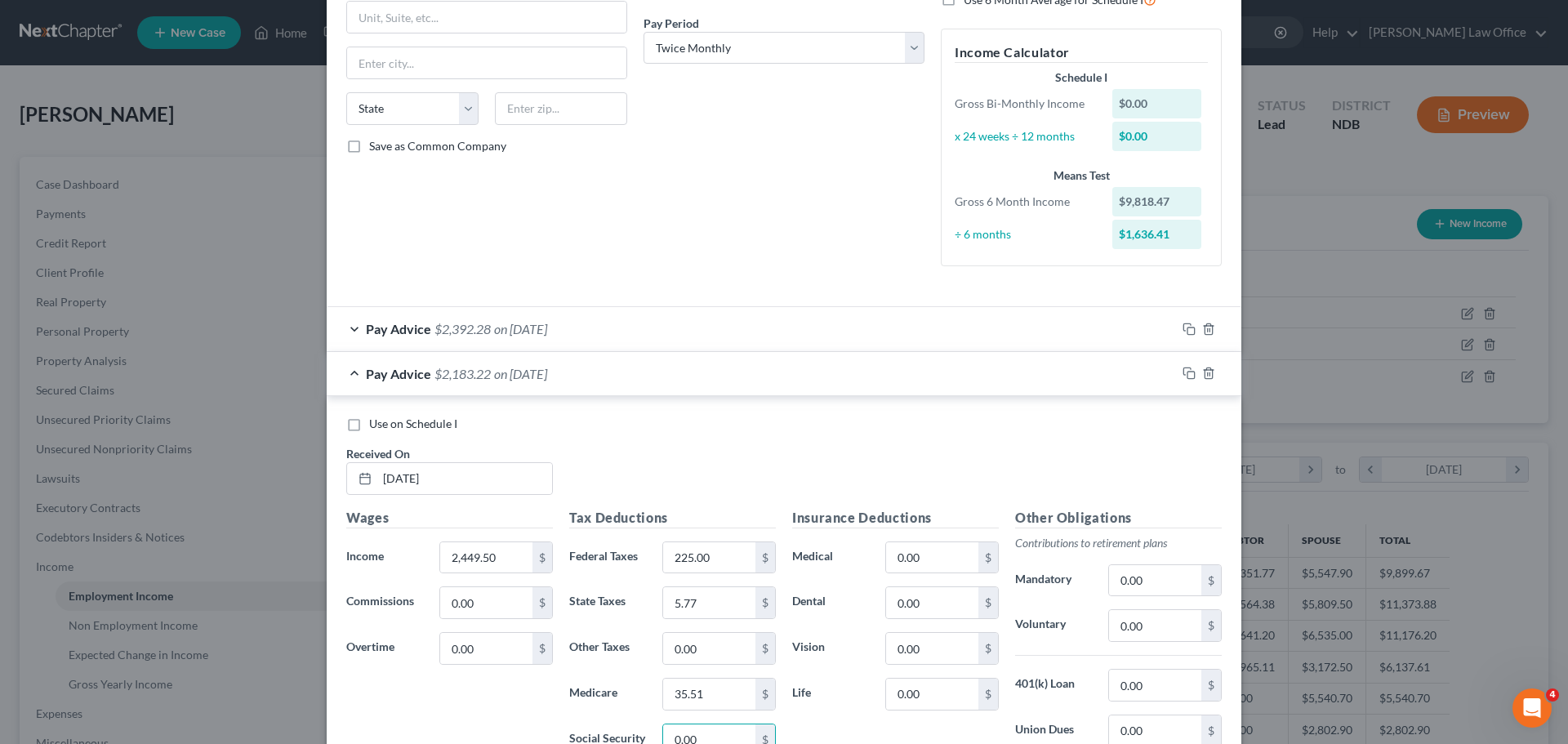
scroll to position [256, 0]
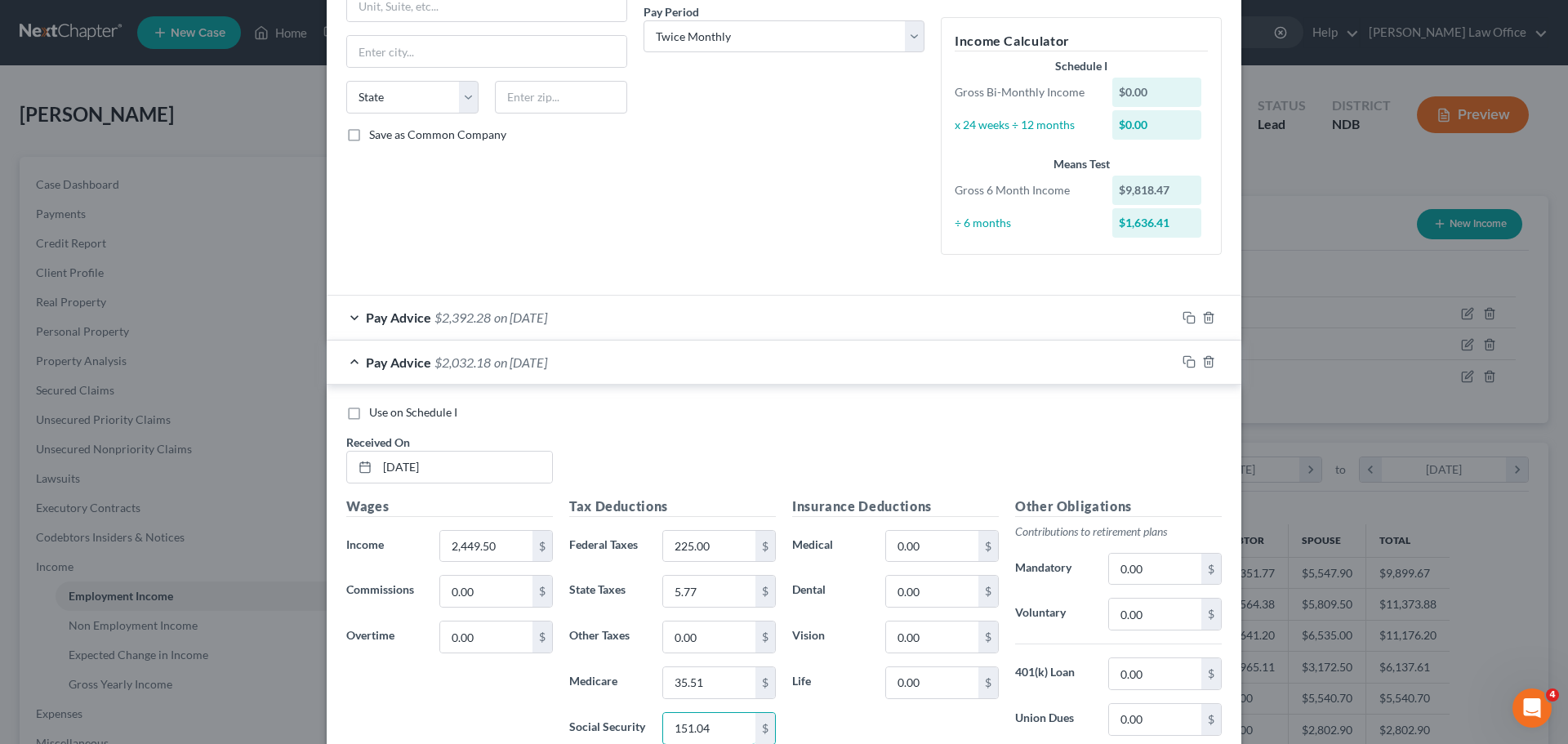
type input "151.04"
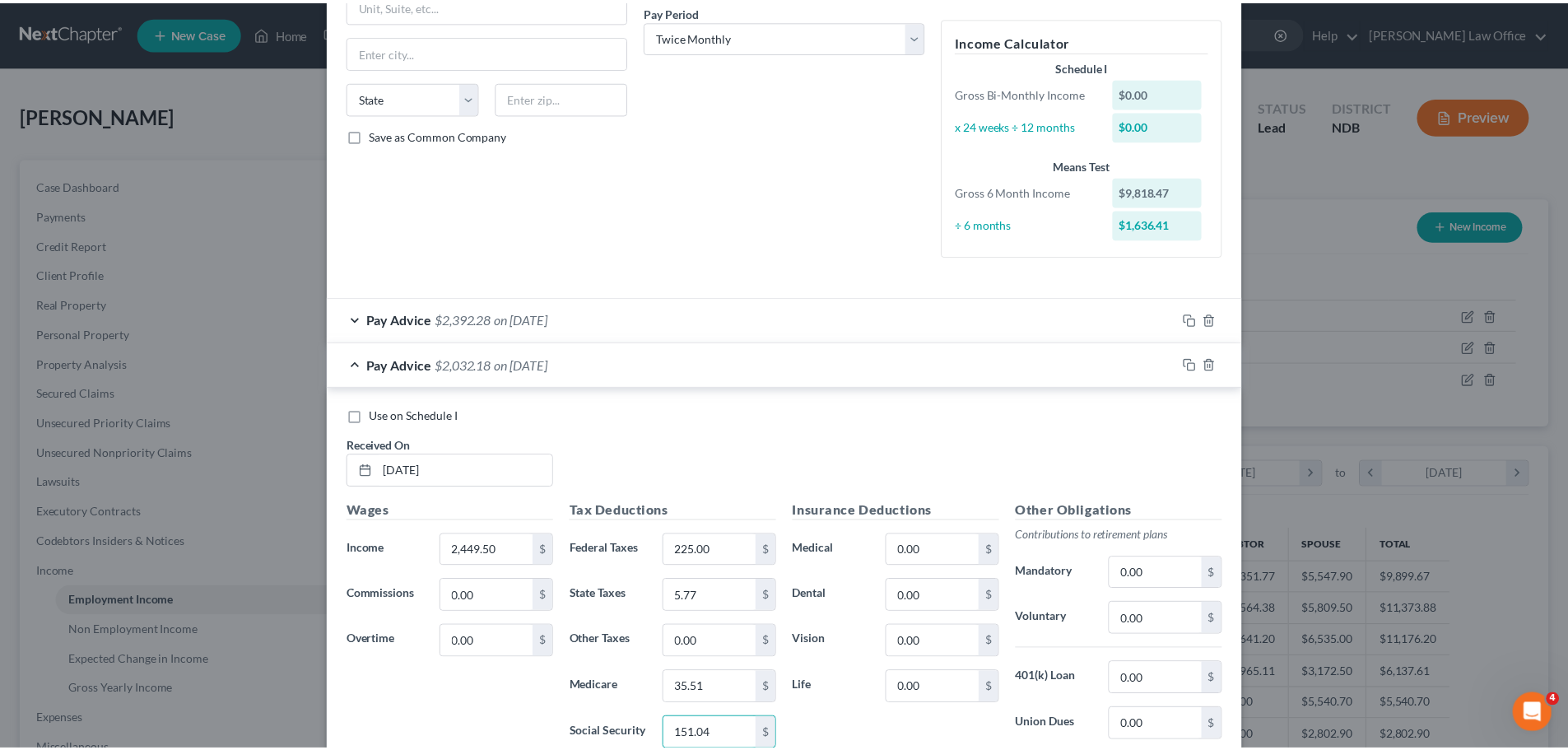
scroll to position [572, 0]
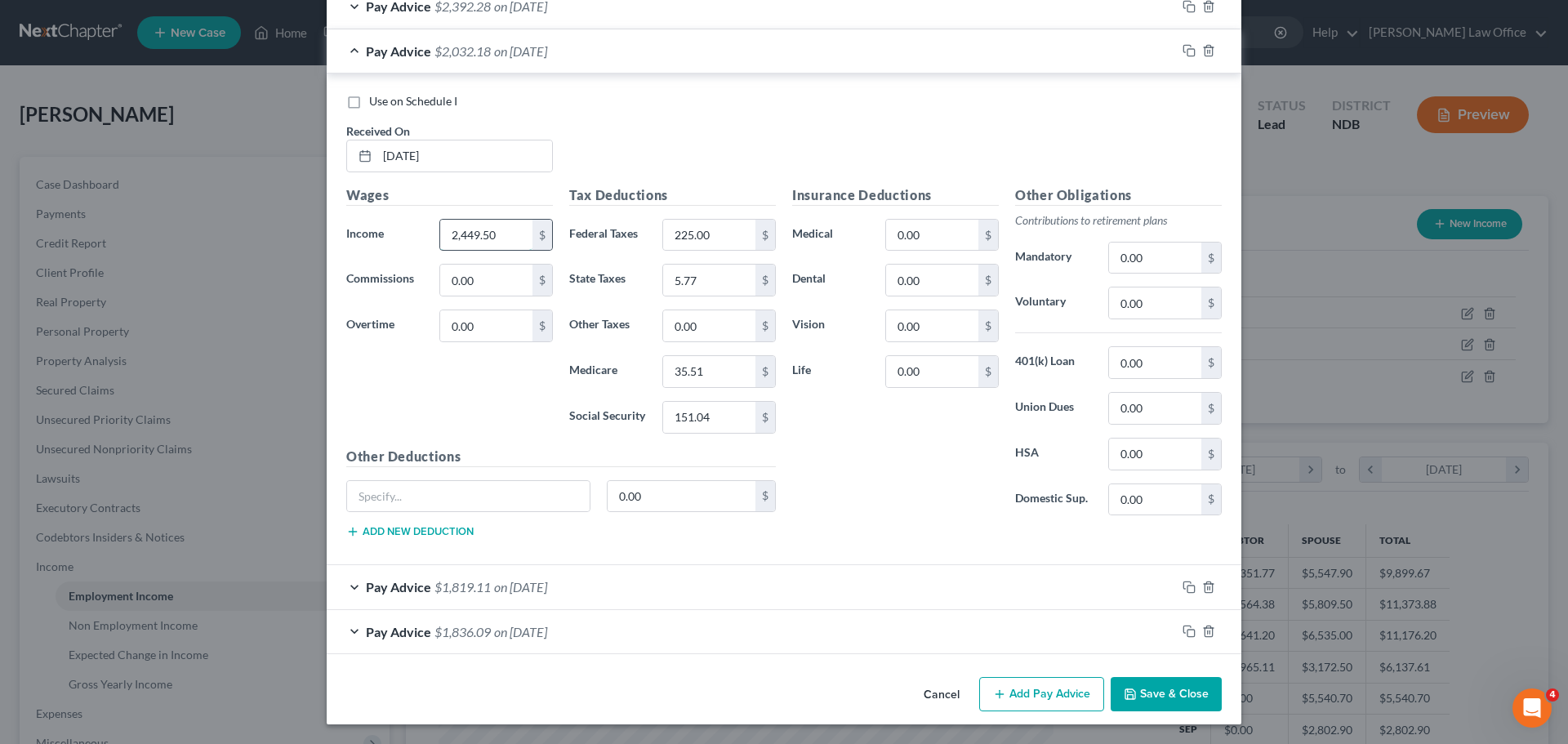
click at [508, 238] on input "2,449.50" at bounding box center [485, 234] width 92 height 31
click at [512, 238] on input "2,449.50" at bounding box center [485, 234] width 92 height 31
type input "2,449.00"
click at [1170, 693] on button "Save & Close" at bounding box center [1166, 694] width 111 height 35
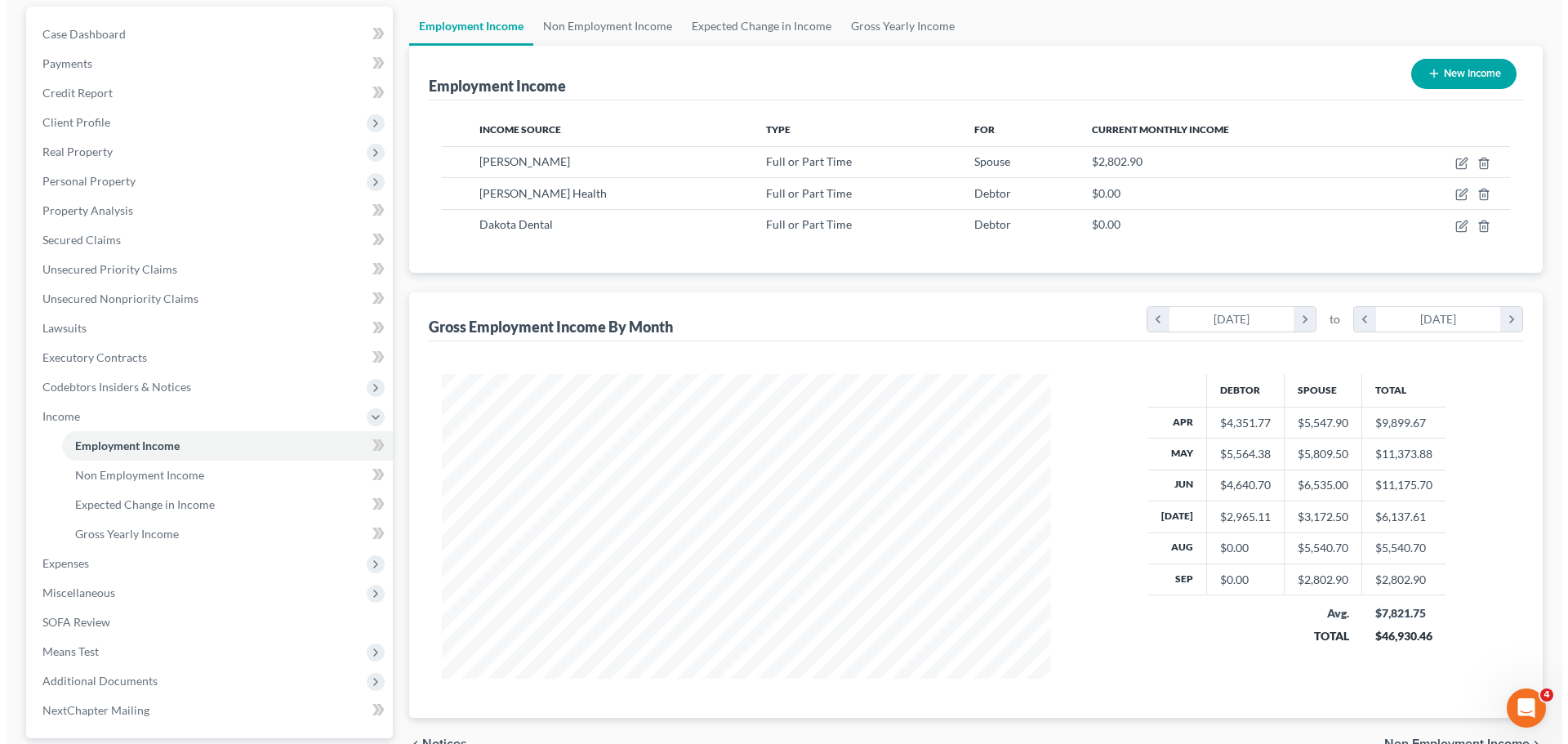
scroll to position [245, 0]
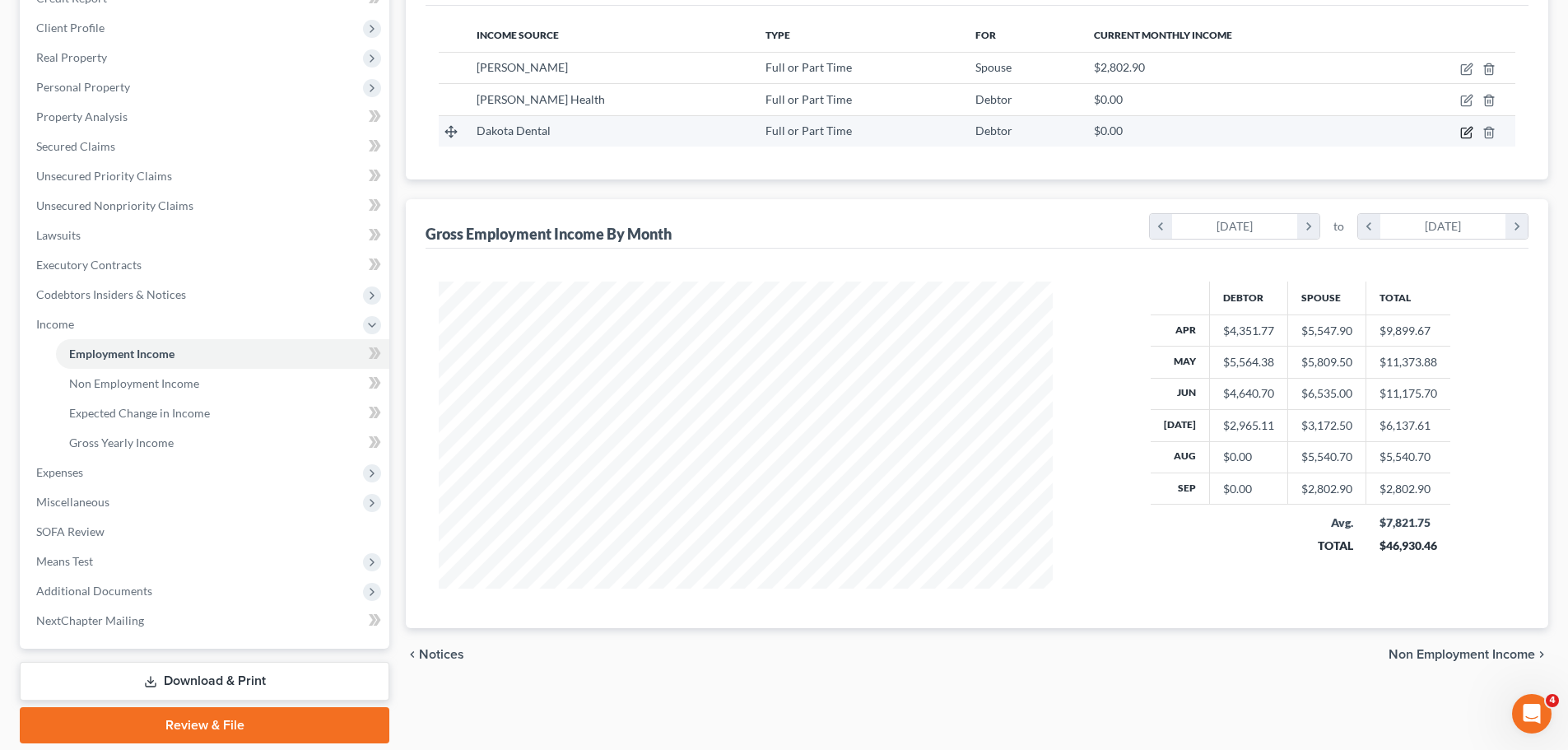
click at [1468, 132] on icon "button" at bounding box center [1467, 129] width 7 height 7
select select "0"
select select "1"
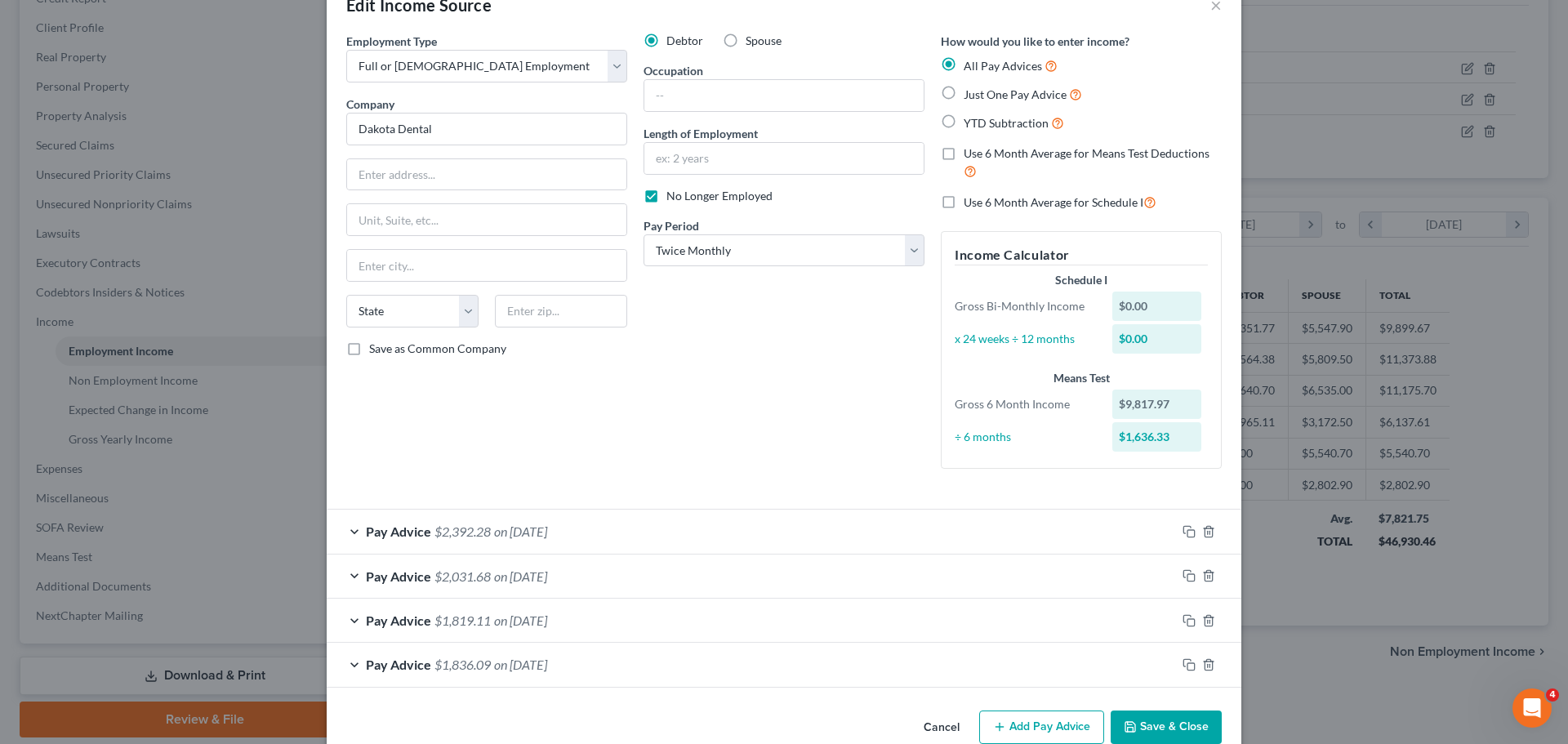
scroll to position [75, 0]
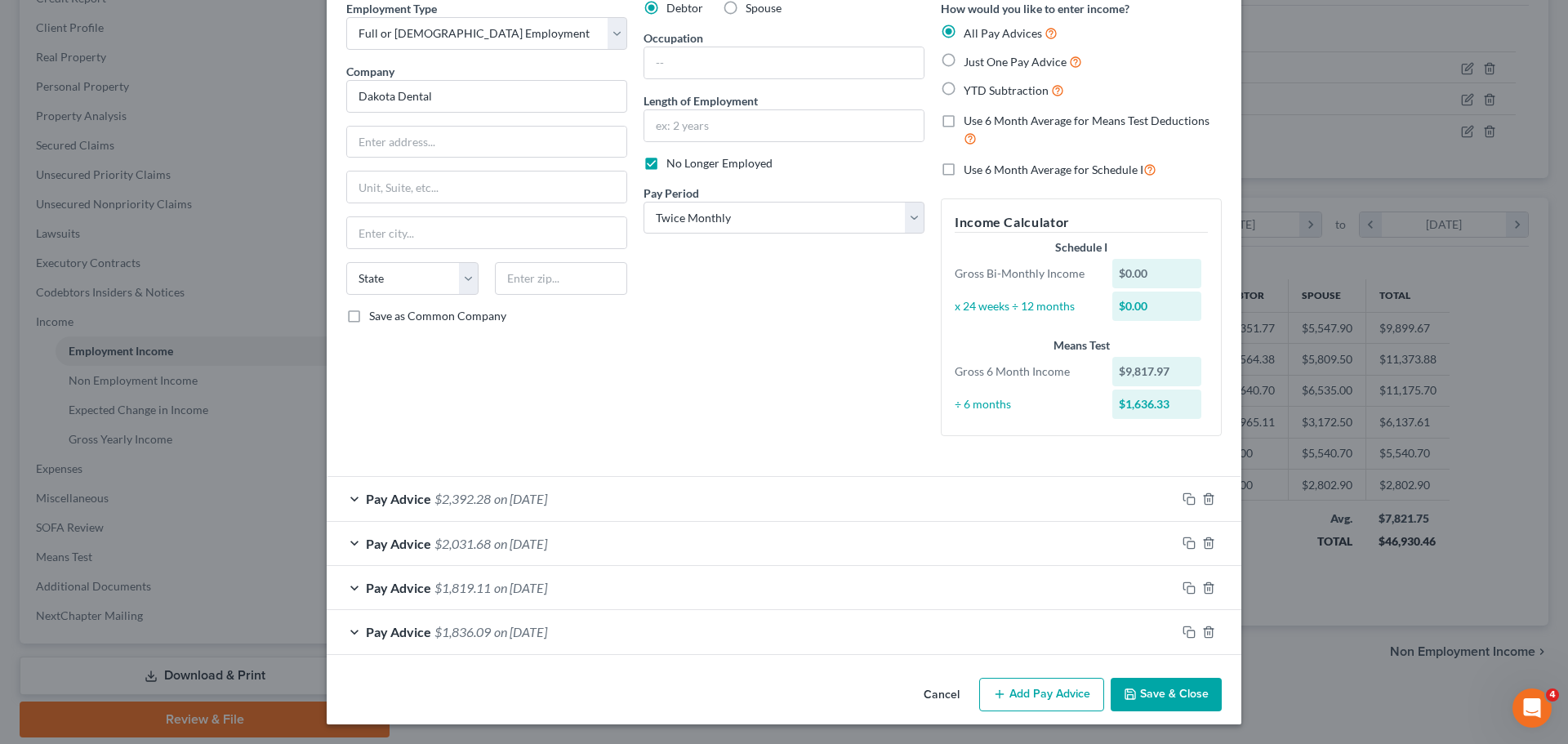
click at [440, 588] on span "$1,819.11" at bounding box center [462, 588] width 56 height 16
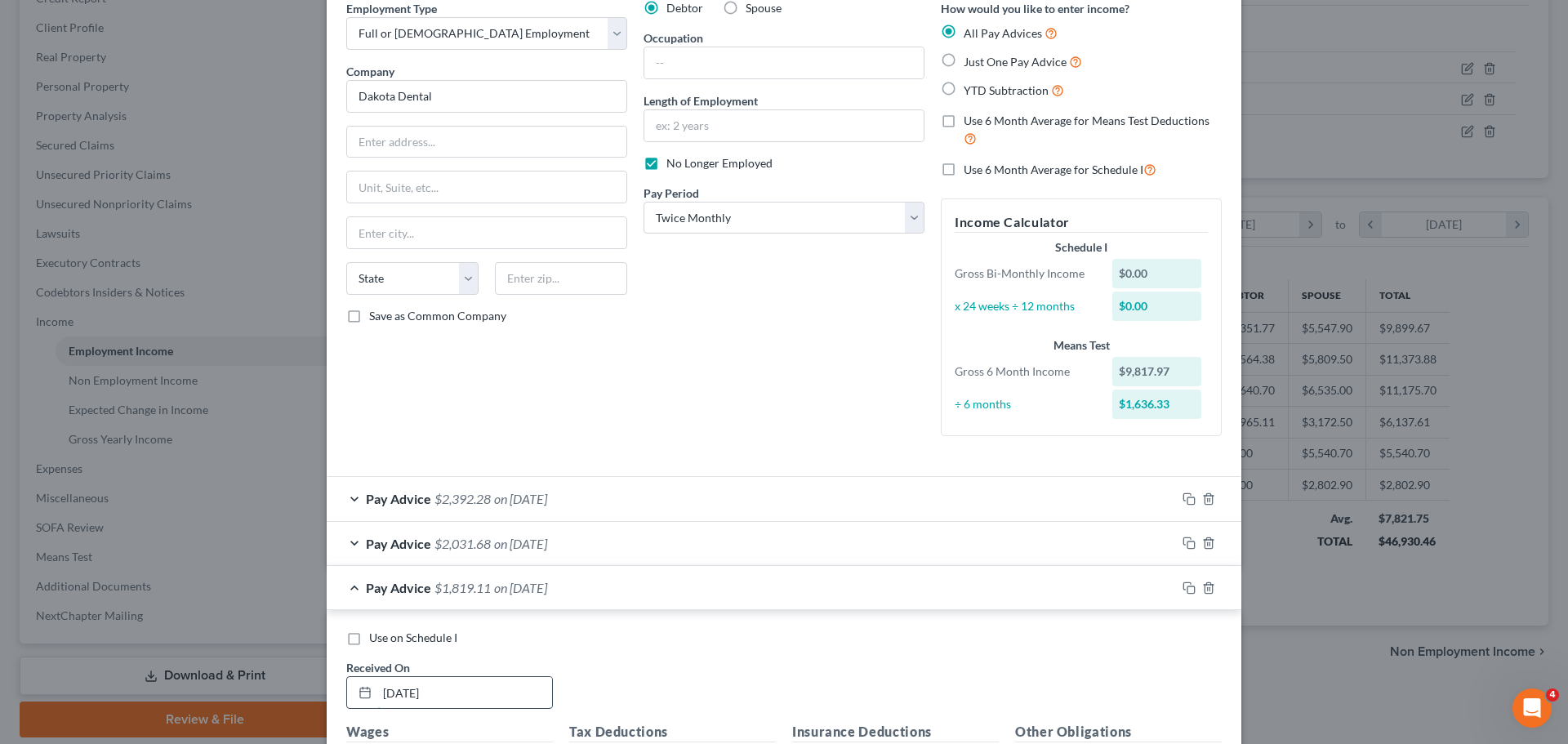
drag, startPoint x: 403, startPoint y: 697, endPoint x: 438, endPoint y: 689, distance: 35.9
click at [406, 695] on input "[DATE]" at bounding box center [464, 692] width 175 height 31
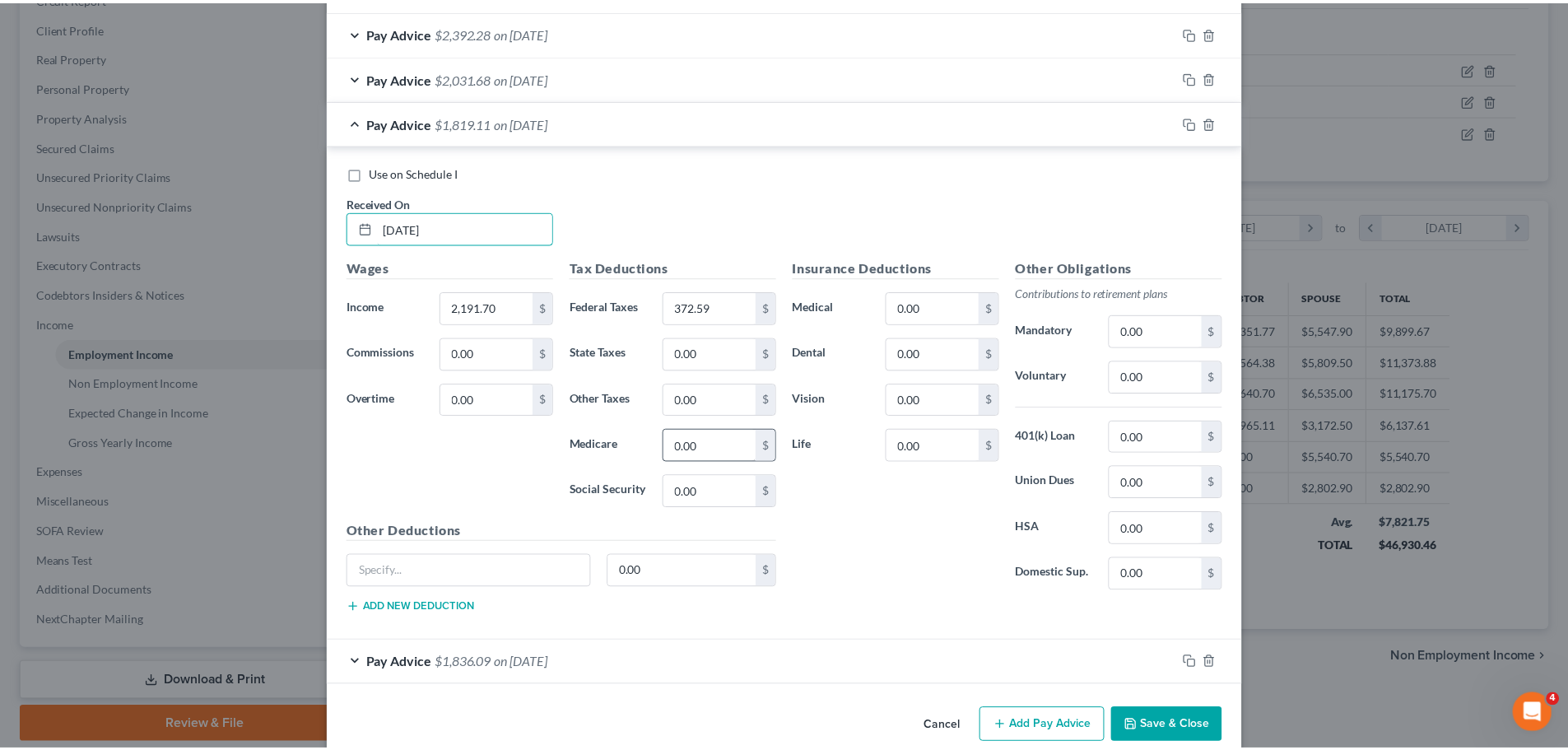
scroll to position [570, 0]
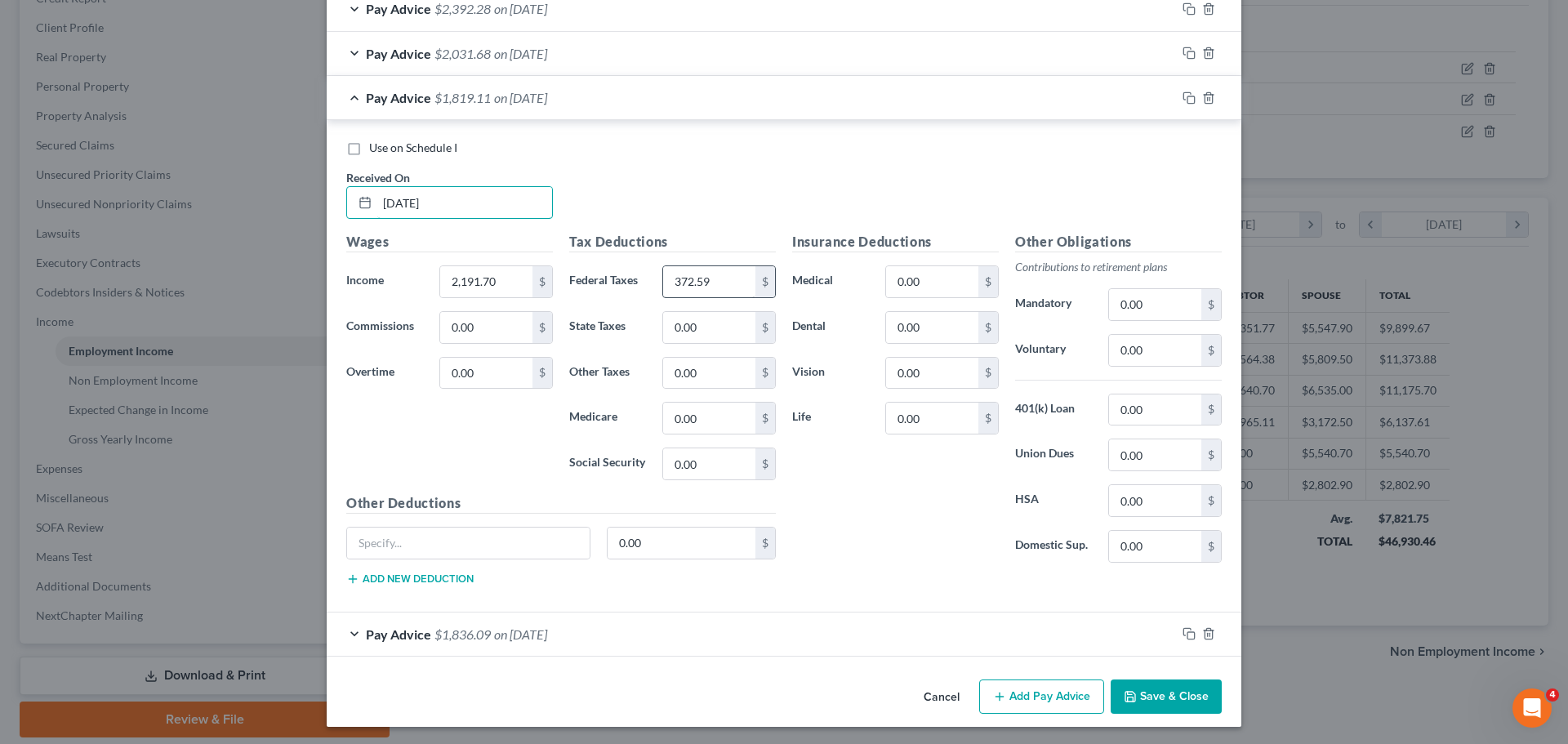
type input "[DATE]"
drag, startPoint x: 716, startPoint y: 285, endPoint x: 723, endPoint y: 280, distance: 8.6
click at [718, 283] on input "372.59" at bounding box center [708, 281] width 92 height 31
type input "187.00"
click at [707, 325] on input "0.00" at bounding box center [708, 327] width 92 height 31
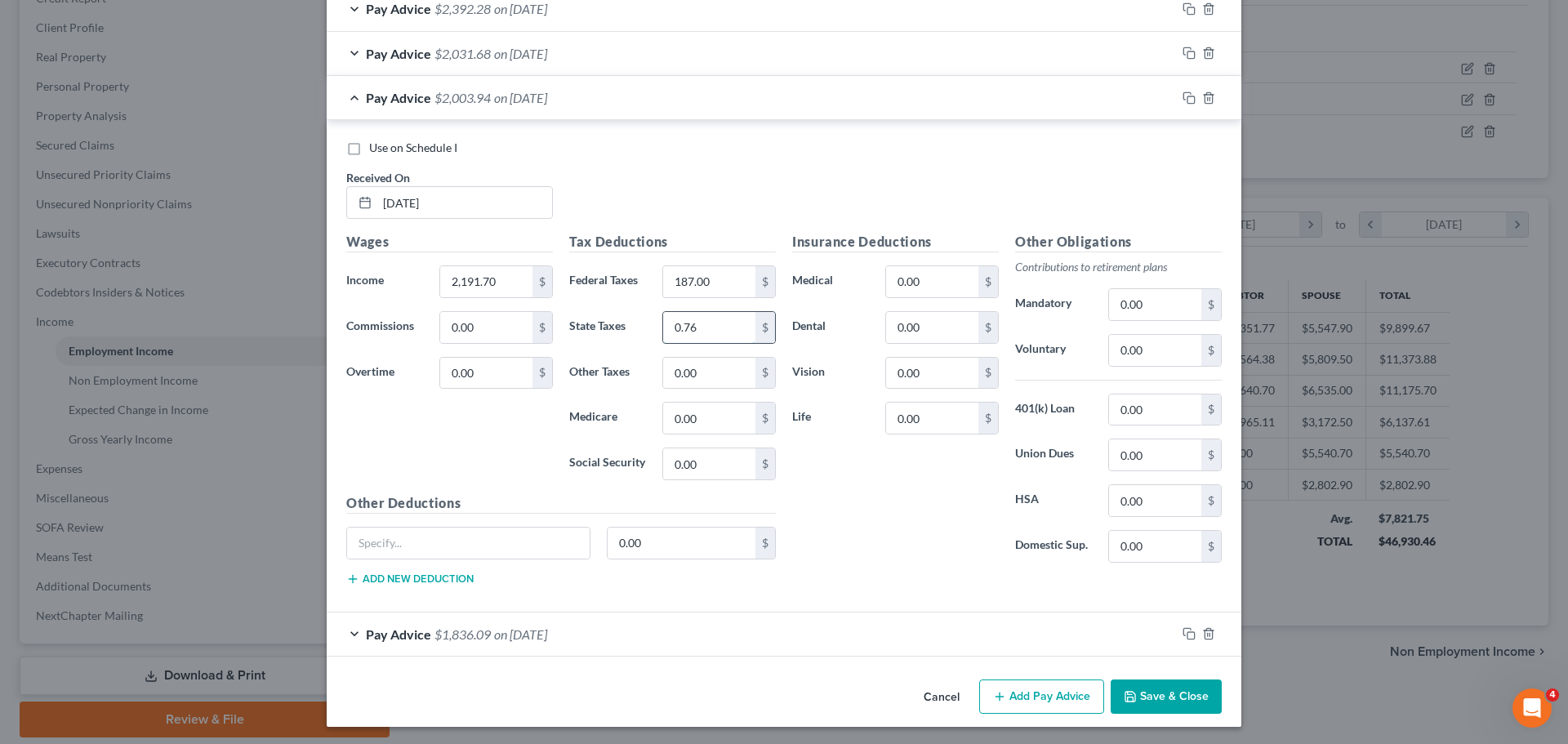
type input "0.76"
type input "31.78"
type input "135.89"
click at [1159, 689] on button "Save & Close" at bounding box center [1166, 697] width 111 height 35
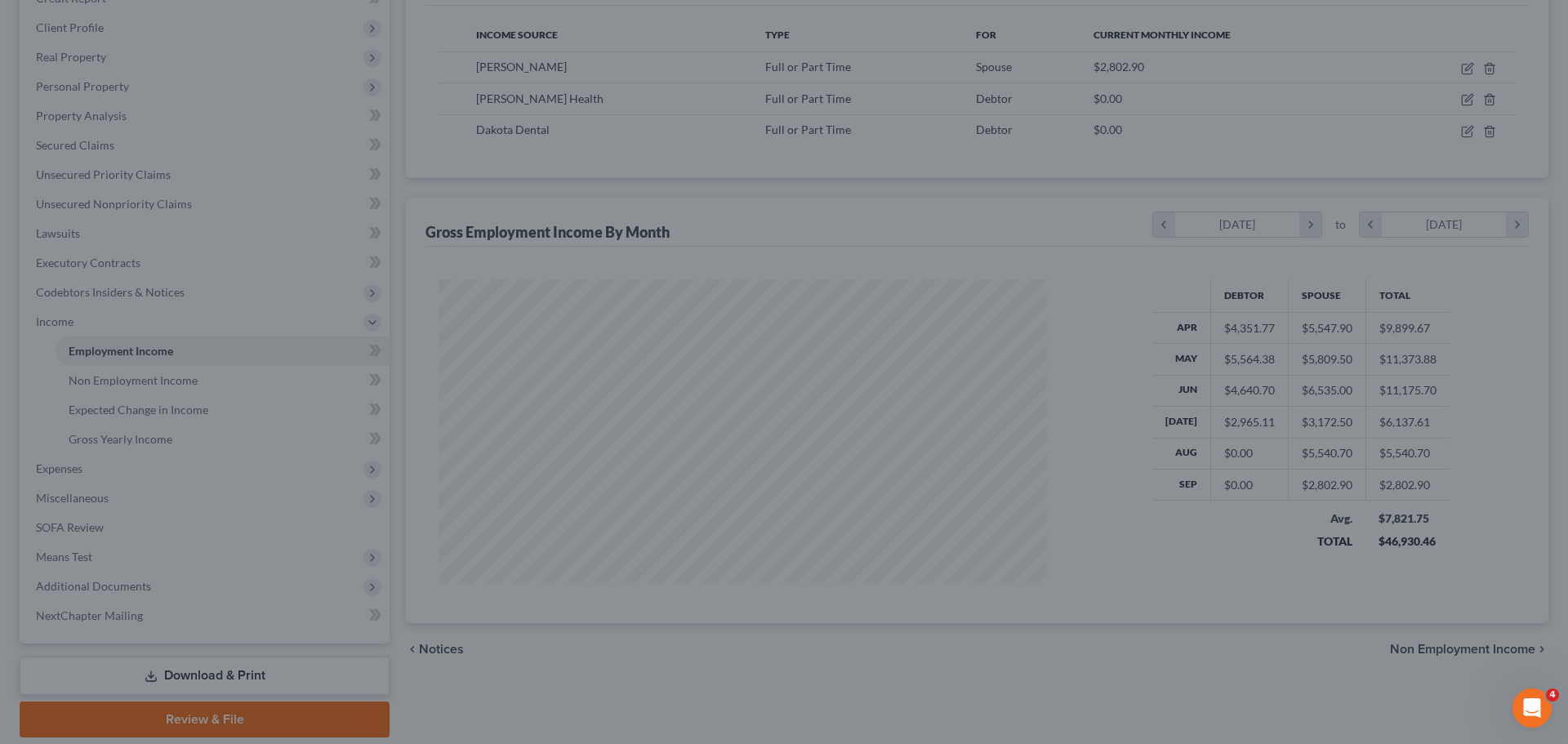
scroll to position [816211, 815857]
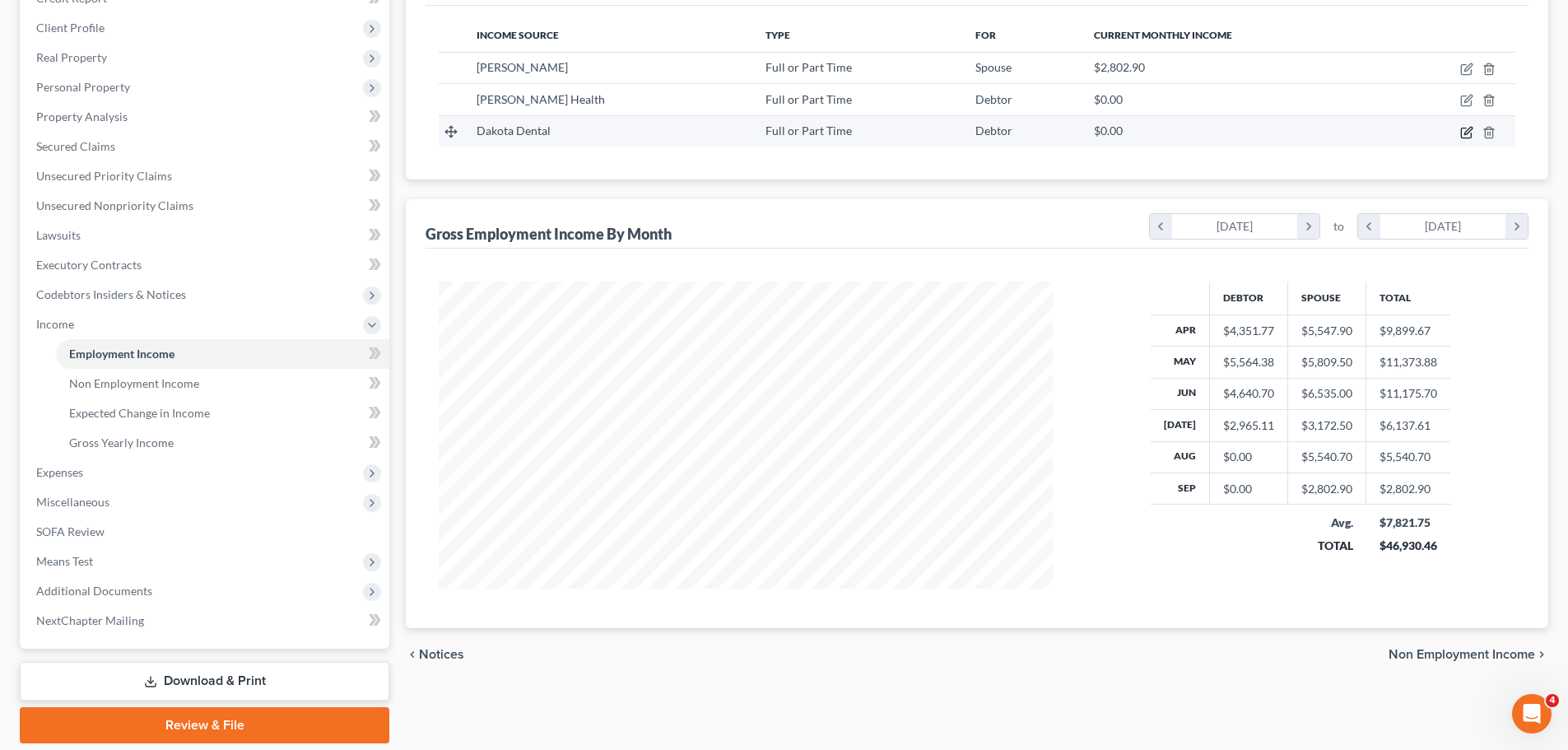
click at [1466, 127] on icon "button" at bounding box center [1466, 132] width 10 height 10
select select "0"
select select "1"
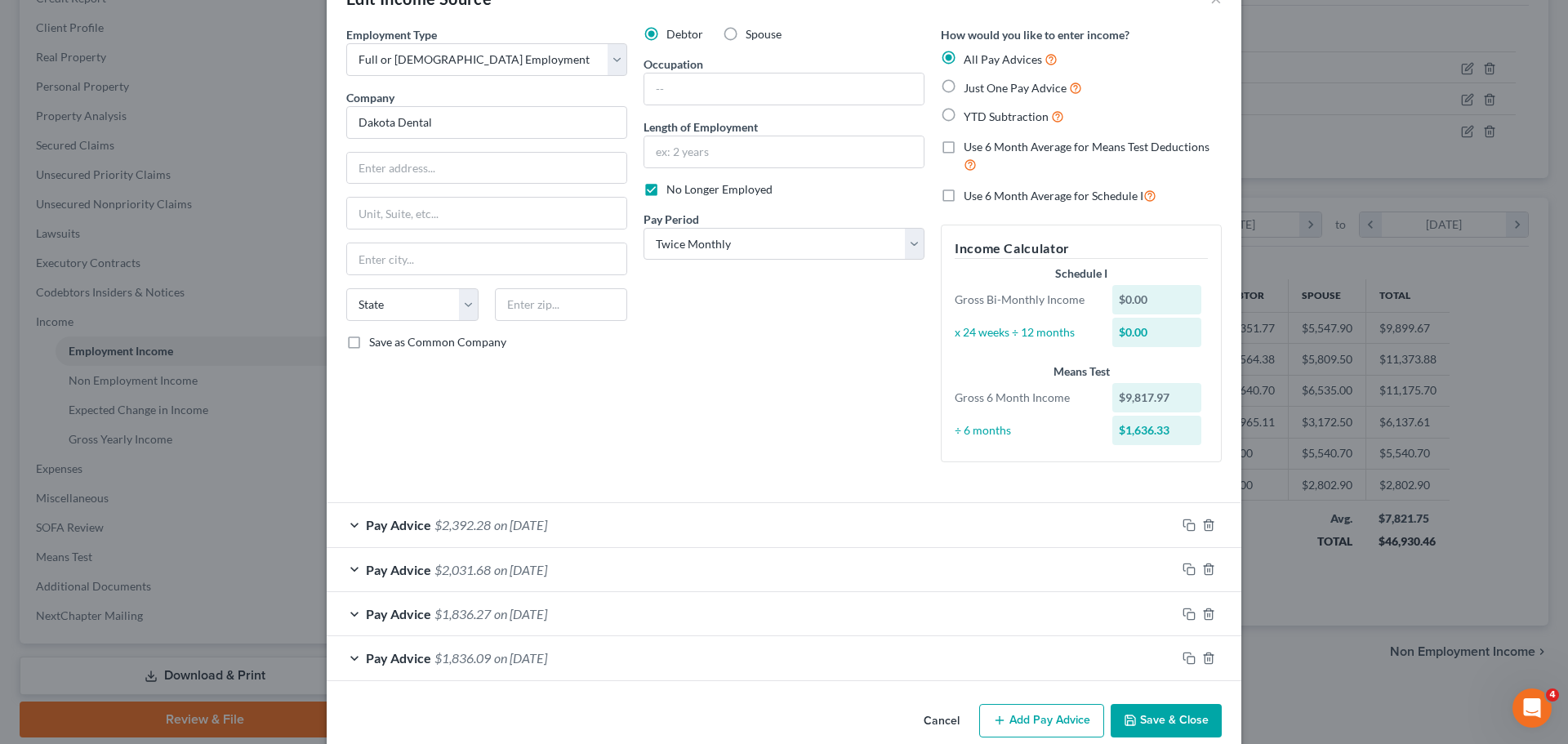
scroll to position [75, 0]
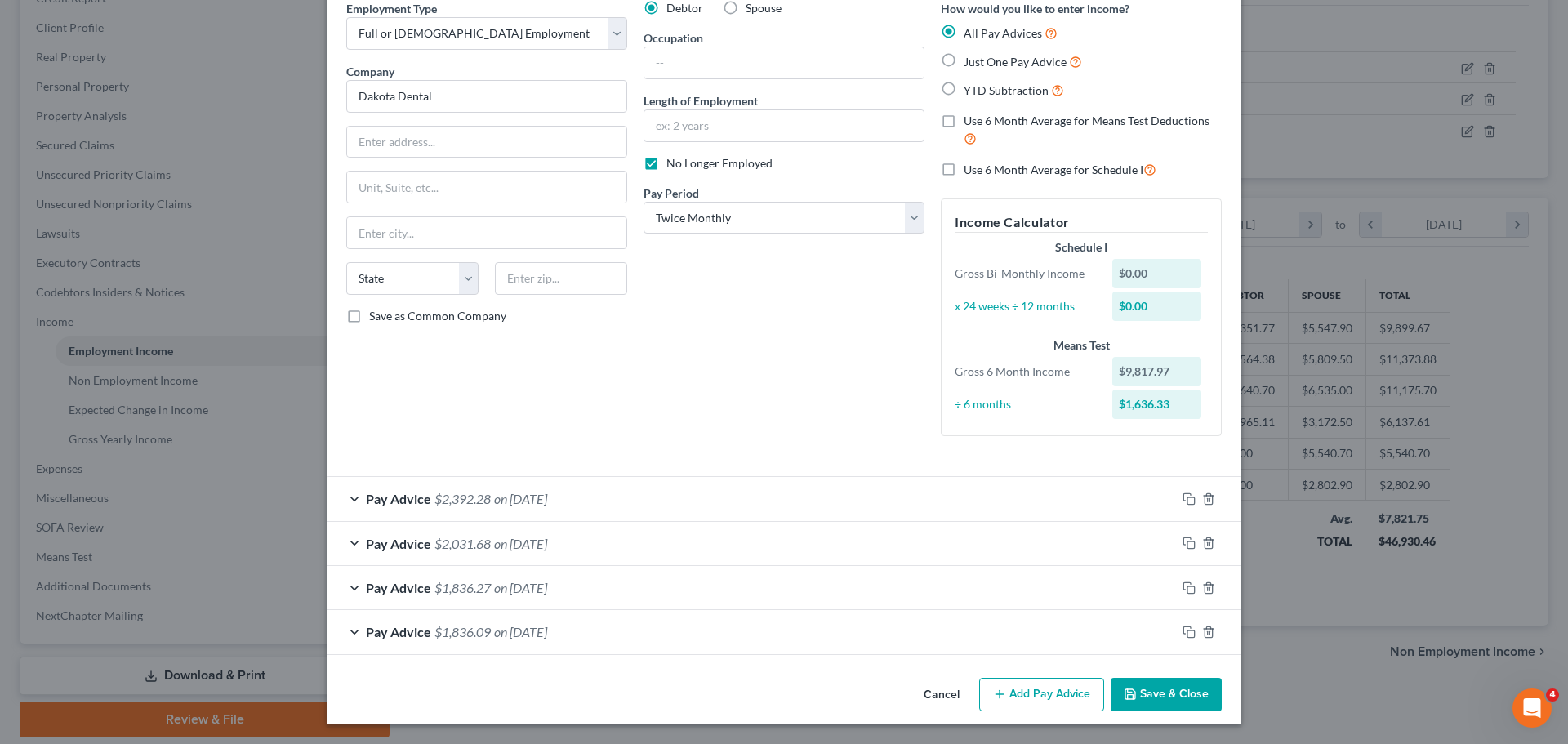
click at [506, 632] on span "on [DATE]" at bounding box center [521, 631] width 53 height 16
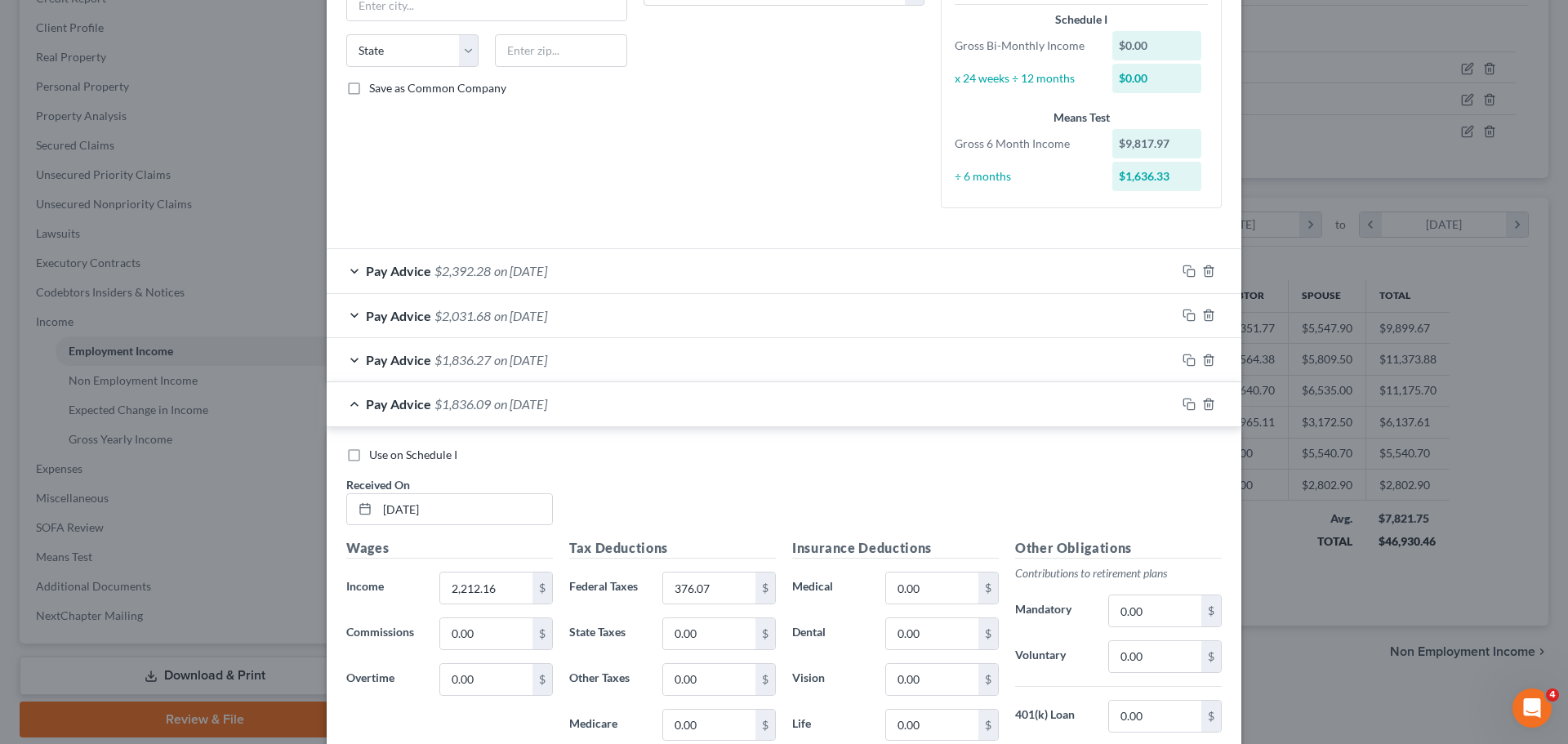
scroll to position [320, 0]
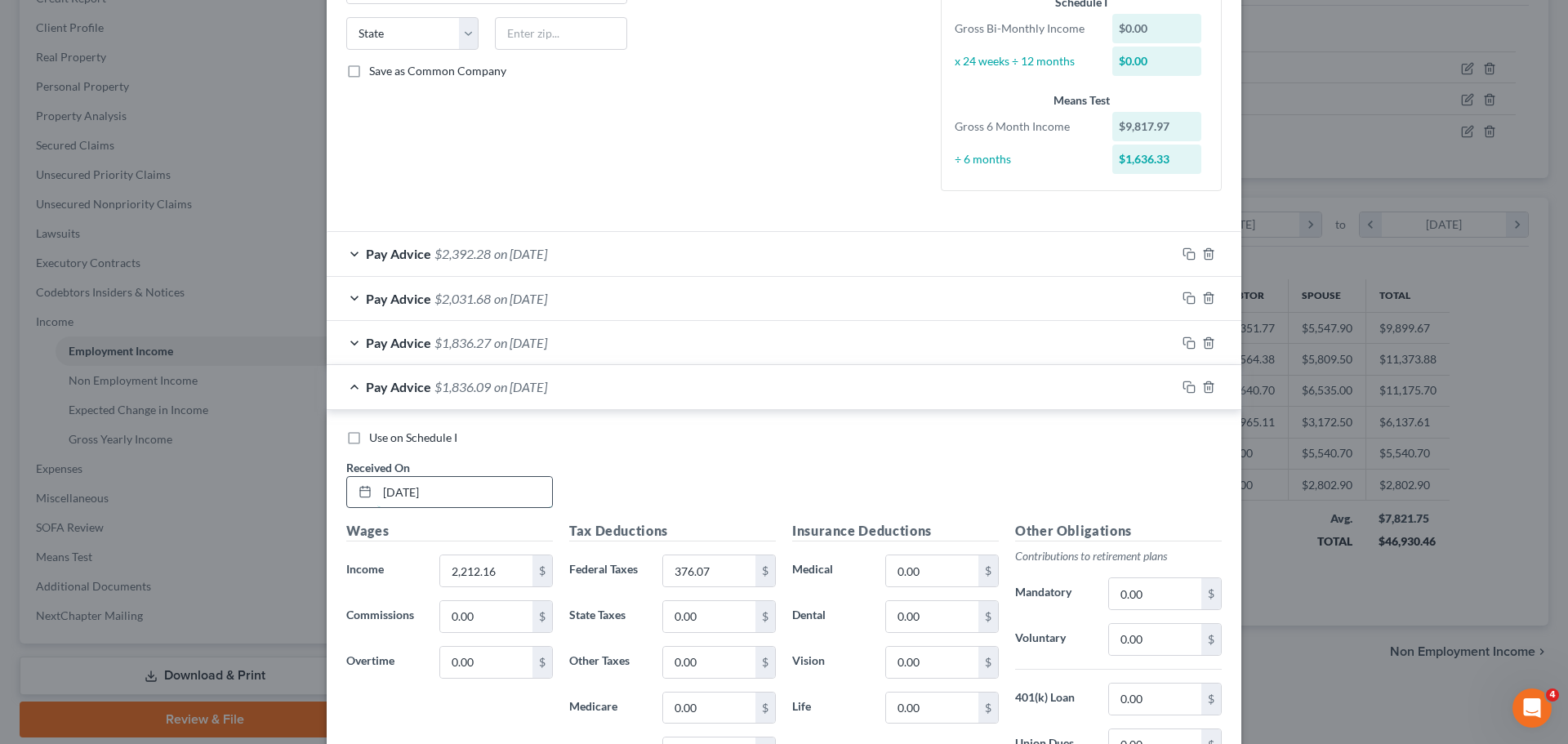
click at [403, 482] on input "[DATE]" at bounding box center [464, 492] width 175 height 31
type input "[DATE]"
click at [705, 563] on input "text" at bounding box center [708, 570] width 92 height 31
type input "189.00"
type input "1.16"
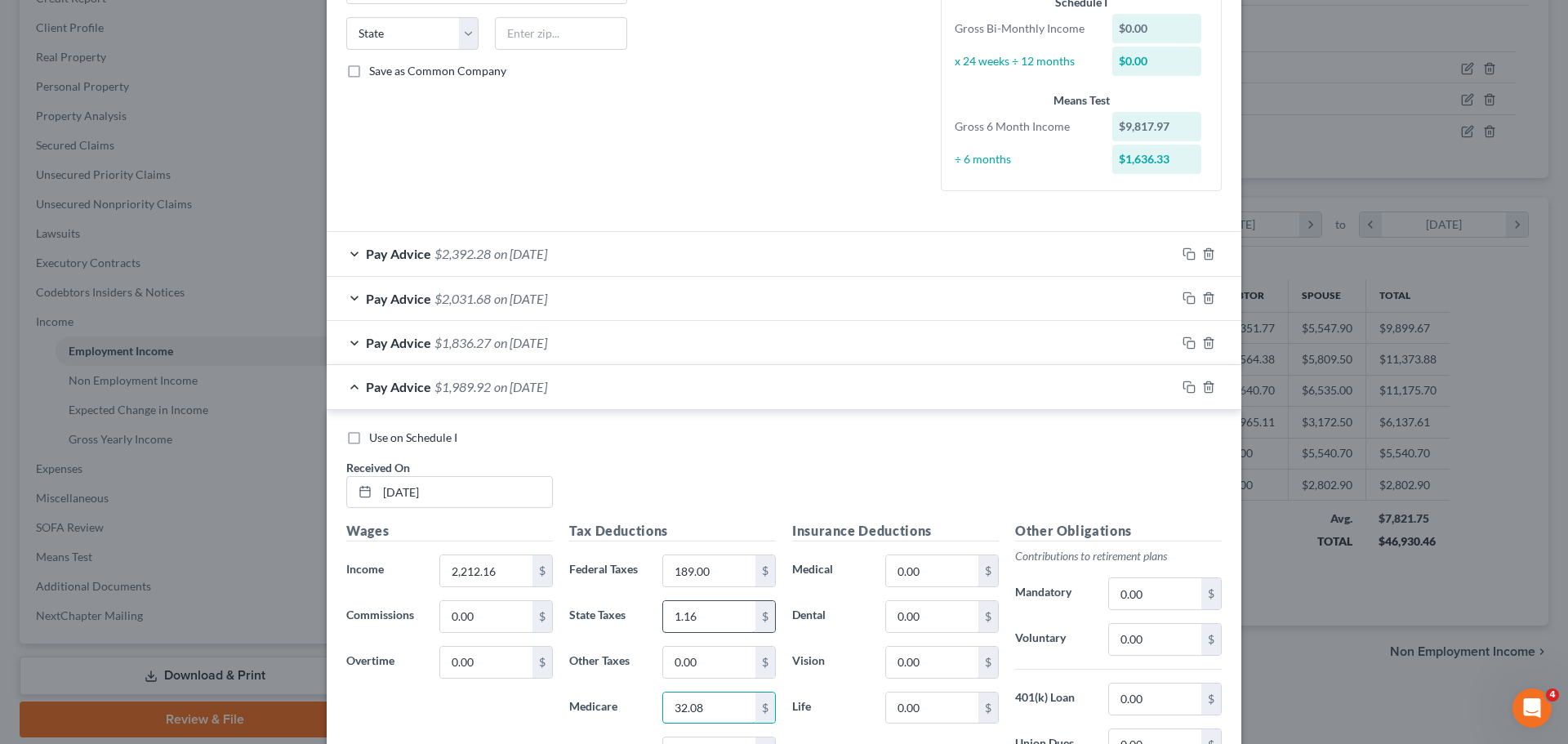
type input "32.08"
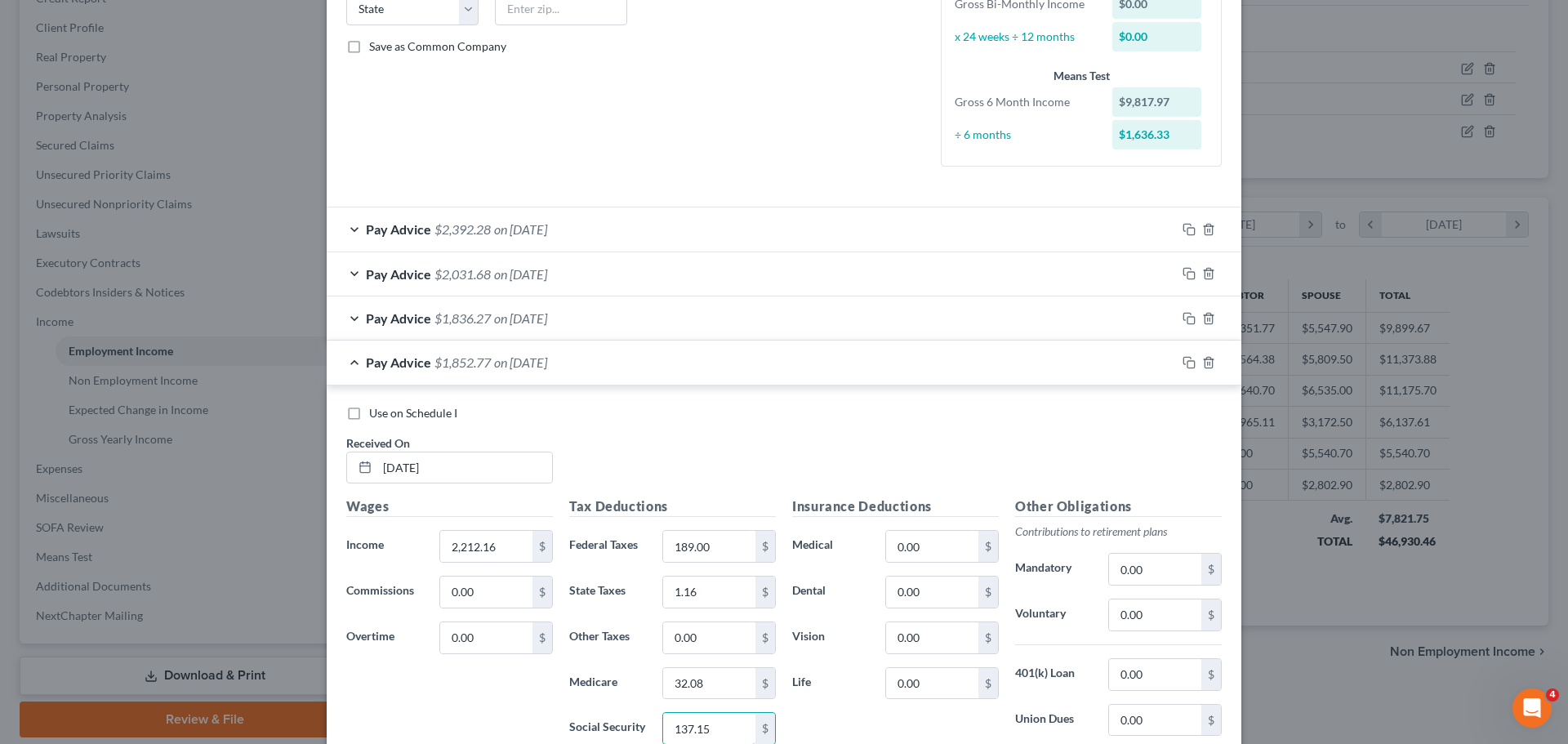
type input "137.15"
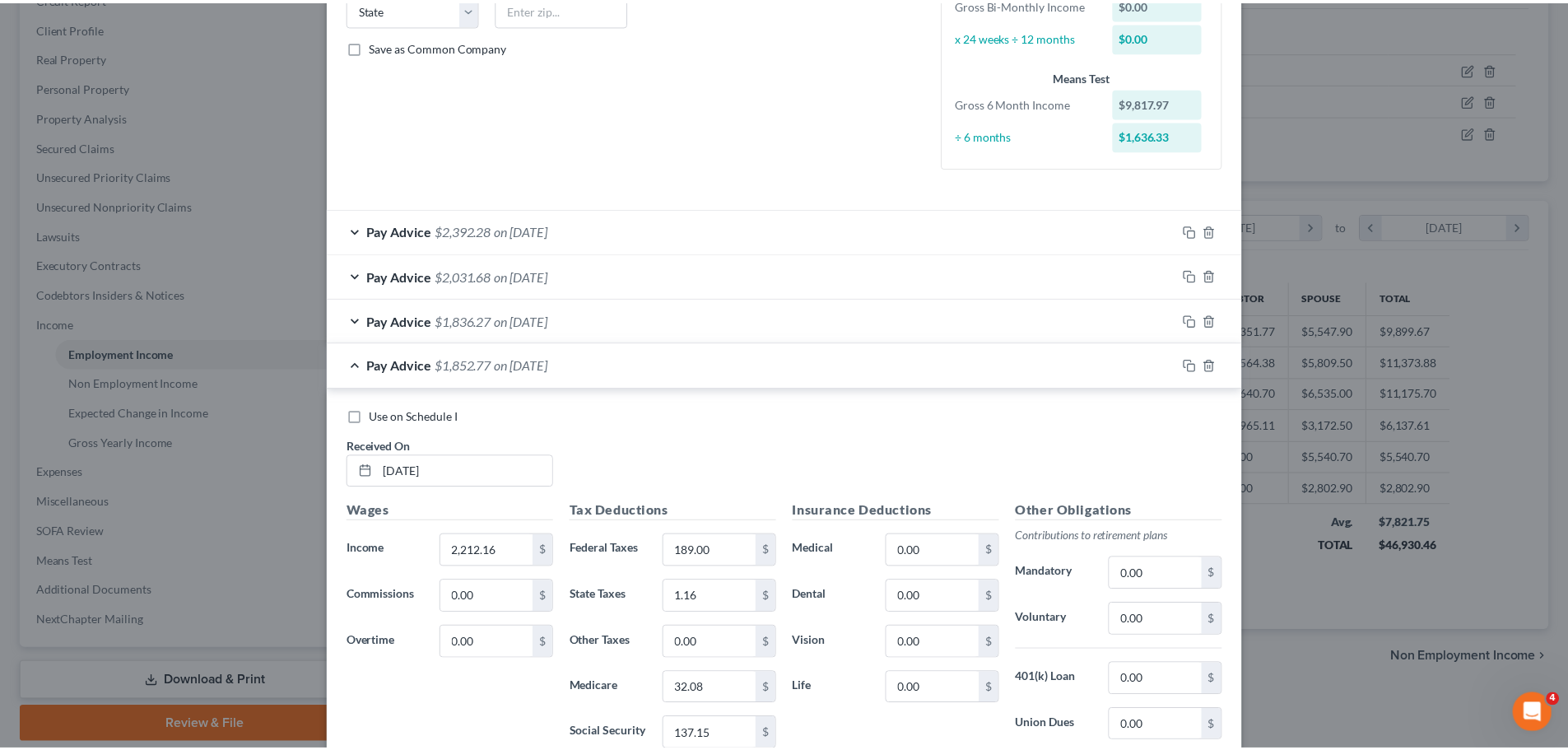
scroll to position [572, 0]
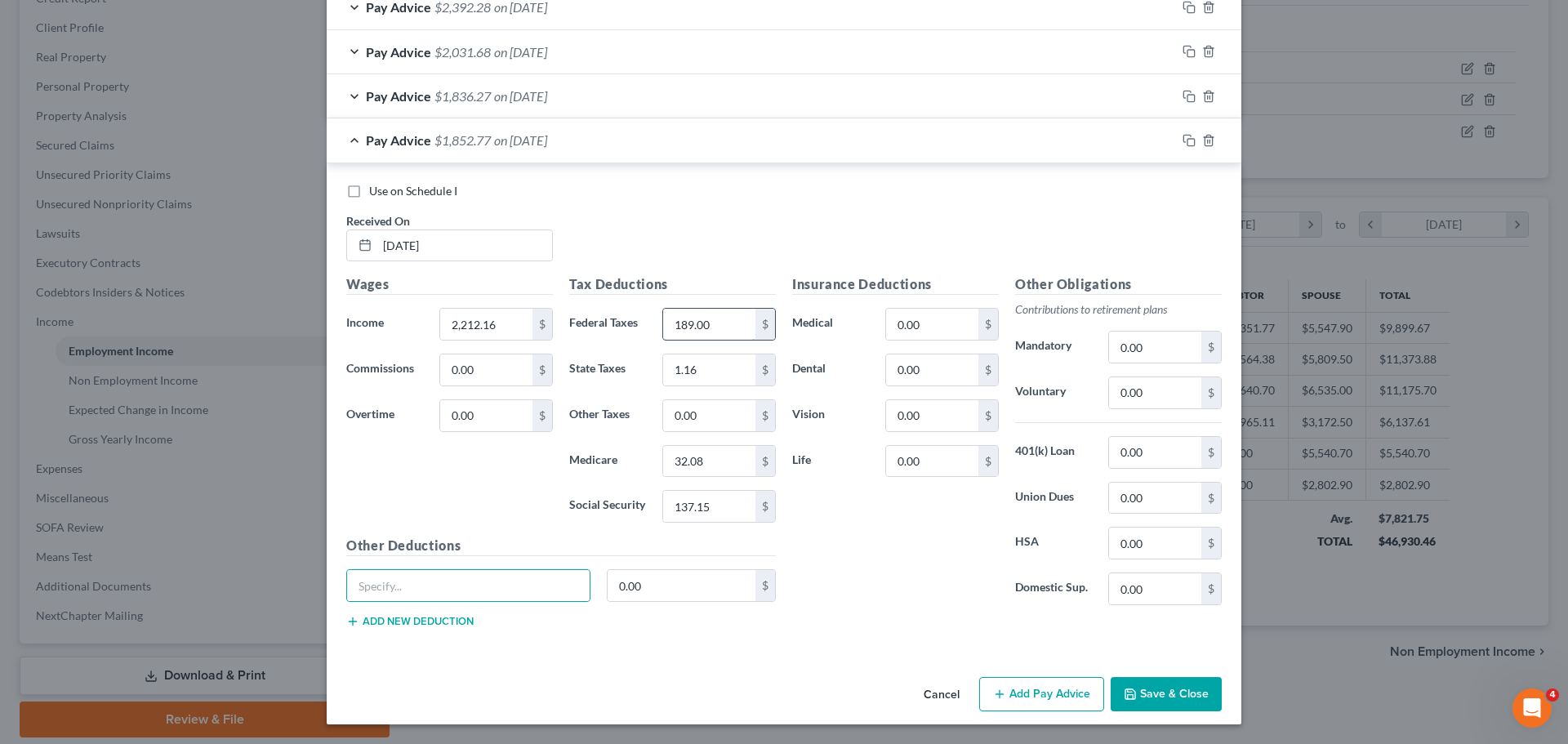
click at [685, 325] on input "189.00" at bounding box center [708, 323] width 92 height 31
type input "187.00"
click at [719, 508] on input "137.15" at bounding box center [708, 506] width 92 height 31
type input "135.09"
click at [1155, 692] on button "Save & Close" at bounding box center [1166, 694] width 111 height 35
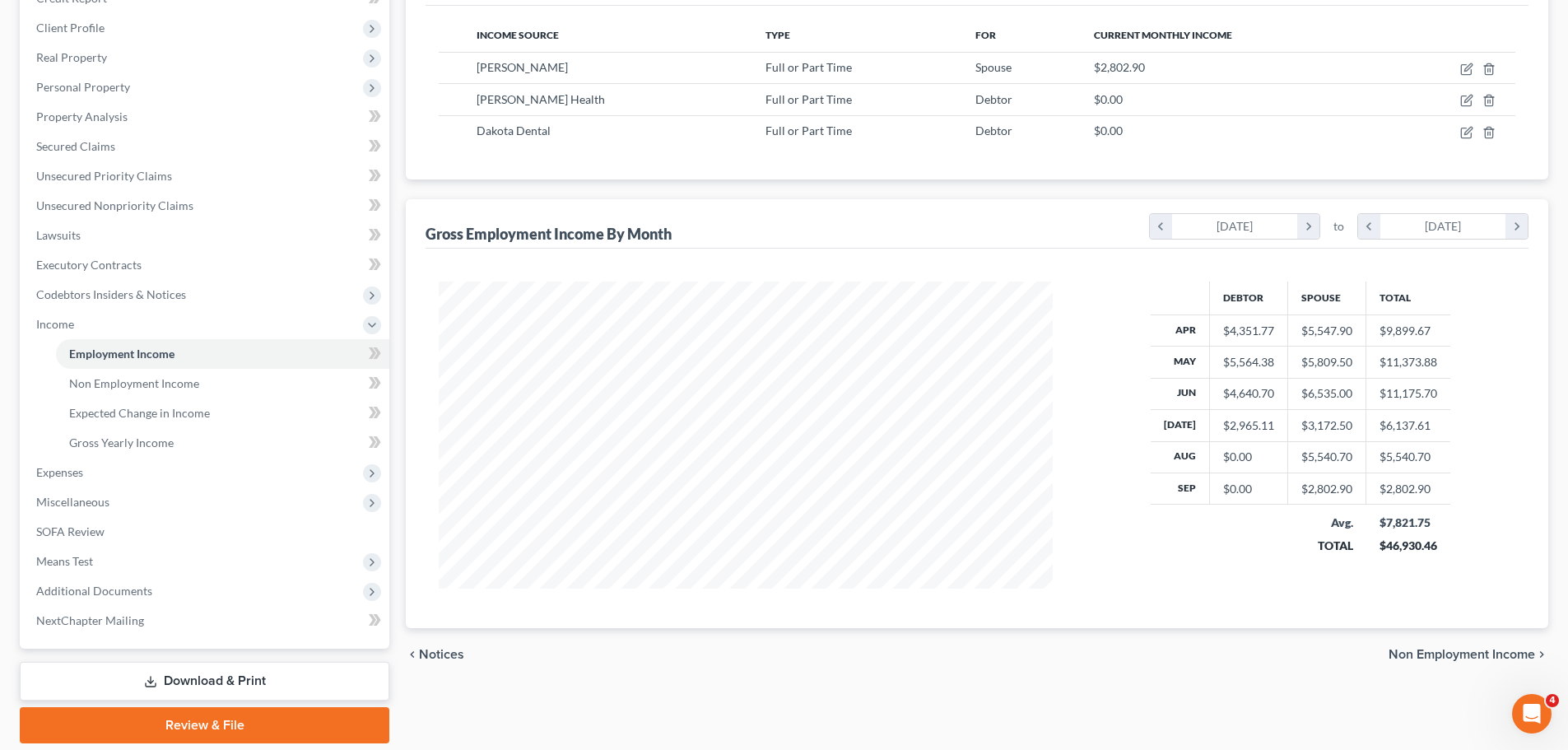
scroll to position [303, 0]
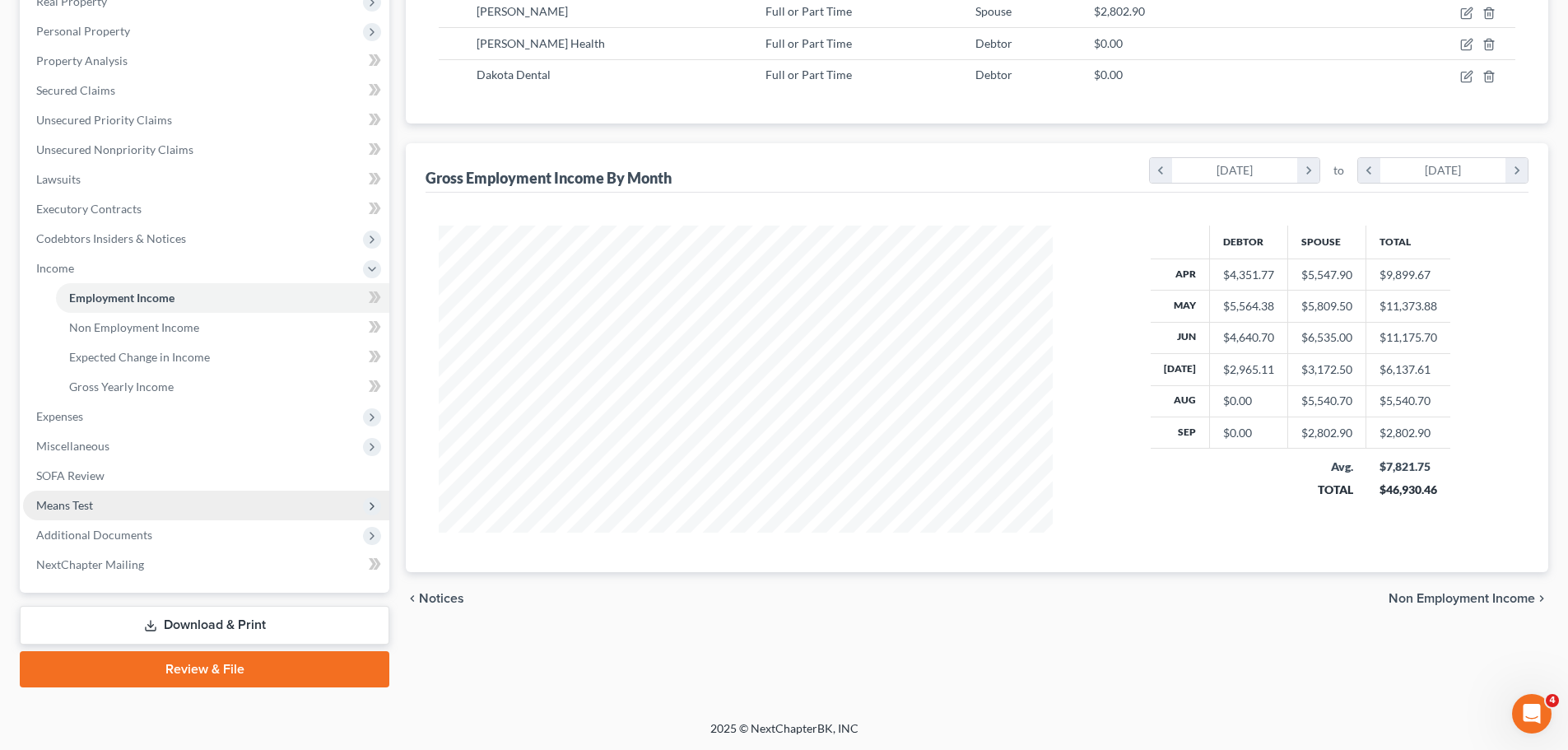
click at [66, 505] on span "Means Test" at bounding box center [64, 505] width 57 height 14
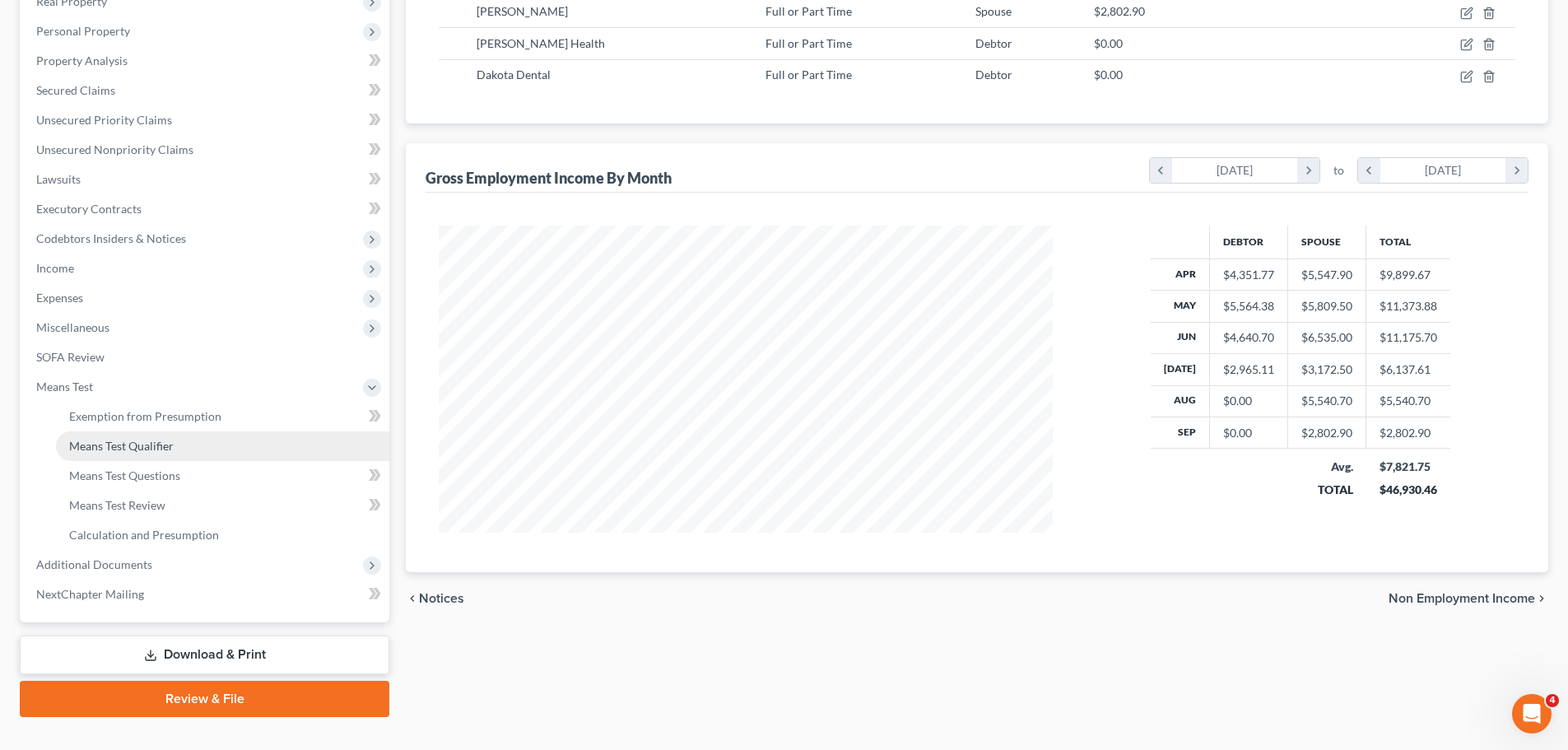
click at [152, 442] on span "Means Test Qualifier" at bounding box center [121, 445] width 105 height 14
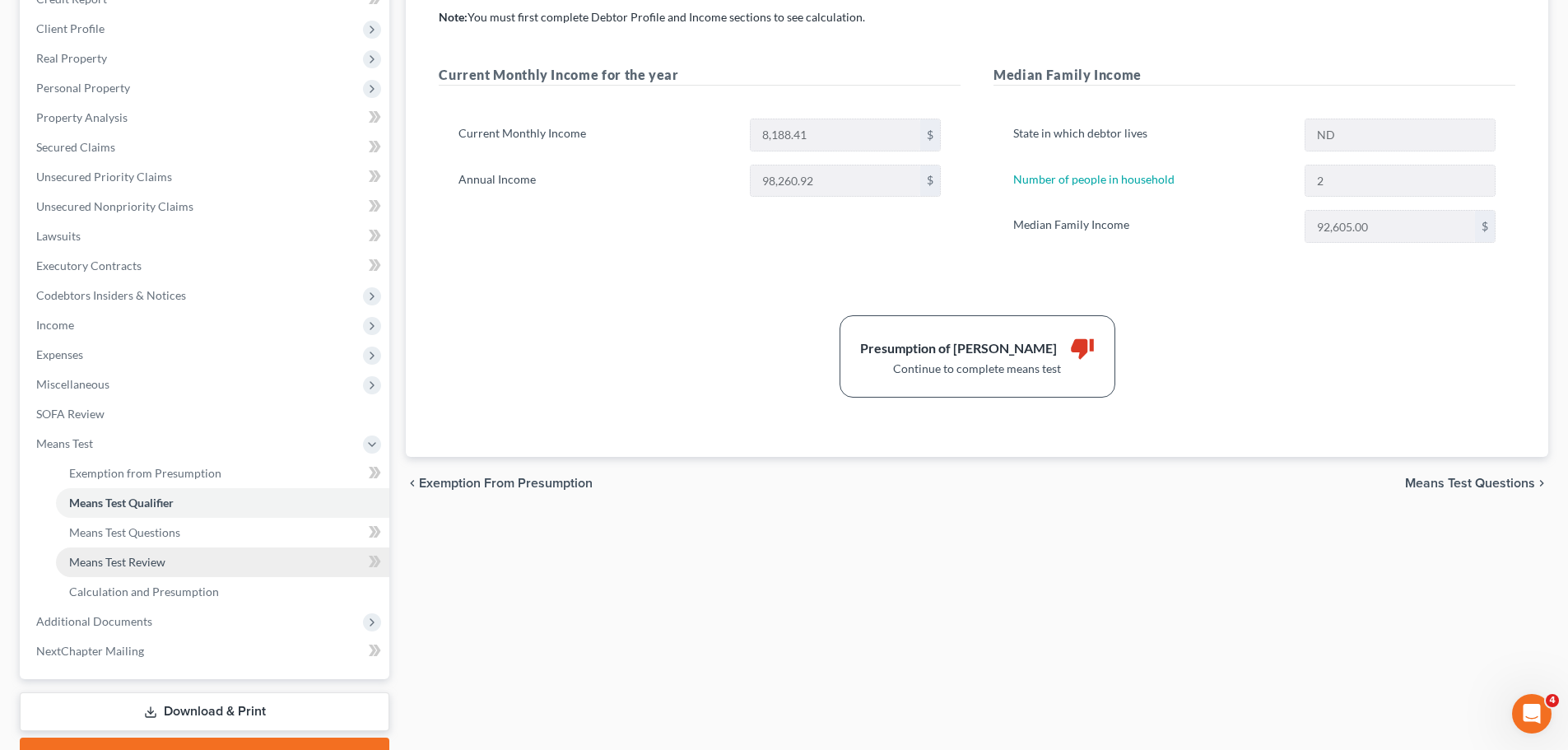
scroll to position [247, 0]
click at [129, 590] on span "Calculation and Presumption" at bounding box center [143, 591] width 149 height 14
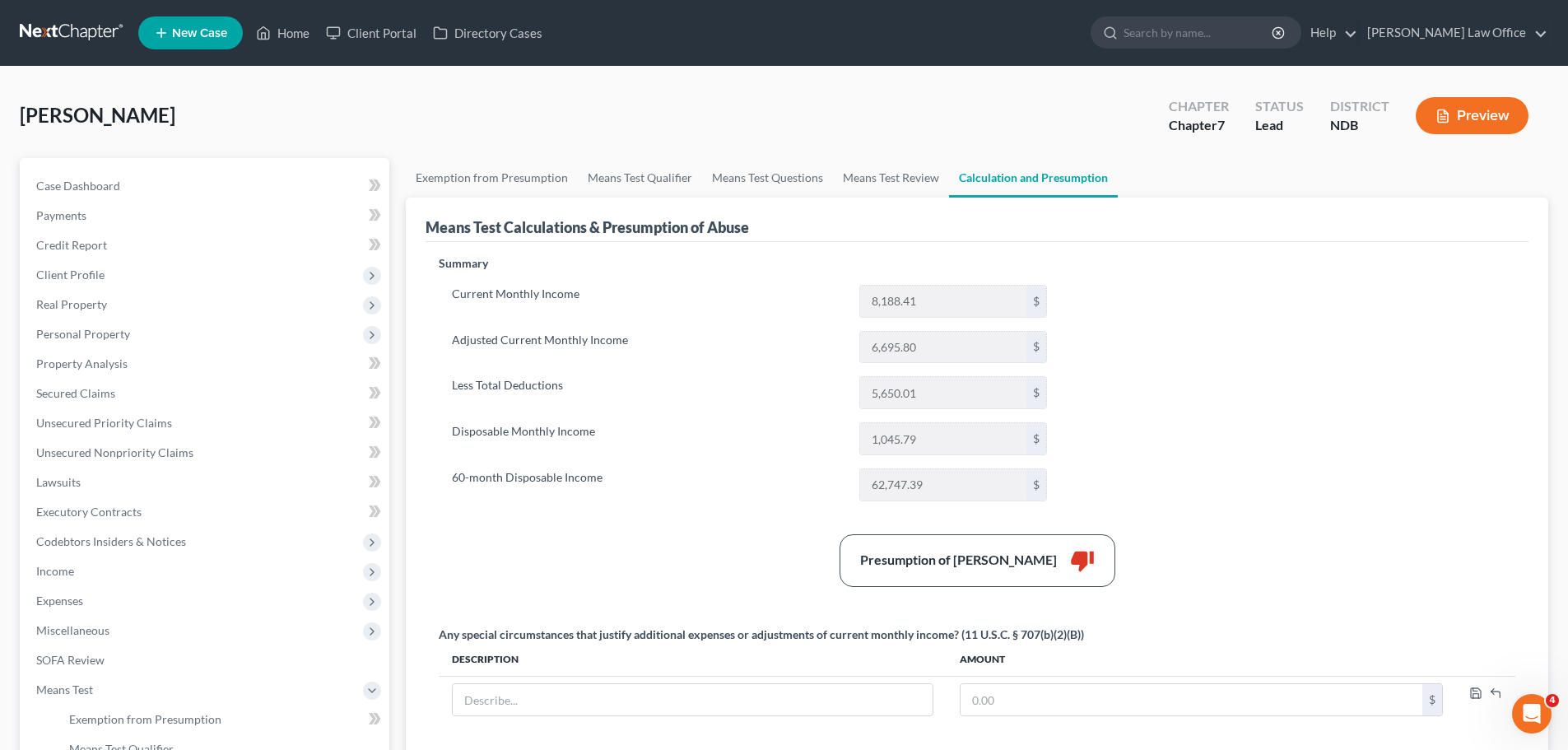
drag, startPoint x: 1330, startPoint y: 363, endPoint x: 1287, endPoint y: 336, distance: 50.8
click at [1320, 353] on div "Summary Current Monthly Income 8,188.41 $ Adjusted Current Monthly Income 6,695…" at bounding box center [976, 505] width 1093 height 501
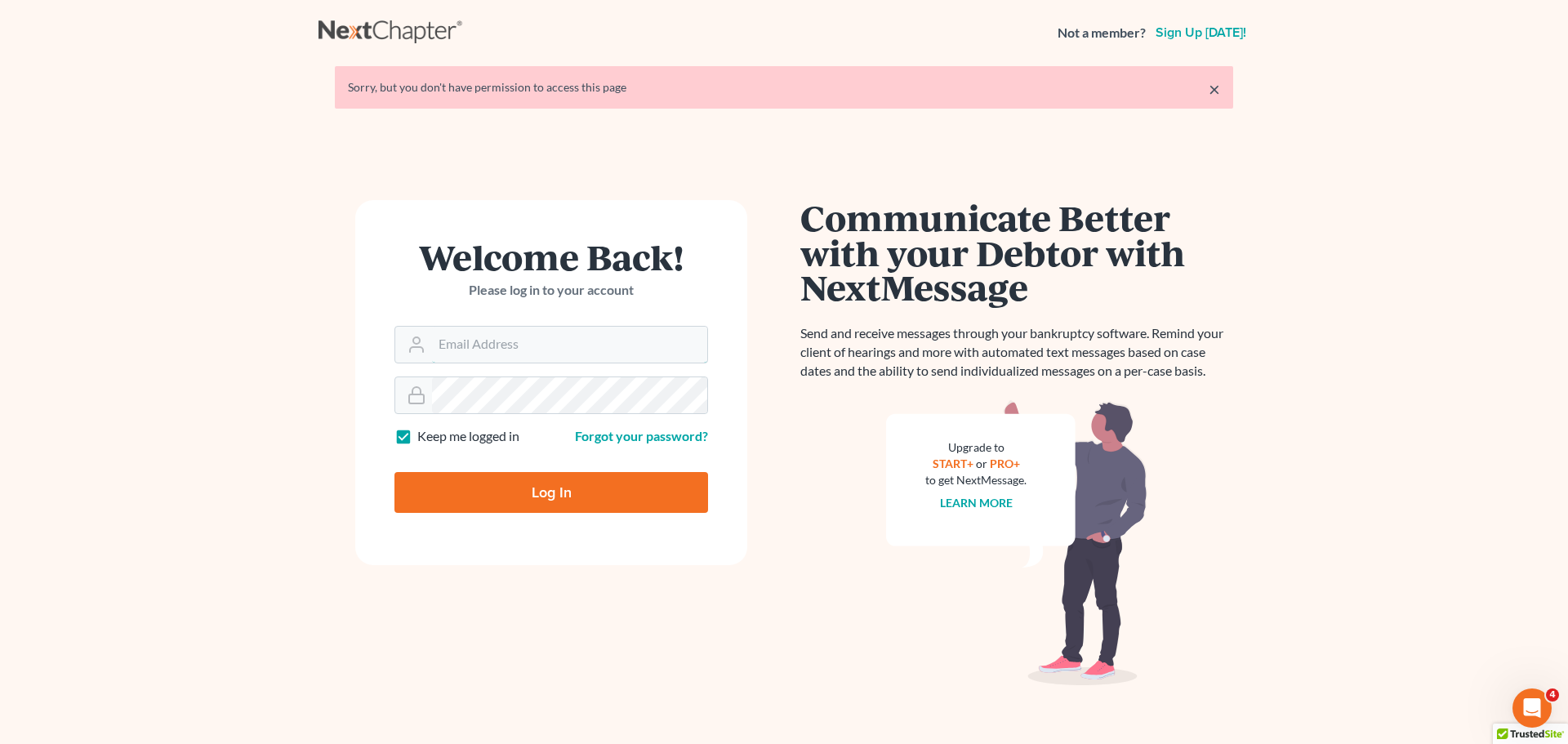
type input "[PERSON_NAME][EMAIL_ADDRESS][DOMAIN_NAME]"
click at [536, 496] on input "Log In" at bounding box center [550, 492] width 313 height 41
type input "Thinking..."
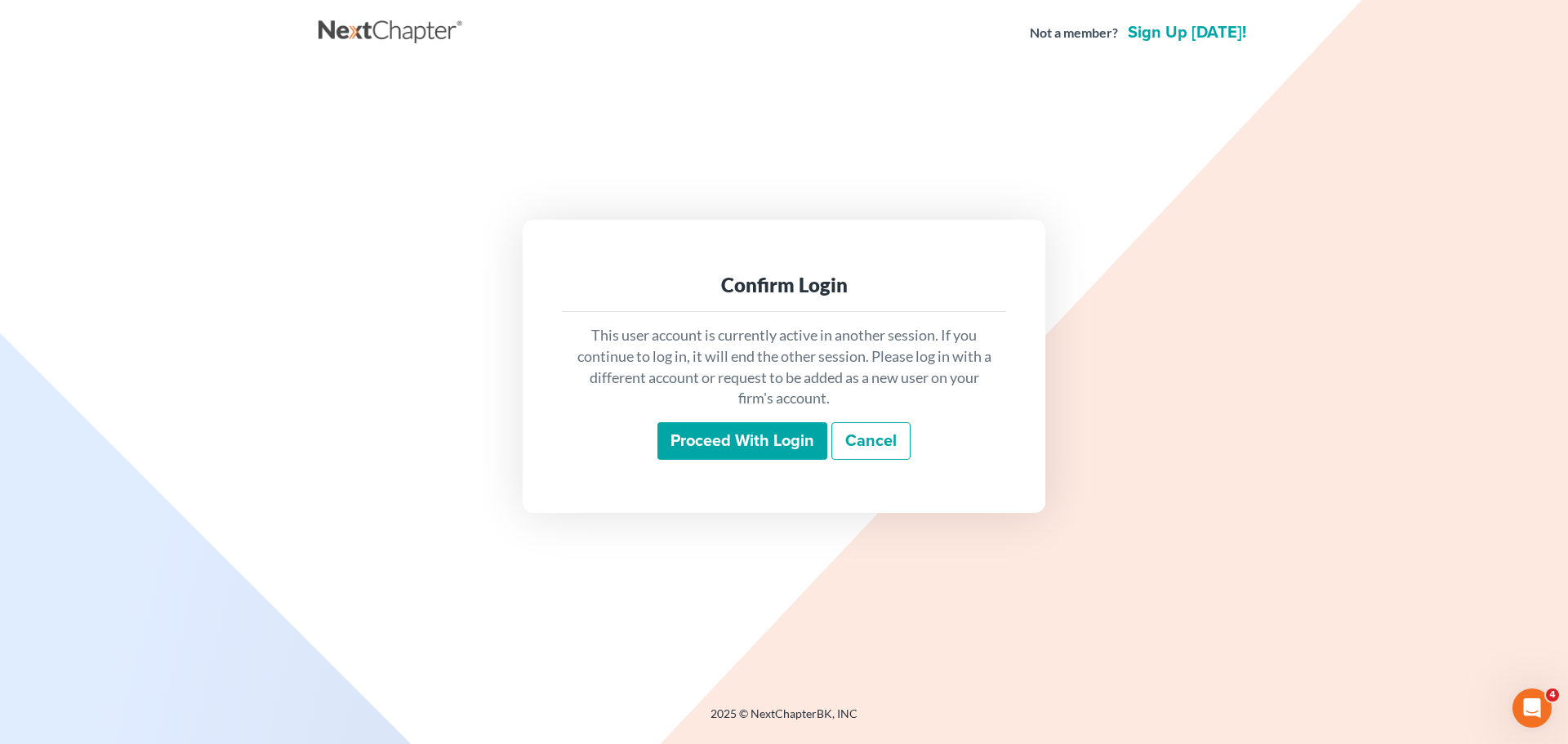
click at [712, 441] on input "Proceed with login" at bounding box center [742, 441] width 170 height 38
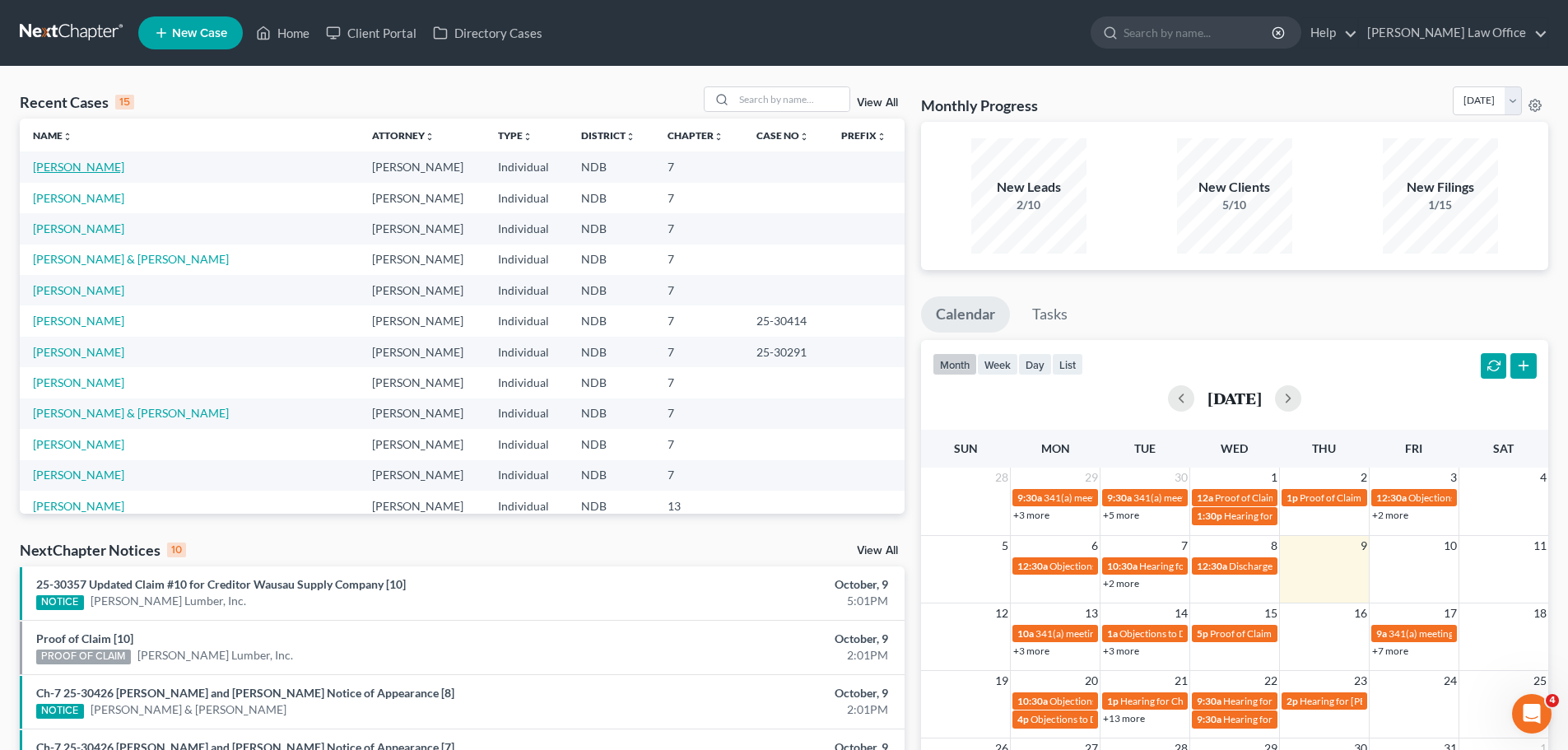
click at [59, 161] on link "[PERSON_NAME]" at bounding box center [79, 166] width 92 height 14
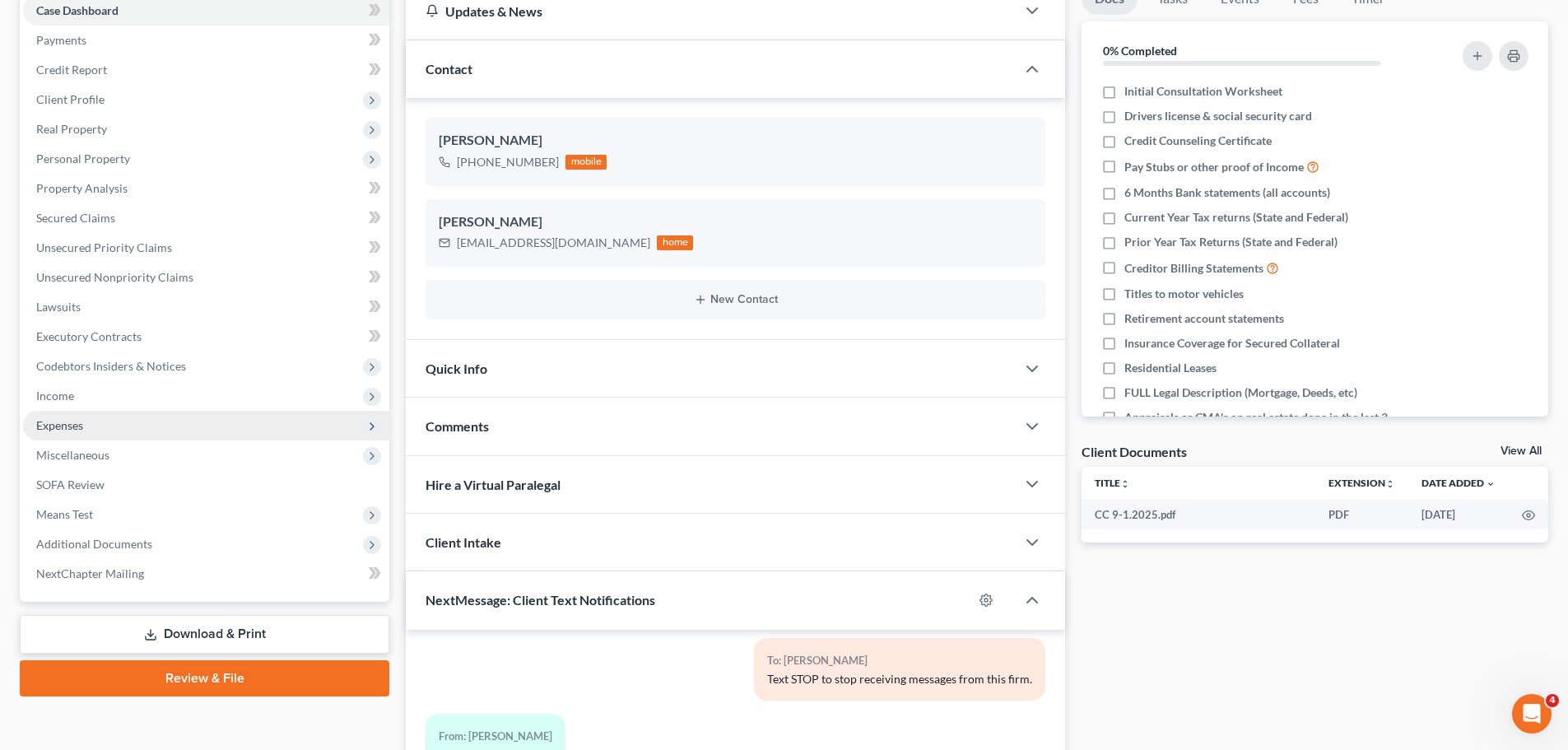
scroll to position [164, 0]
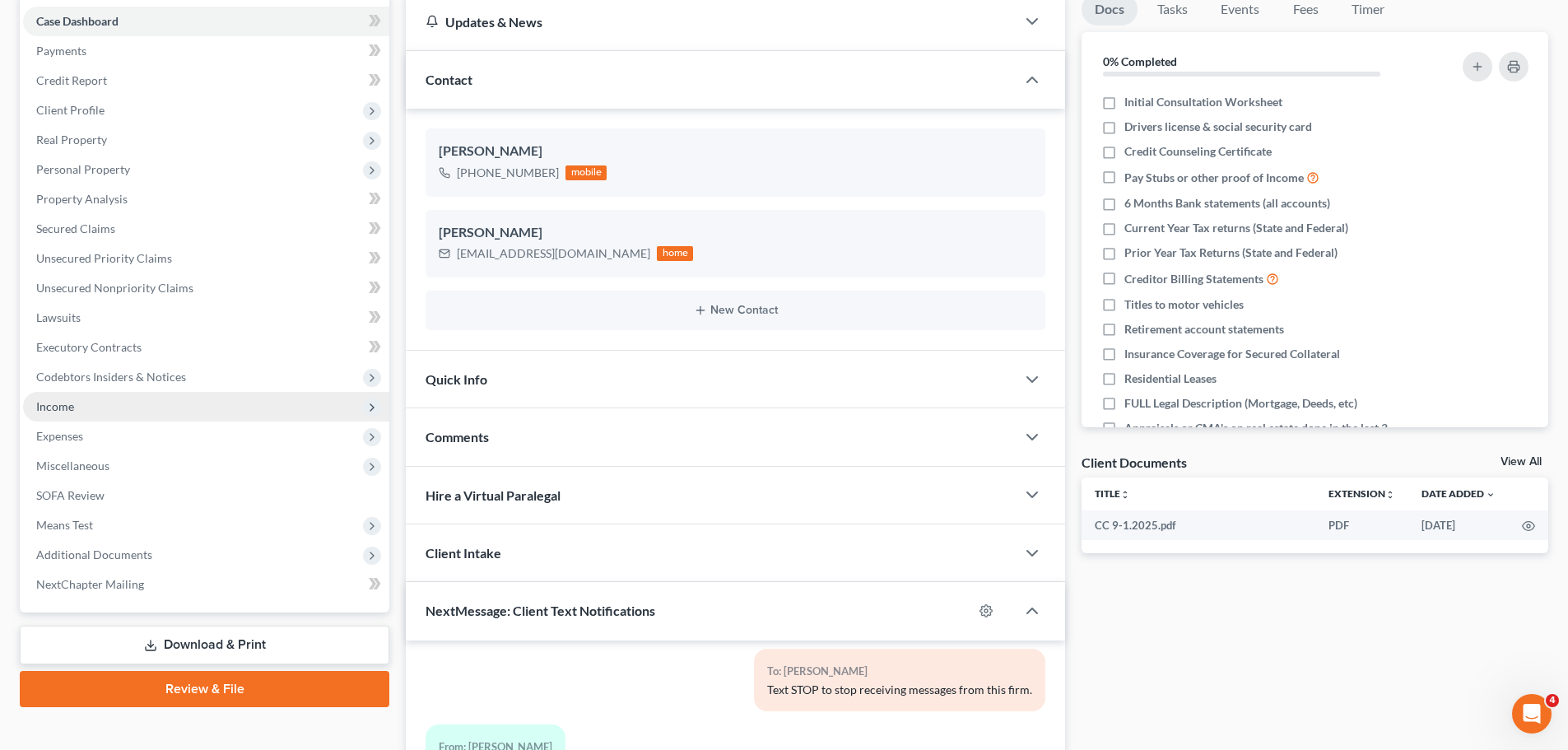
click at [36, 400] on span "Income" at bounding box center [206, 406] width 367 height 30
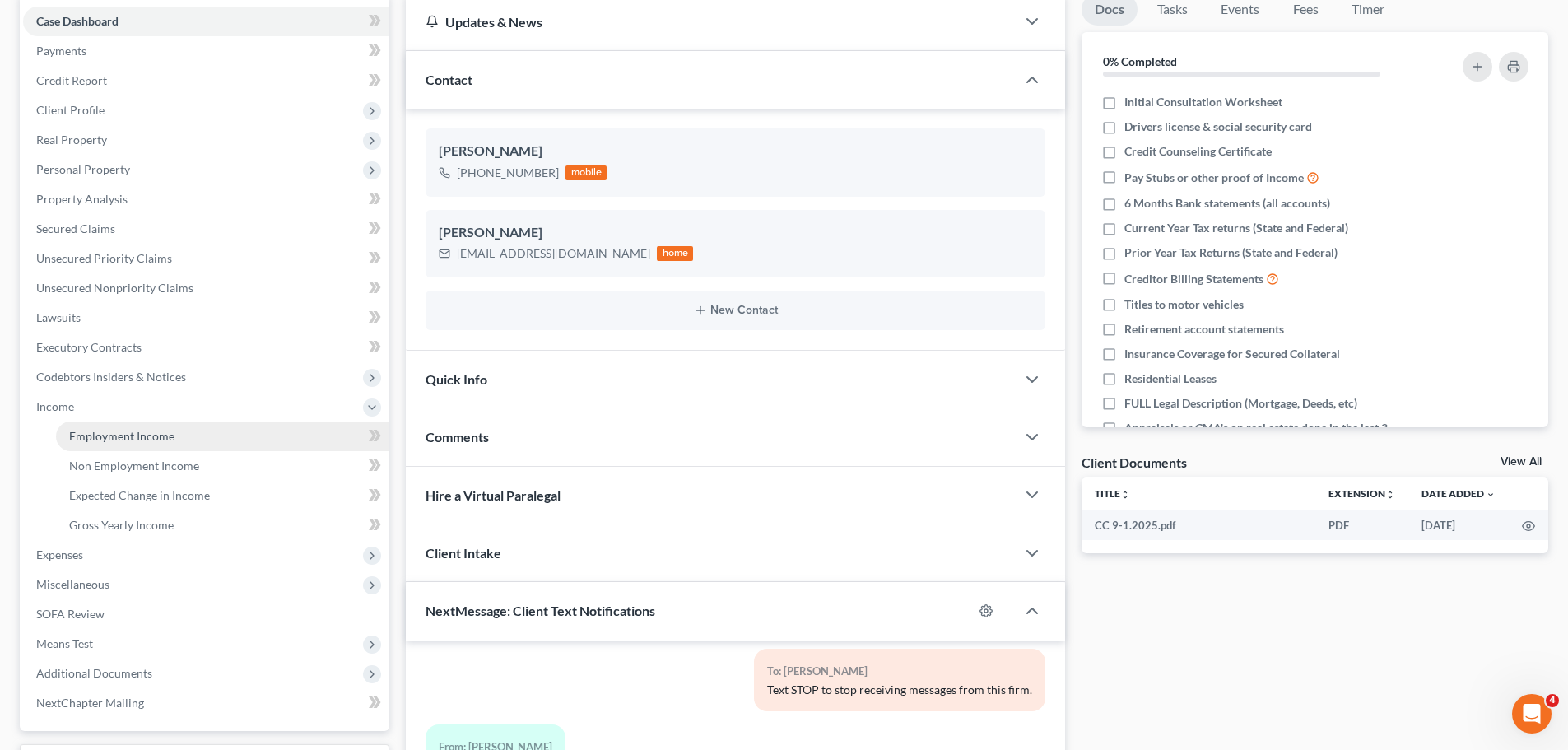
click at [140, 430] on span "Employment Income" at bounding box center [122, 436] width 106 height 14
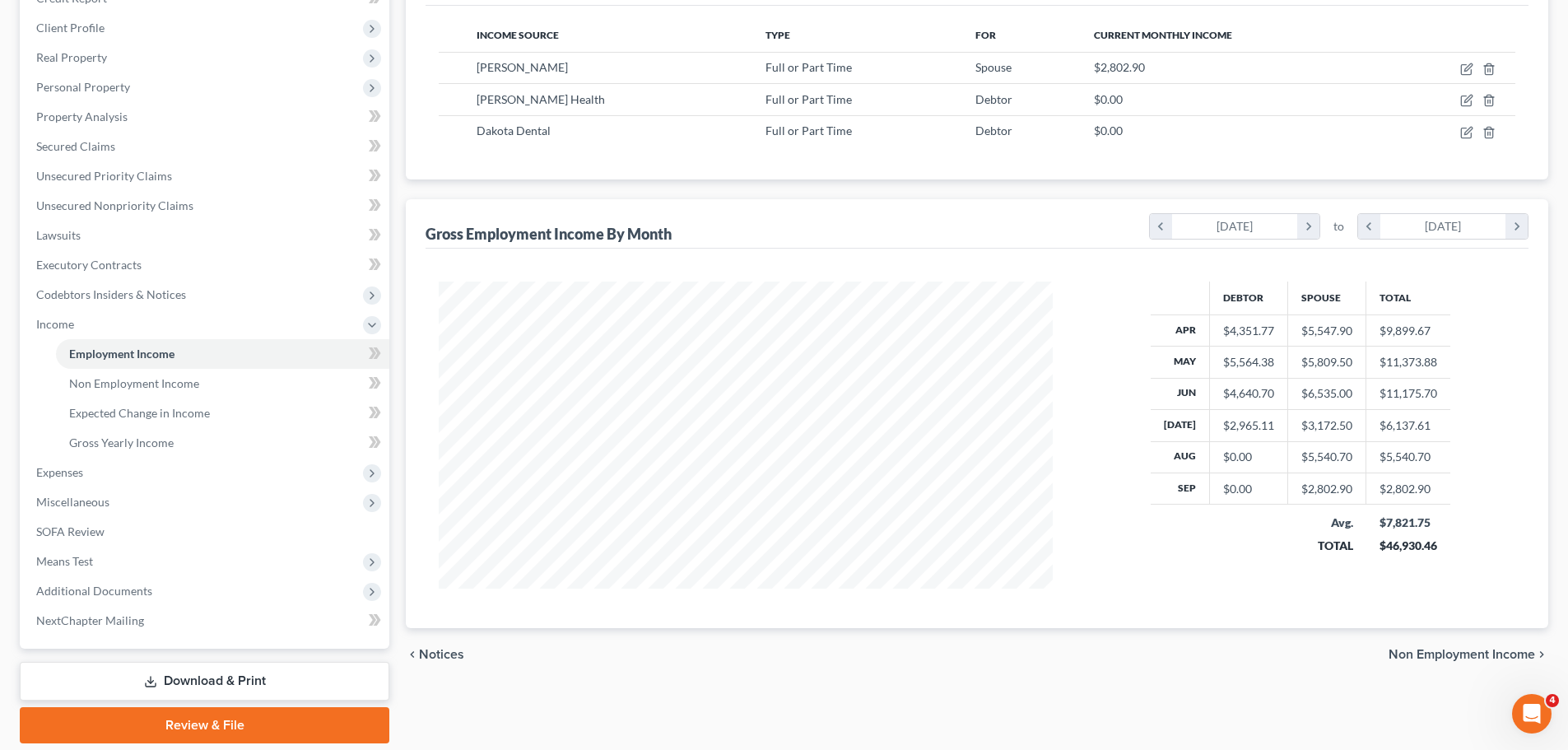
scroll to position [303, 0]
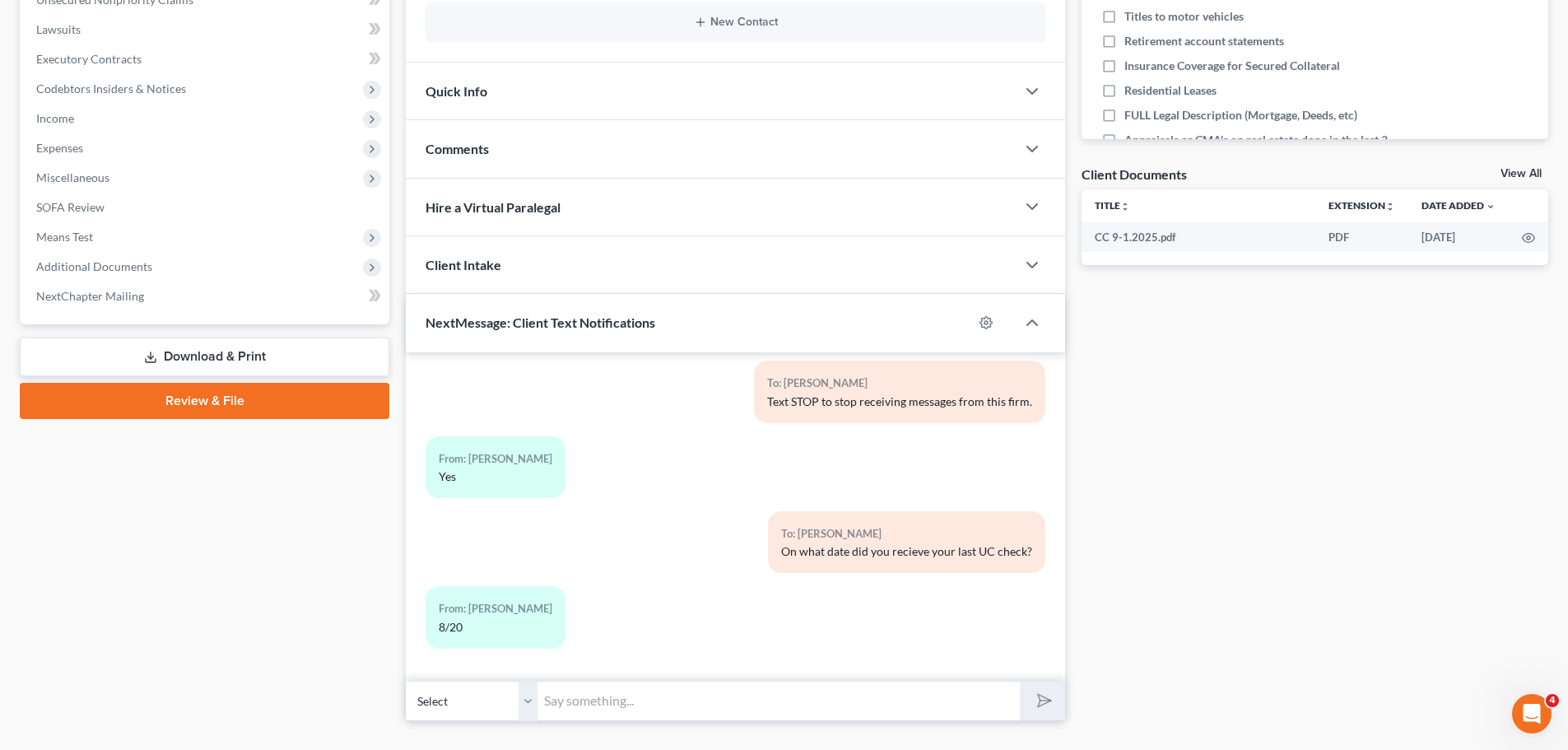
scroll to position [486, 0]
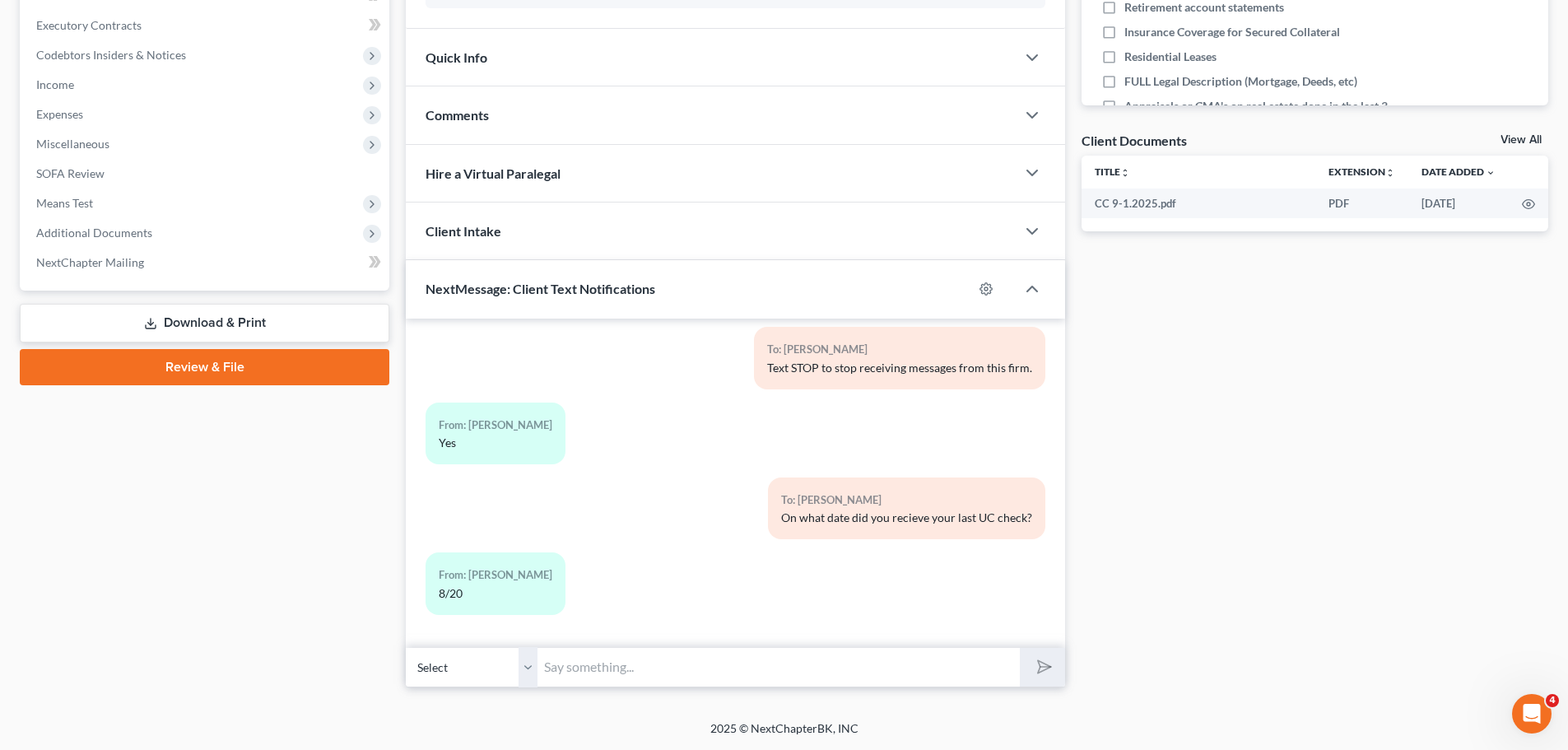
click at [563, 662] on input "text" at bounding box center [779, 667] width 482 height 40
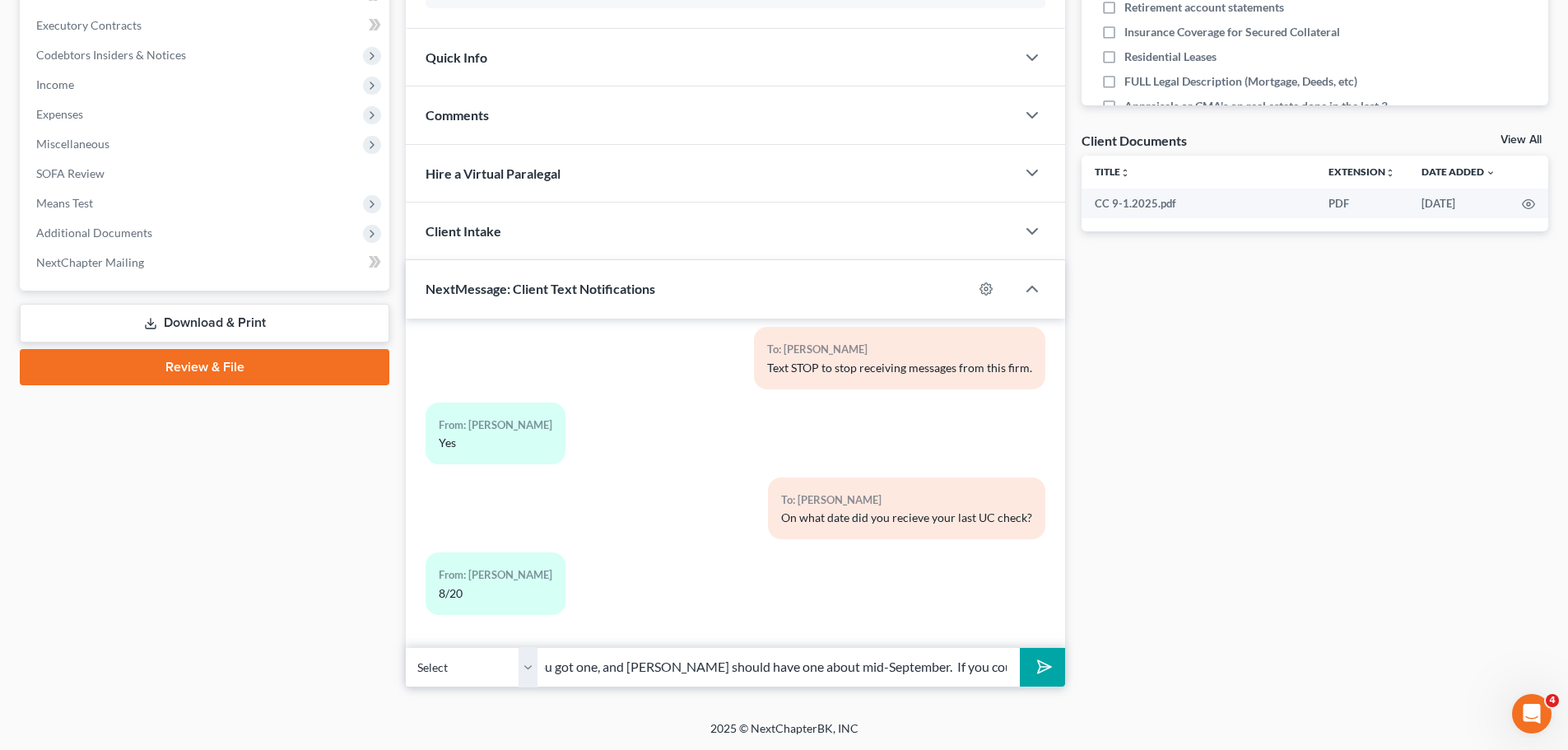
scroll to position [0, 435]
type input "Stacey, I will need a pay stub for your new job for September, if you got one, …"
click at [1052, 665] on icon "submit" at bounding box center [1041, 666] width 23 height 23
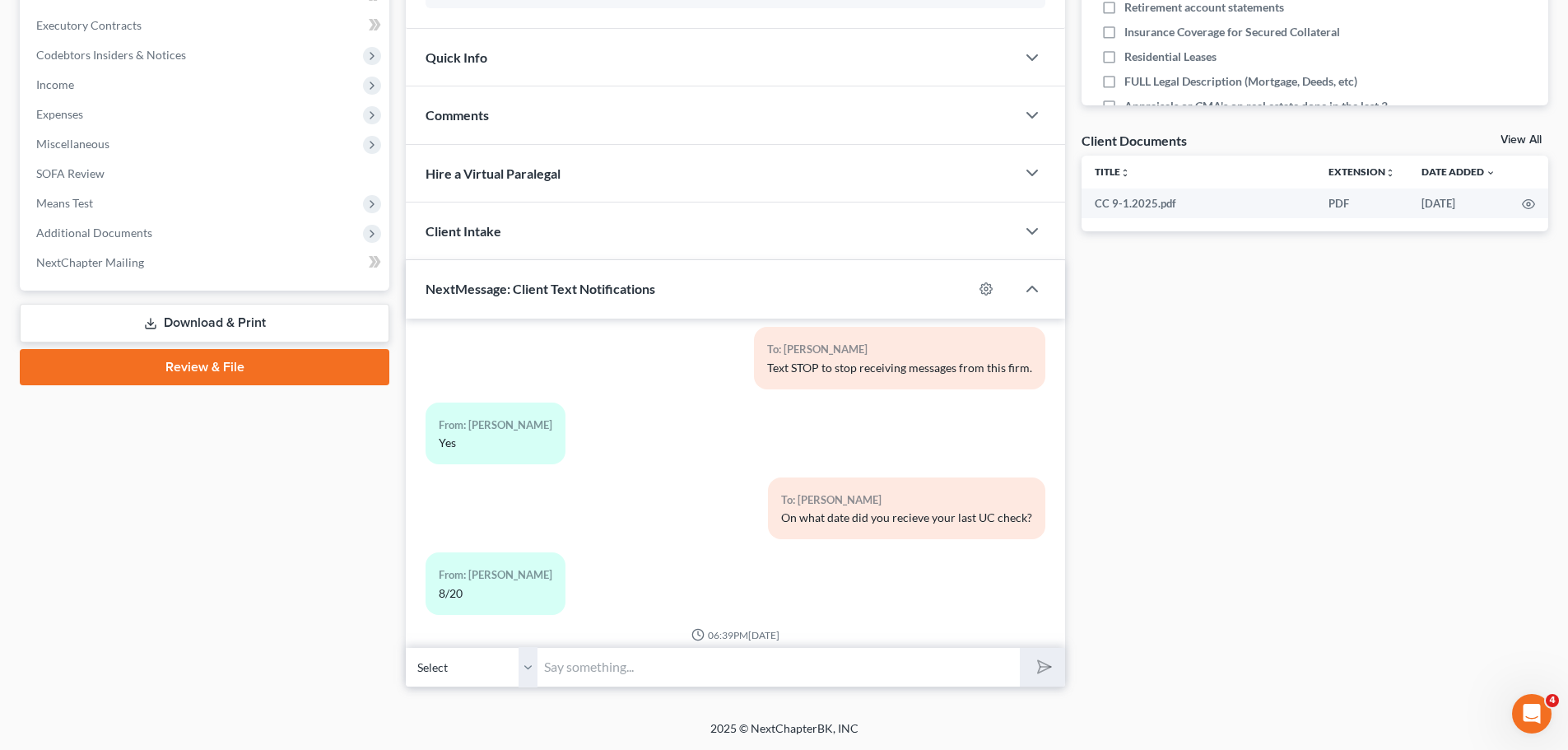
scroll to position [266, 0]
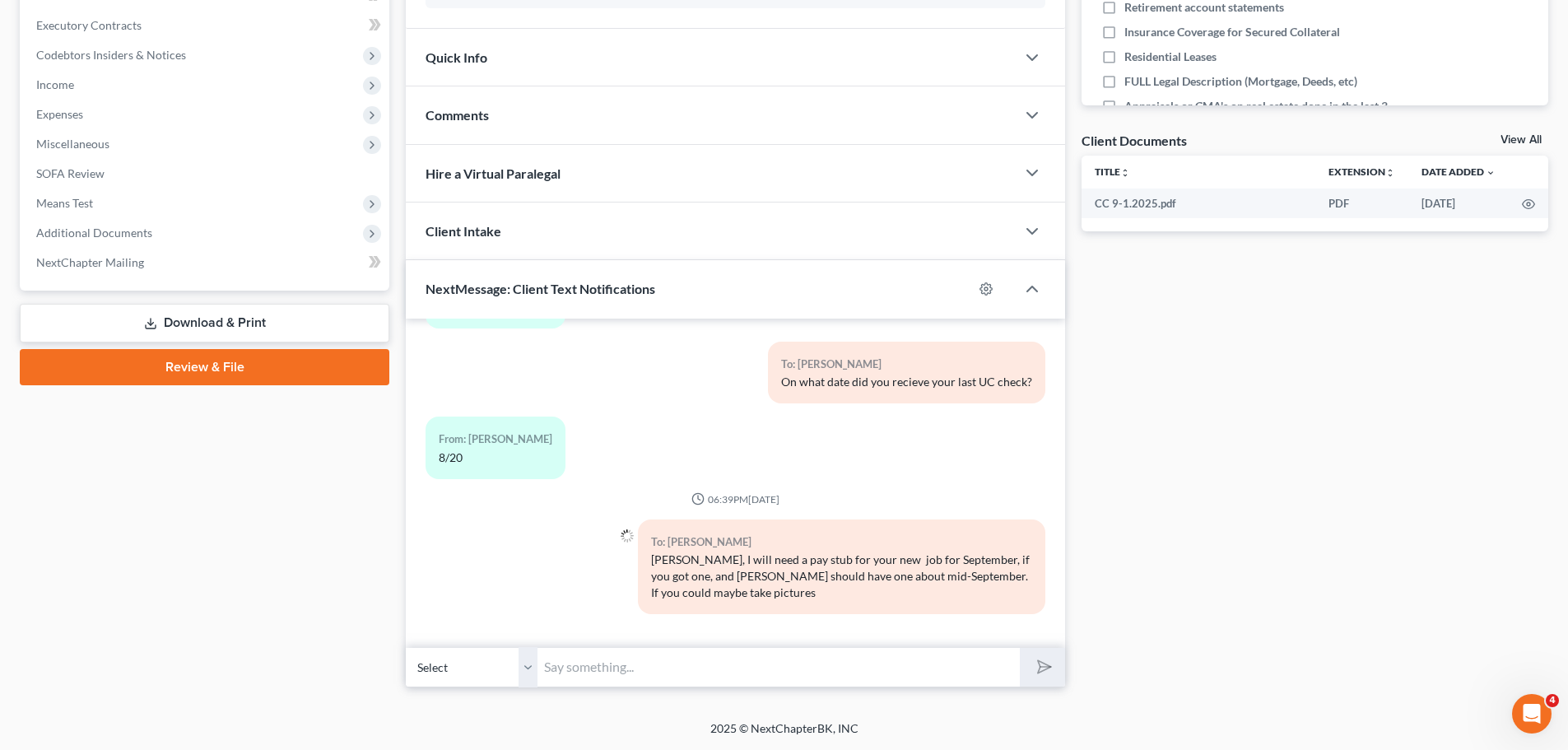
click at [611, 676] on input "text" at bounding box center [779, 667] width 482 height 40
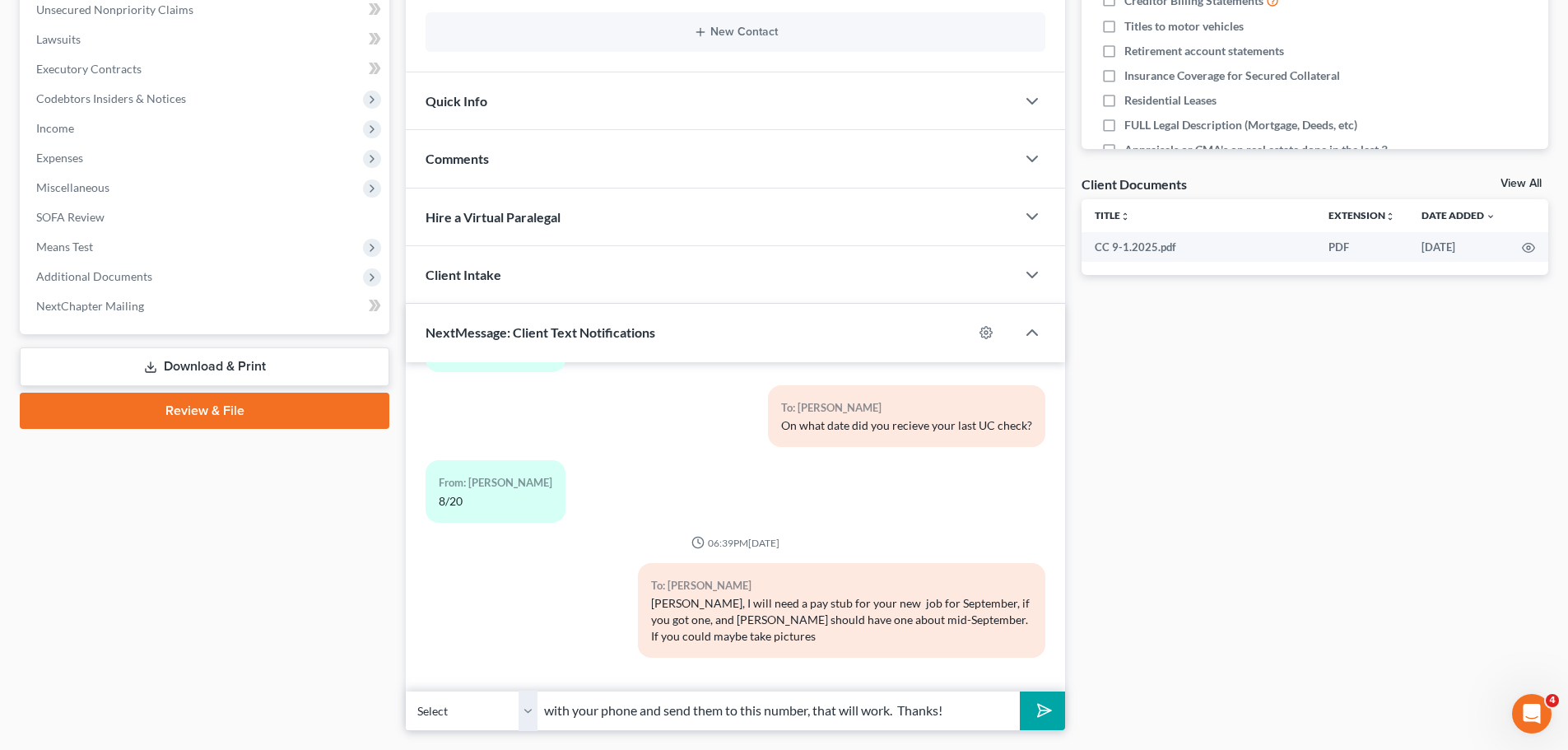
scroll to position [404, 0]
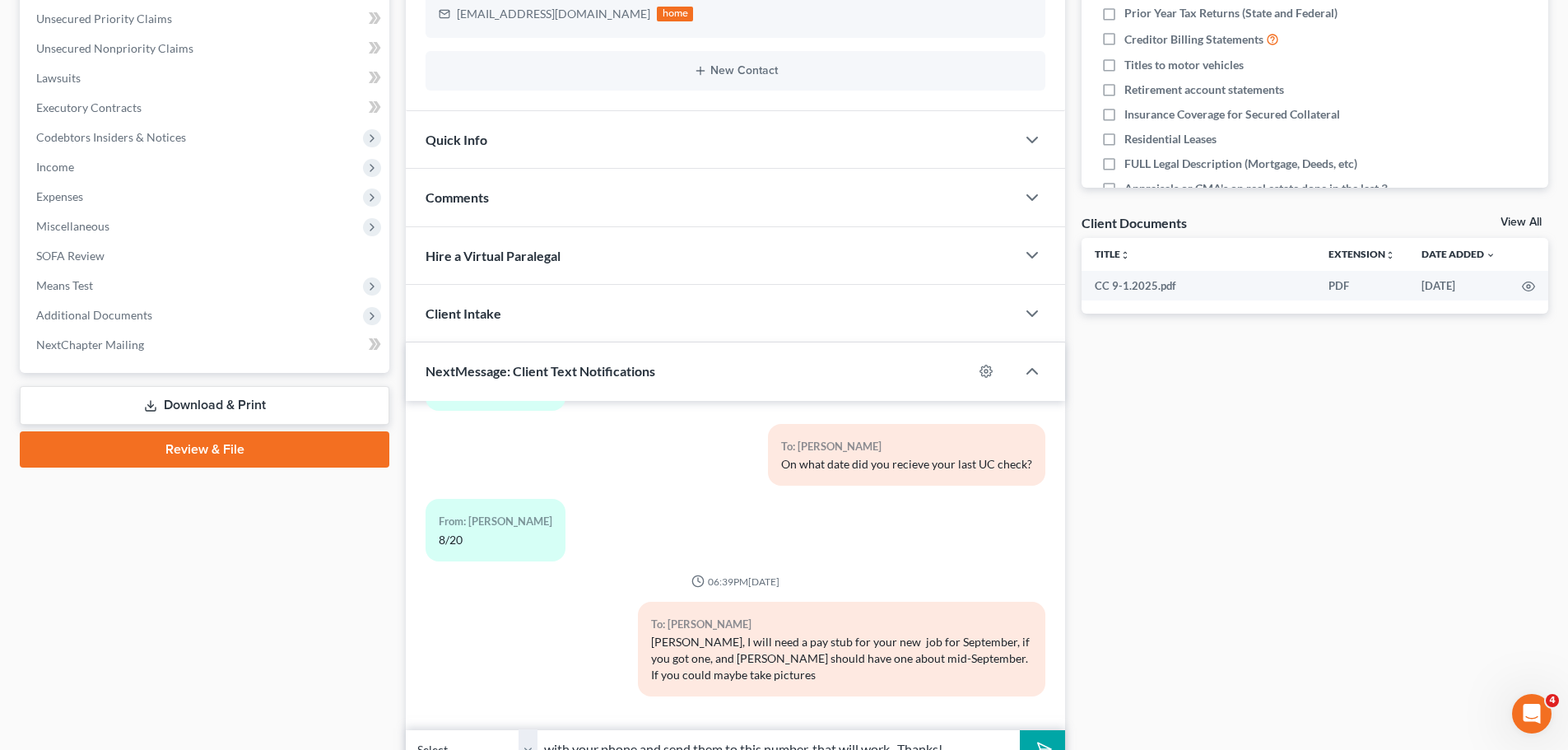
type input "with your phone and send them to this number, that will work. Thanks!"
click at [1033, 737] on button "submit" at bounding box center [1042, 749] width 45 height 39
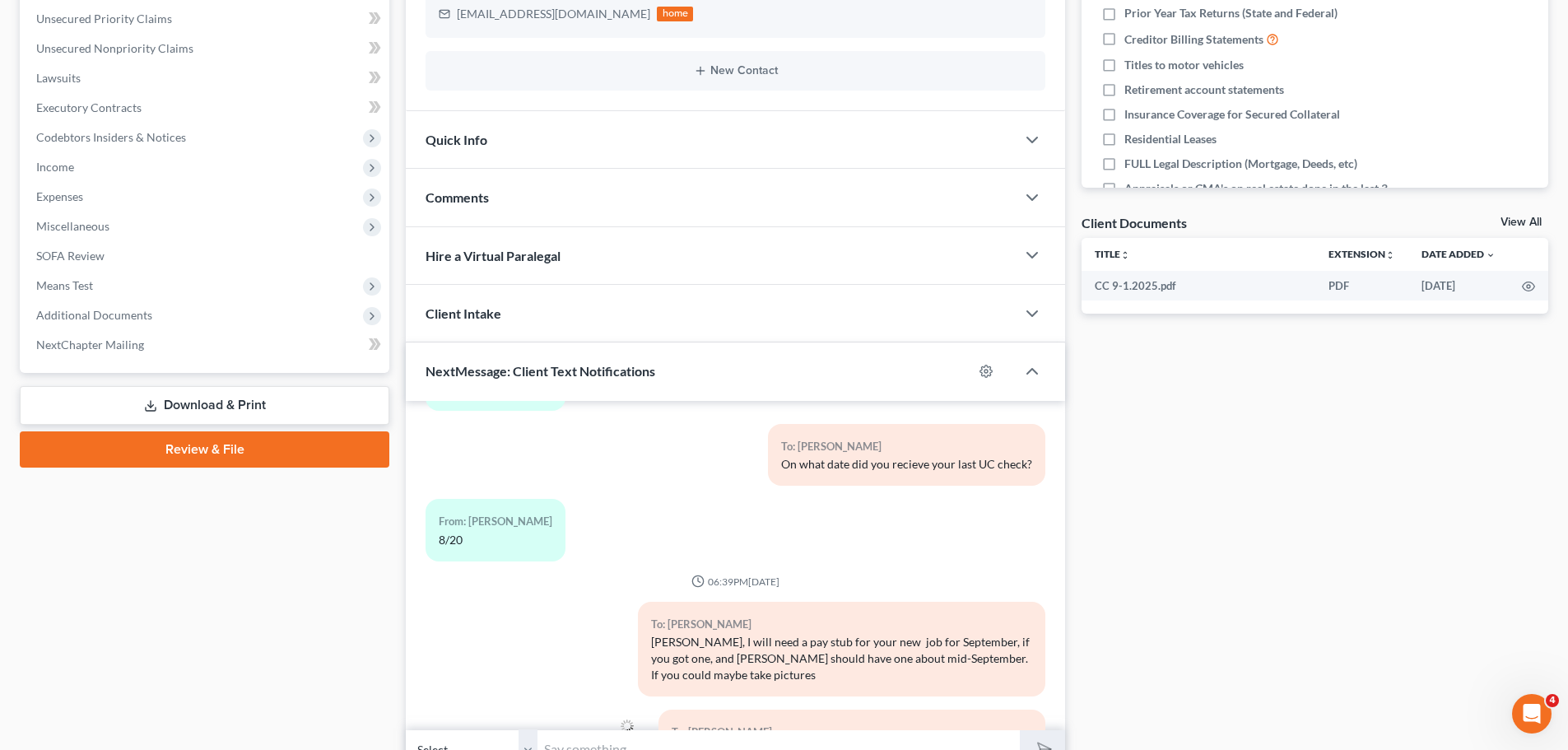
scroll to position [341, 0]
